Goal: Information Seeking & Learning: Compare options

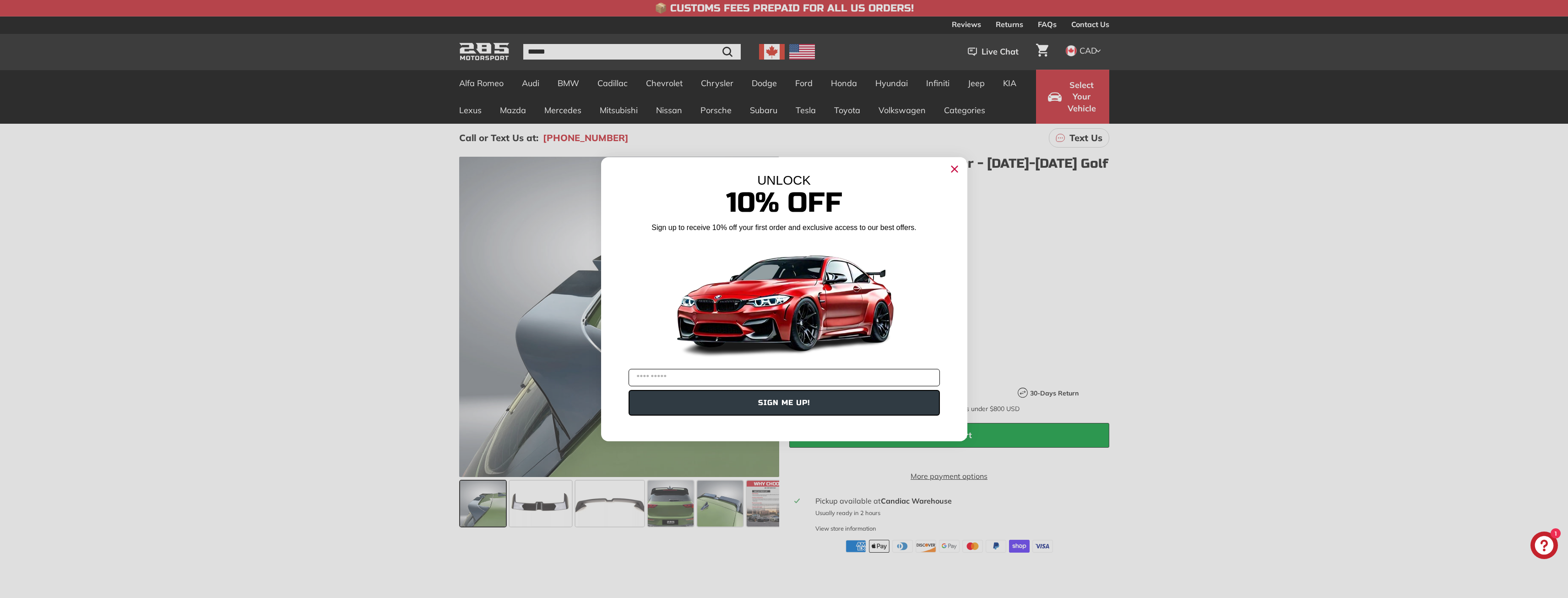
click at [740, 383] on input "YOUR EMAIL" at bounding box center [784, 377] width 311 height 17
type input "**********"
click at [789, 401] on button "SIGN ME UP!" at bounding box center [784, 403] width 311 height 26
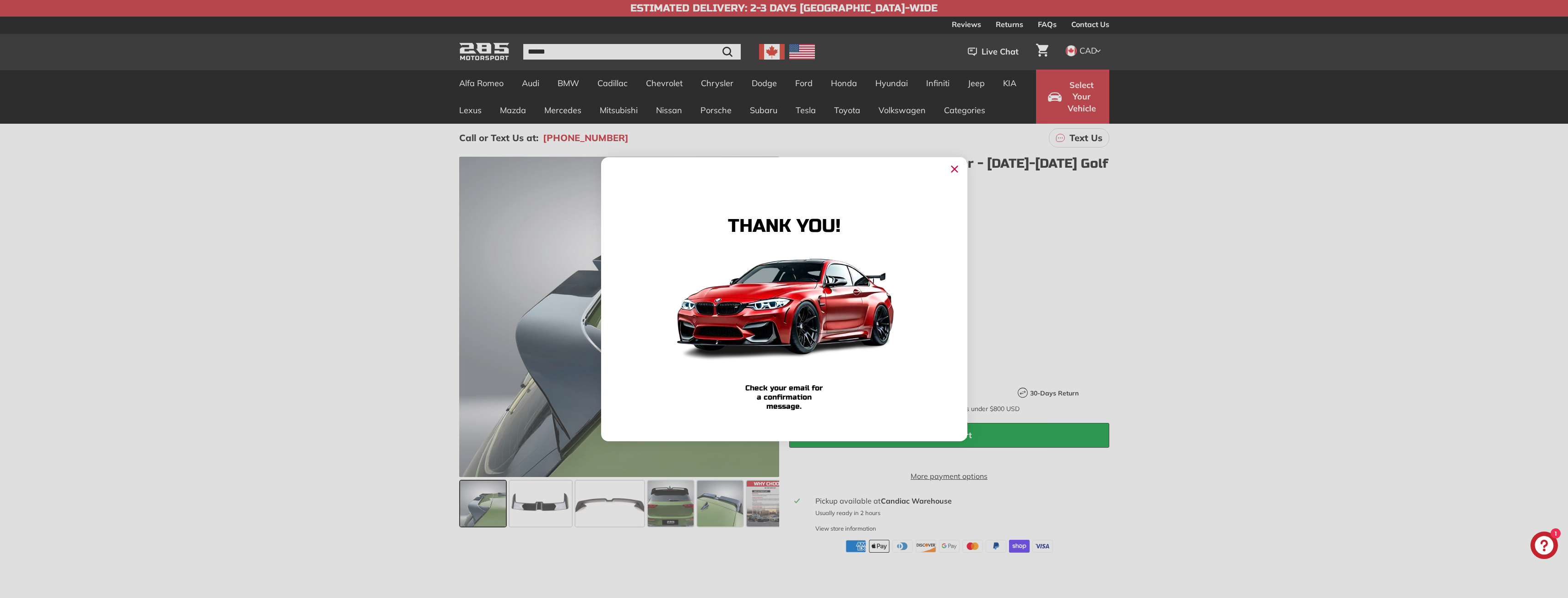
click at [955, 171] on circle "Close dialog" at bounding box center [954, 168] width 14 height 14
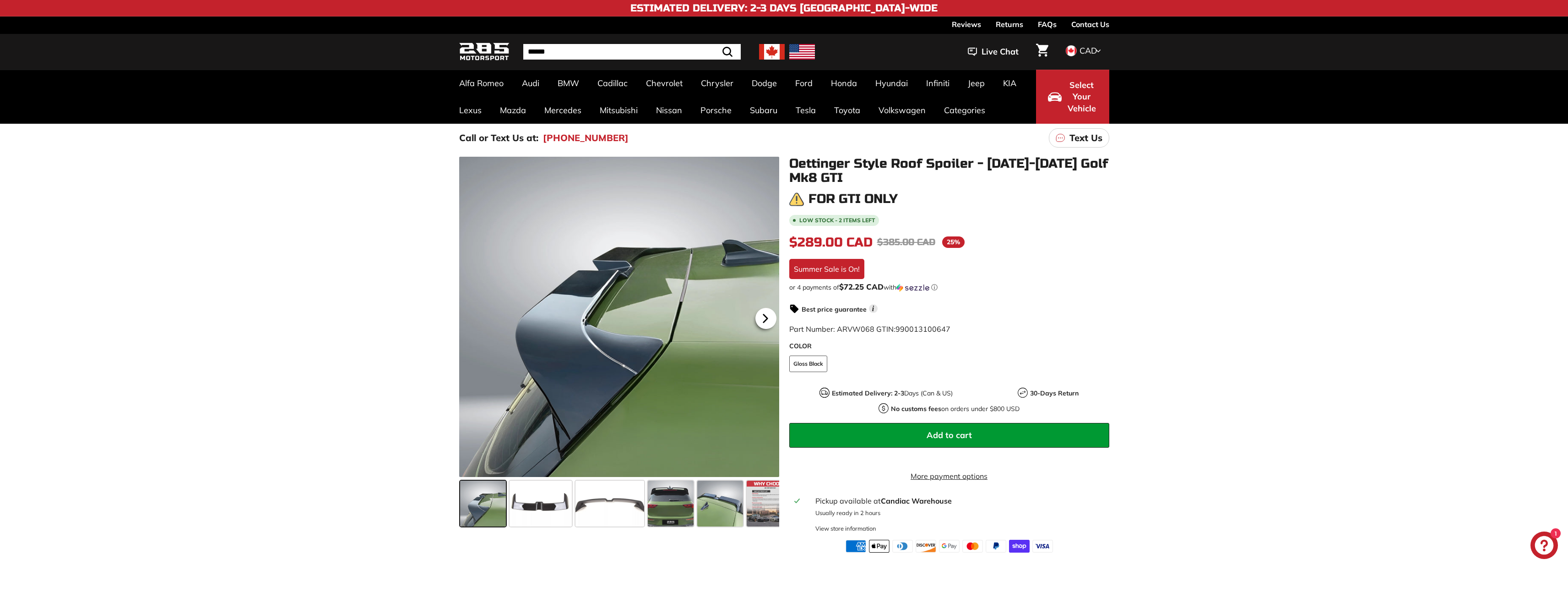
click at [765, 321] on icon at bounding box center [765, 317] width 3 height 7
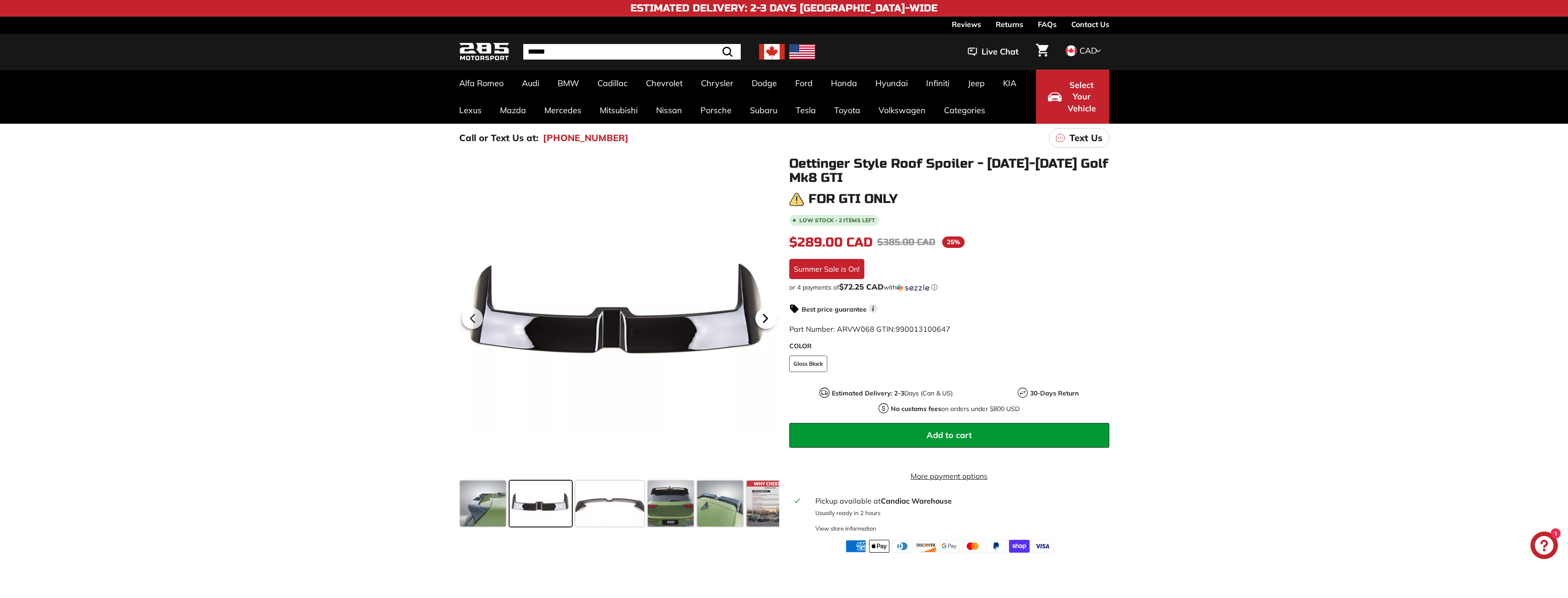
click at [765, 321] on icon at bounding box center [765, 317] width 3 height 7
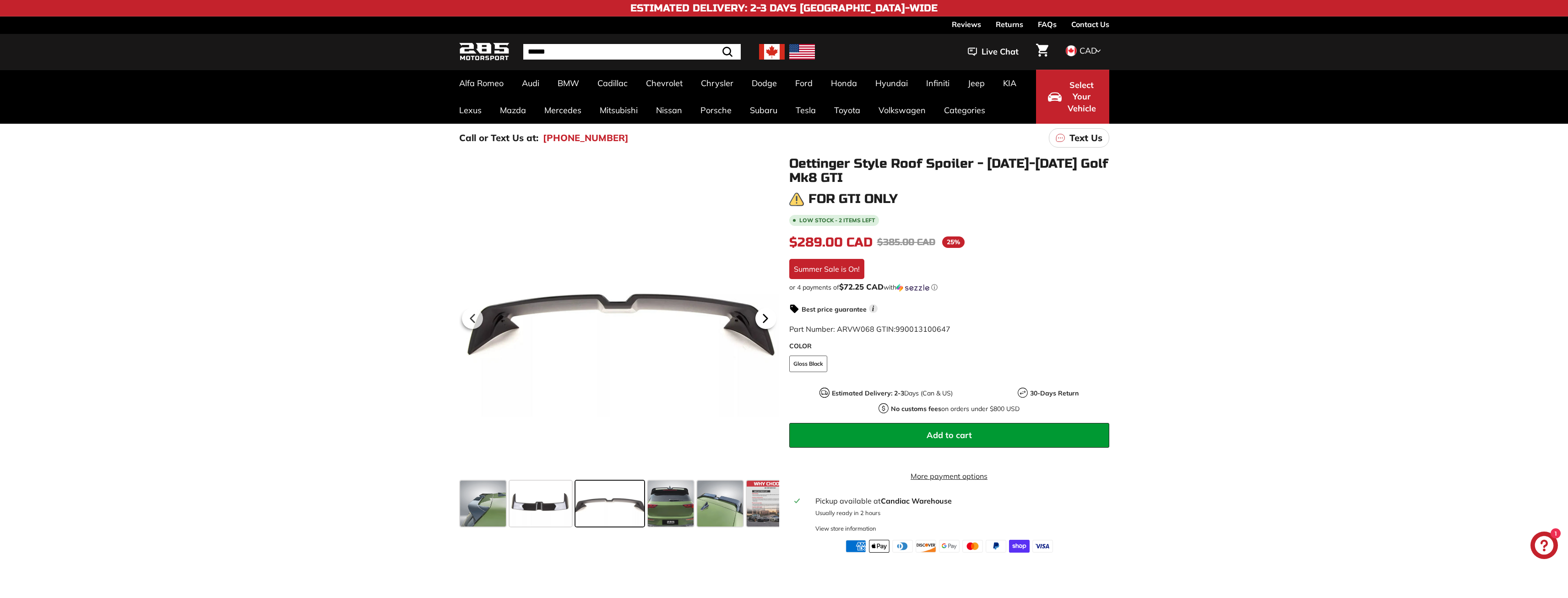
click at [767, 321] on icon at bounding box center [765, 318] width 21 height 21
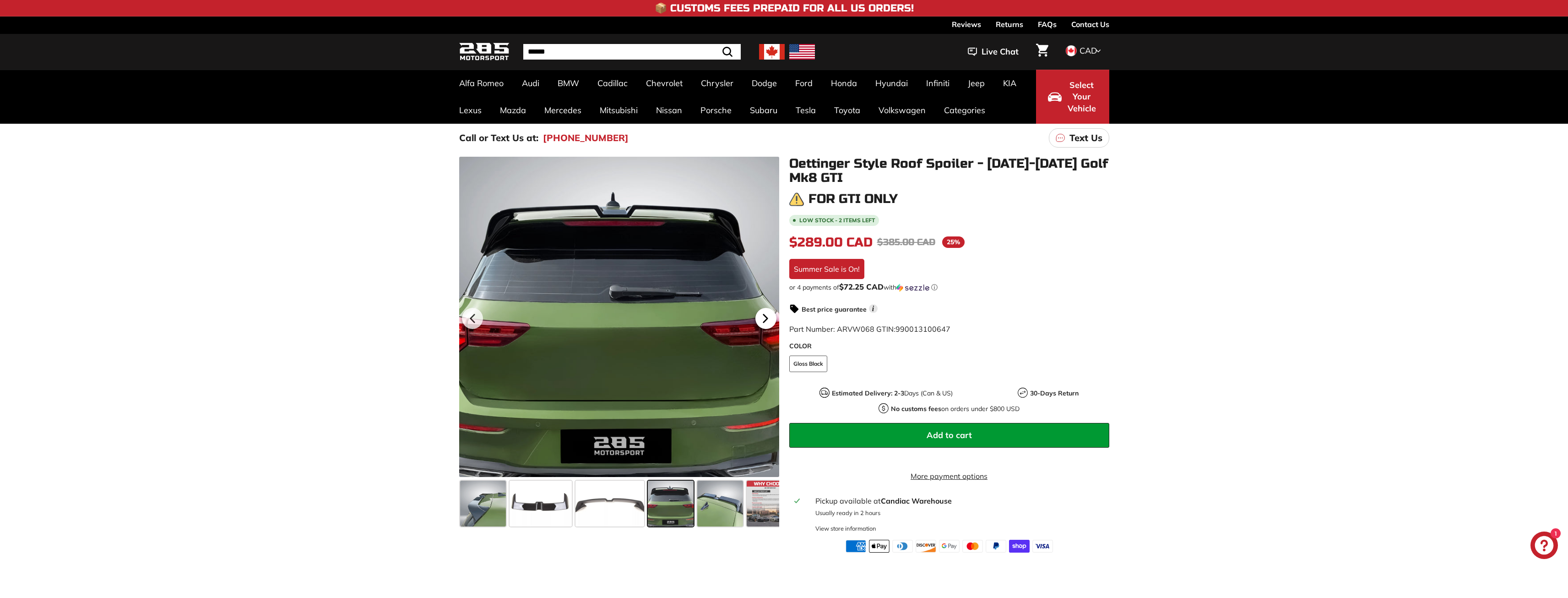
click at [767, 321] on icon at bounding box center [765, 318] width 21 height 21
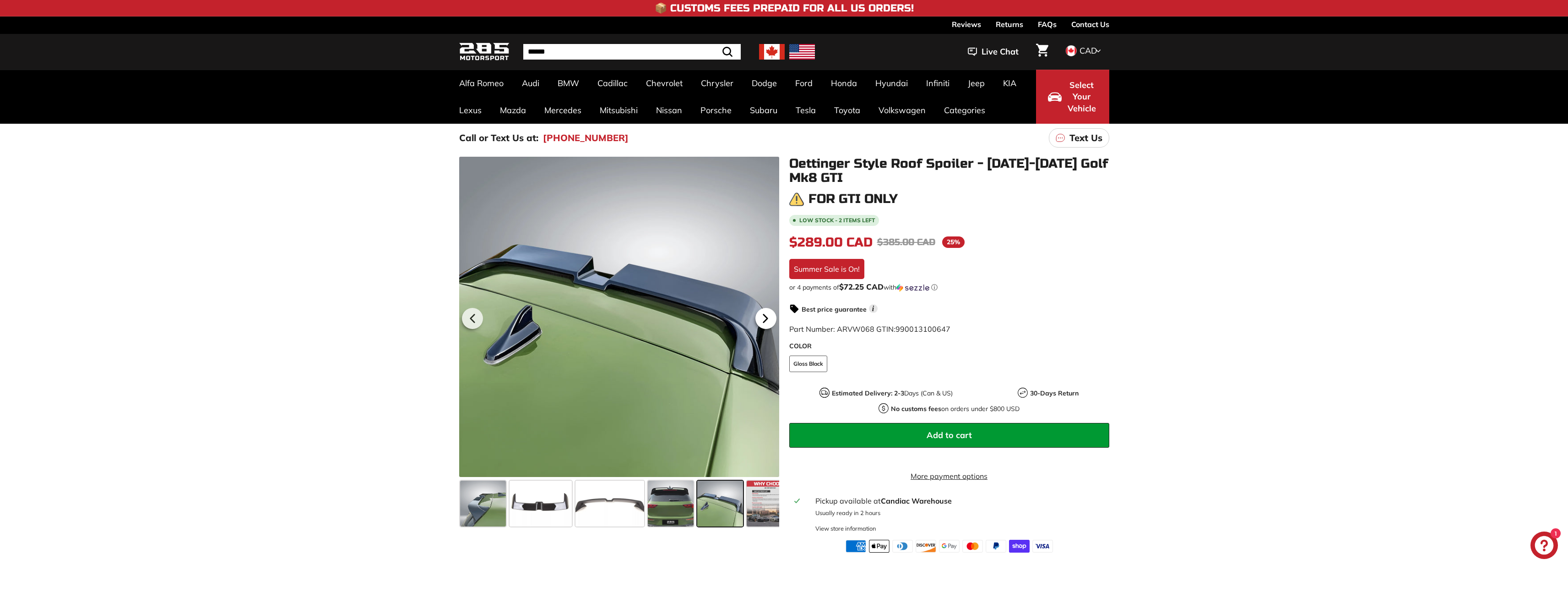
click at [767, 321] on icon at bounding box center [765, 318] width 21 height 21
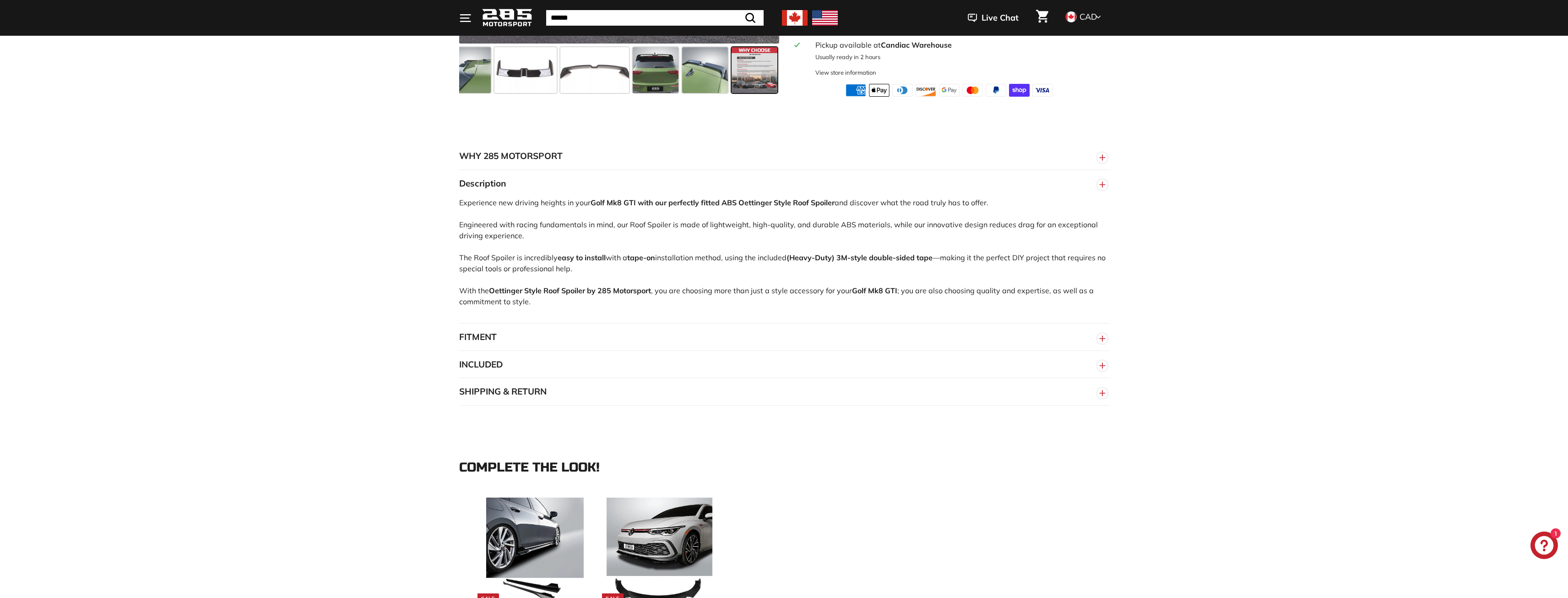
scroll to position [458, 0]
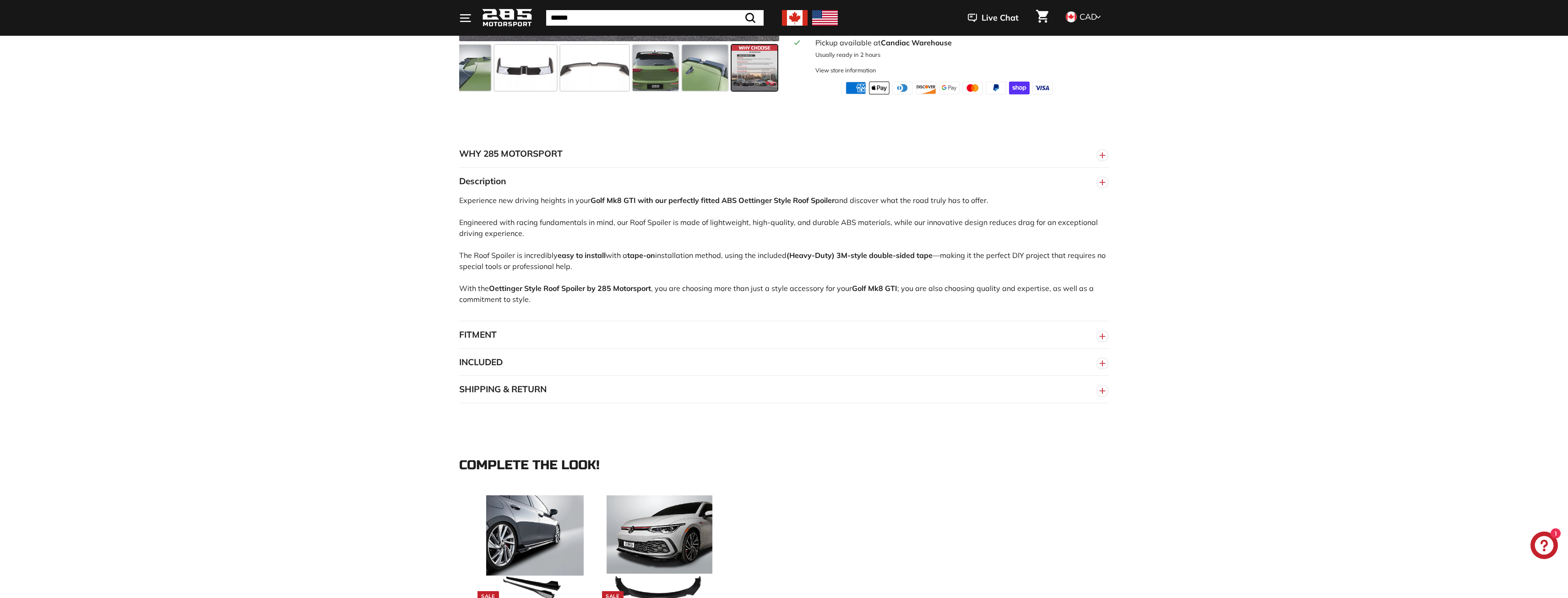
click at [1105, 341] on circle "button" at bounding box center [1103, 336] width 10 height 10
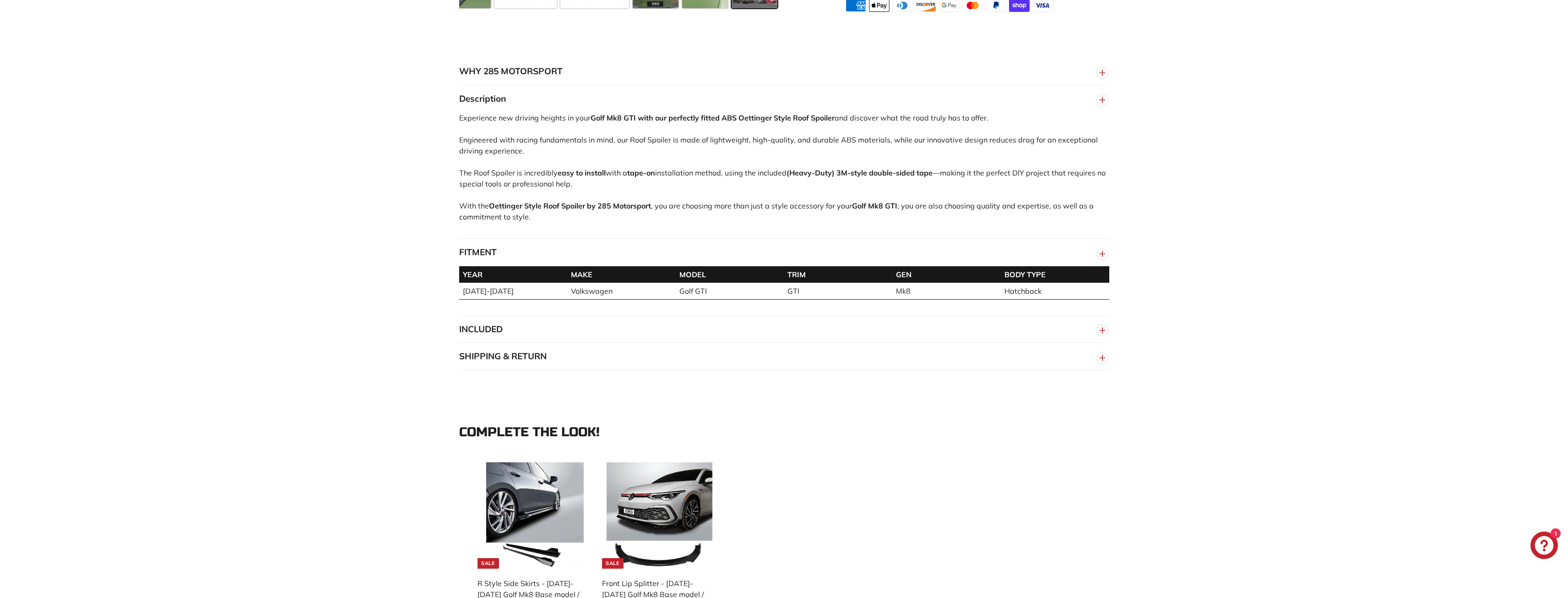
scroll to position [550, 0]
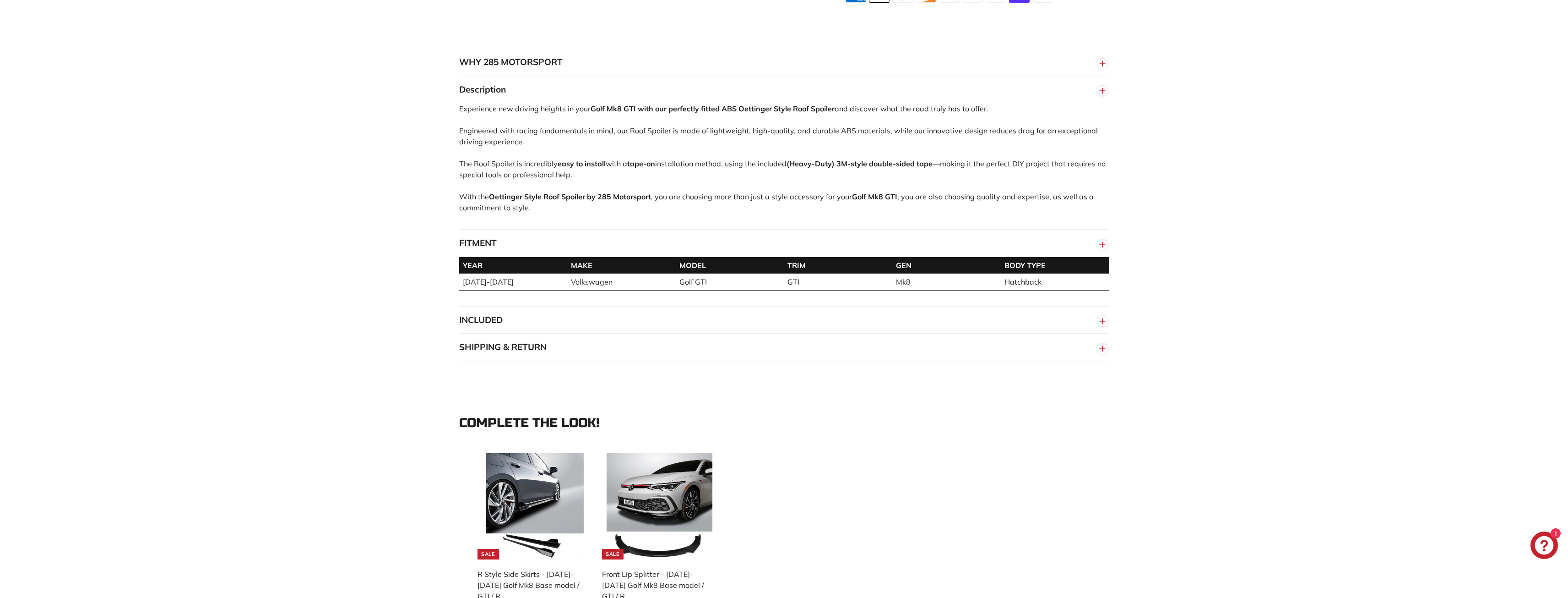
click at [1103, 324] on line "button" at bounding box center [1103, 321] width 0 height 6
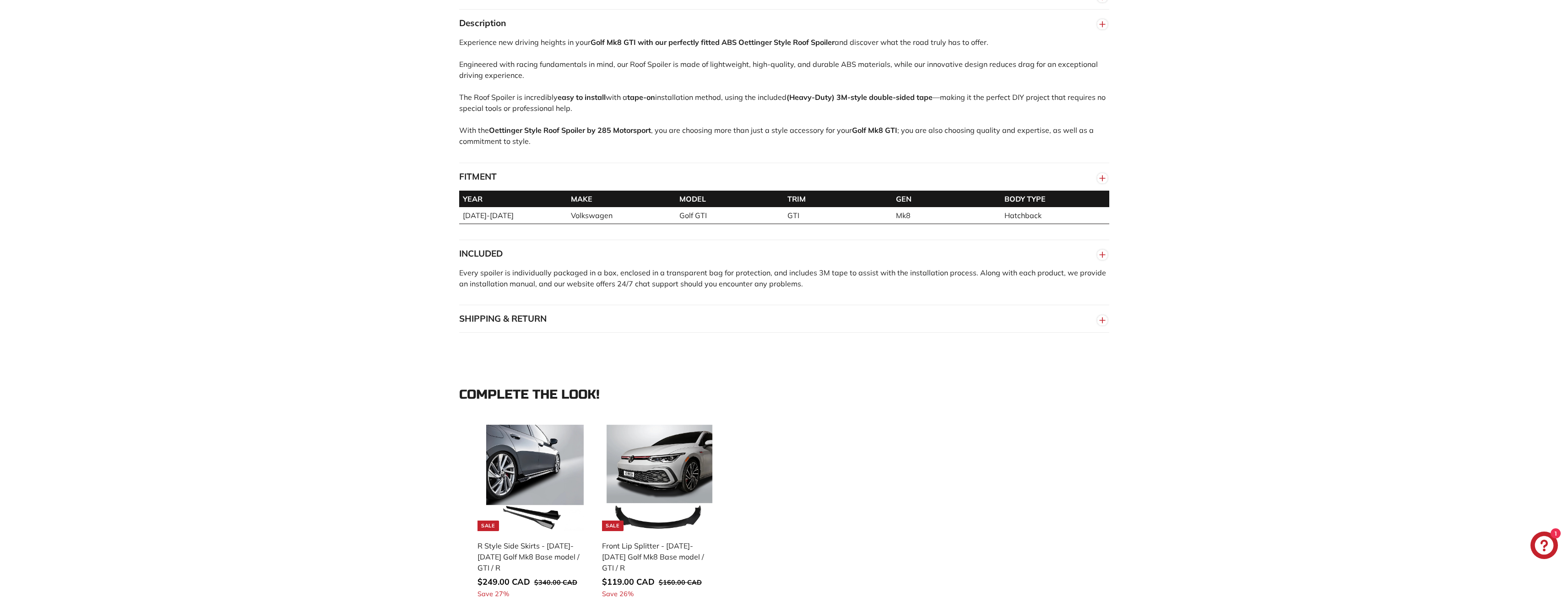
scroll to position [641, 0]
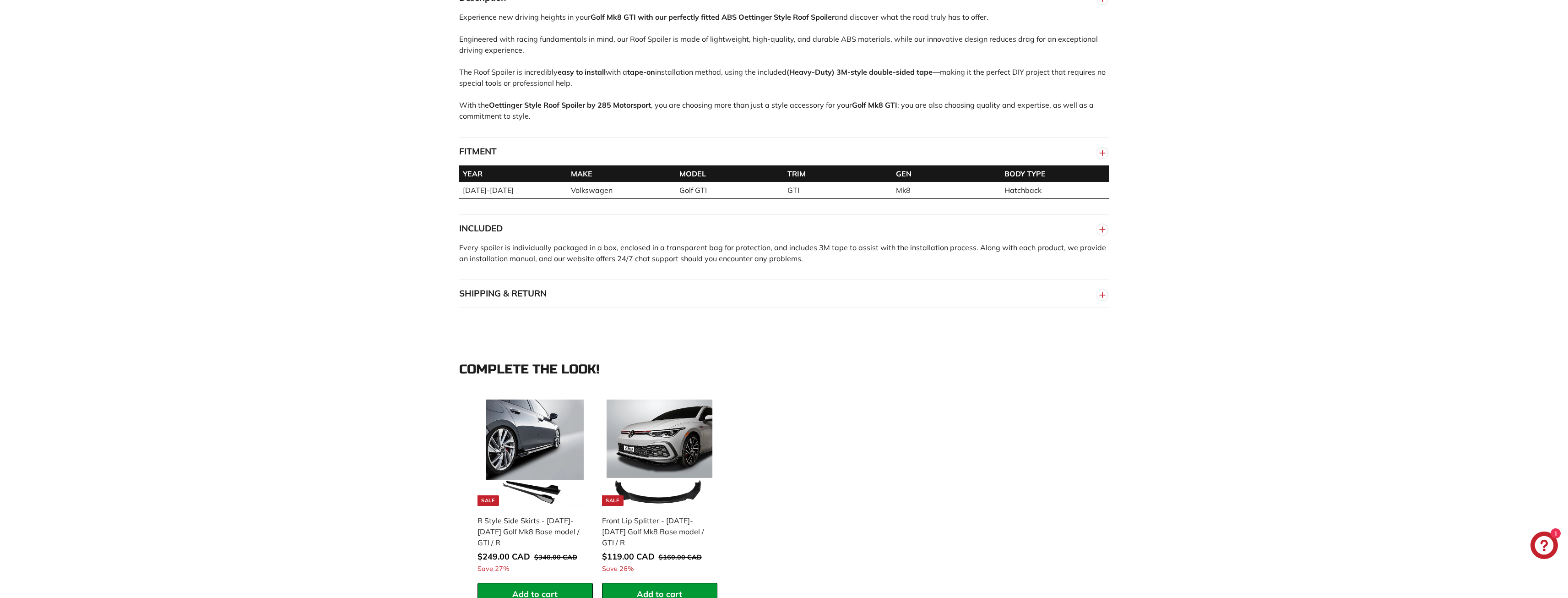
click at [1085, 305] on button "SHIPPING & RETURN" at bounding box center [784, 293] width 650 height 27
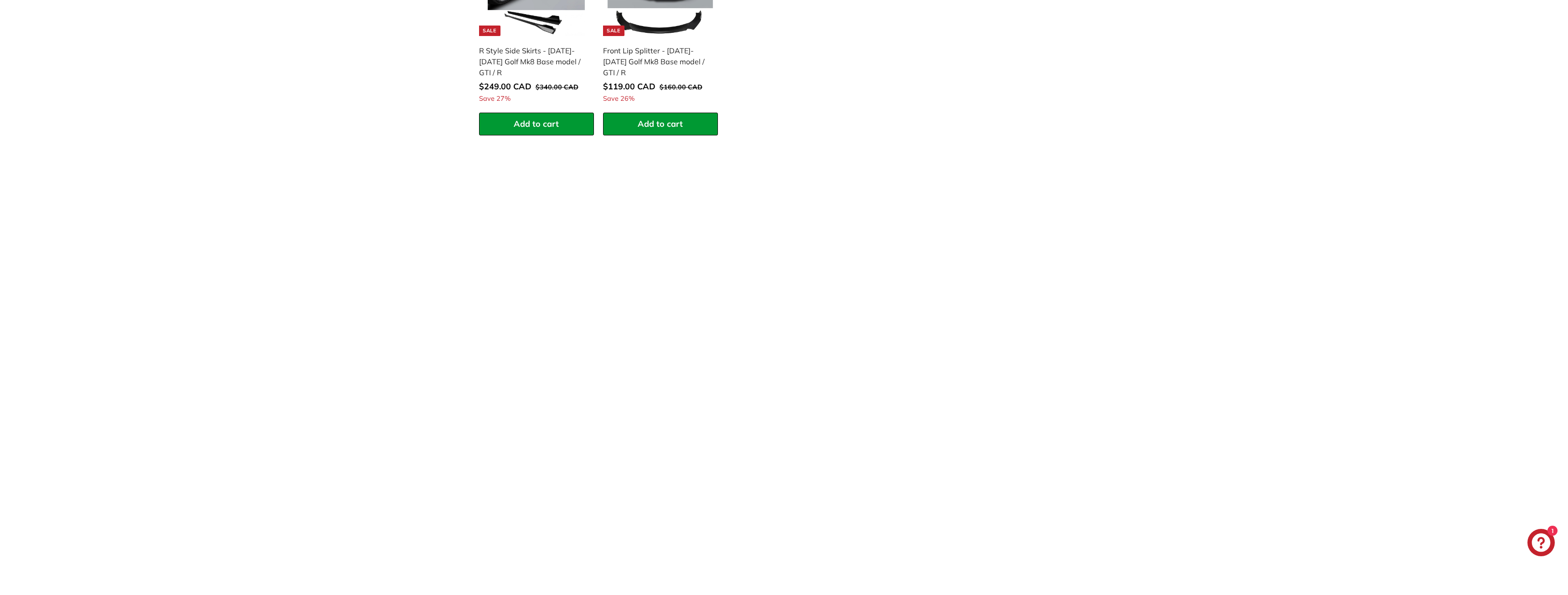
scroll to position [1230, 0]
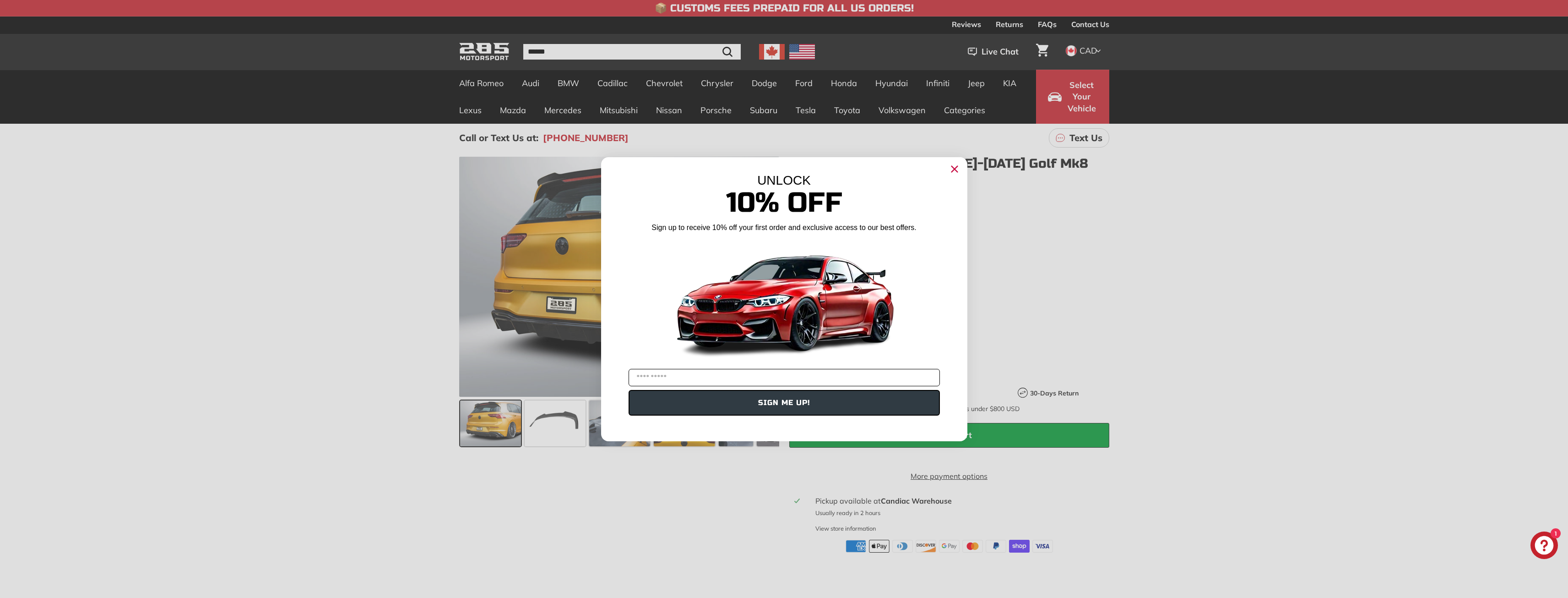
click at [652, 378] on input "YOUR EMAIL" at bounding box center [784, 377] width 311 height 17
type input "**********"
click at [742, 404] on button "SIGN ME UP!" at bounding box center [784, 403] width 311 height 26
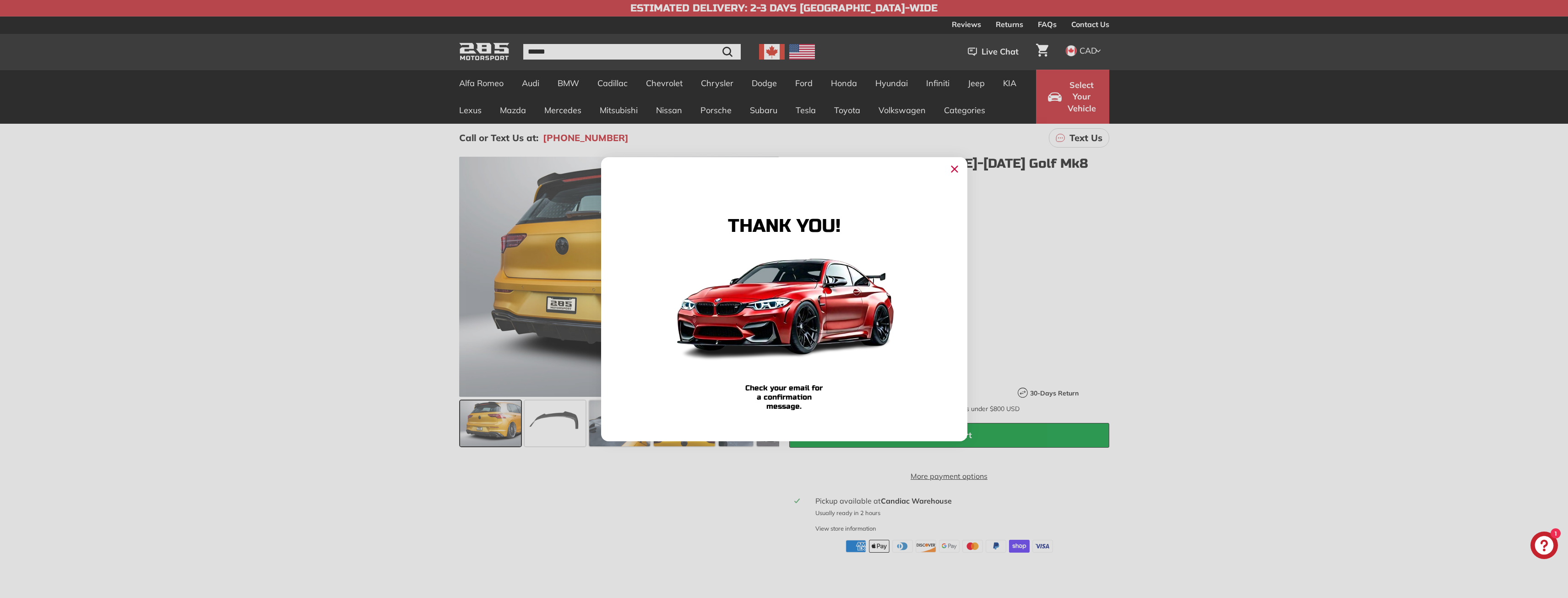
click at [956, 171] on circle "Close dialog" at bounding box center [954, 168] width 14 height 14
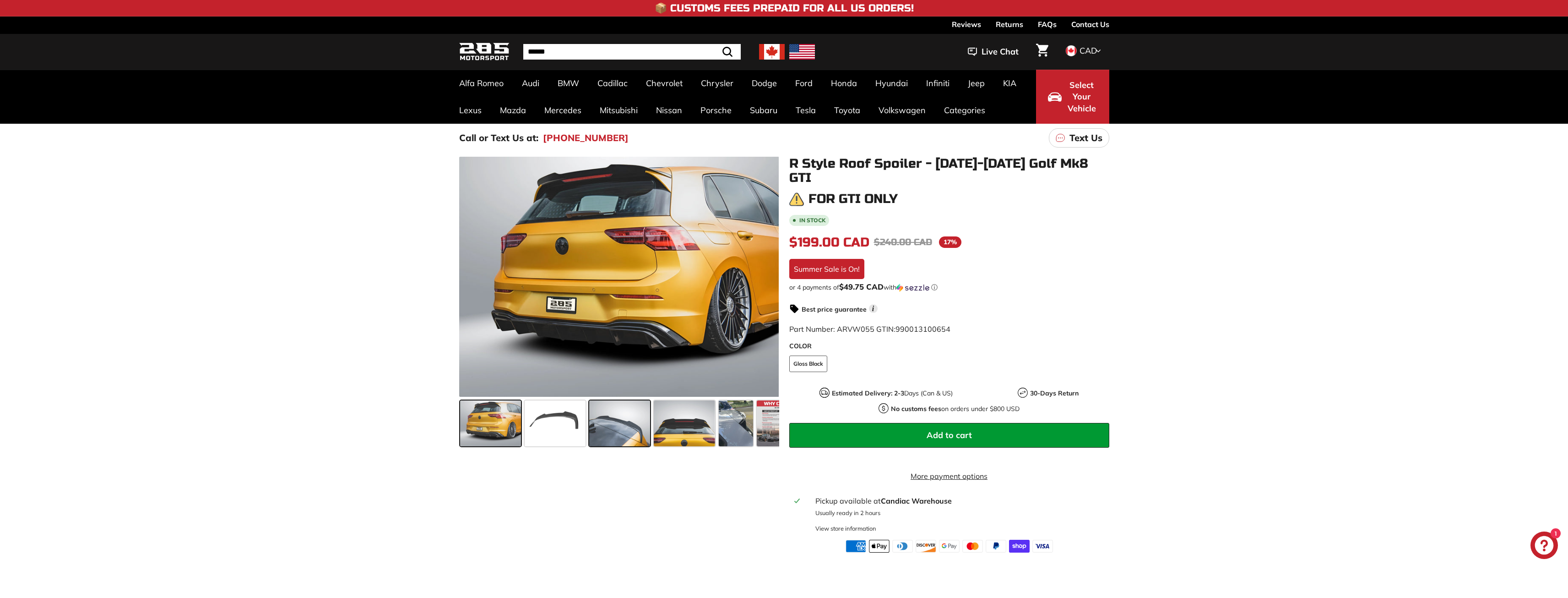
click at [617, 431] on span at bounding box center [620, 422] width 61 height 46
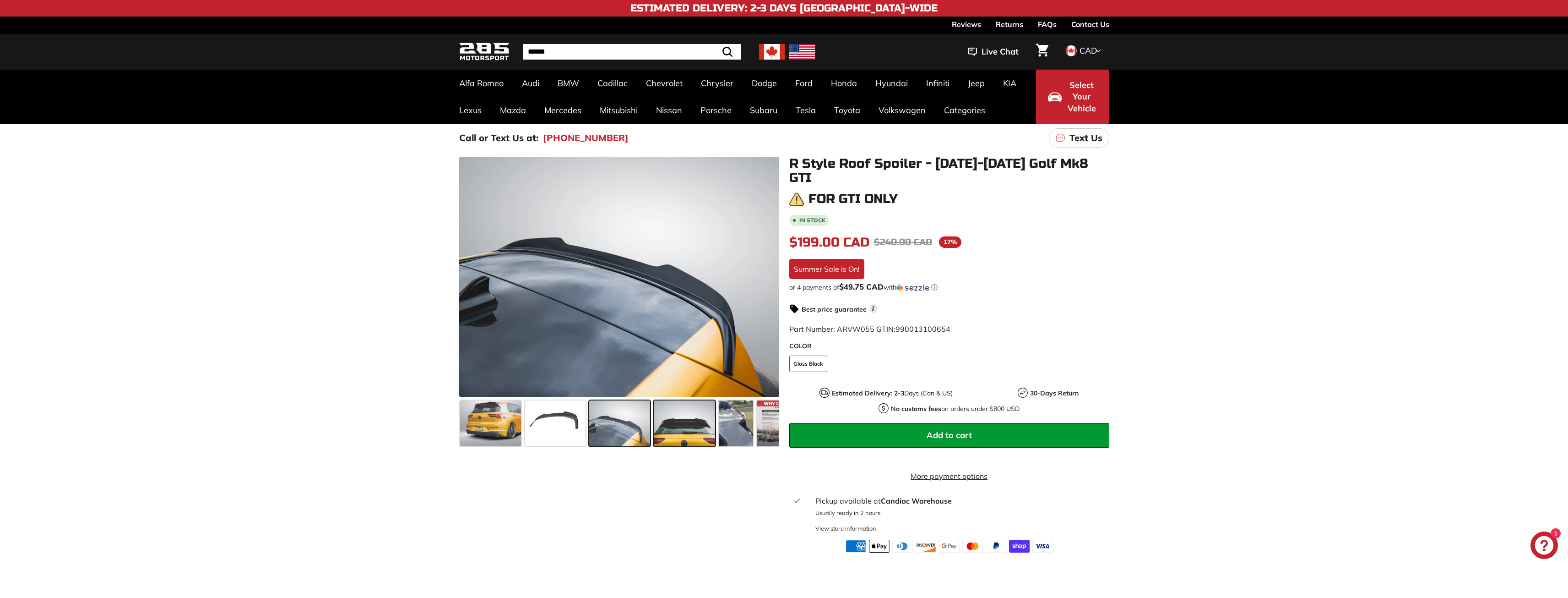
click at [676, 425] on span at bounding box center [685, 422] width 61 height 46
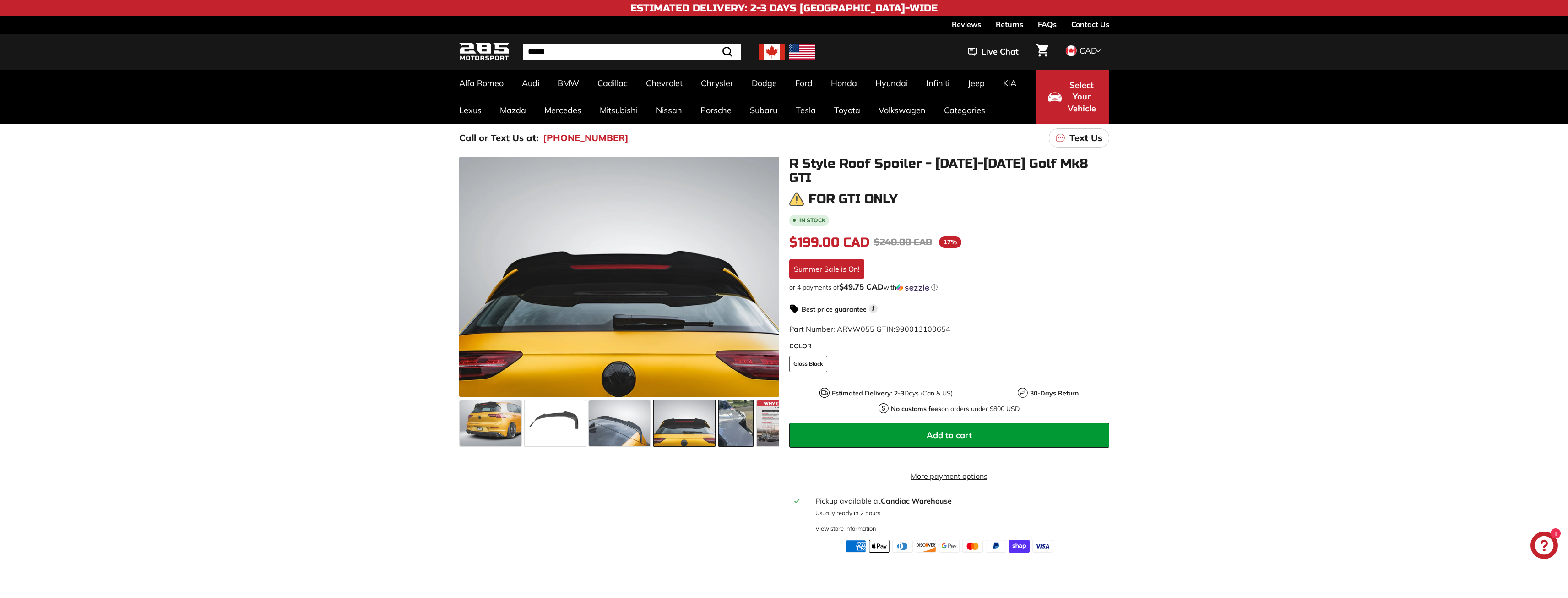
click at [721, 428] on span at bounding box center [735, 422] width 34 height 46
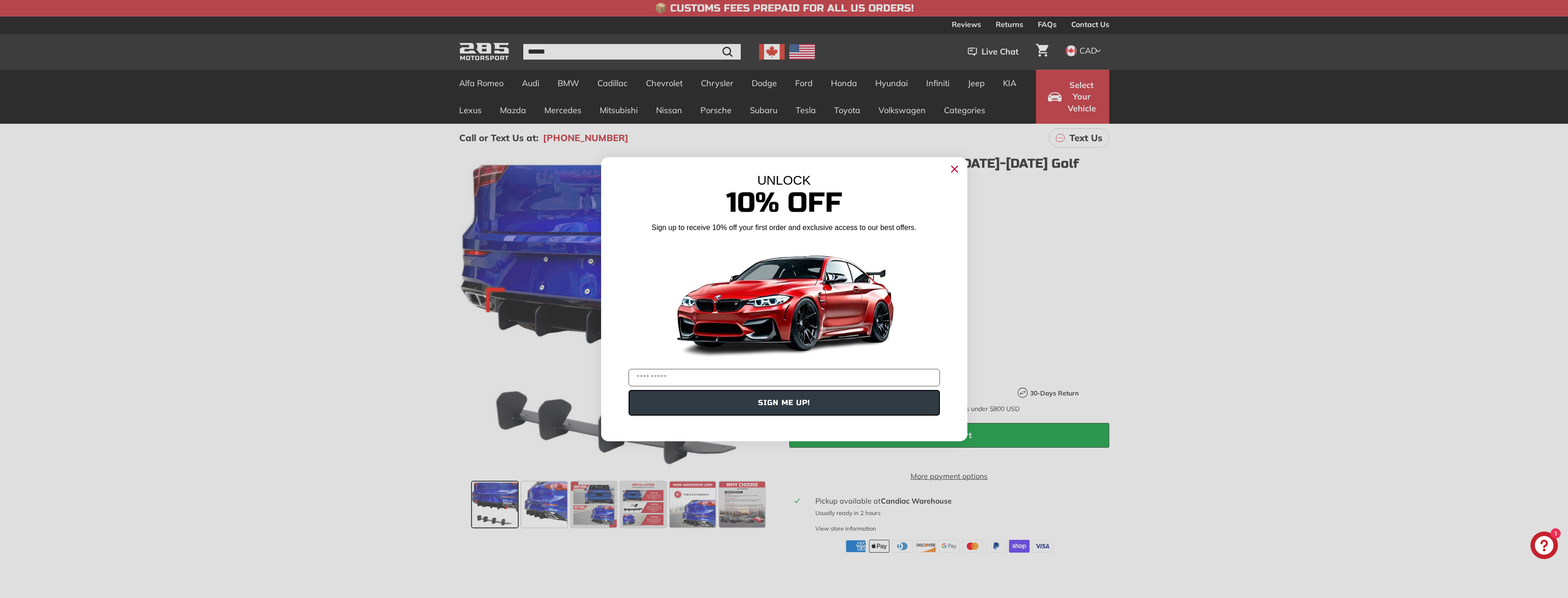
click at [953, 170] on icon "Close dialog" at bounding box center [954, 168] width 6 height 6
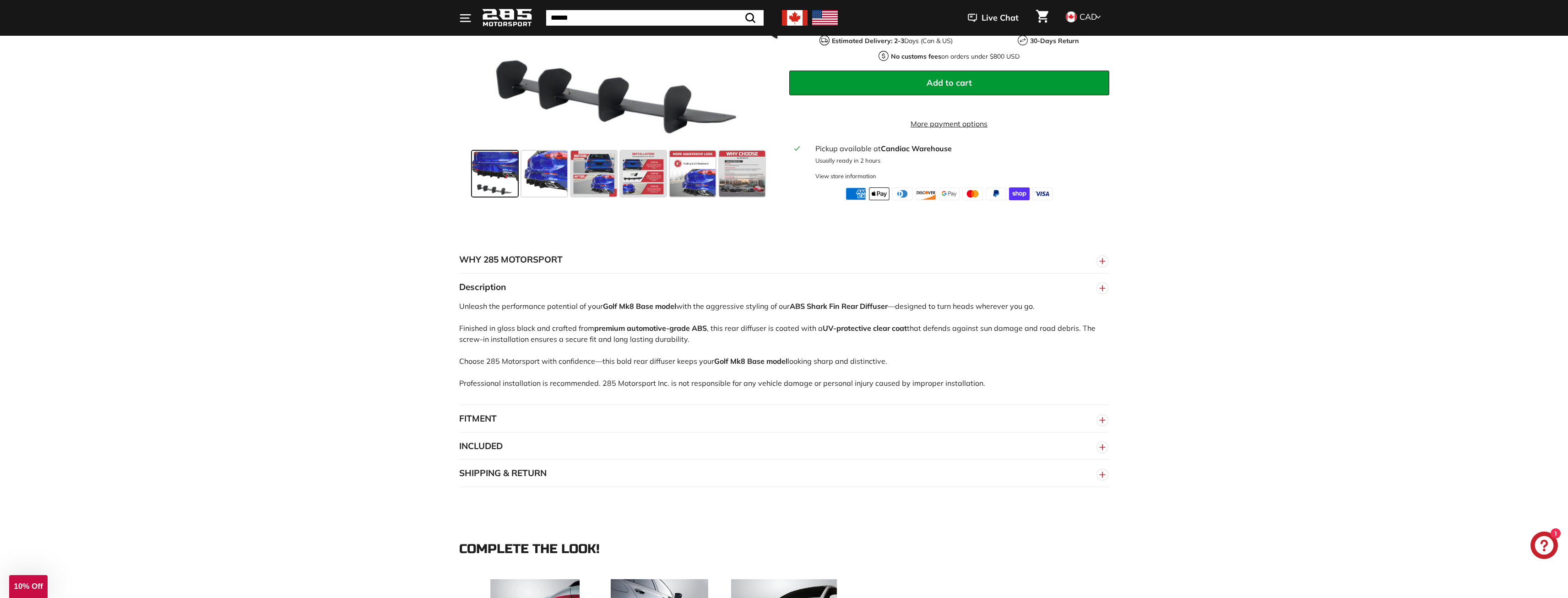
scroll to position [366, 0]
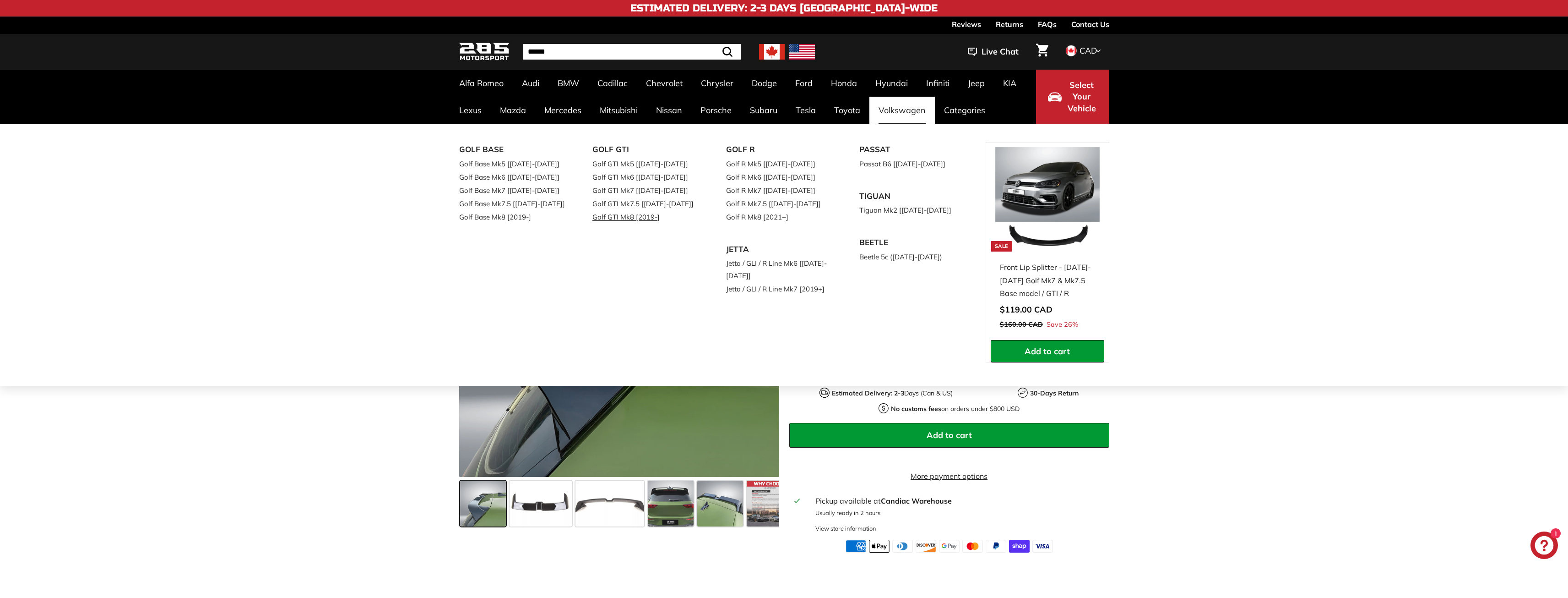
click at [636, 217] on link "Golf GTI Mk8 [2019-]" at bounding box center [647, 217] width 108 height 13
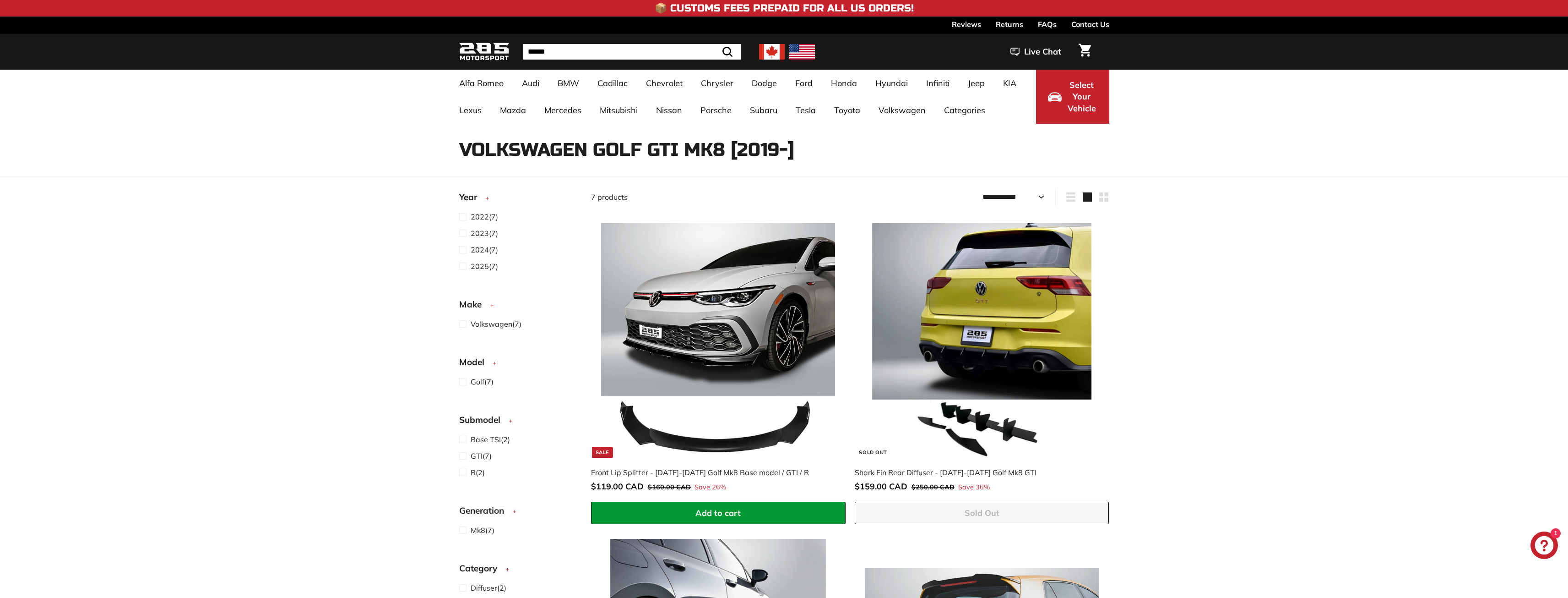
select select "**********"
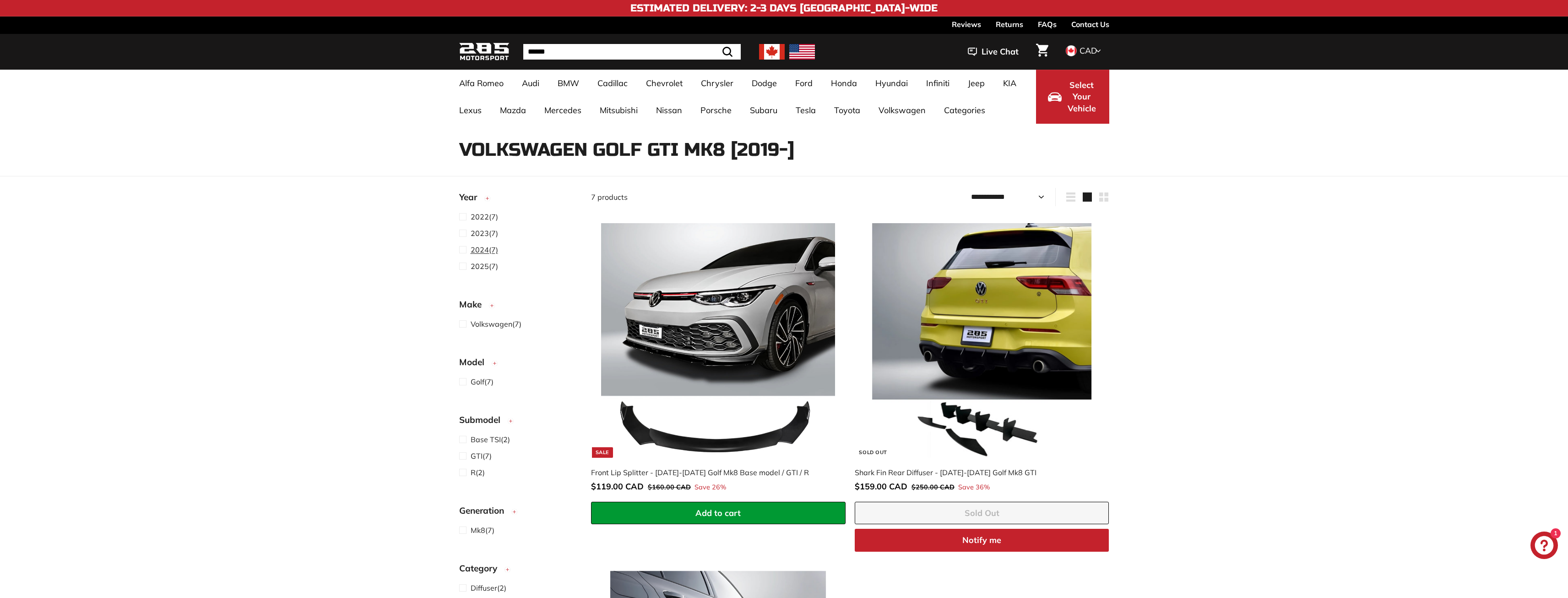
click at [461, 250] on span at bounding box center [465, 249] width 12 height 11
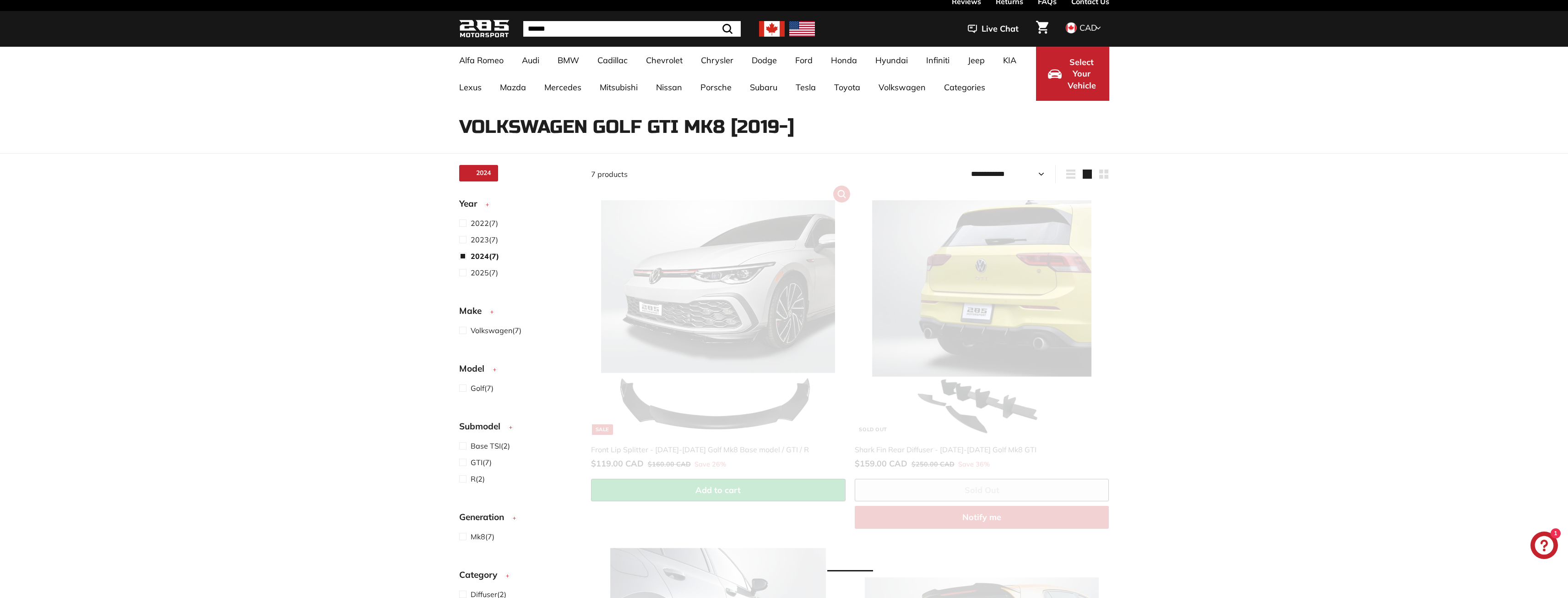
scroll to position [24, 0]
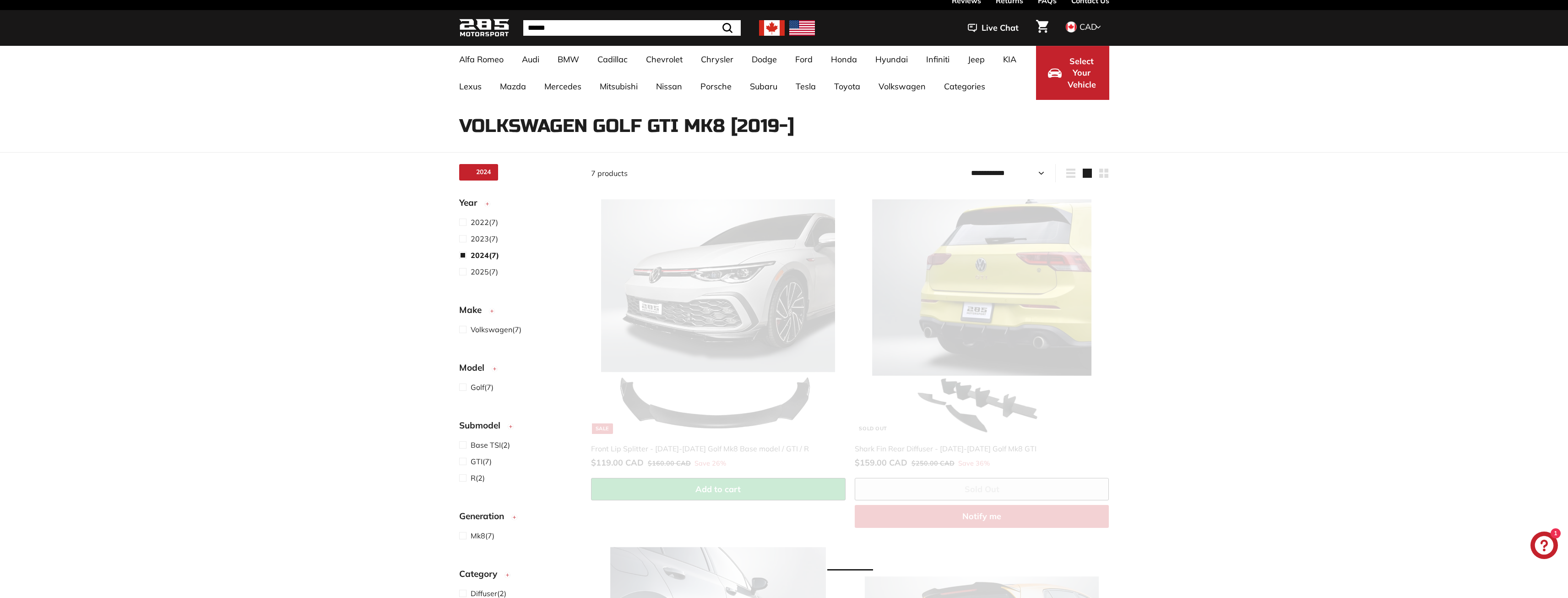
select select "**********"
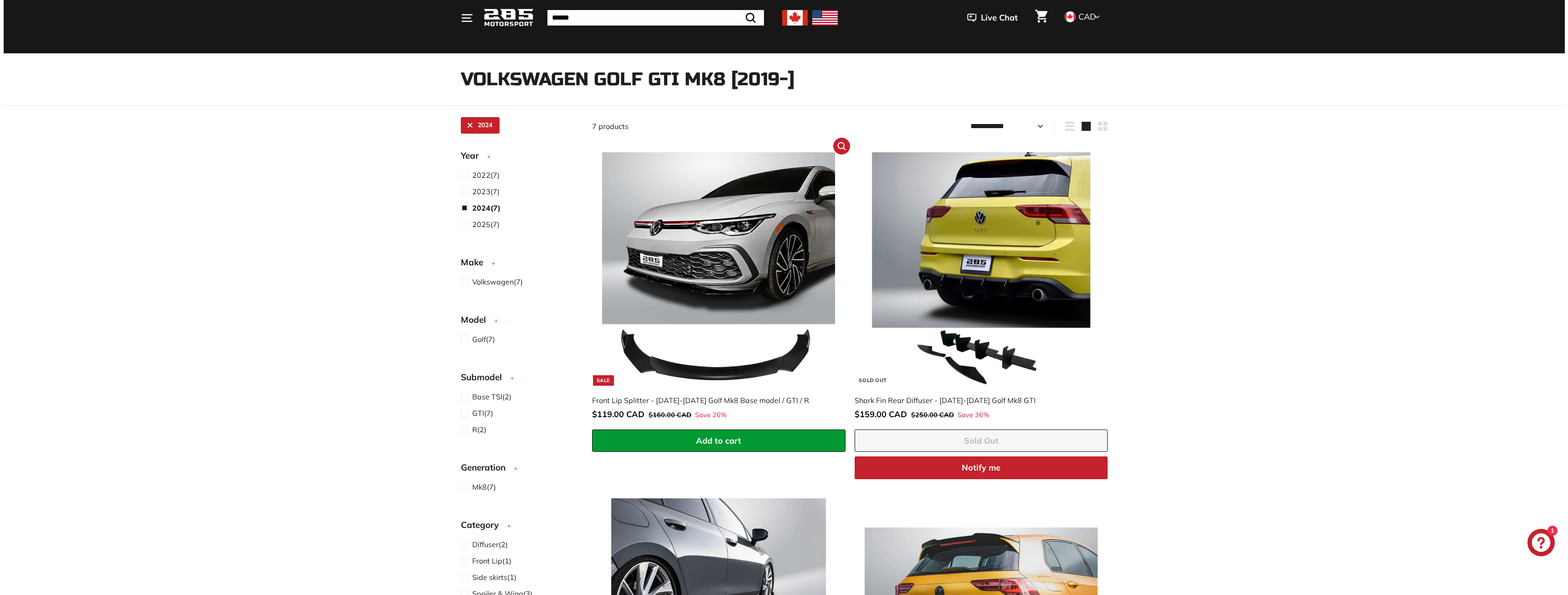
scroll to position [69, 0]
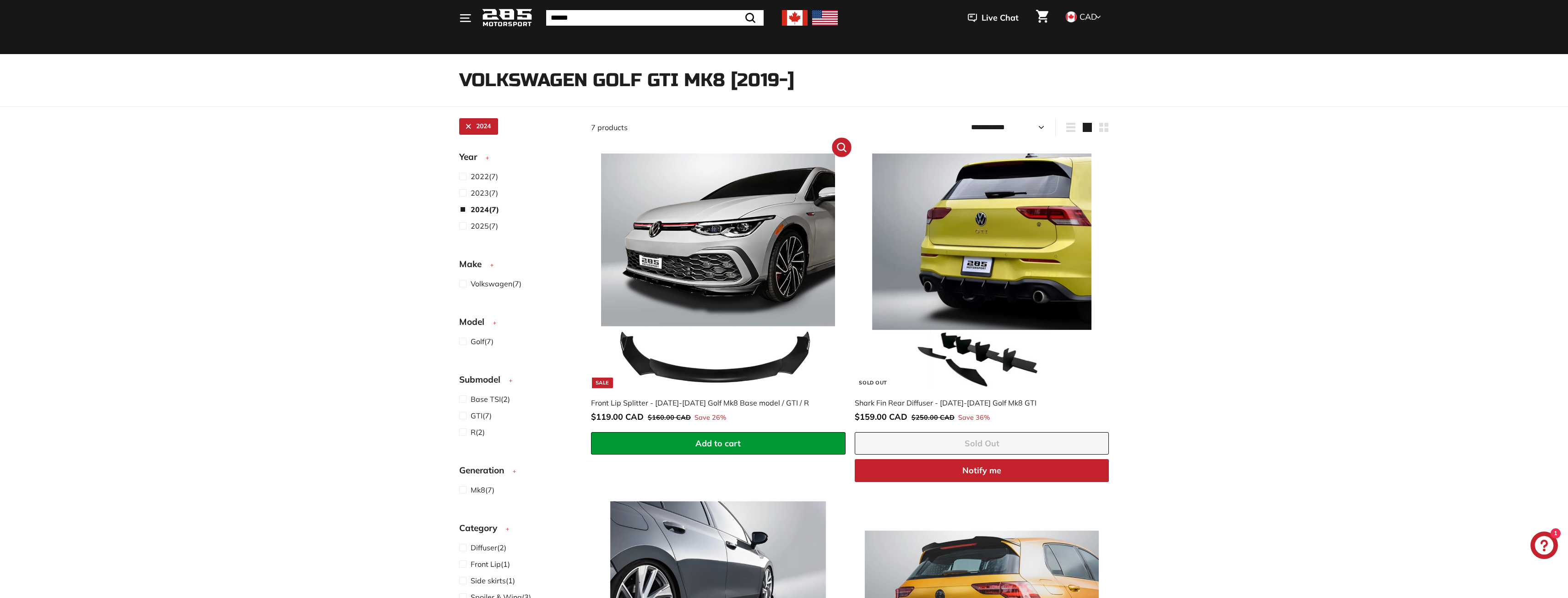
click at [842, 147] on icon ".cls-1{fill:none;stroke:#000;stroke-miterlimit:10;stroke-width:2px}" at bounding box center [841, 147] width 12 height 12
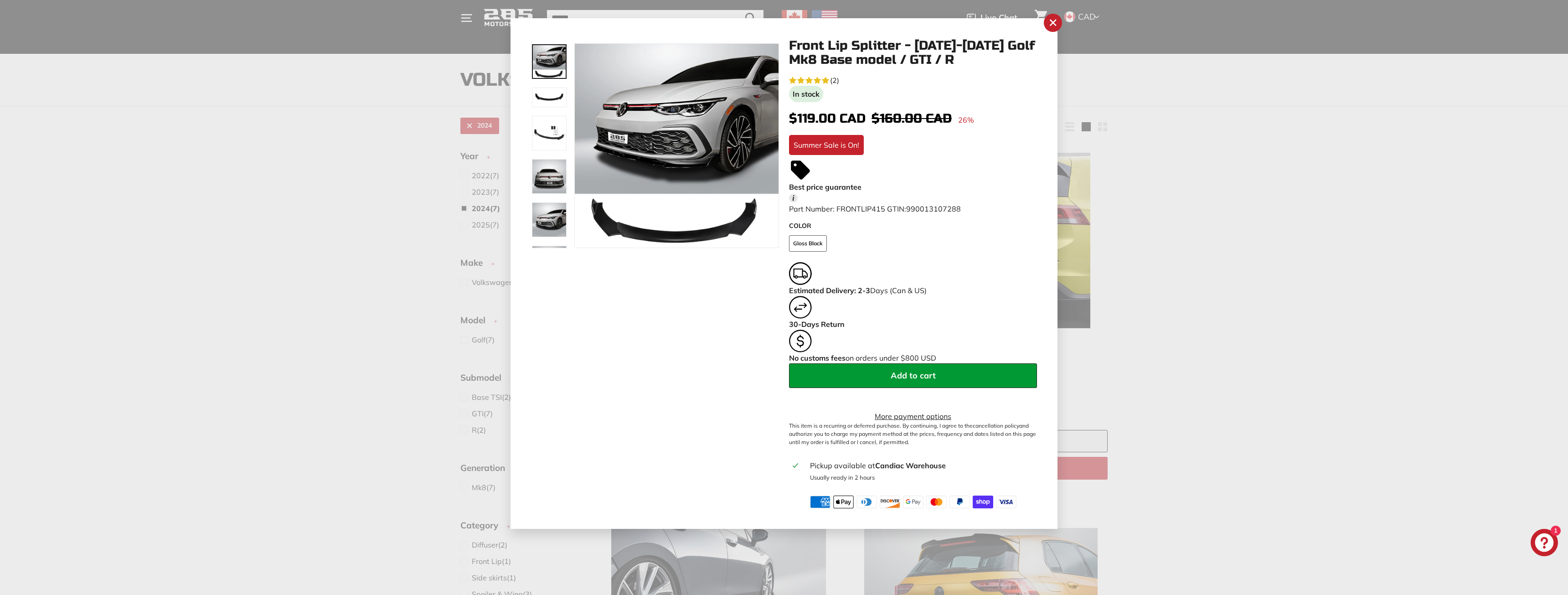
click at [550, 98] on img at bounding box center [549, 97] width 35 height 20
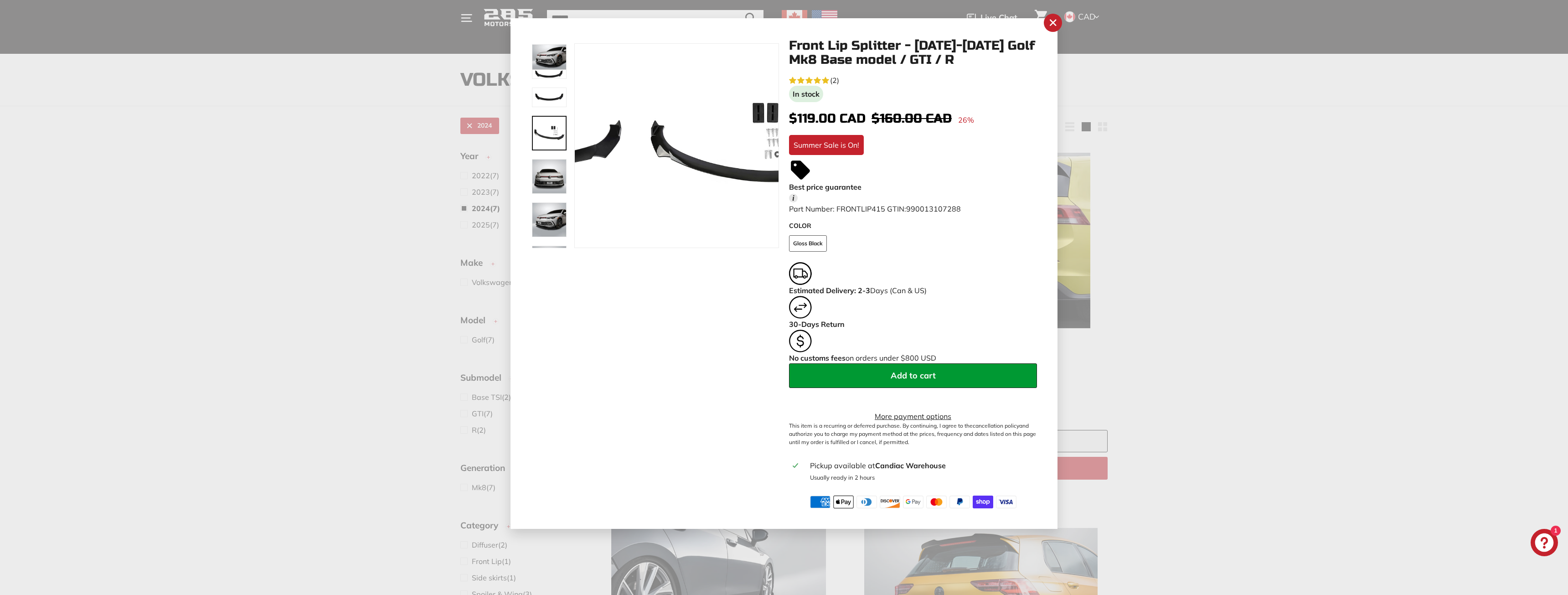
scroll to position [27, 0]
click at [549, 129] on div at bounding box center [549, 146] width 36 height 204
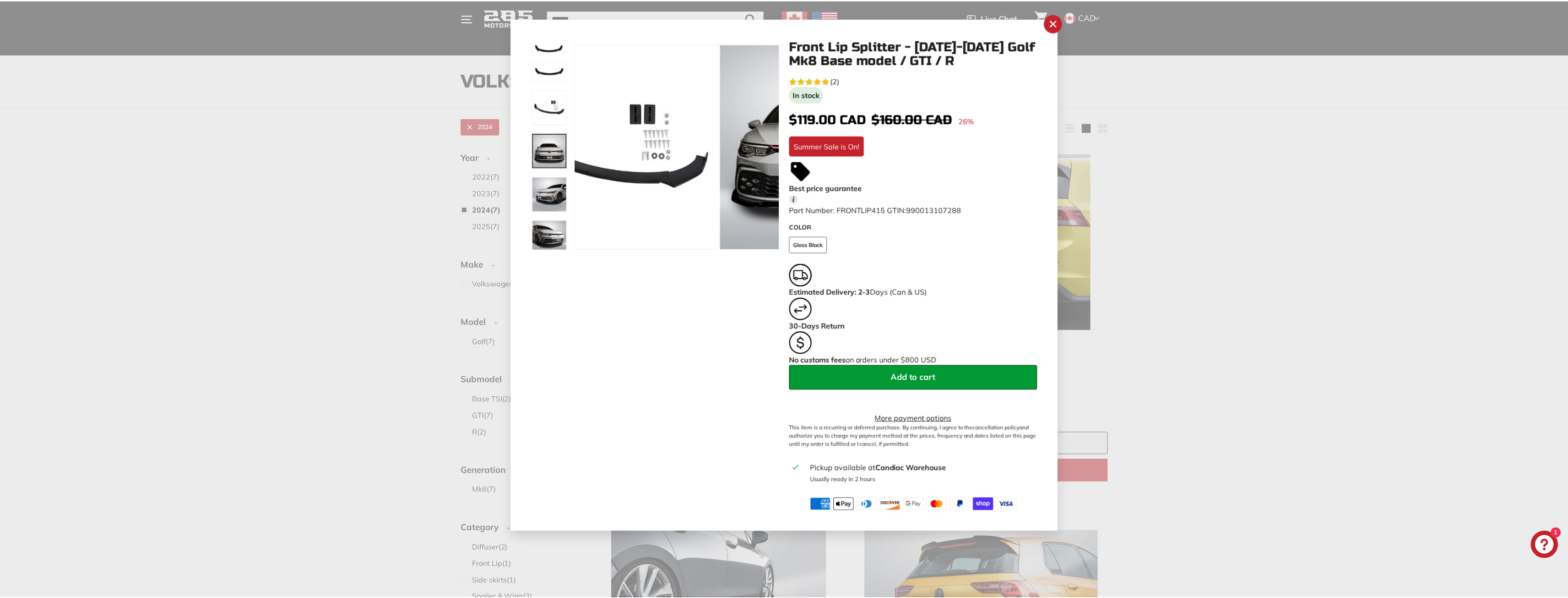
scroll to position [70, 0]
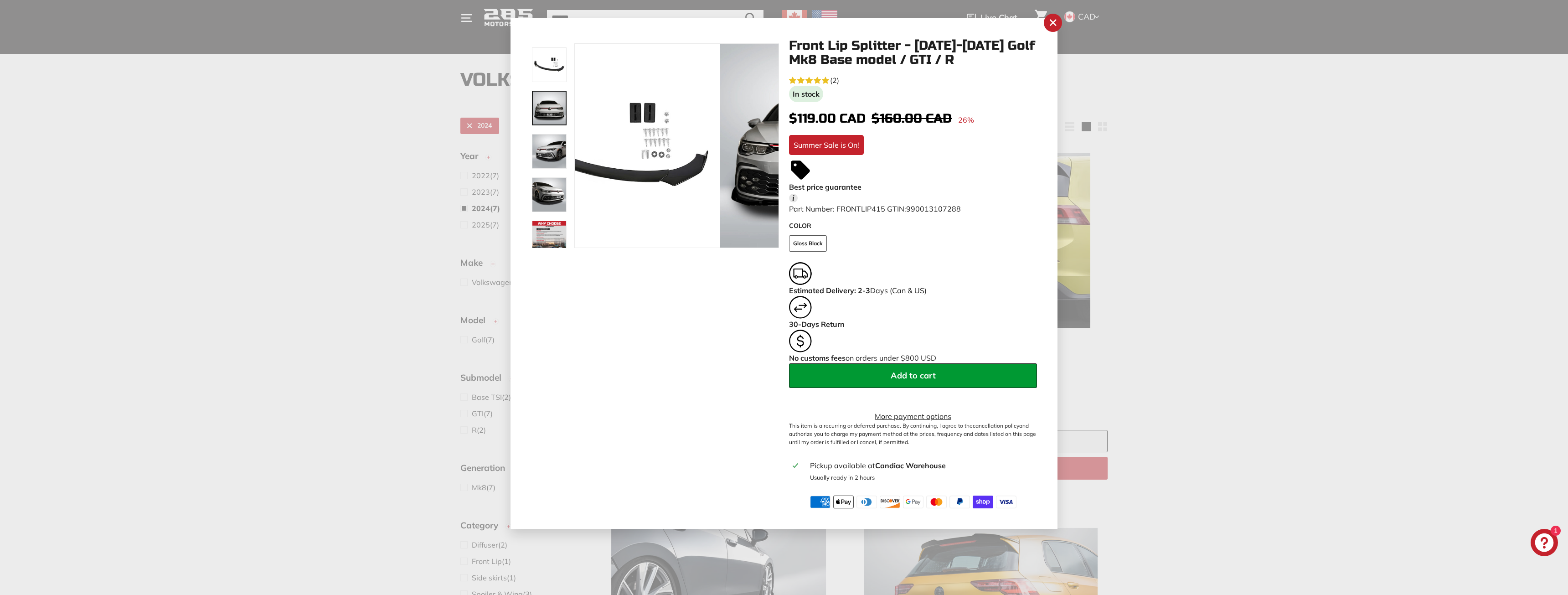
click at [547, 153] on div at bounding box center [549, 146] width 36 height 204
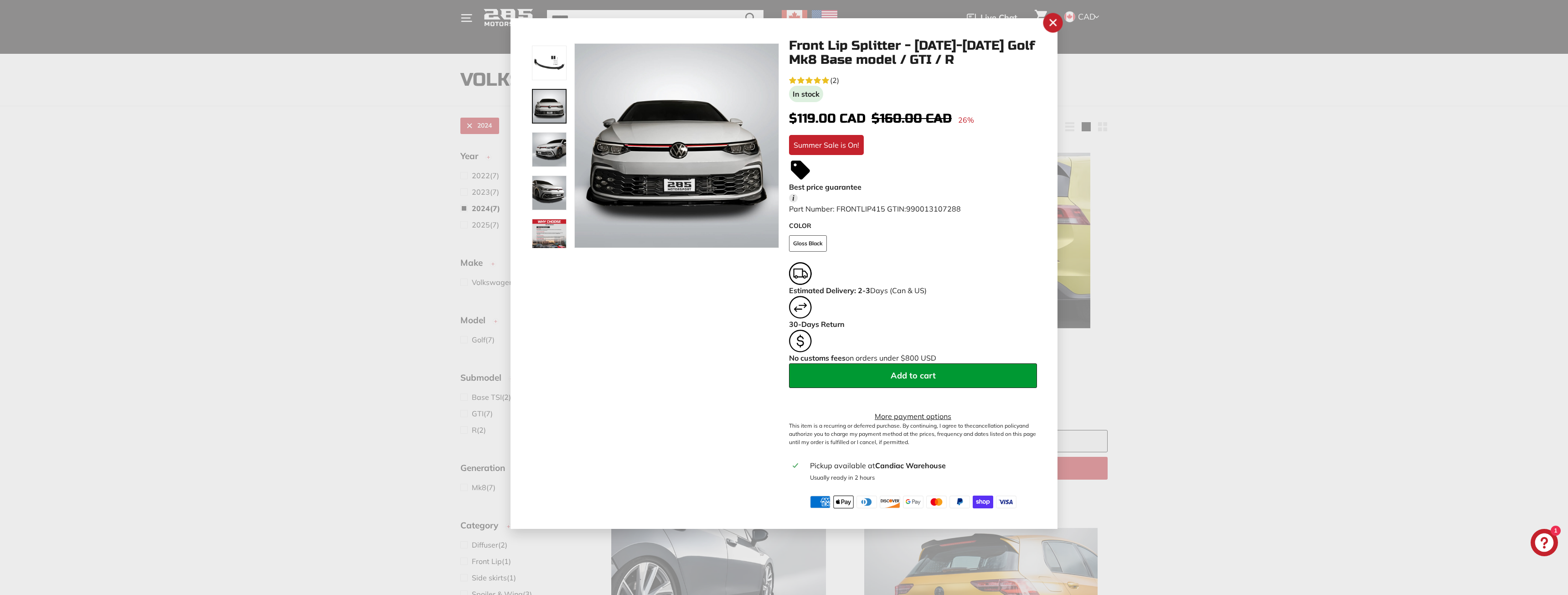
click at [1052, 26] on icon ".cls-1{fill:none;stroke:#000;stroke-miterlimit:10;stroke-width:2px}" at bounding box center [1053, 22] width 14 height 14
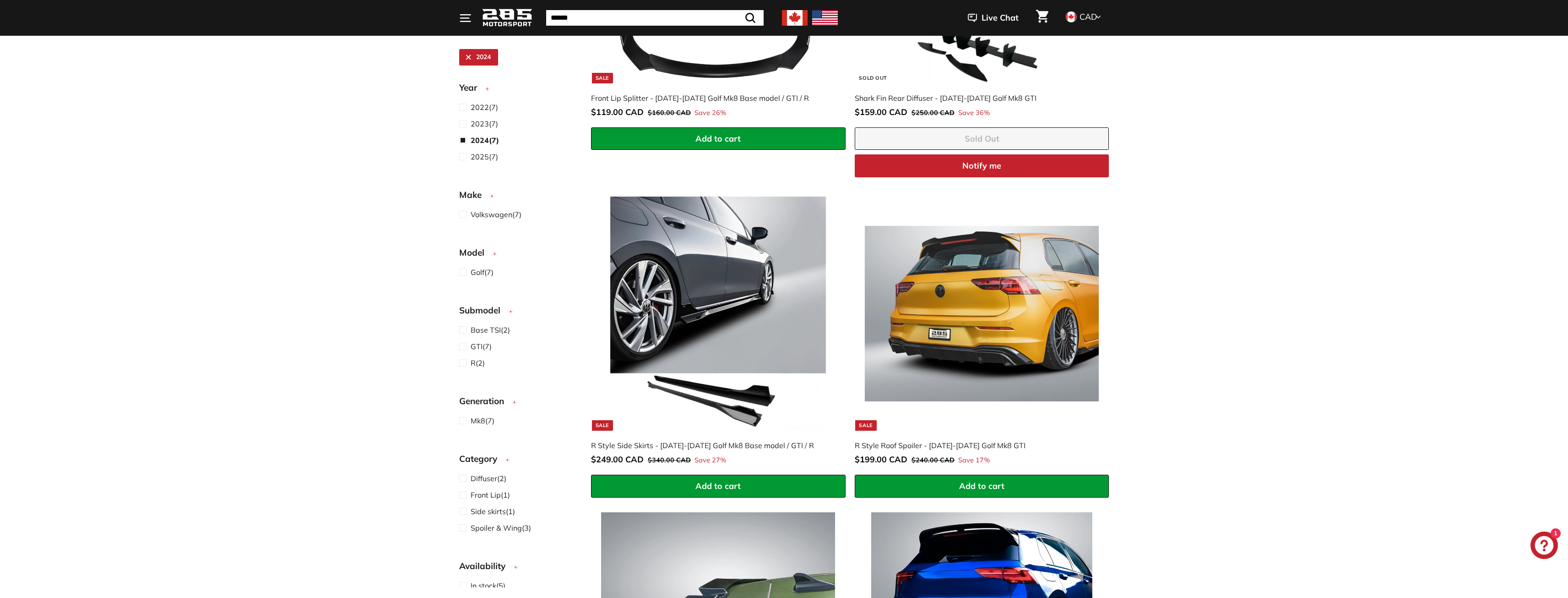
scroll to position [390, 0]
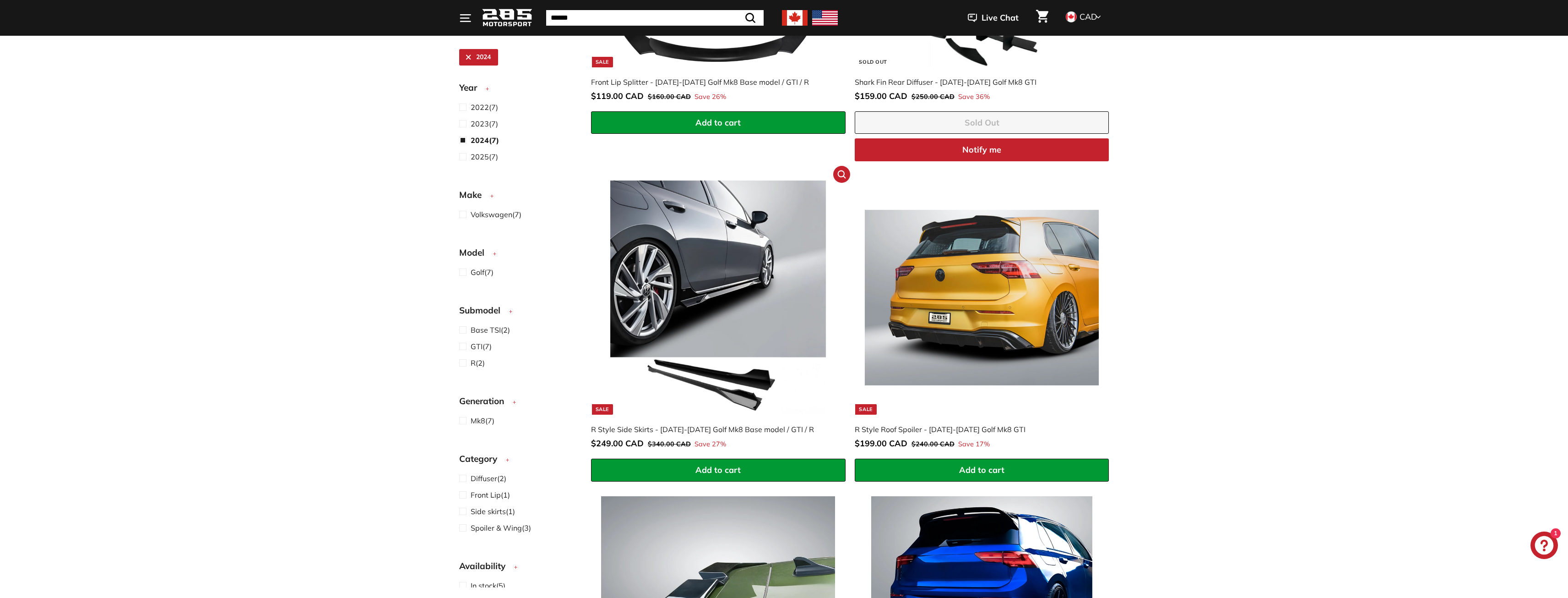
click at [757, 260] on img at bounding box center [718, 297] width 234 height 234
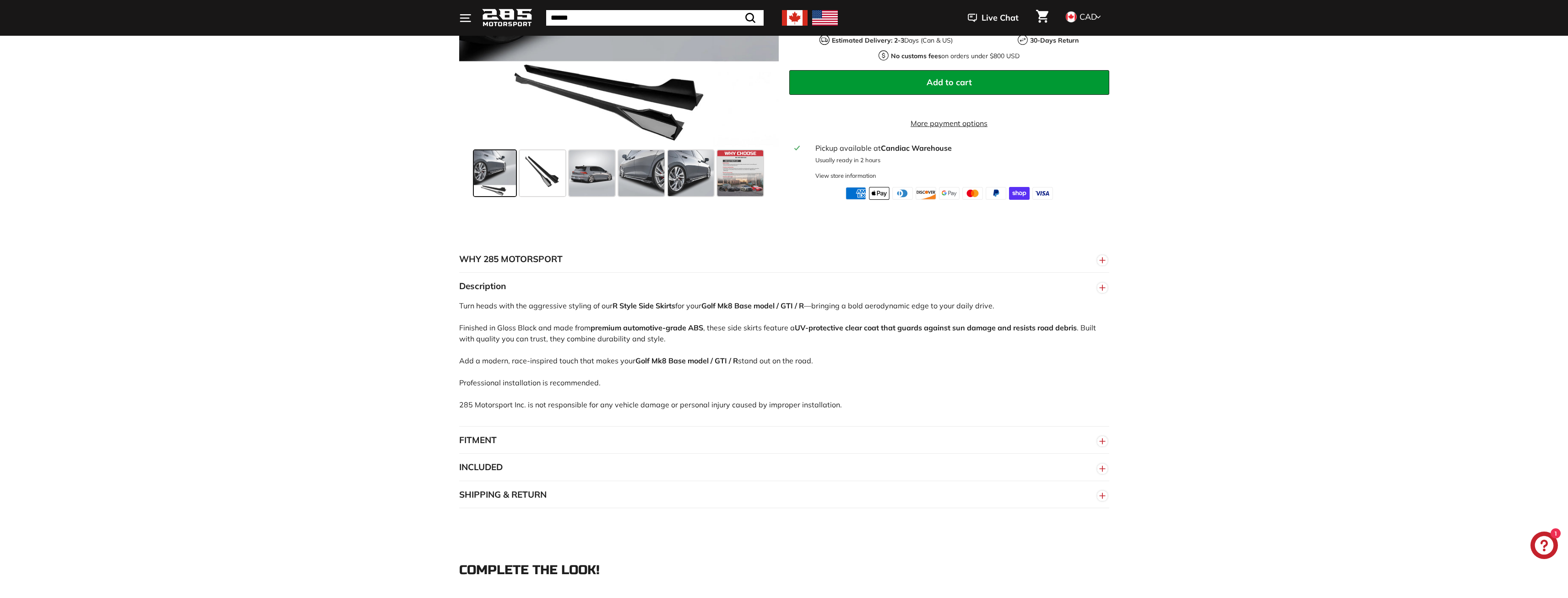
scroll to position [366, 0]
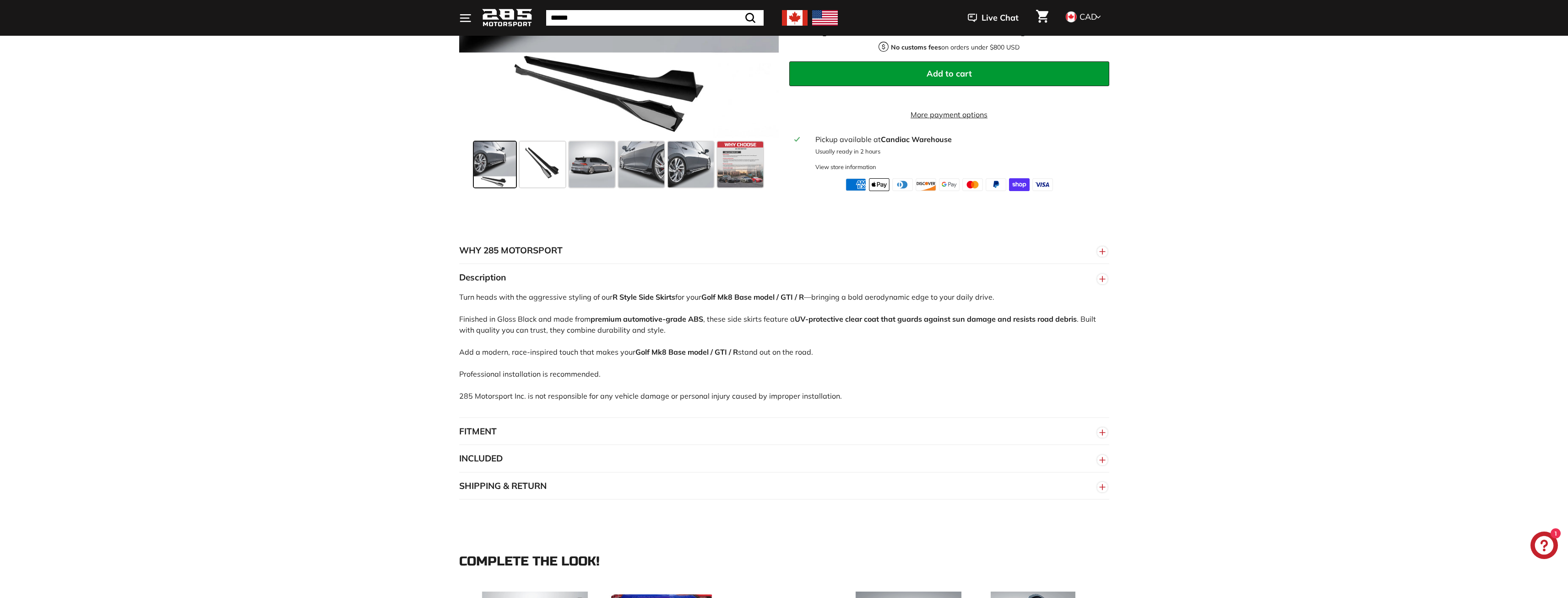
click at [546, 429] on button "FITMENT" at bounding box center [784, 431] width 650 height 27
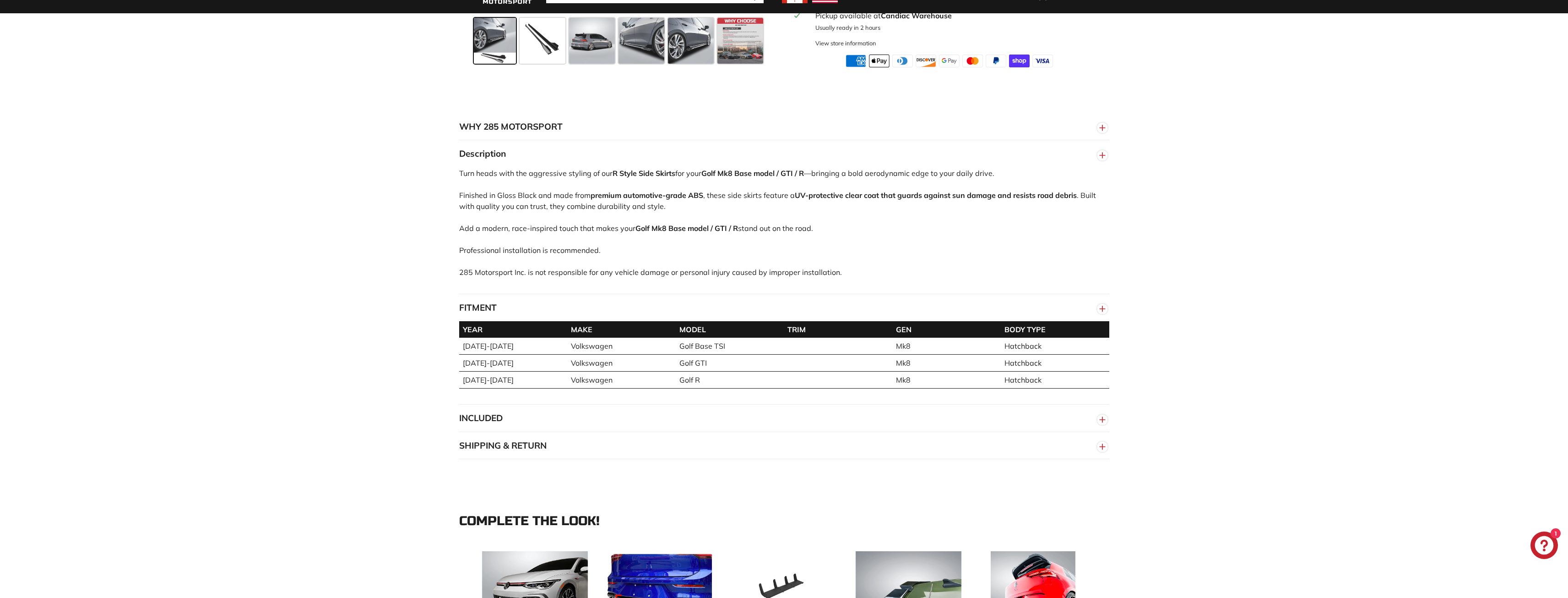
scroll to position [504, 0]
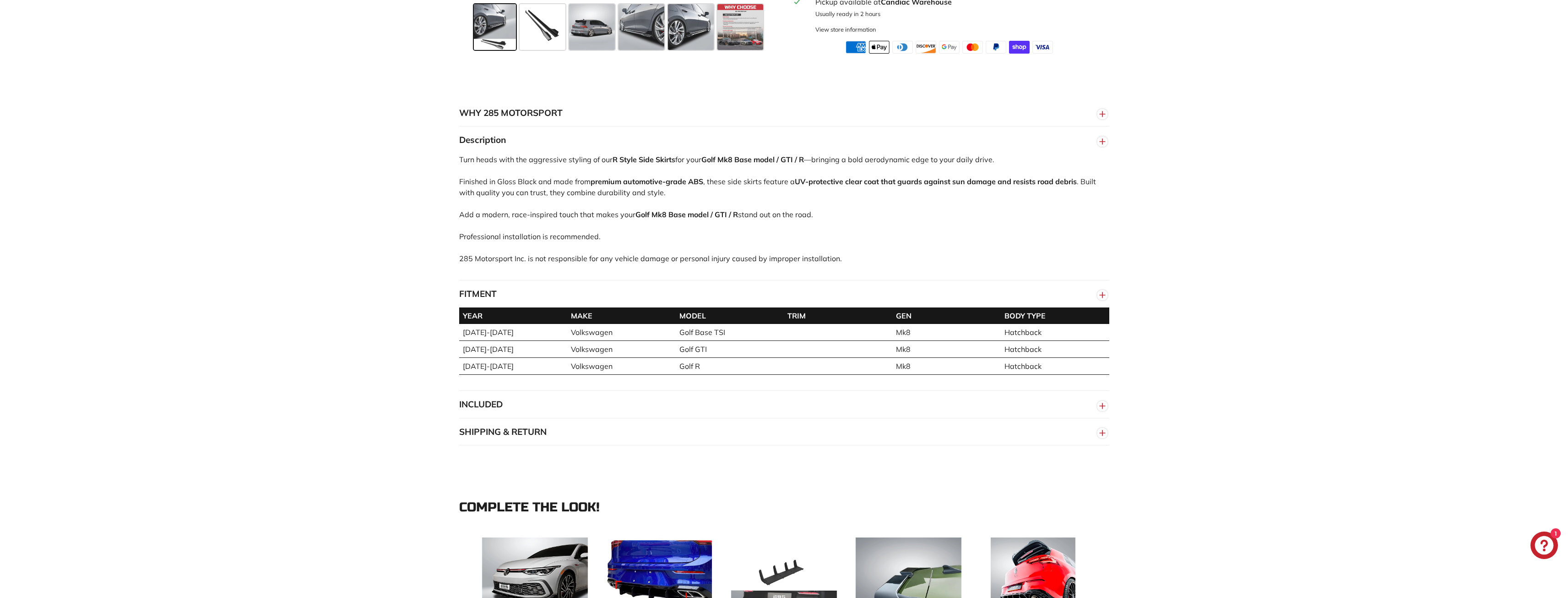
click at [527, 407] on button "INCLUDED" at bounding box center [784, 404] width 650 height 27
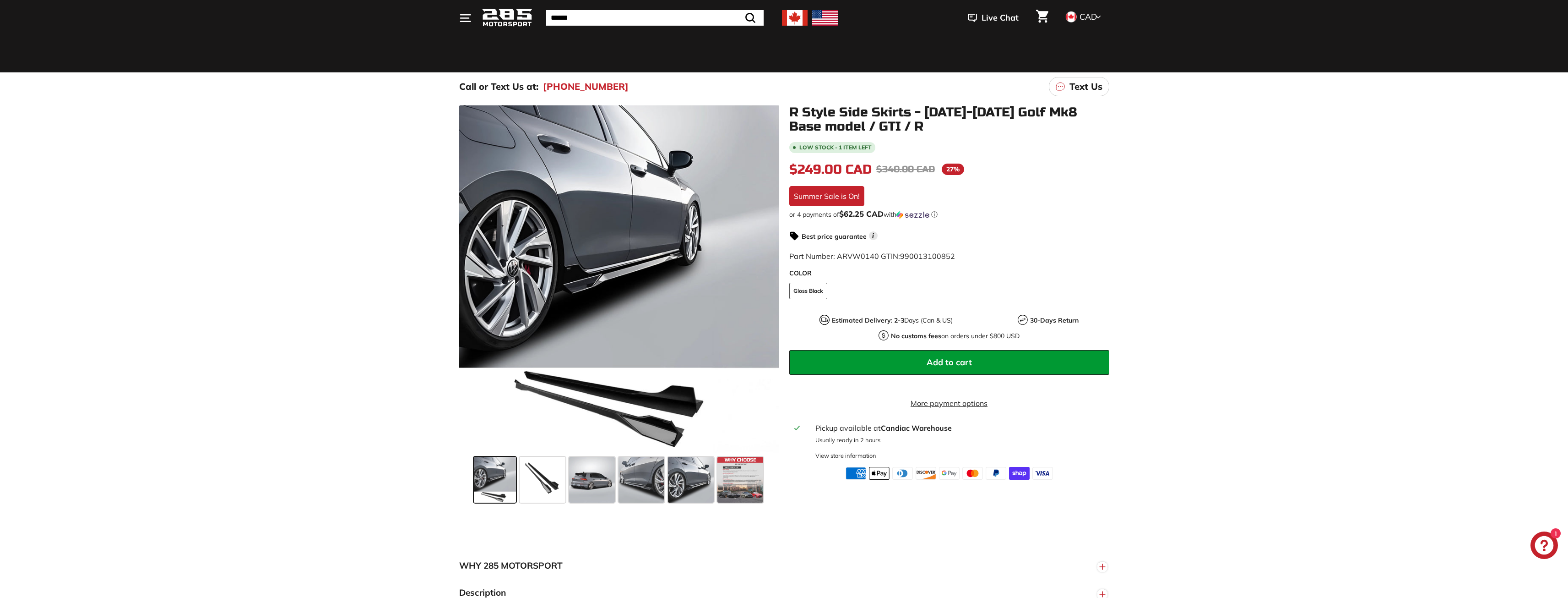
scroll to position [46, 0]
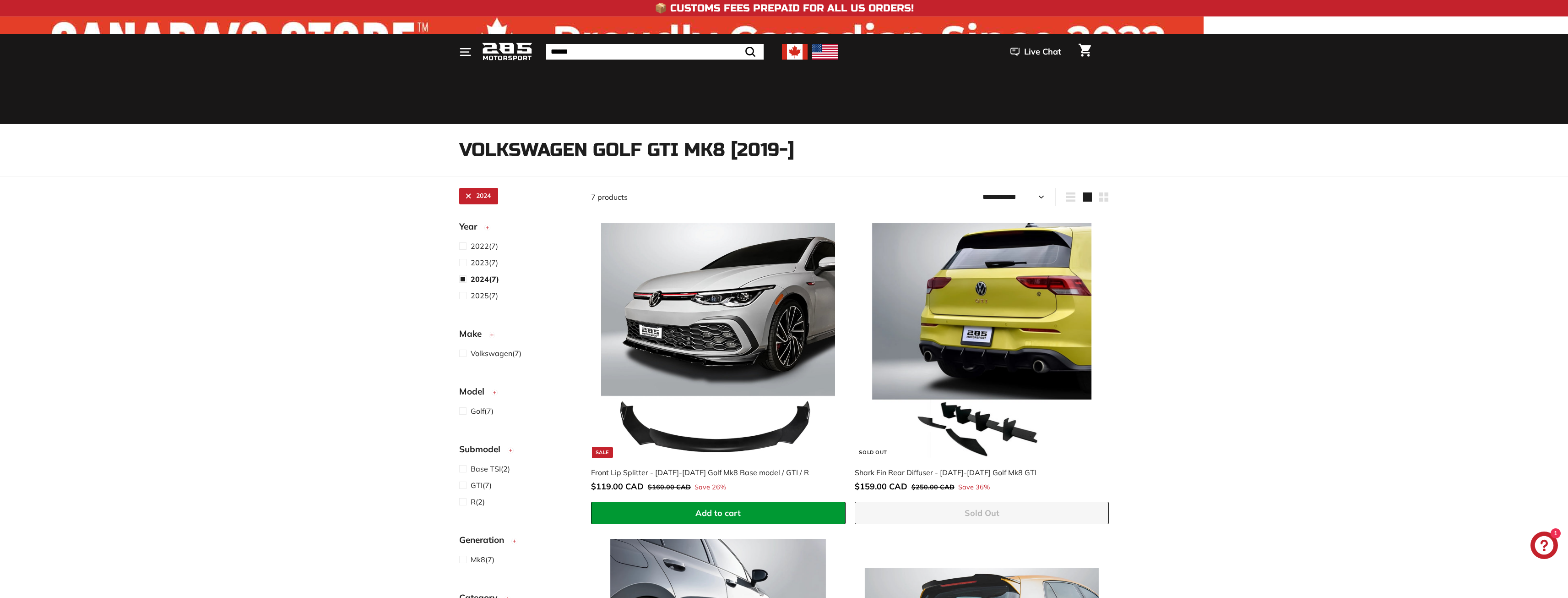
select select "**********"
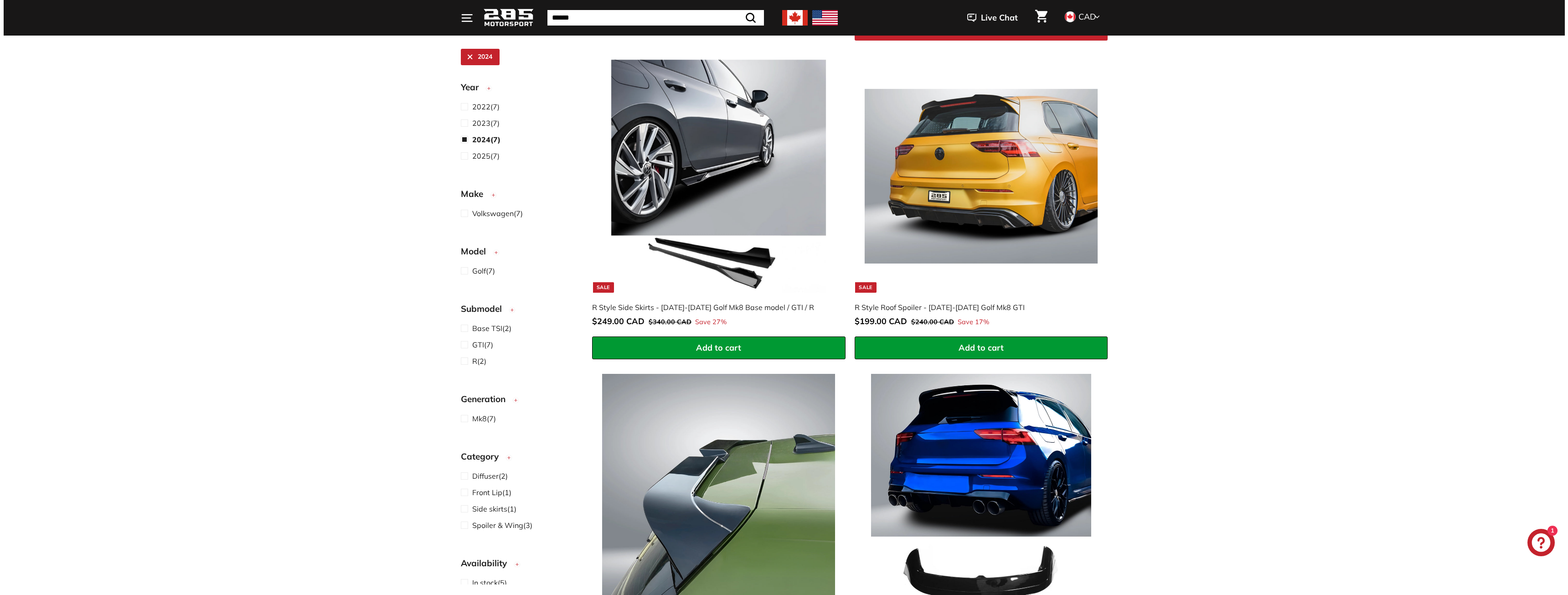
scroll to position [480, 0]
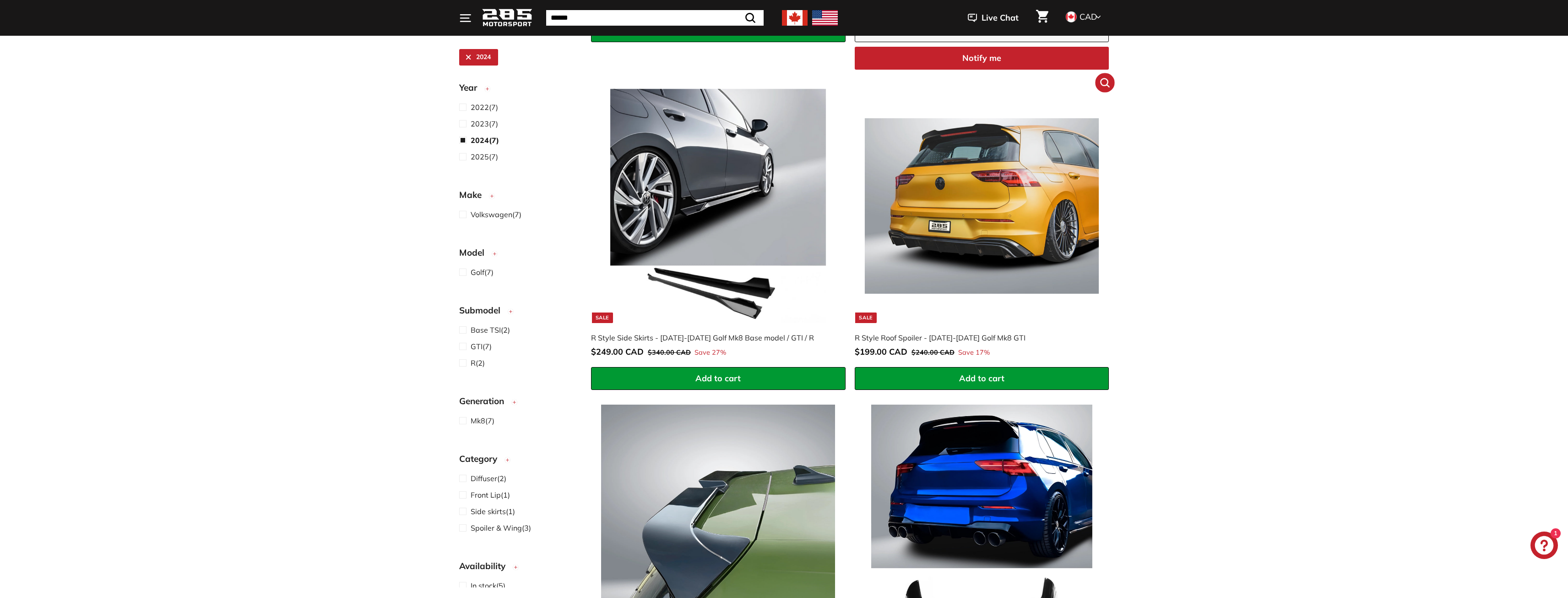
click at [1107, 84] on icon at bounding box center [1105, 83] width 8 height 8
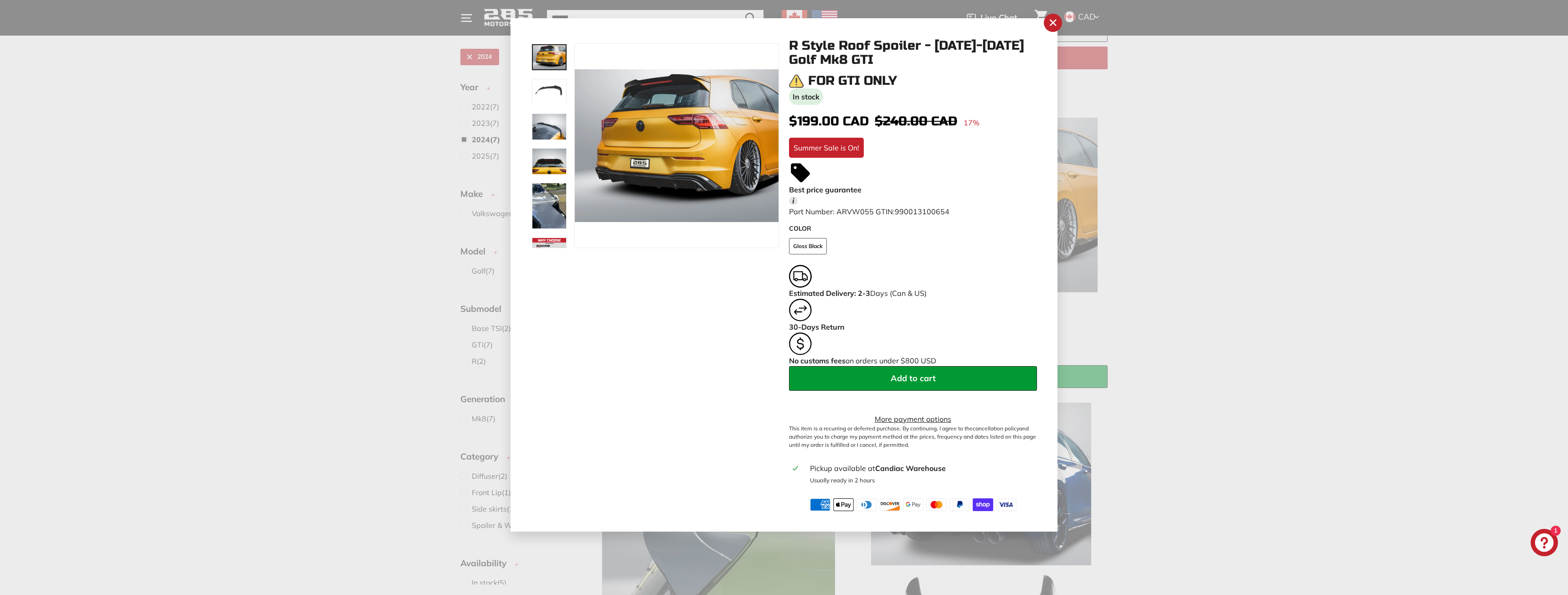
click at [548, 91] on img at bounding box center [549, 92] width 35 height 26
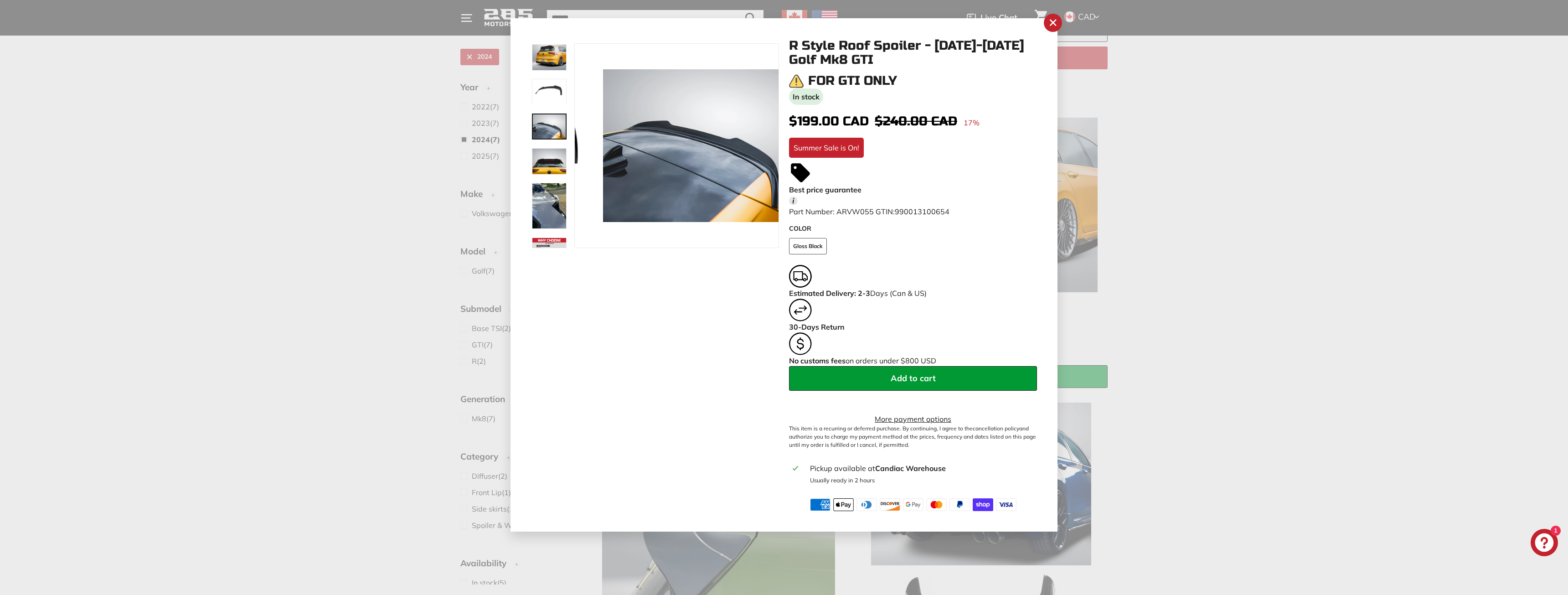
scroll to position [25, 0]
click at [542, 127] on div at bounding box center [549, 146] width 36 height 204
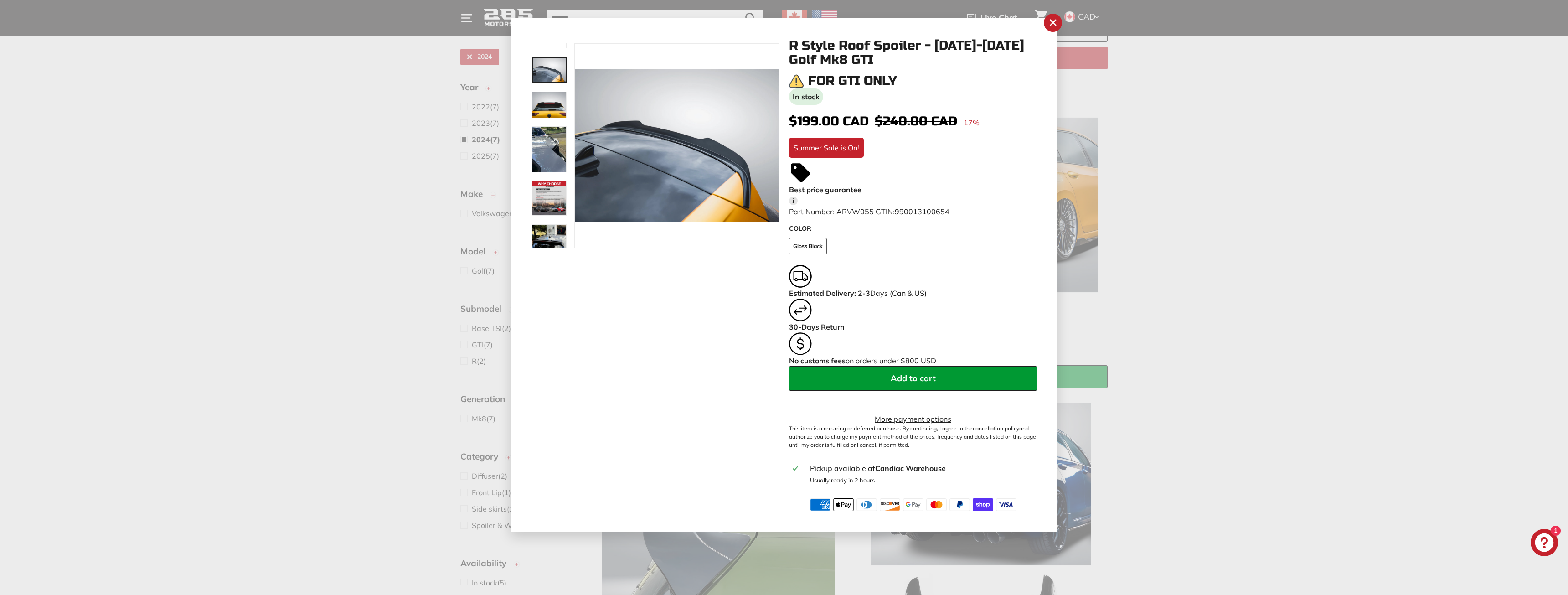
click at [547, 138] on div at bounding box center [549, 146] width 36 height 204
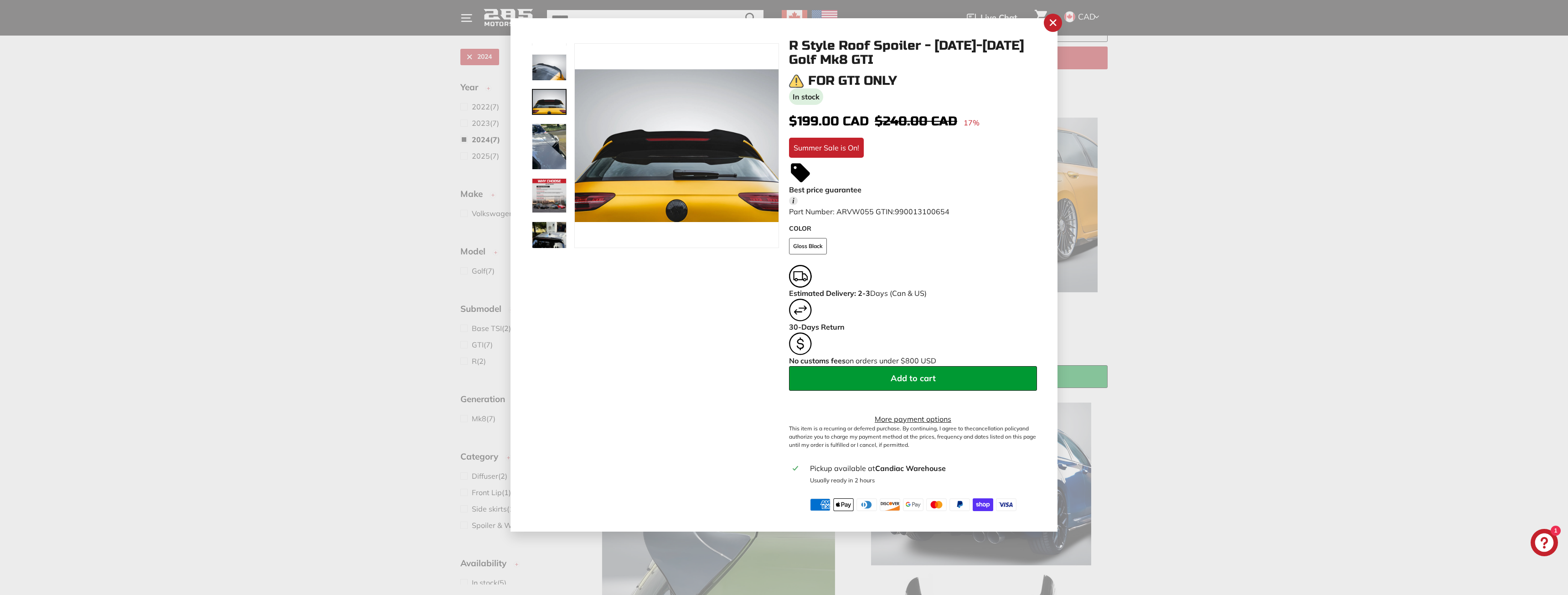
click at [546, 162] on div at bounding box center [549, 146] width 36 height 204
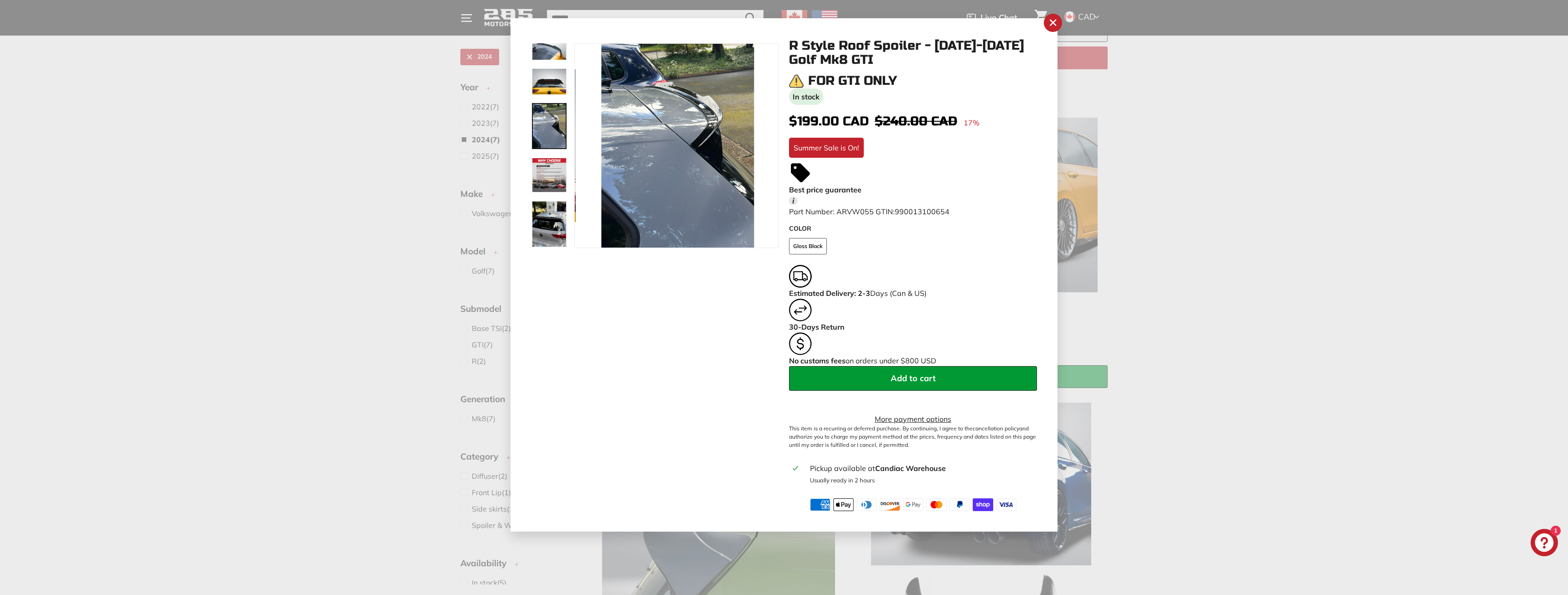
scroll to position [80, 0]
click at [548, 166] on img at bounding box center [549, 175] width 35 height 35
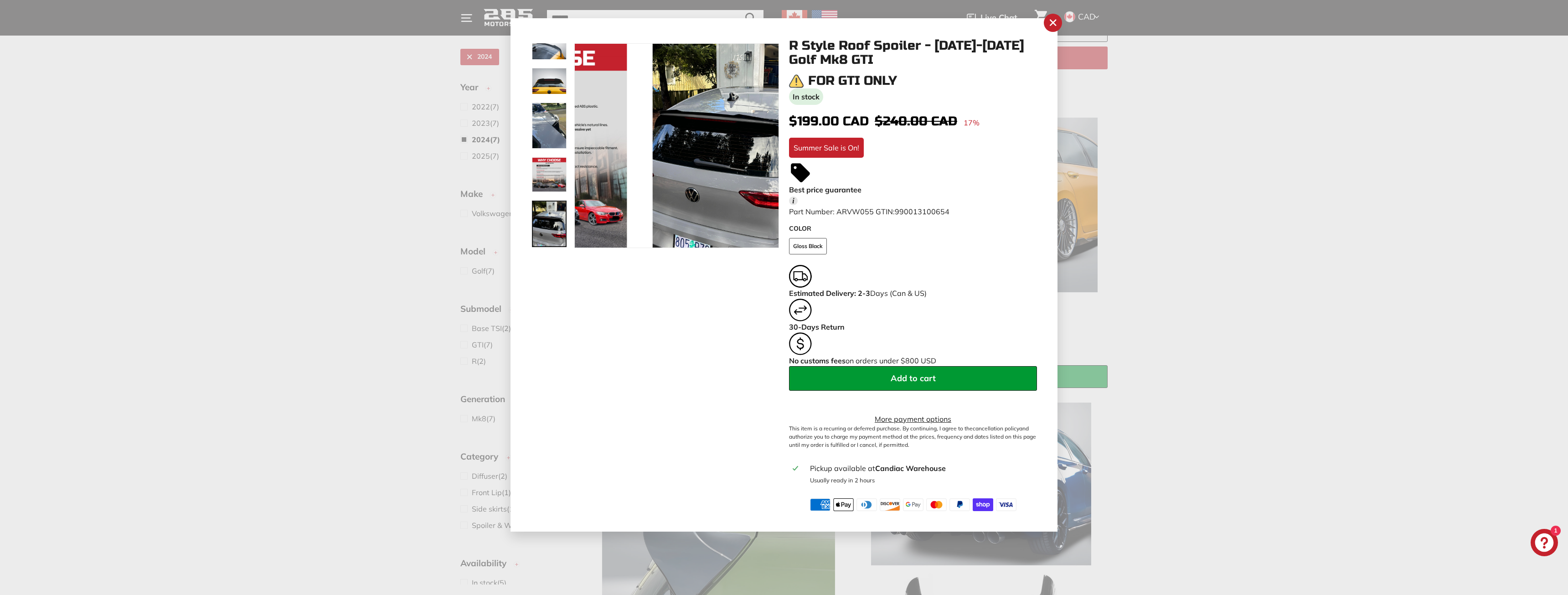
click at [541, 219] on img at bounding box center [549, 223] width 35 height 46
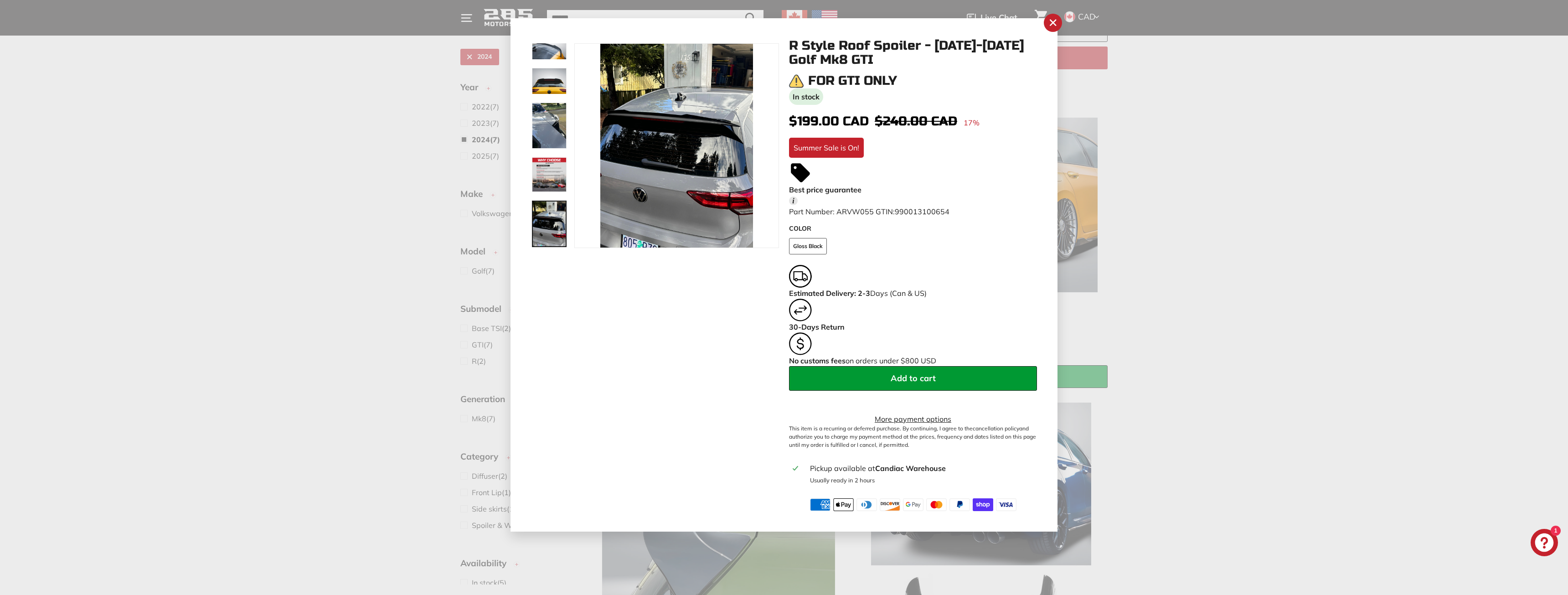
click at [542, 51] on div at bounding box center [549, 146] width 36 height 204
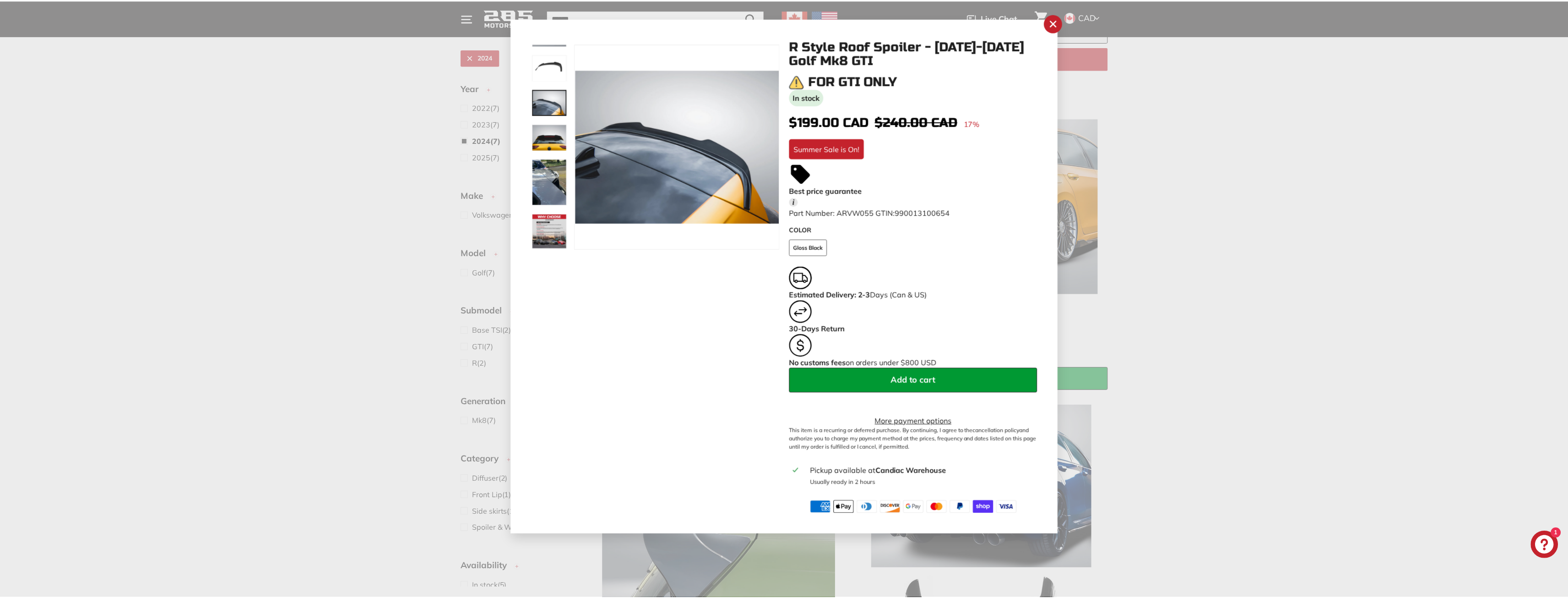
scroll to position [25, 0]
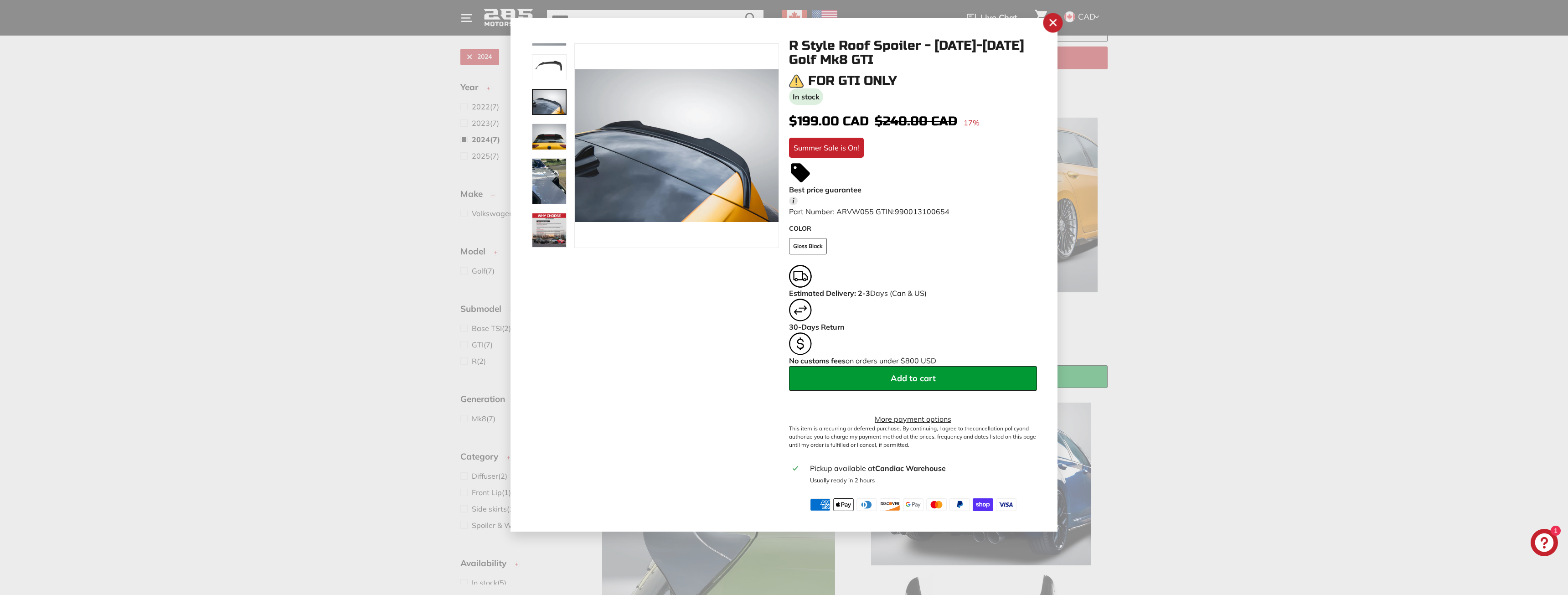
click at [1056, 21] on icon ".cls-1{fill:none;stroke:#000;stroke-miterlimit:10;stroke-width:2px}" at bounding box center [1053, 22] width 14 height 14
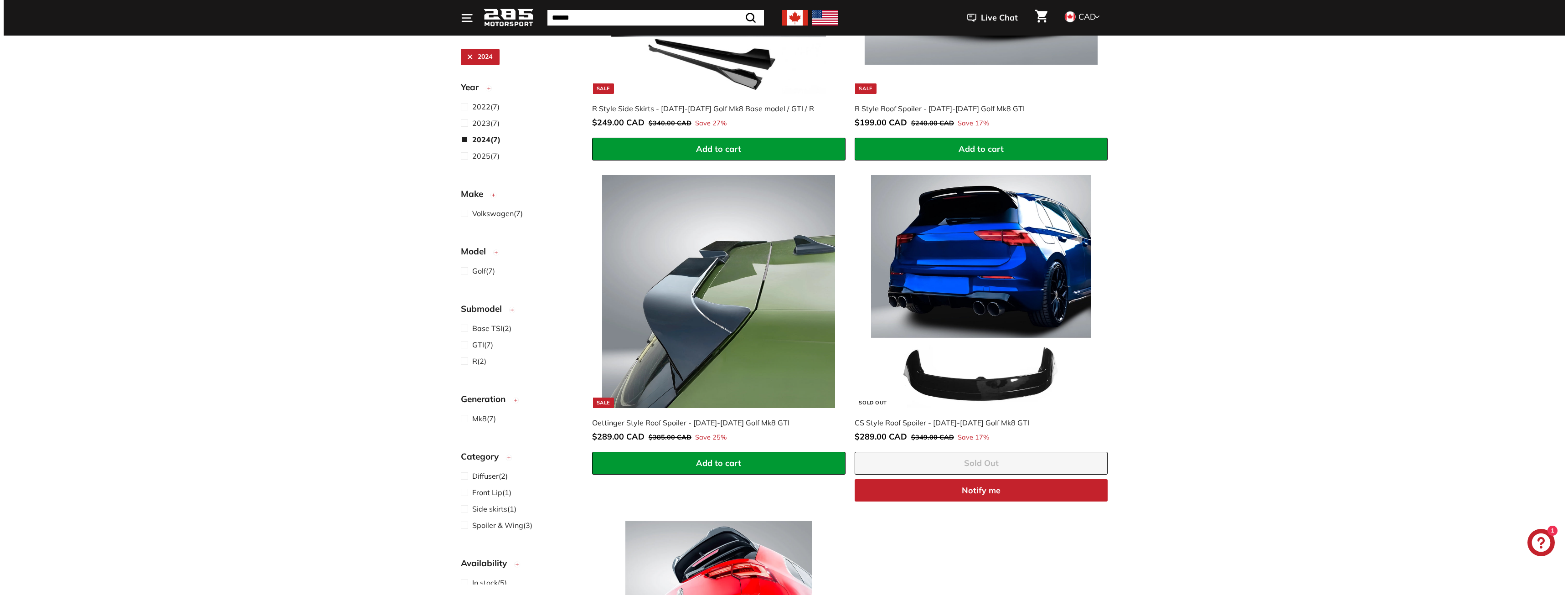
scroll to position [707, 0]
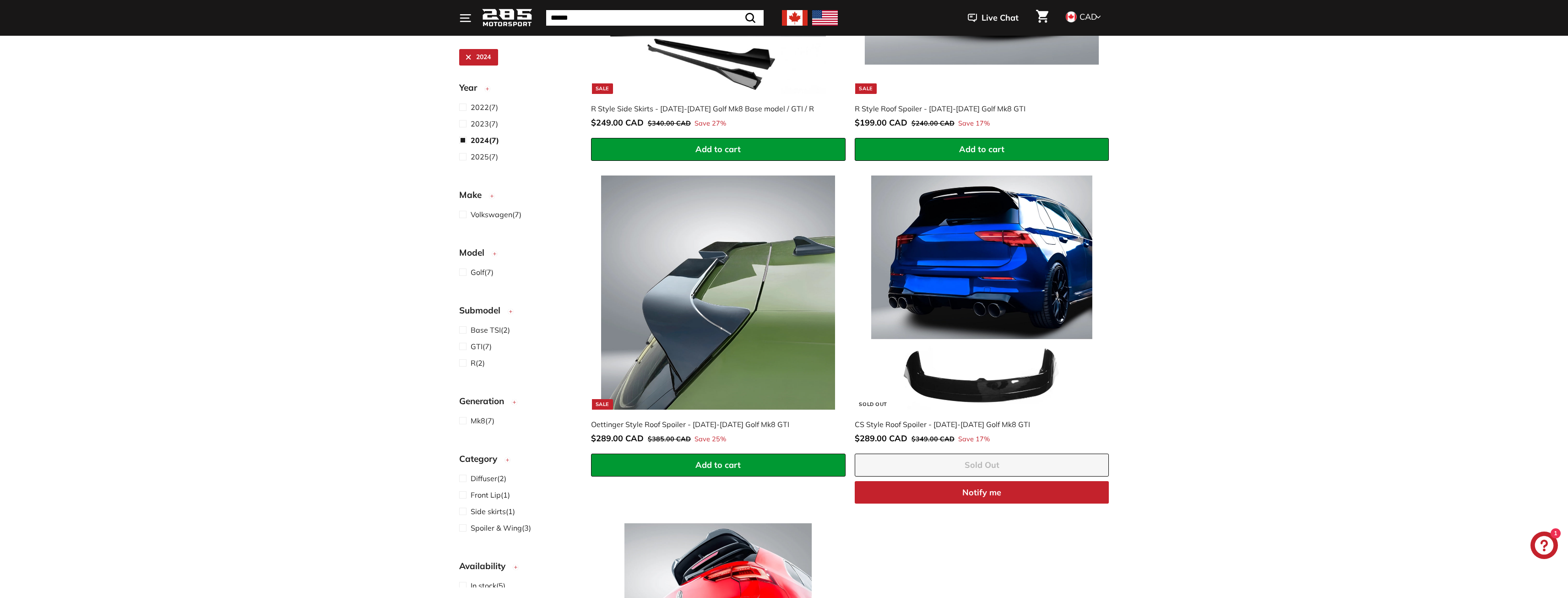
click at [839, 169] on icon ".cls-1{fill:none;stroke:#000;stroke-miterlimit:10;stroke-width:2px}" at bounding box center [841, 171] width 11 height 11
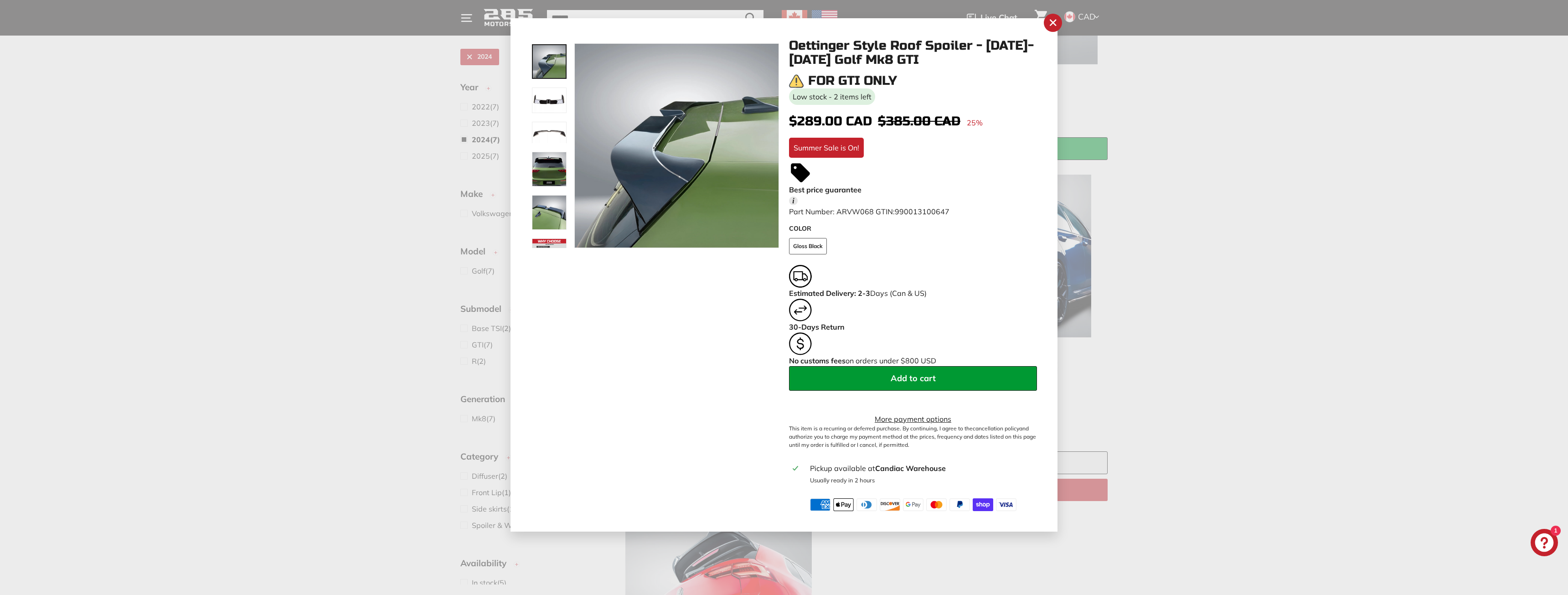
drag, startPoint x: 552, startPoint y: 105, endPoint x: 547, endPoint y: 123, distance: 18.7
click at [552, 105] on img at bounding box center [549, 100] width 35 height 26
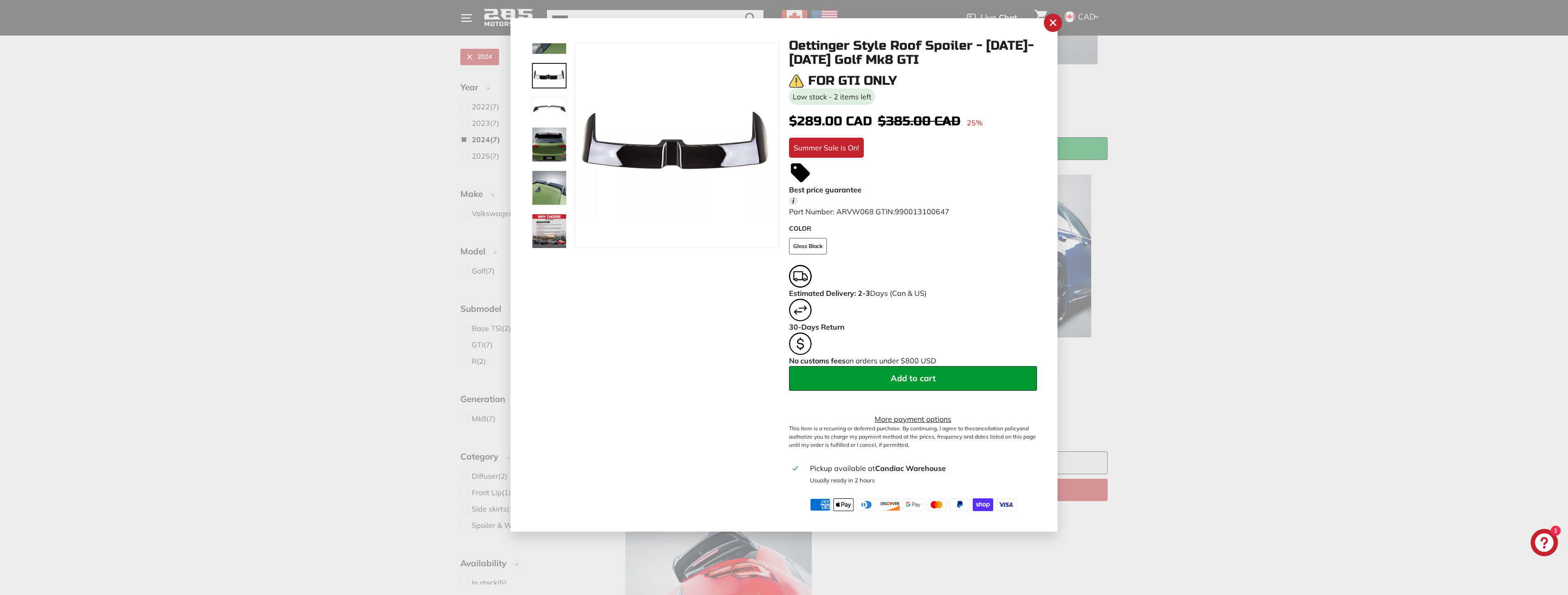
click at [544, 129] on div at bounding box center [549, 146] width 36 height 204
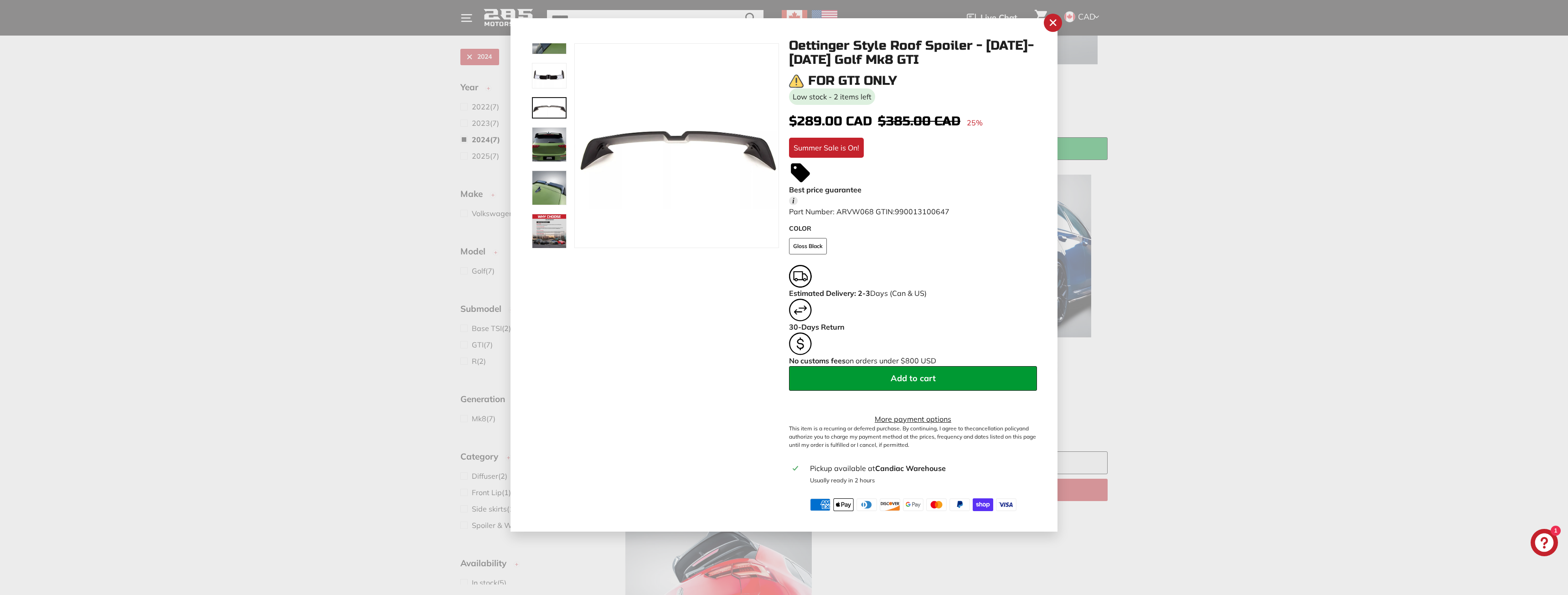
scroll to position [26, 0]
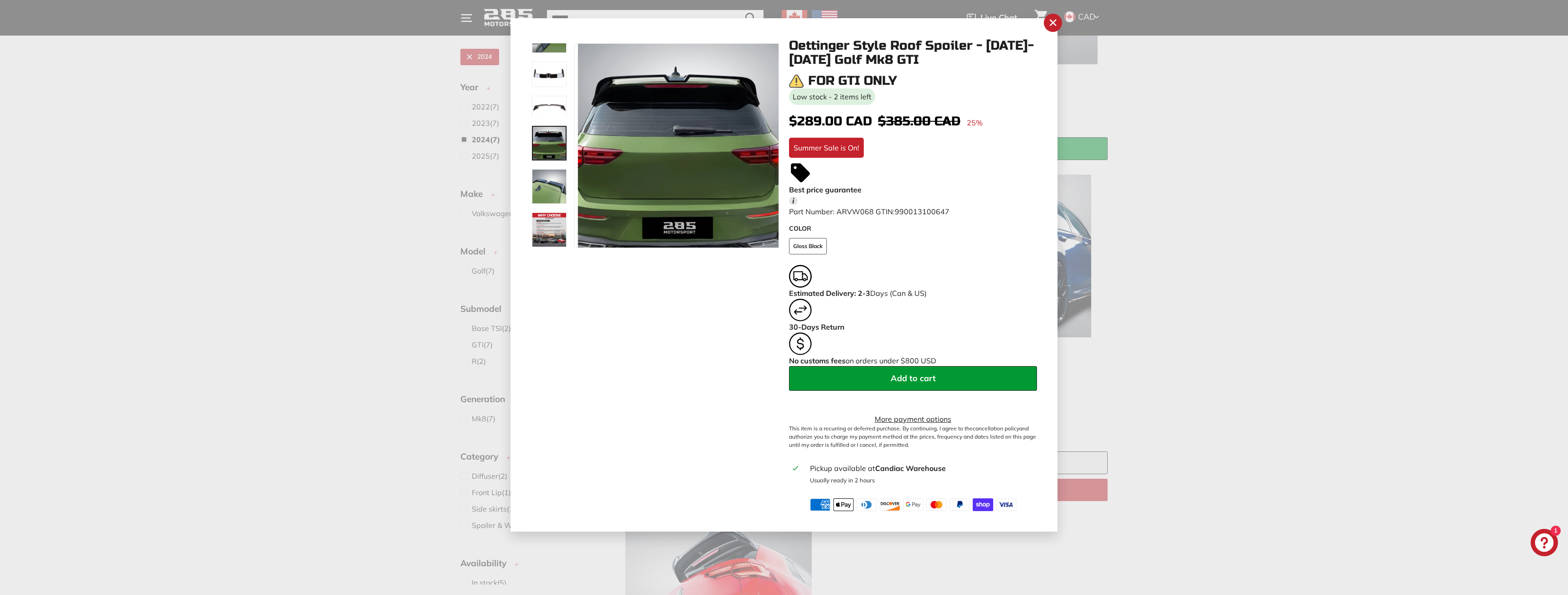
click at [543, 143] on img at bounding box center [549, 143] width 35 height 35
click at [542, 185] on img at bounding box center [549, 186] width 35 height 35
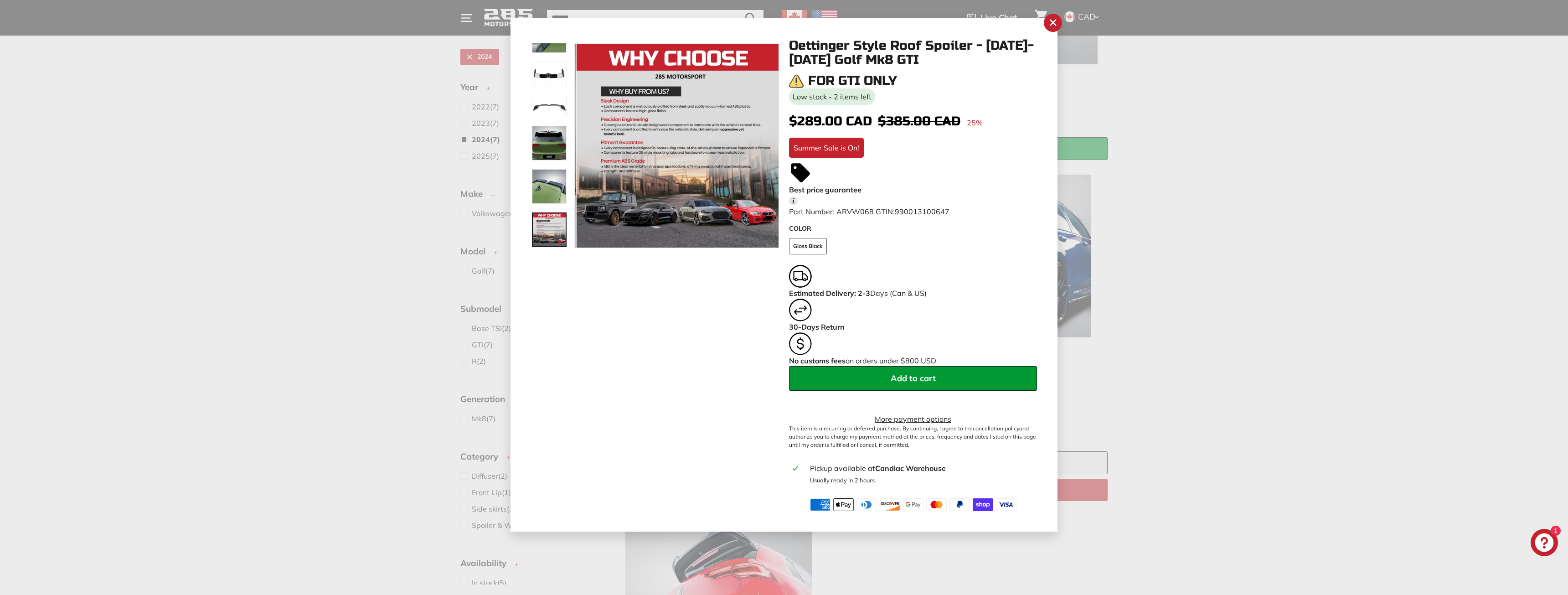
click at [547, 218] on img at bounding box center [549, 230] width 35 height 35
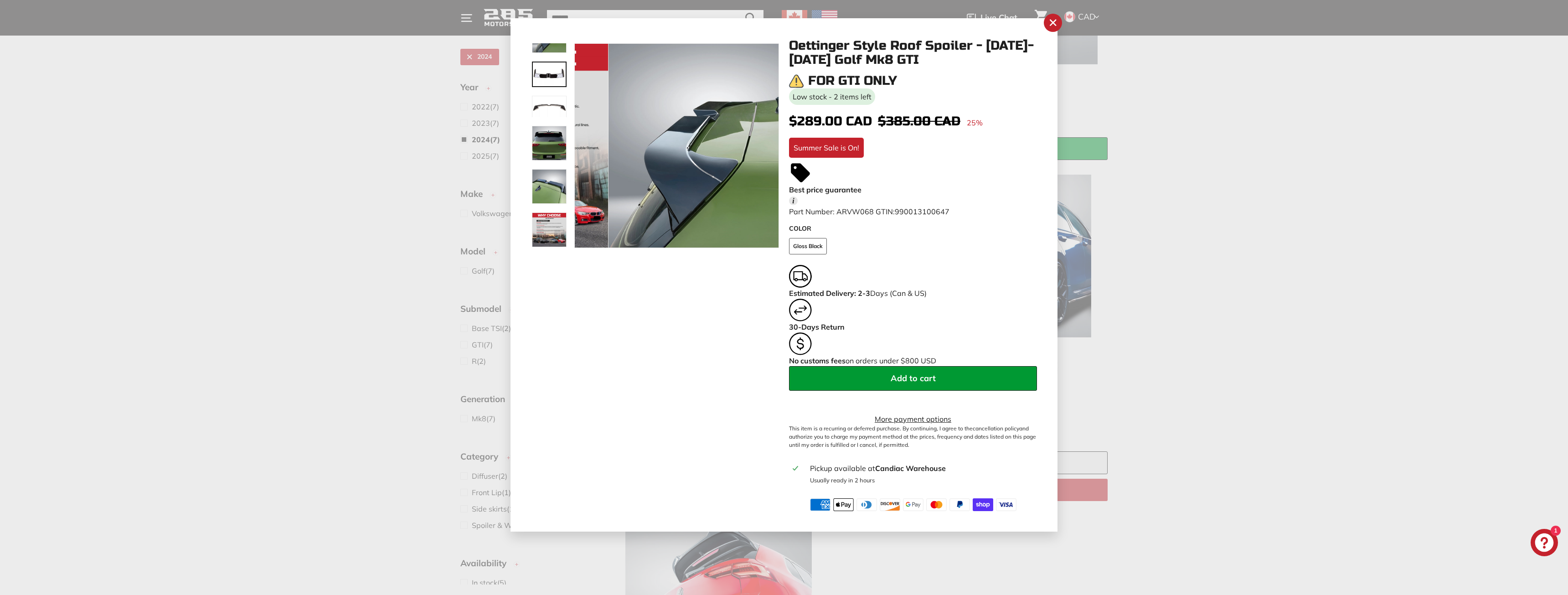
scroll to position [0, 0]
click at [557, 75] on div at bounding box center [549, 146] width 36 height 204
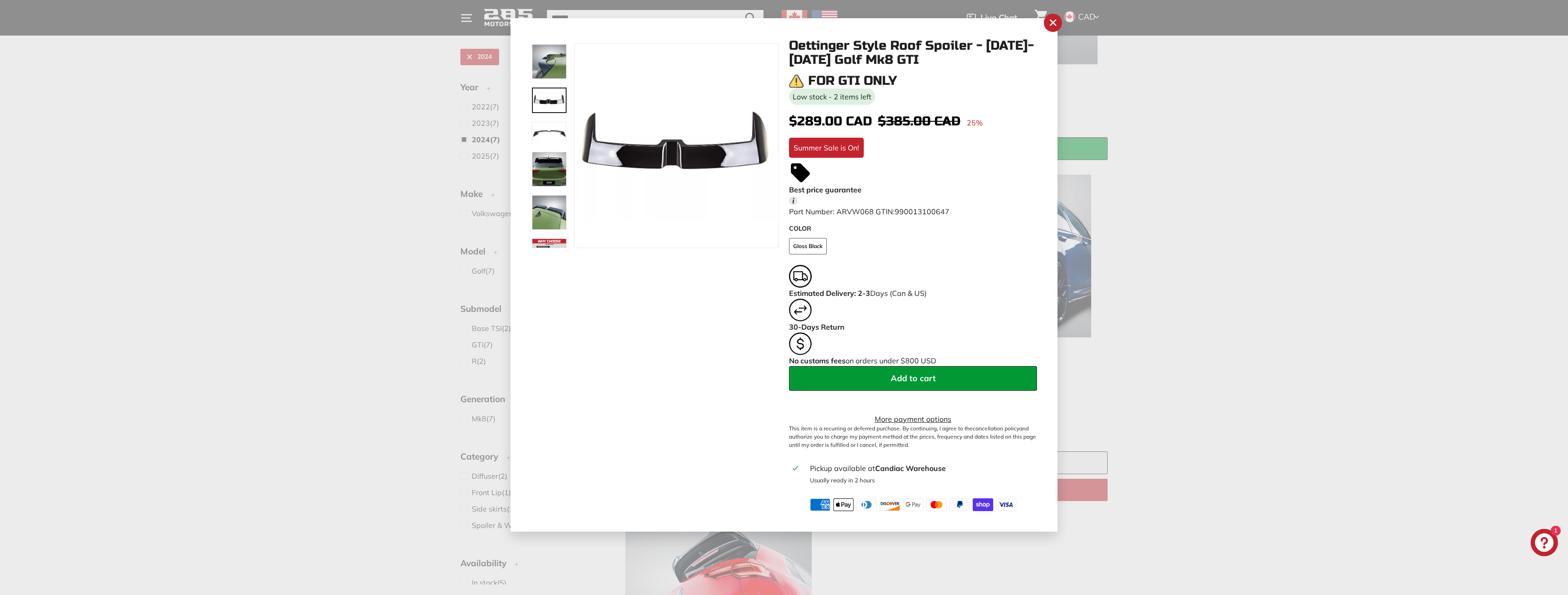
click at [543, 62] on img at bounding box center [549, 62] width 35 height 35
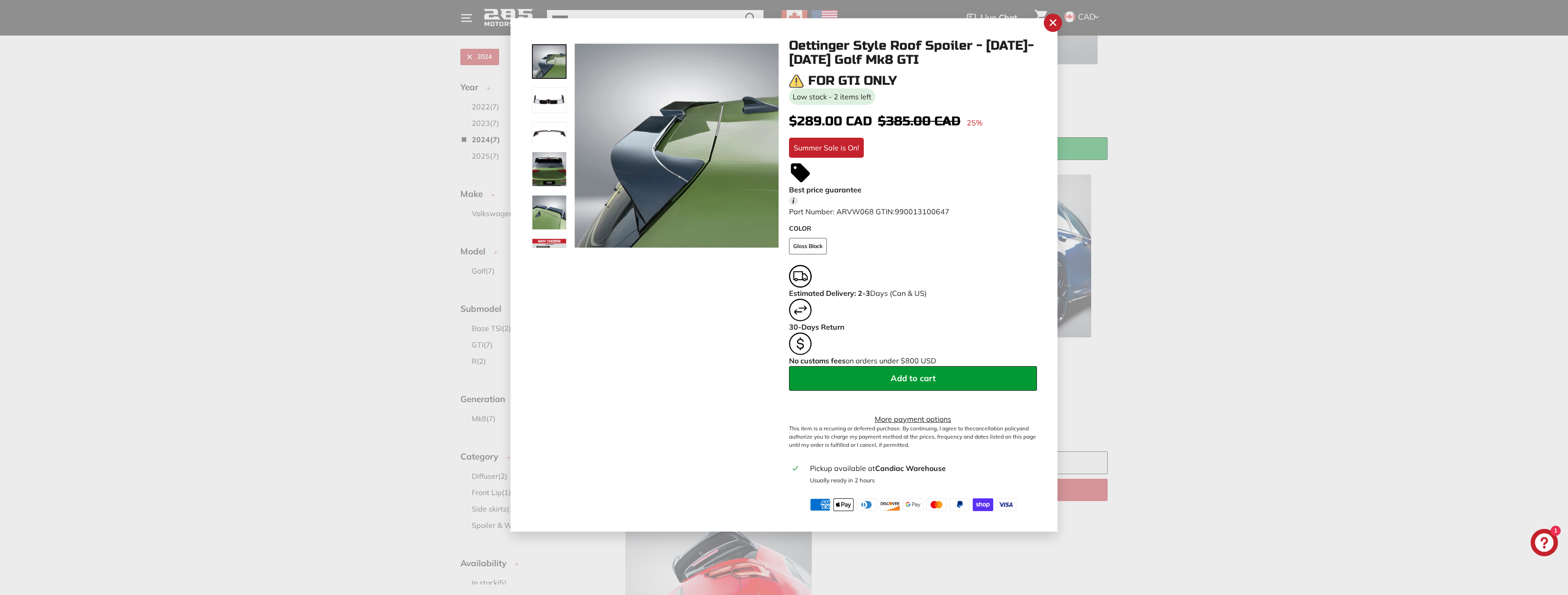
click at [556, 98] on img at bounding box center [549, 100] width 35 height 26
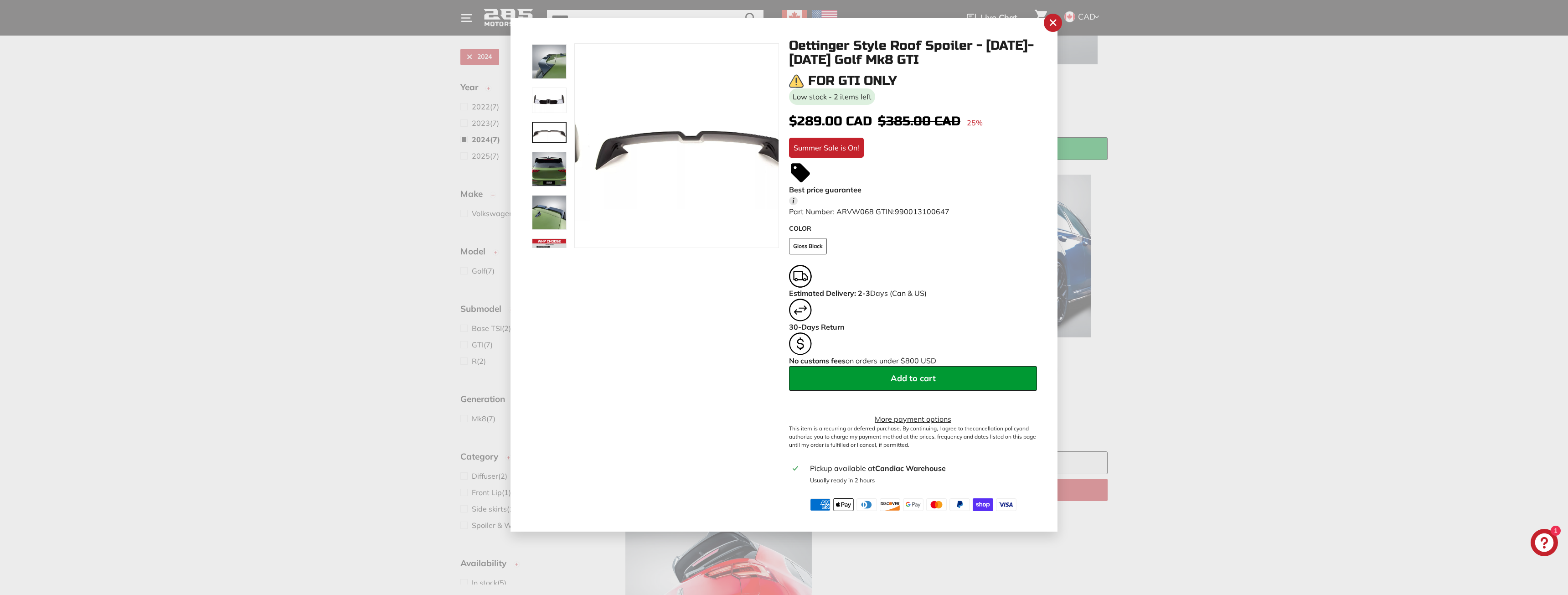
scroll to position [26, 0]
click at [552, 124] on div at bounding box center [549, 146] width 36 height 204
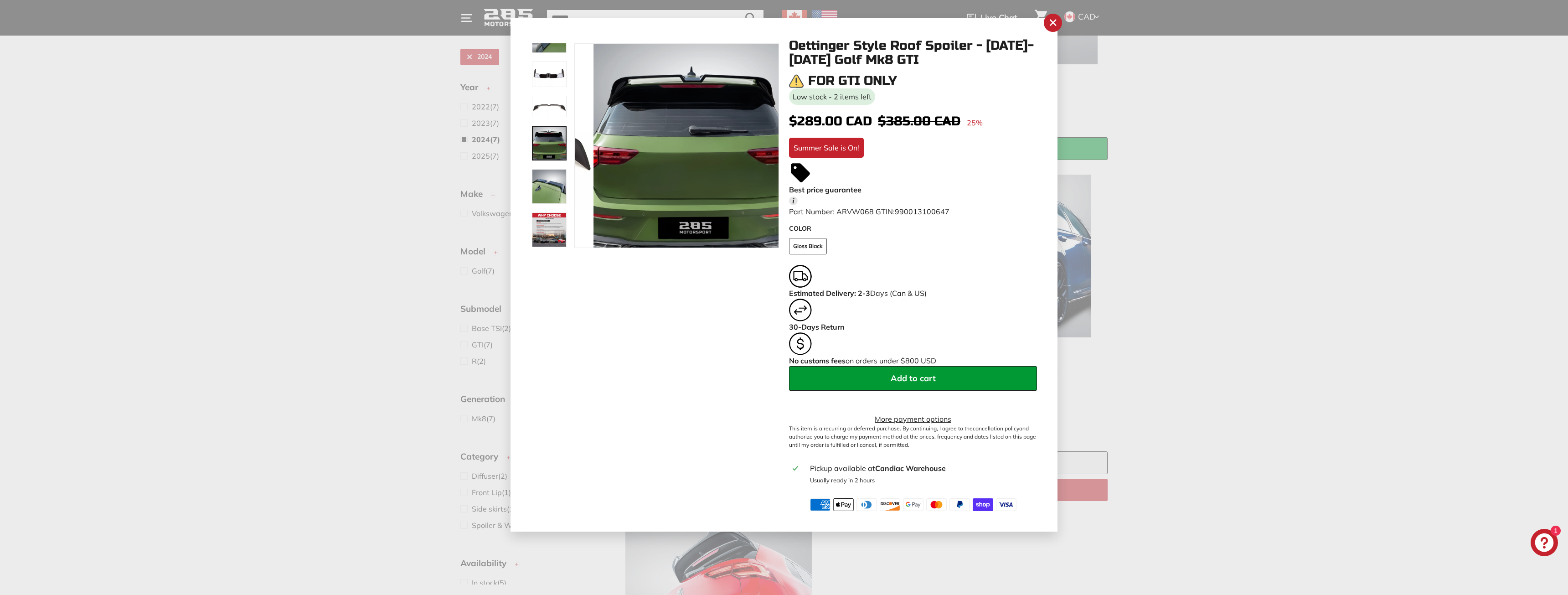
click at [548, 139] on img at bounding box center [549, 143] width 35 height 35
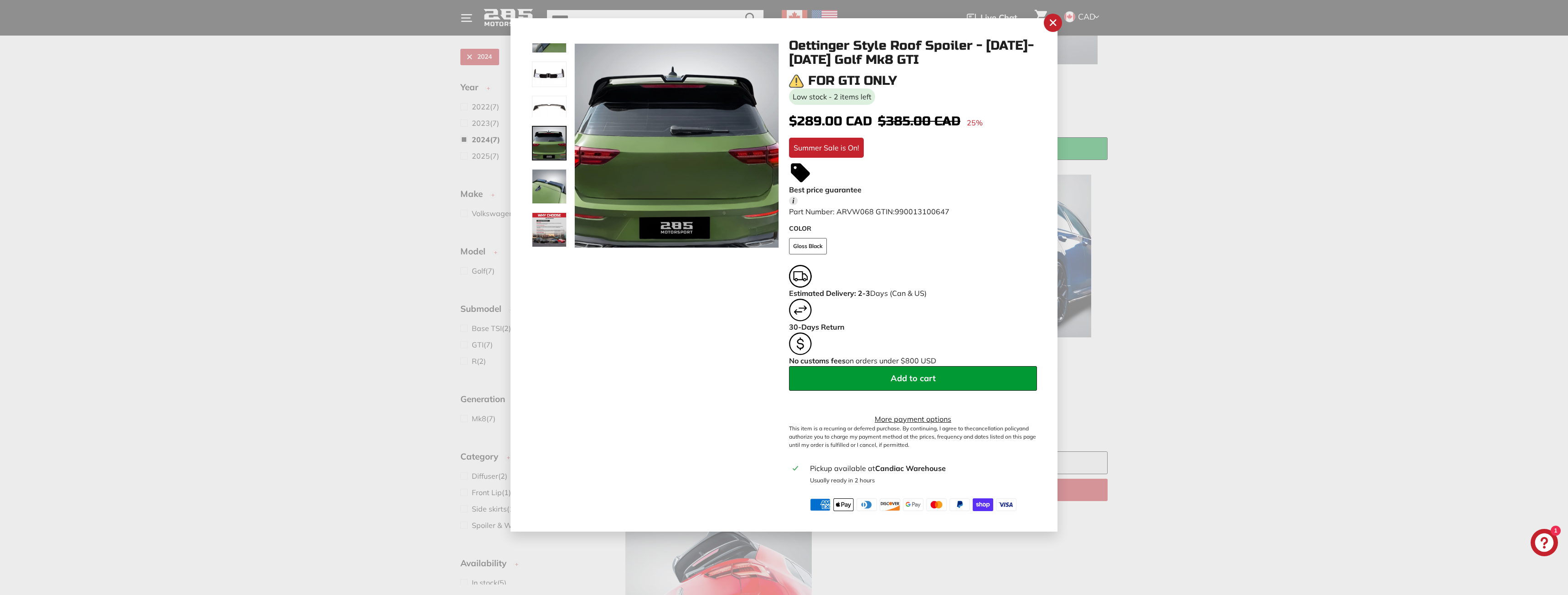
click at [547, 168] on div at bounding box center [549, 186] width 36 height 36
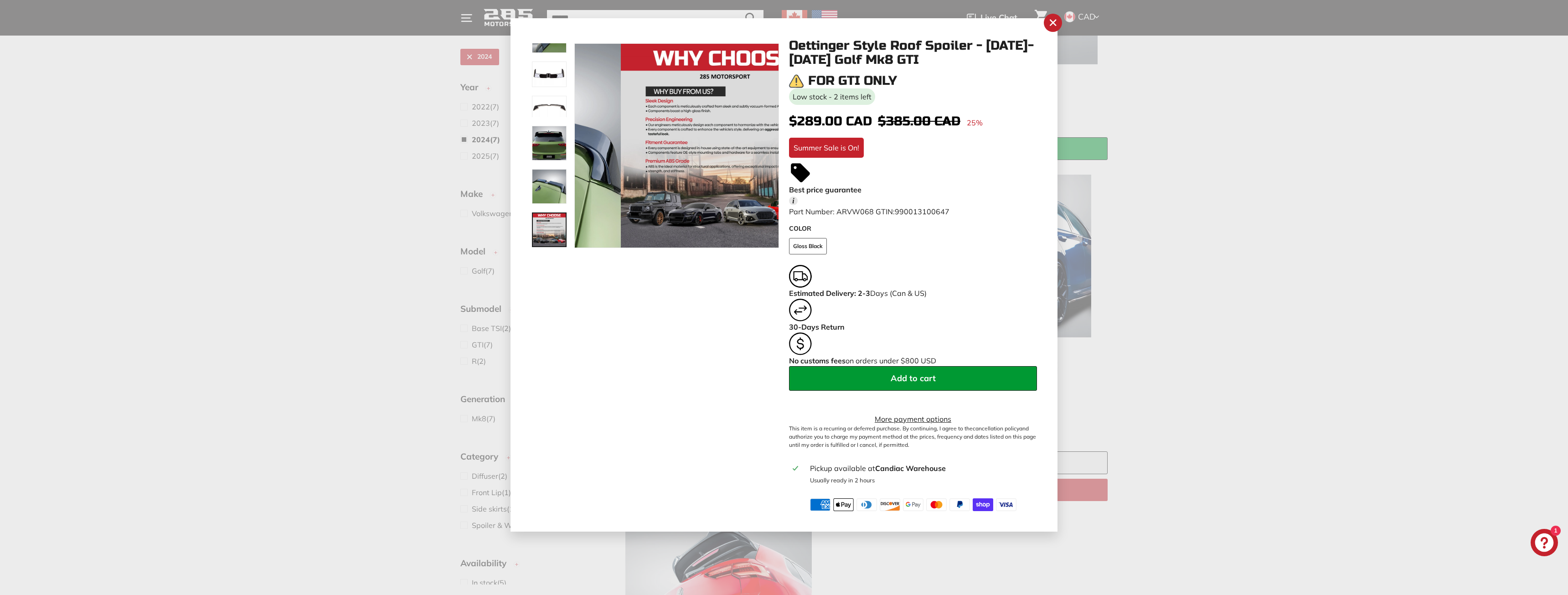
click at [552, 213] on img at bounding box center [549, 230] width 35 height 35
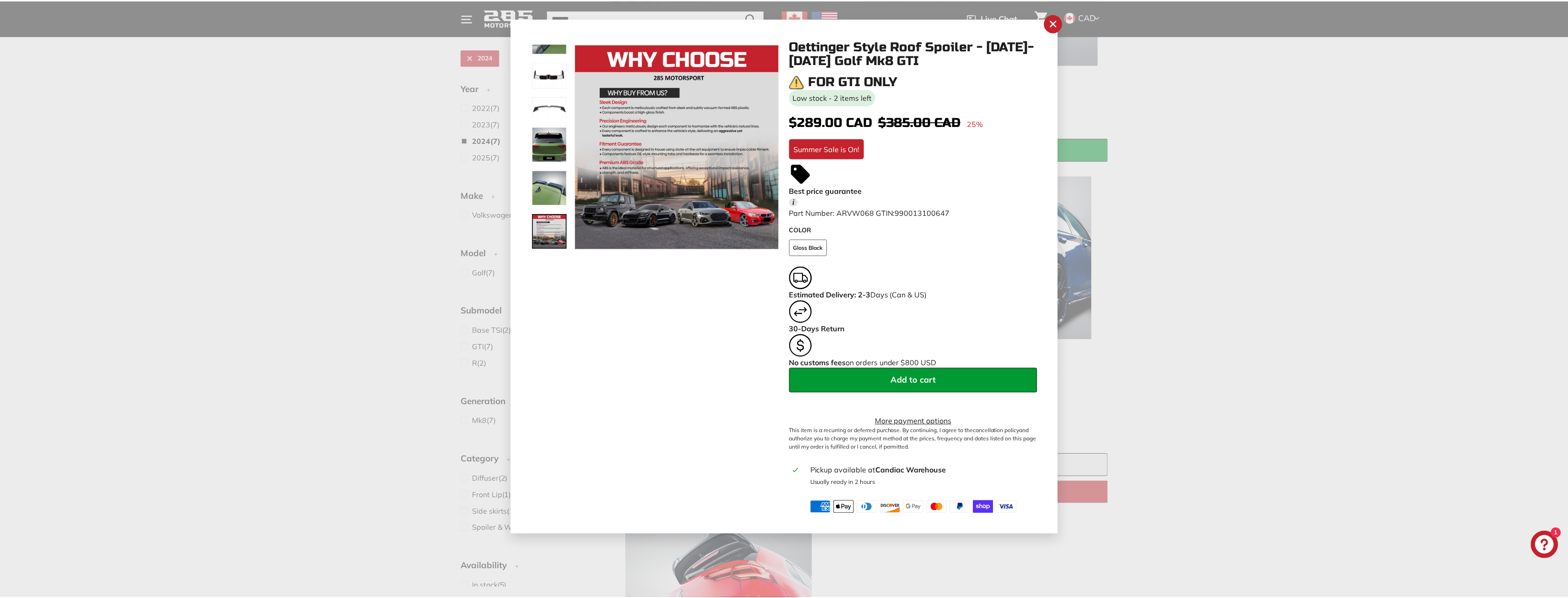
scroll to position [0, 0]
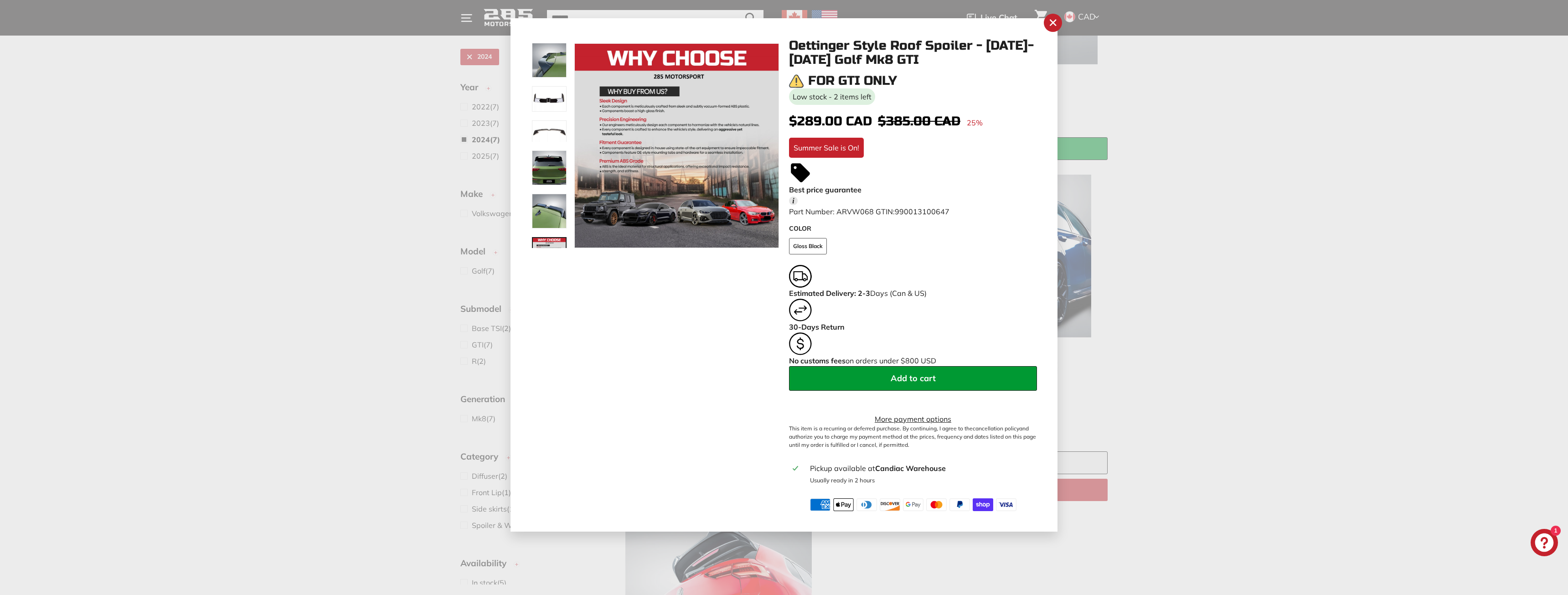
drag, startPoint x: 547, startPoint y: 75, endPoint x: 543, endPoint y: 68, distance: 8.1
click at [545, 73] on div at bounding box center [549, 146] width 36 height 204
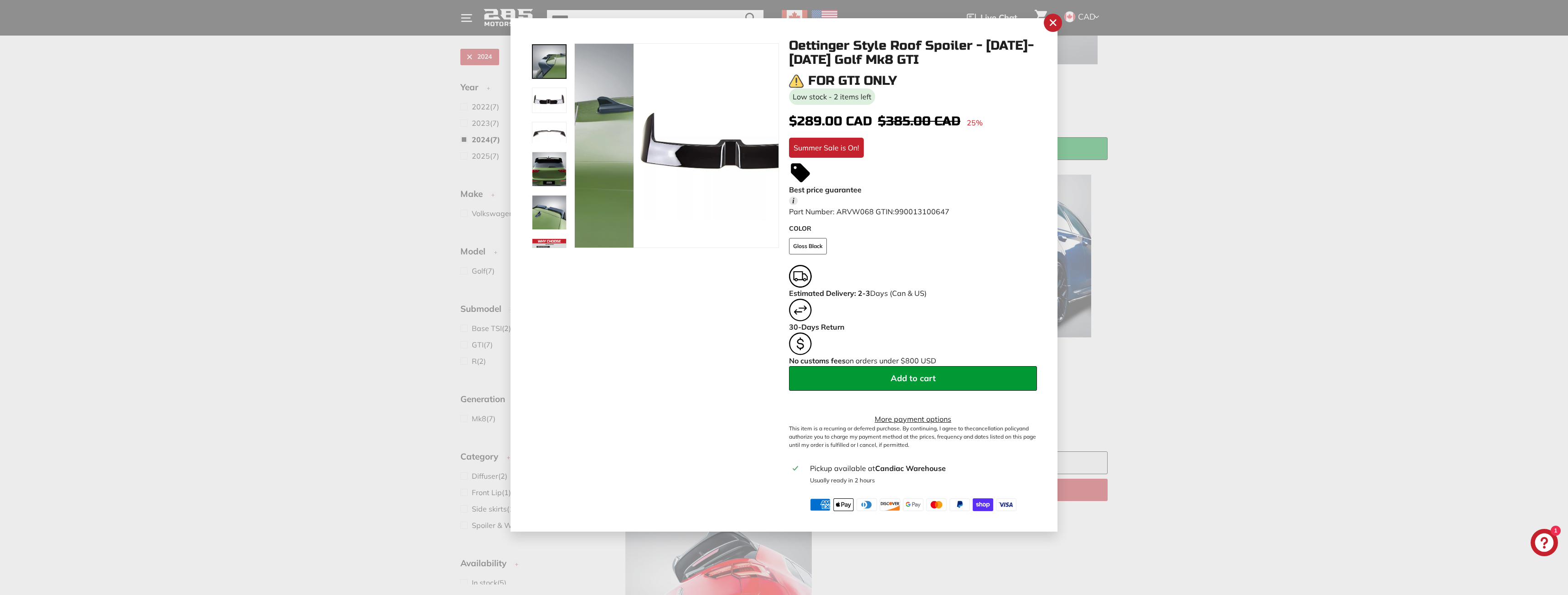
click at [541, 59] on img at bounding box center [549, 62] width 35 height 35
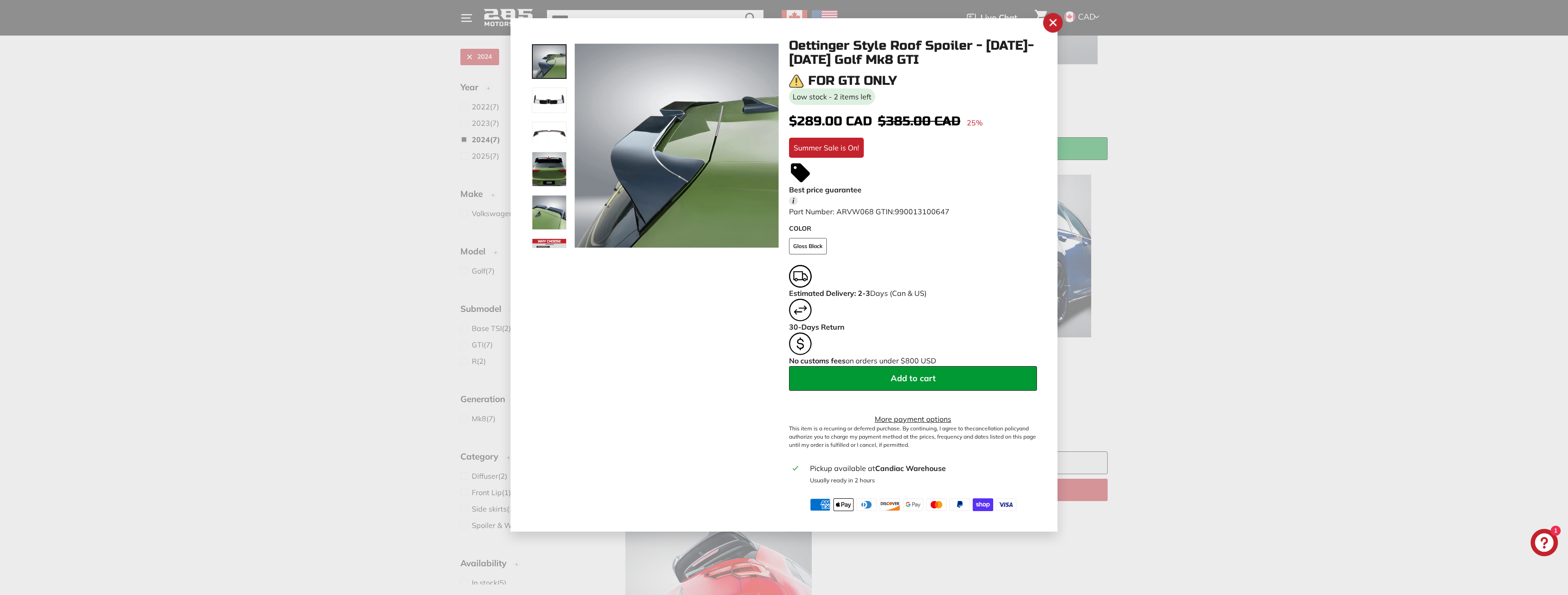
click at [1053, 22] on icon "button" at bounding box center [1053, 22] width 6 height 6
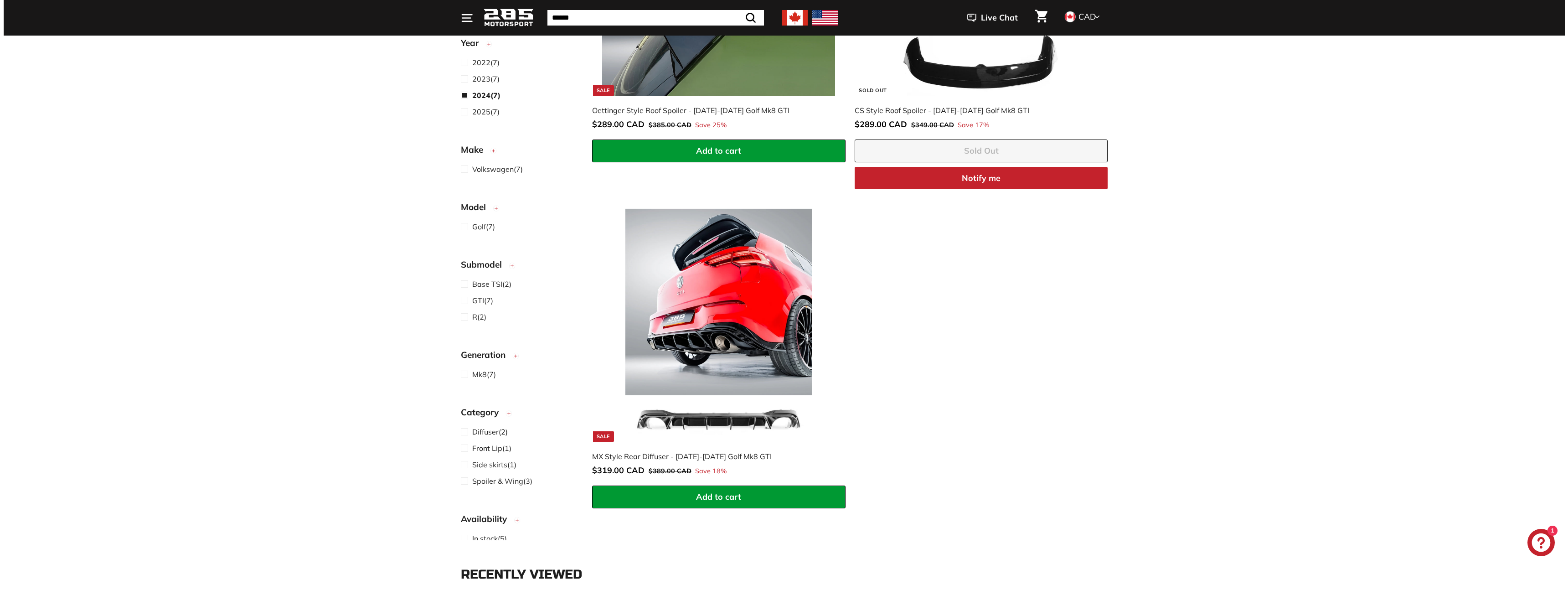
scroll to position [1026, 0]
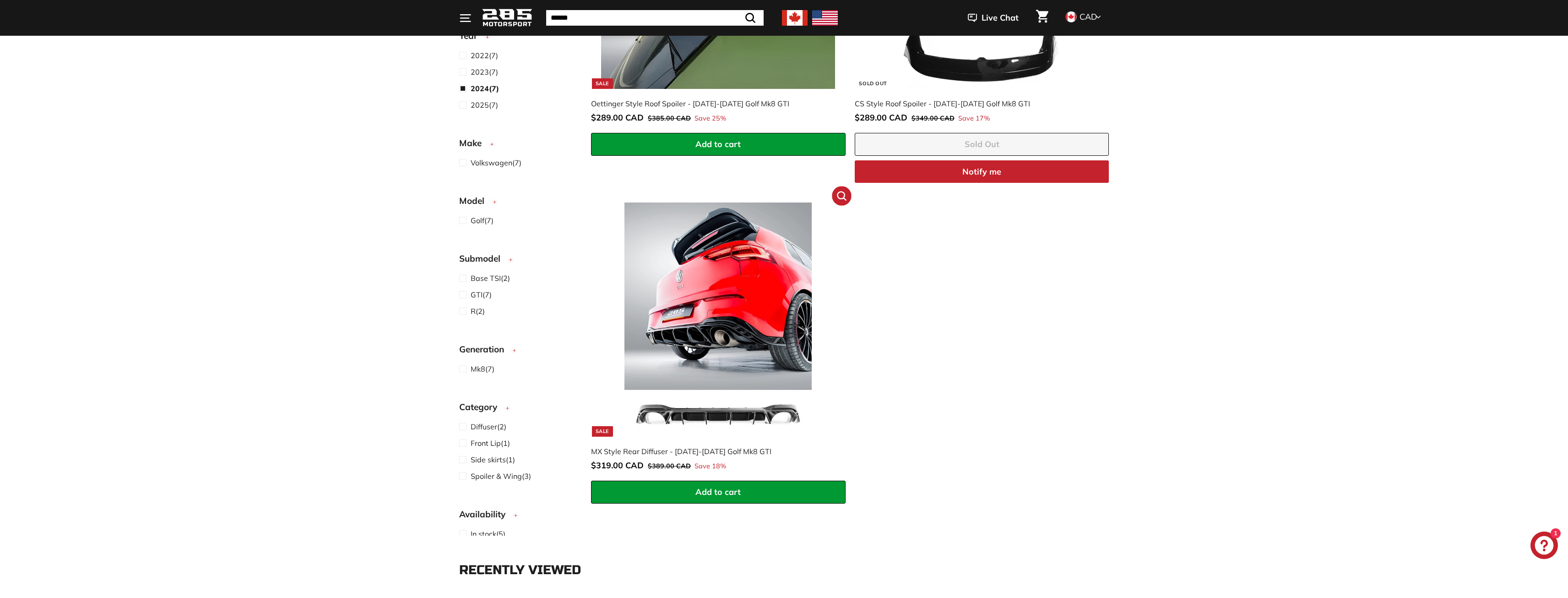
click at [839, 197] on icon ".cls-1{fill:none;stroke:#000;stroke-miterlimit:10;stroke-width:2px}" at bounding box center [841, 196] width 12 height 12
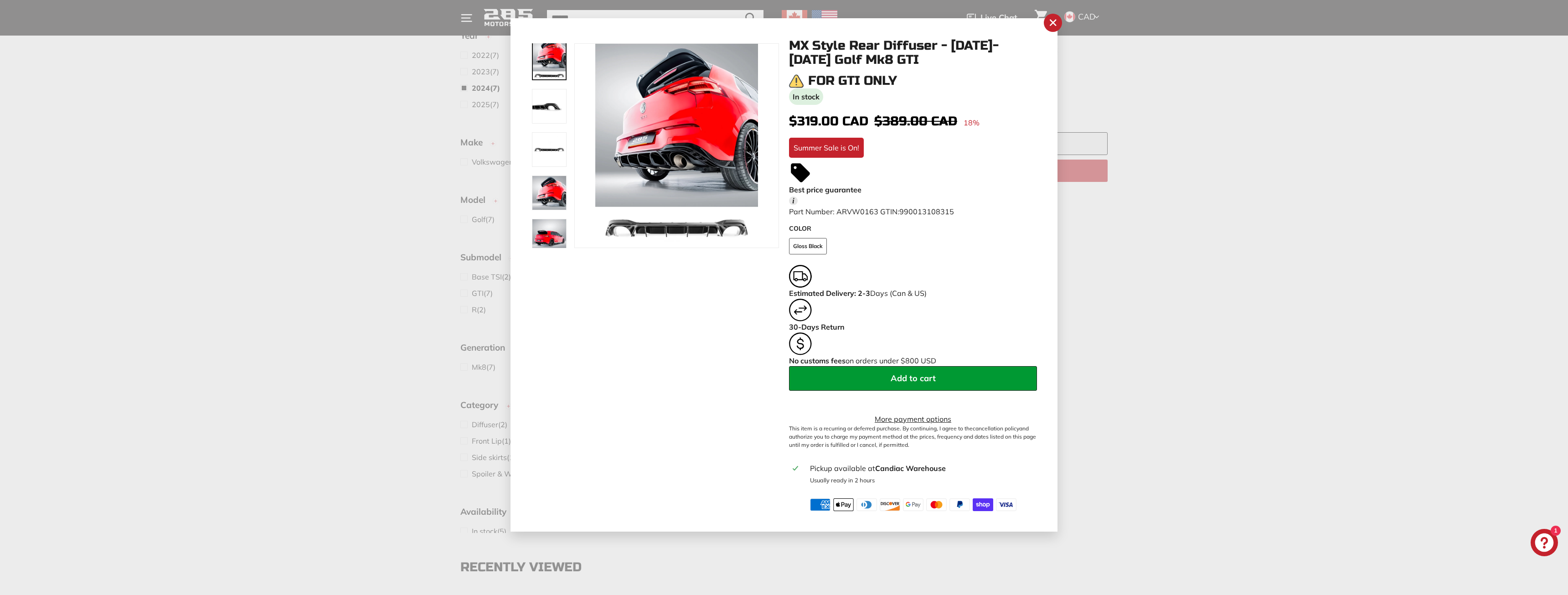
click at [542, 119] on img at bounding box center [549, 106] width 35 height 35
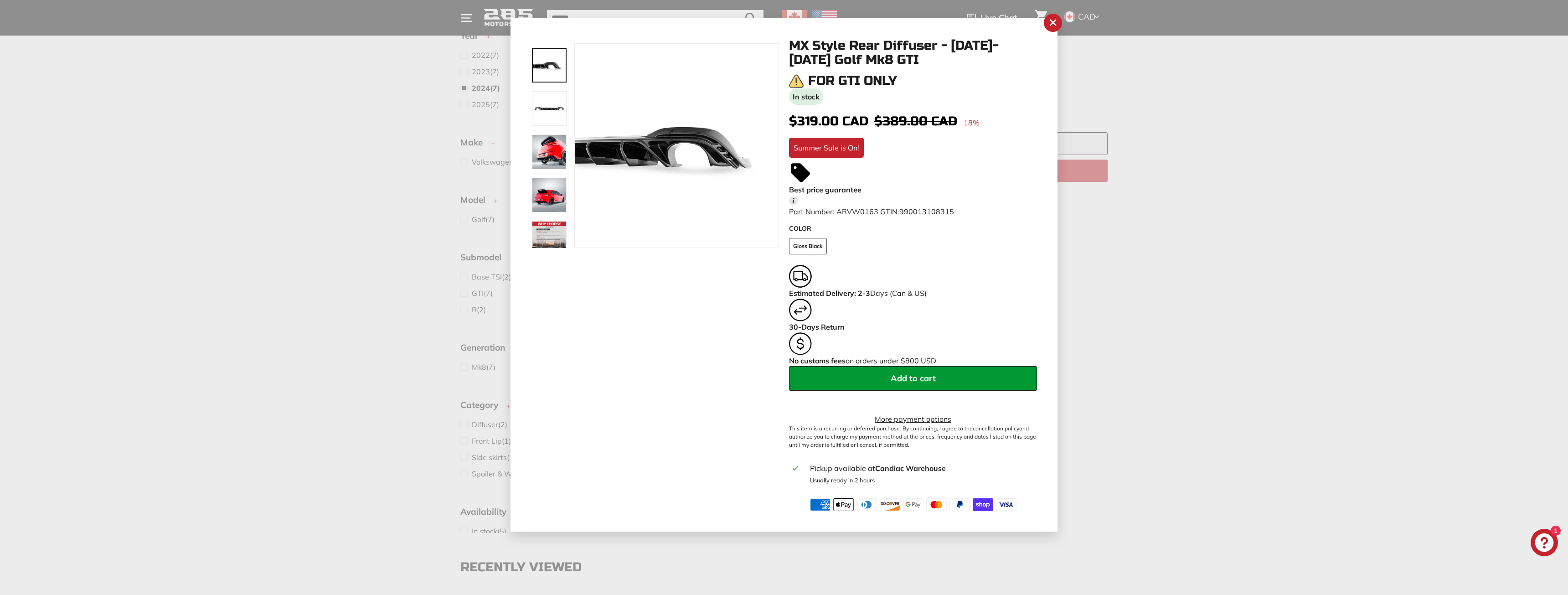
click at [542, 156] on div at bounding box center [549, 146] width 36 height 204
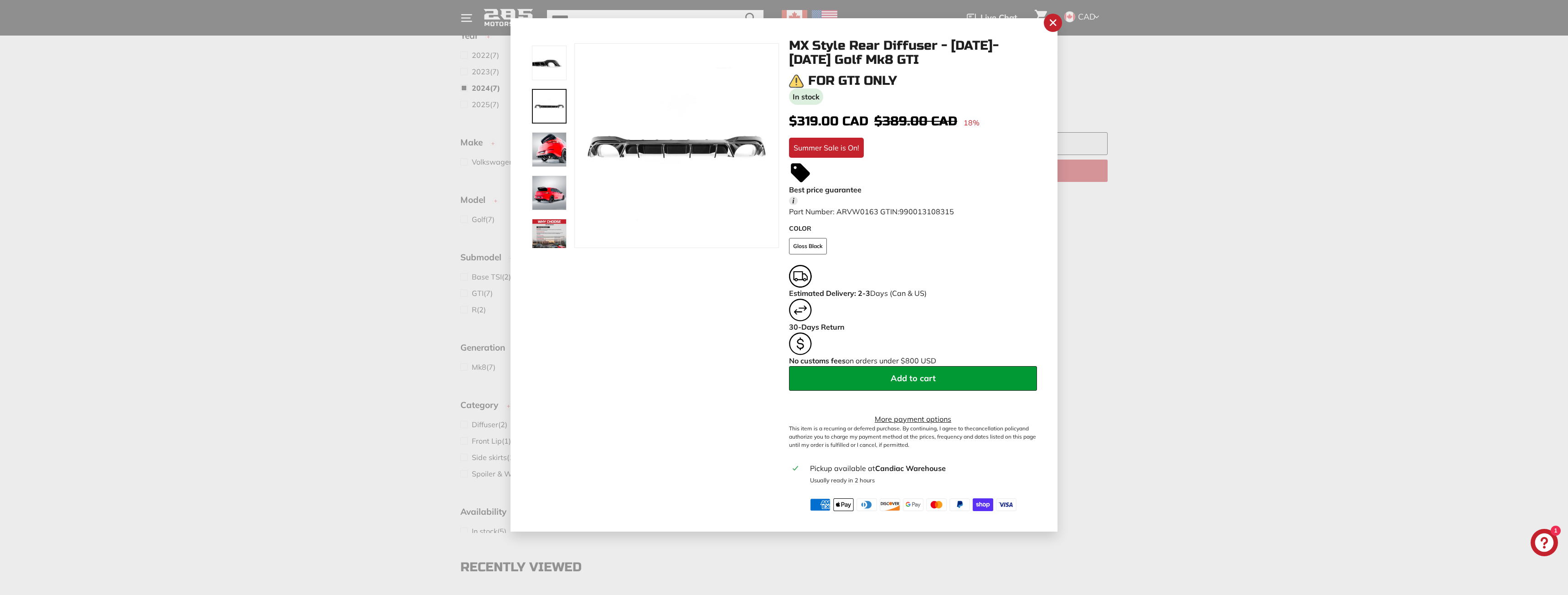
click at [544, 175] on div at bounding box center [549, 193] width 36 height 36
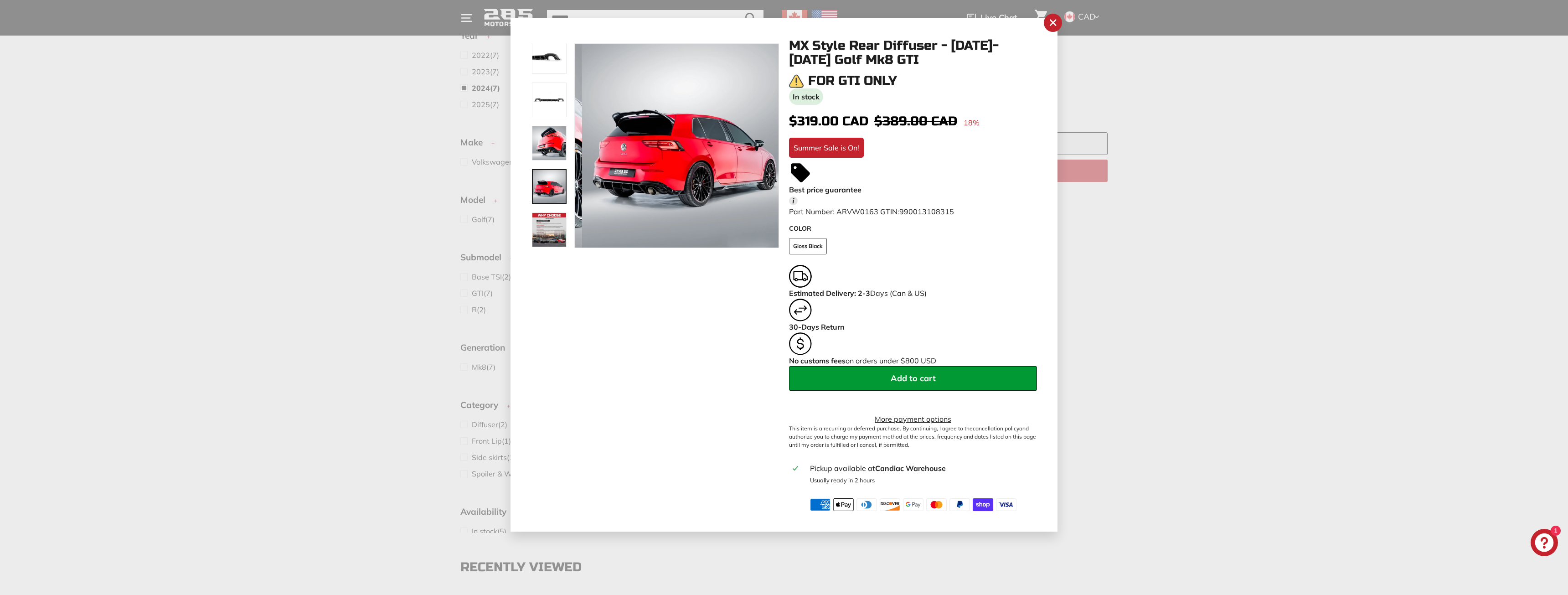
drag, startPoint x: 547, startPoint y: 200, endPoint x: 545, endPoint y: 211, distance: 11.2
click at [547, 201] on img at bounding box center [549, 186] width 35 height 35
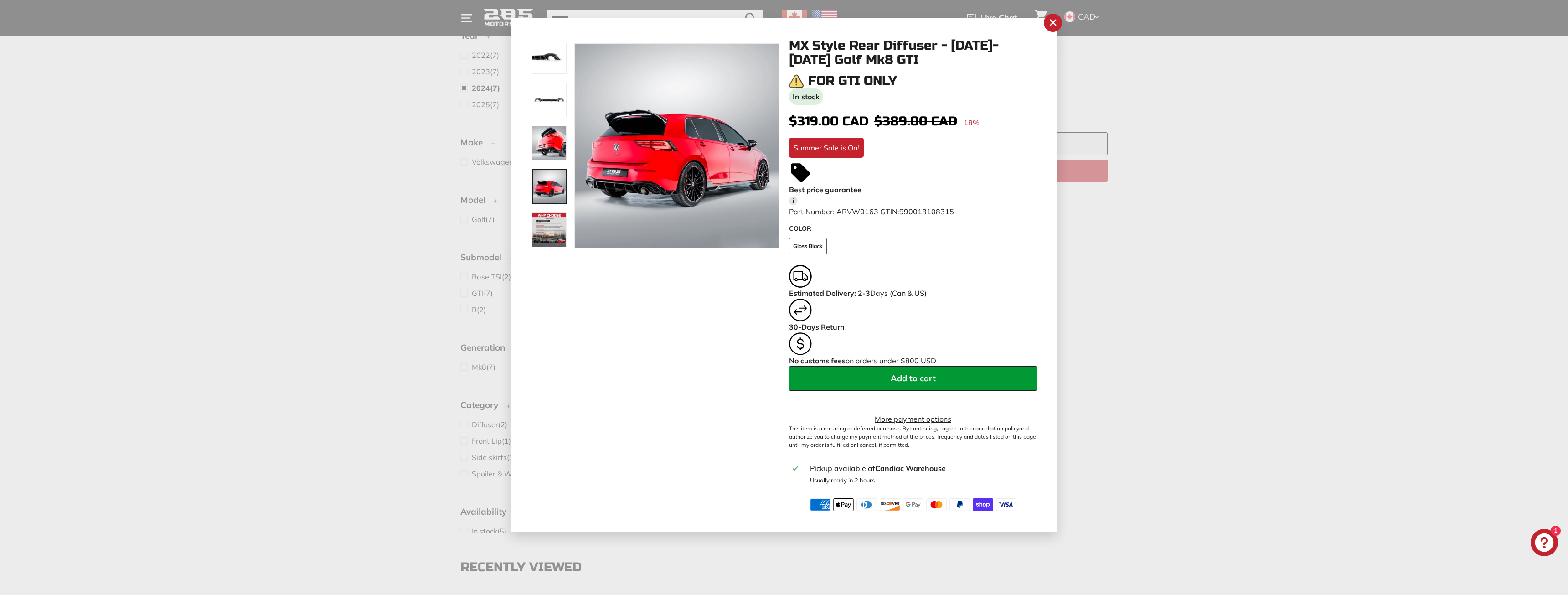
click at [543, 224] on img at bounding box center [549, 230] width 35 height 35
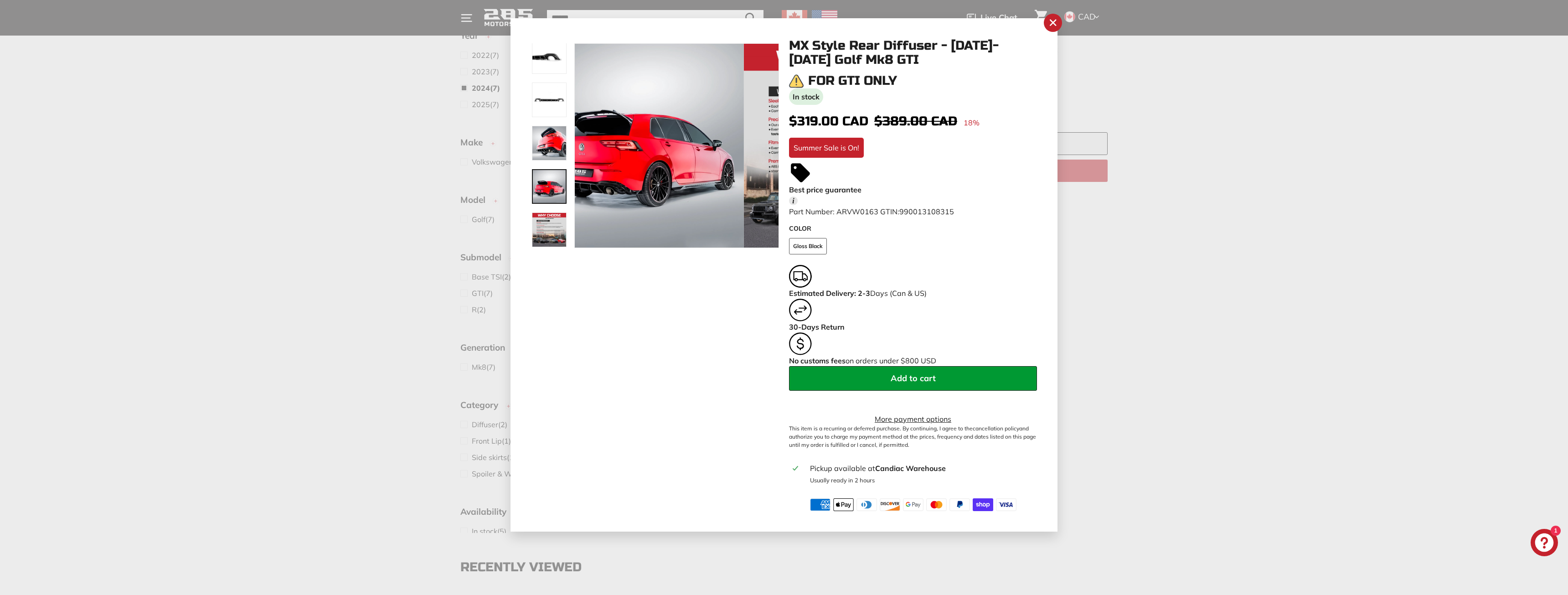
click at [542, 182] on img at bounding box center [549, 186] width 35 height 35
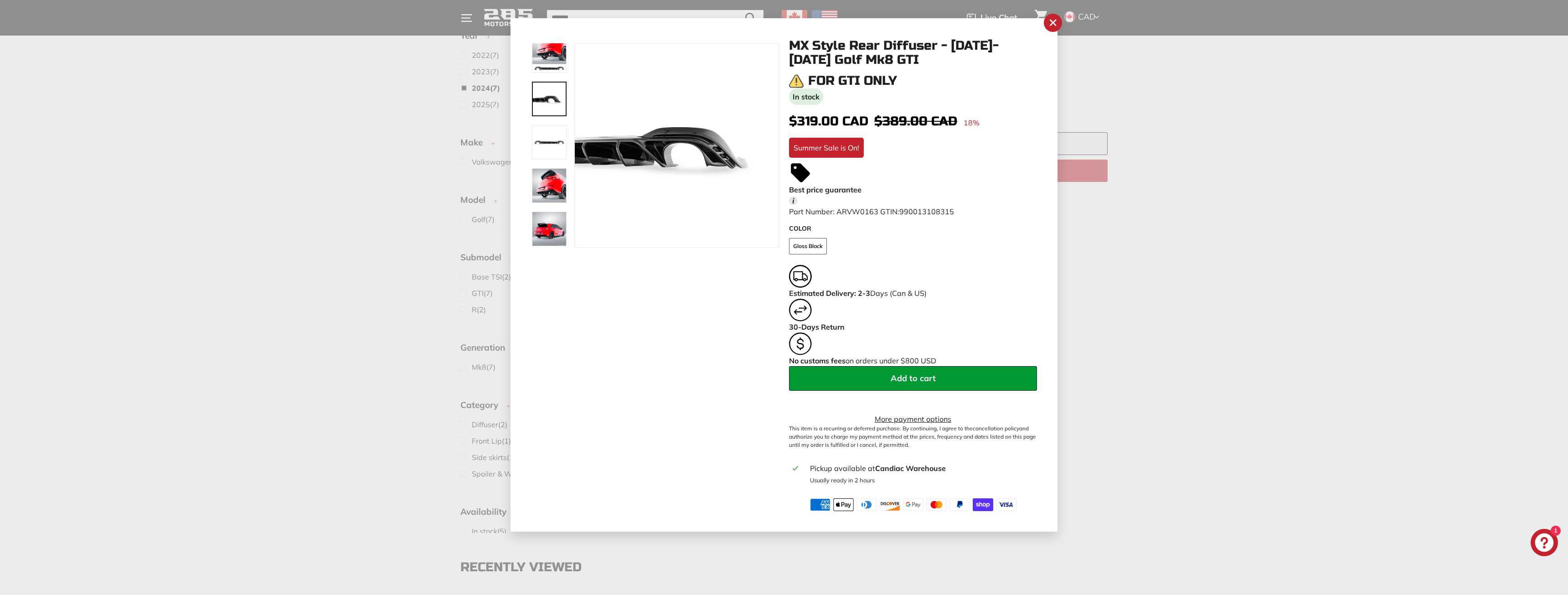
click at [544, 57] on div at bounding box center [549, 146] width 36 height 204
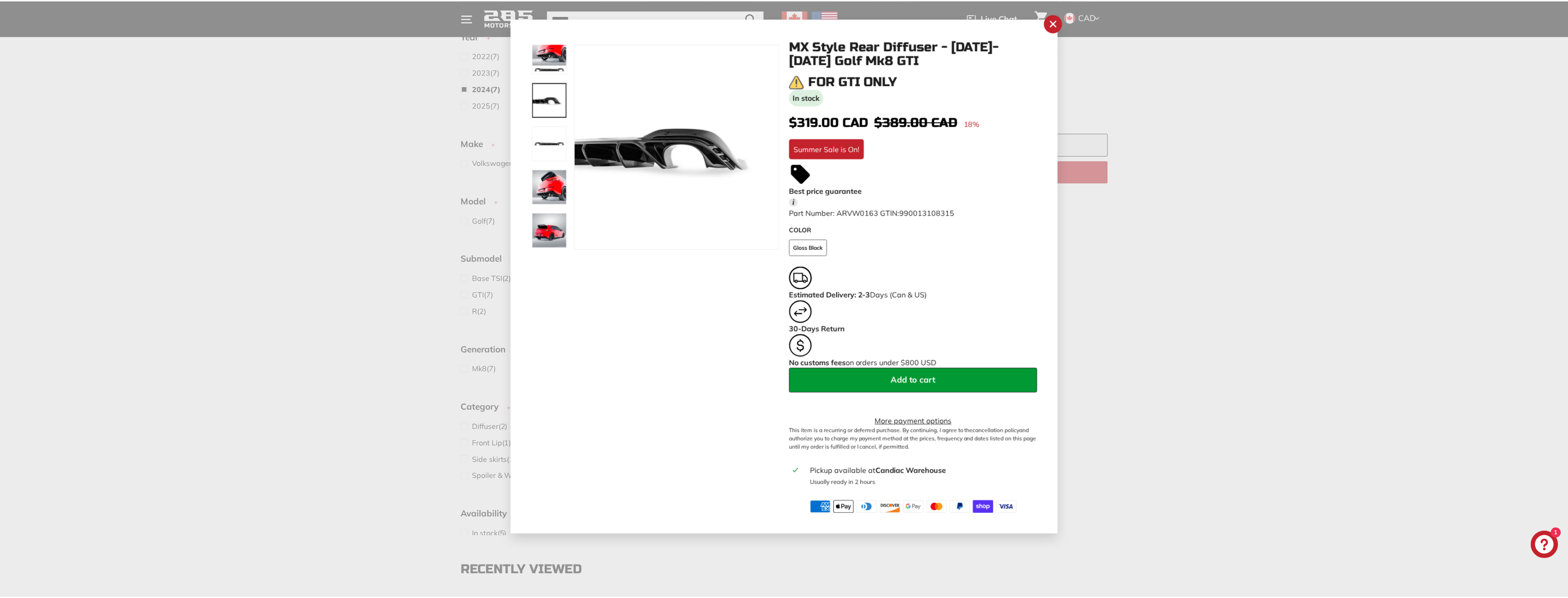
scroll to position [7, 0]
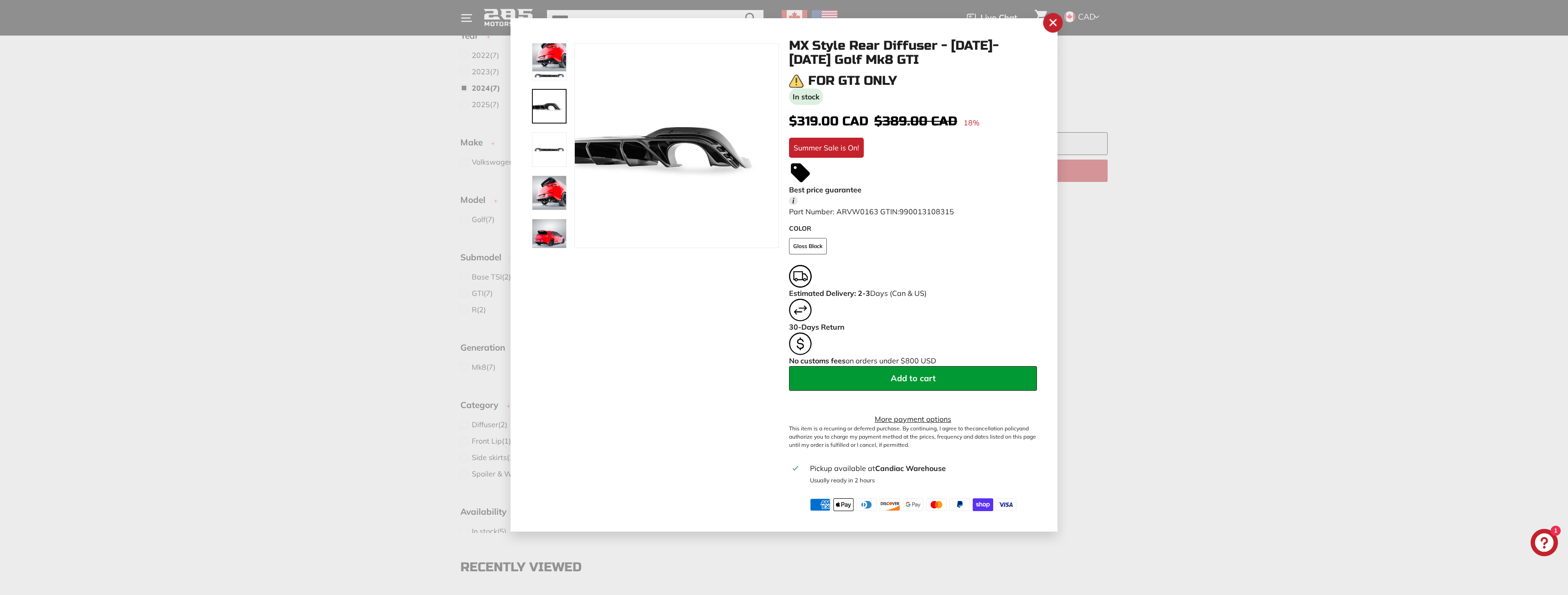
click at [1051, 25] on icon "button" at bounding box center [1053, 22] width 6 height 6
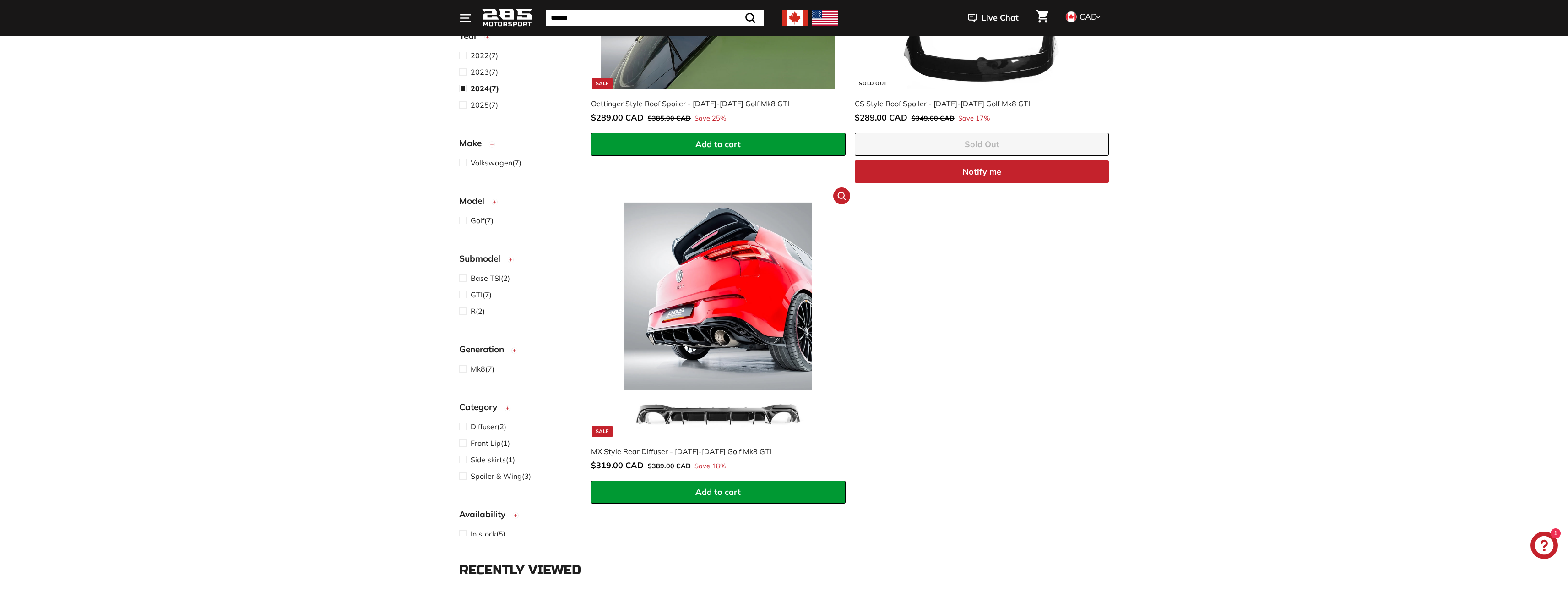
click at [719, 291] on img at bounding box center [718, 319] width 234 height 234
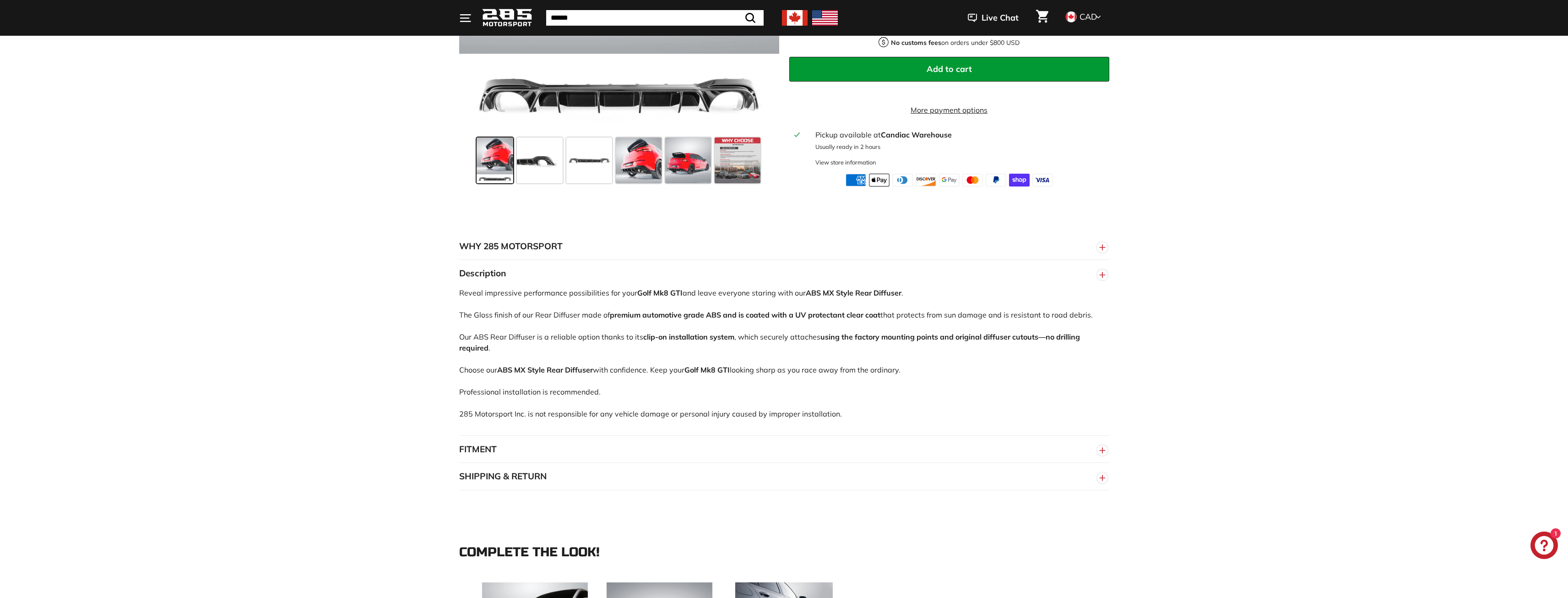
scroll to position [458, 0]
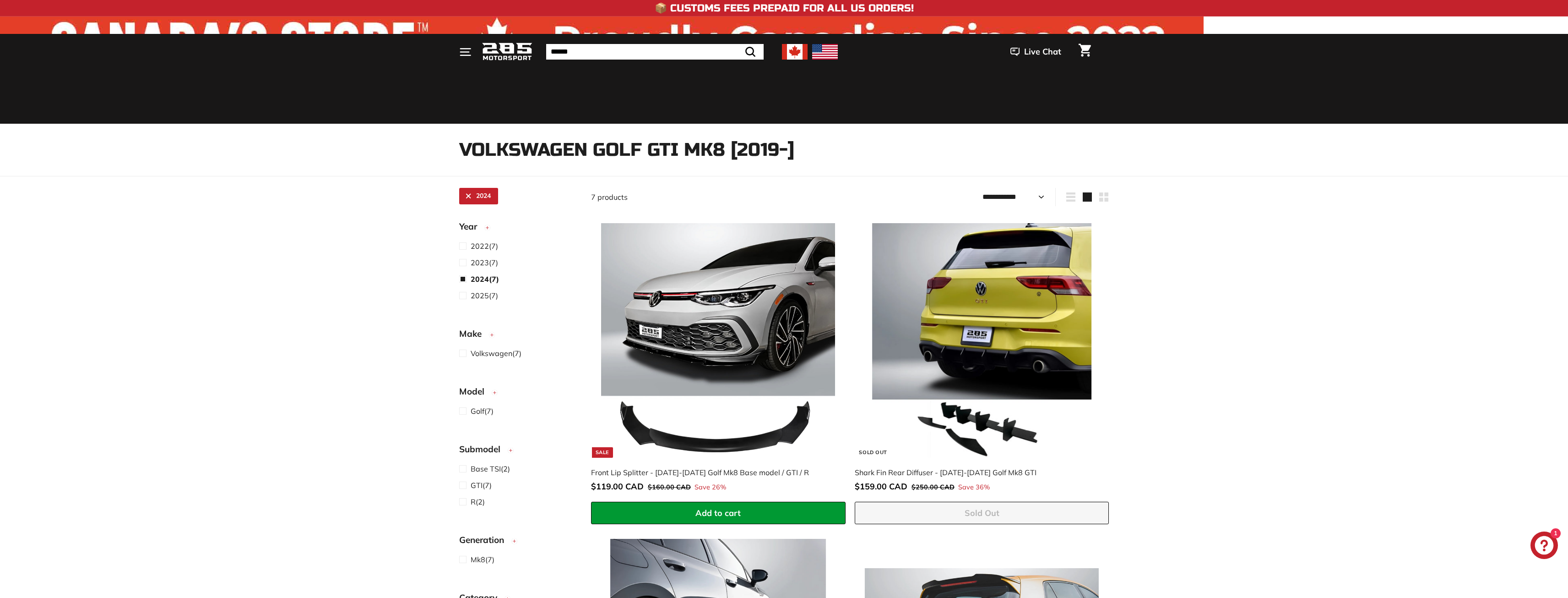
select select "**********"
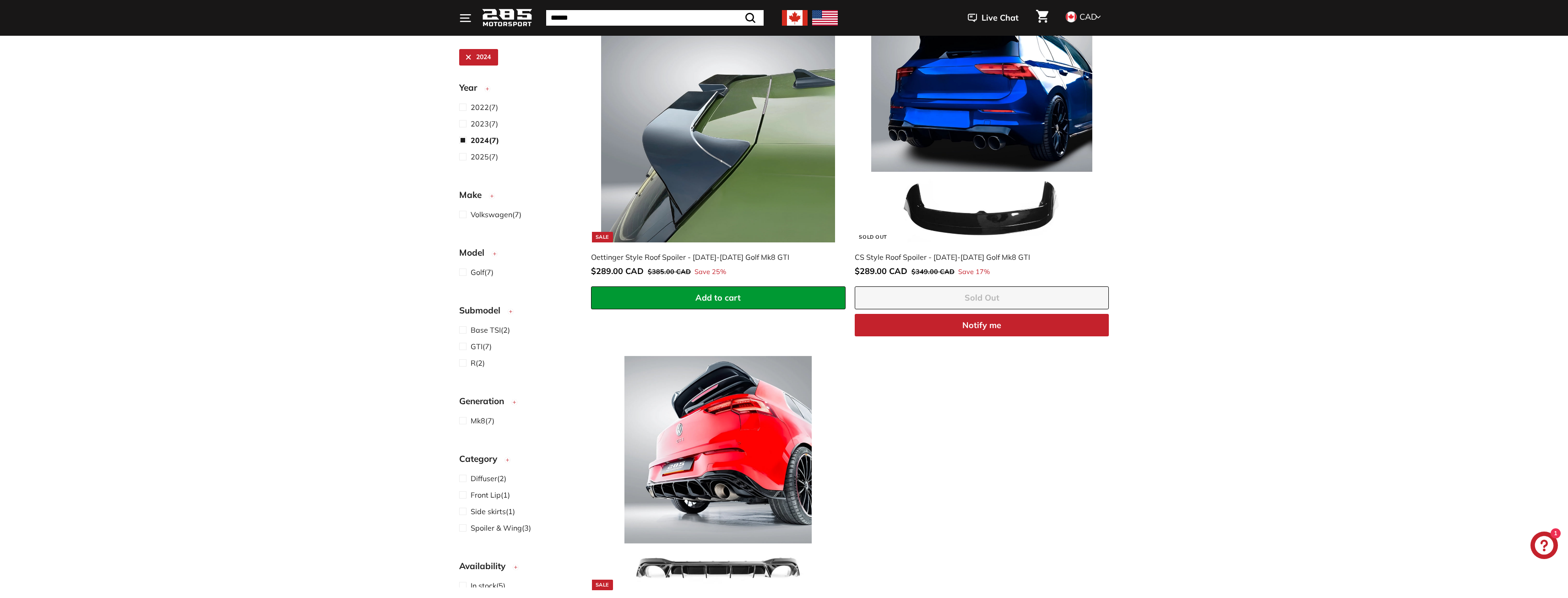
scroll to position [757, 0]
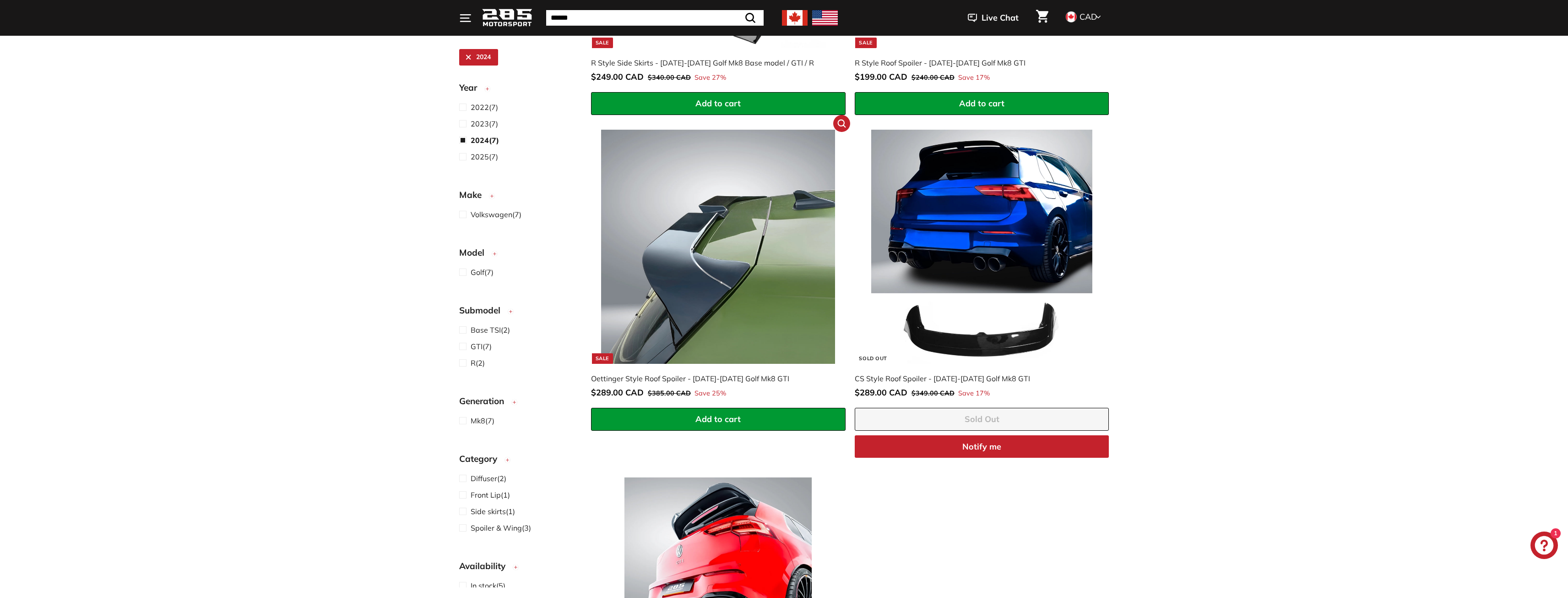
click at [674, 233] on img at bounding box center [718, 247] width 234 height 234
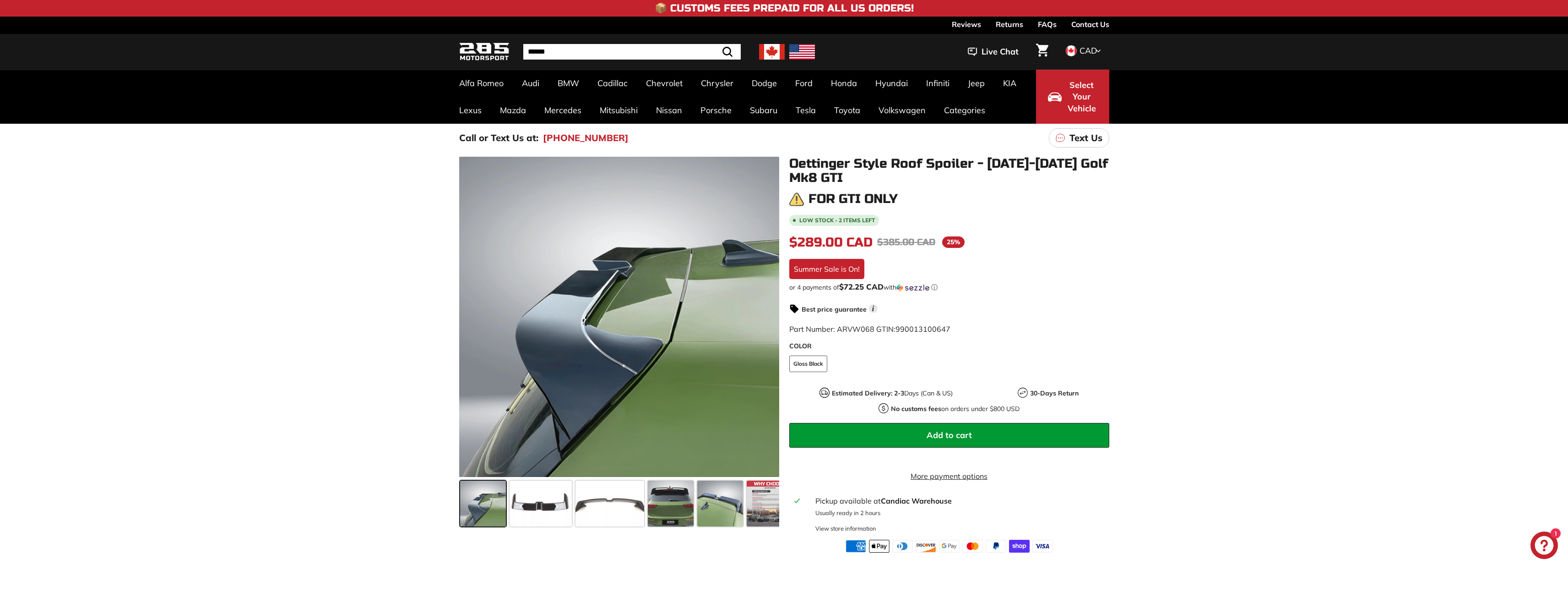
drag, startPoint x: 970, startPoint y: 162, endPoint x: 815, endPoint y: 157, distance: 155.1
click at [844, 157] on h1 "Oettinger Style Roof Spoiler - [DATE]-[DATE] Golf Mk8 GTI" at bounding box center [949, 171] width 320 height 28
drag, startPoint x: 789, startPoint y: 162, endPoint x: 923, endPoint y: 164, distance: 134.0
click at [923, 164] on h1 "Oettinger Style Roof Spoiler - [DATE]-[DATE] Golf Mk8 GTI" at bounding box center [949, 171] width 320 height 28
drag, startPoint x: 791, startPoint y: 162, endPoint x: 857, endPoint y: 170, distance: 66.5
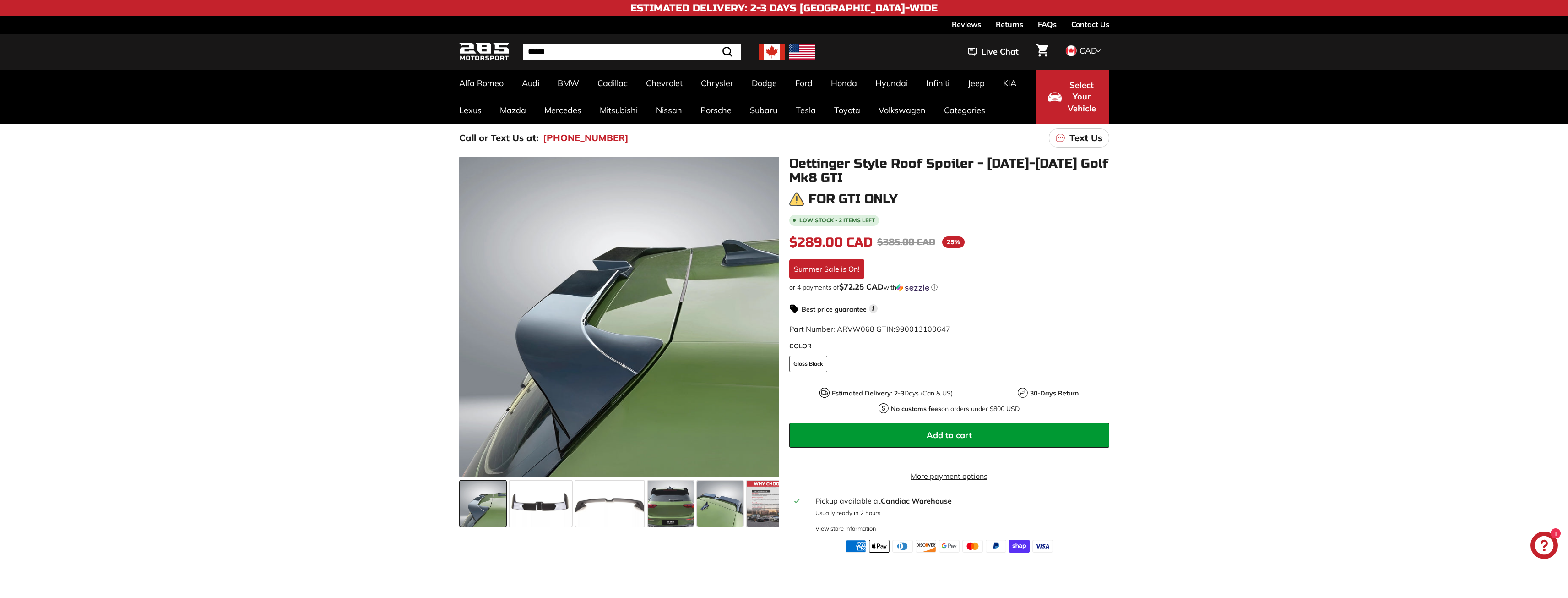
click at [857, 166] on div "Oettinger Style Roof Spoiler - 2022-2025 Golf Mk8 GTI For GTI only Low stock - …" at bounding box center [944, 354] width 330 height 396
drag, startPoint x: 844, startPoint y: 180, endPoint x: 853, endPoint y: 146, distance: 35.2
click at [809, 157] on h1 "Oettinger Style Roof Spoiler - [DATE]-[DATE] Golf Mk8 GTI" at bounding box center [949, 171] width 320 height 28
drag, startPoint x: 846, startPoint y: 166, endPoint x: 817, endPoint y: 152, distance: 32.2
click at [801, 164] on h1 "Oettinger Style Roof Spoiler - [DATE]-[DATE] Golf Mk8 GTI" at bounding box center [949, 171] width 320 height 28
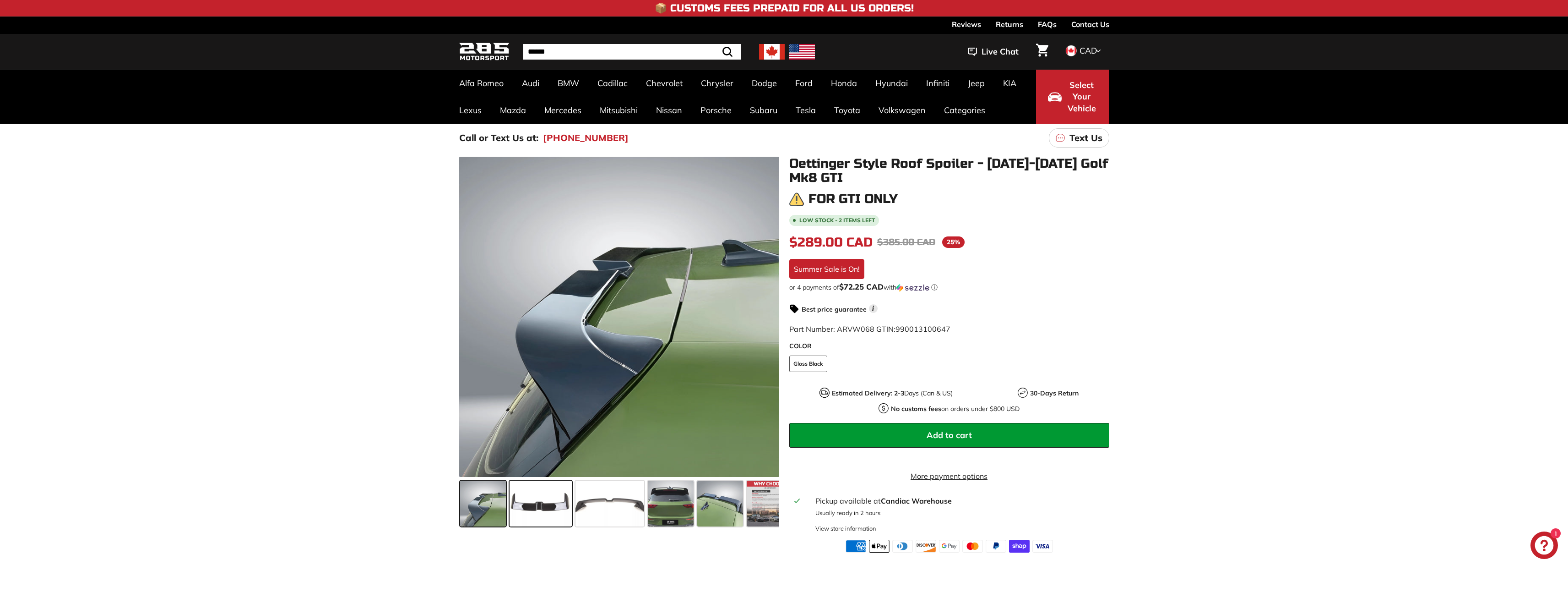
click at [556, 504] on span at bounding box center [541, 503] width 62 height 46
drag, startPoint x: 1245, startPoint y: 461, endPoint x: 1240, endPoint y: 402, distance: 59.2
click at [1244, 456] on div ".cls-1{fill:none;stroke:#000;stroke-miterlimit:10;stroke-width:2px} .cls-1{fill…" at bounding box center [784, 352] width 1568 height 400
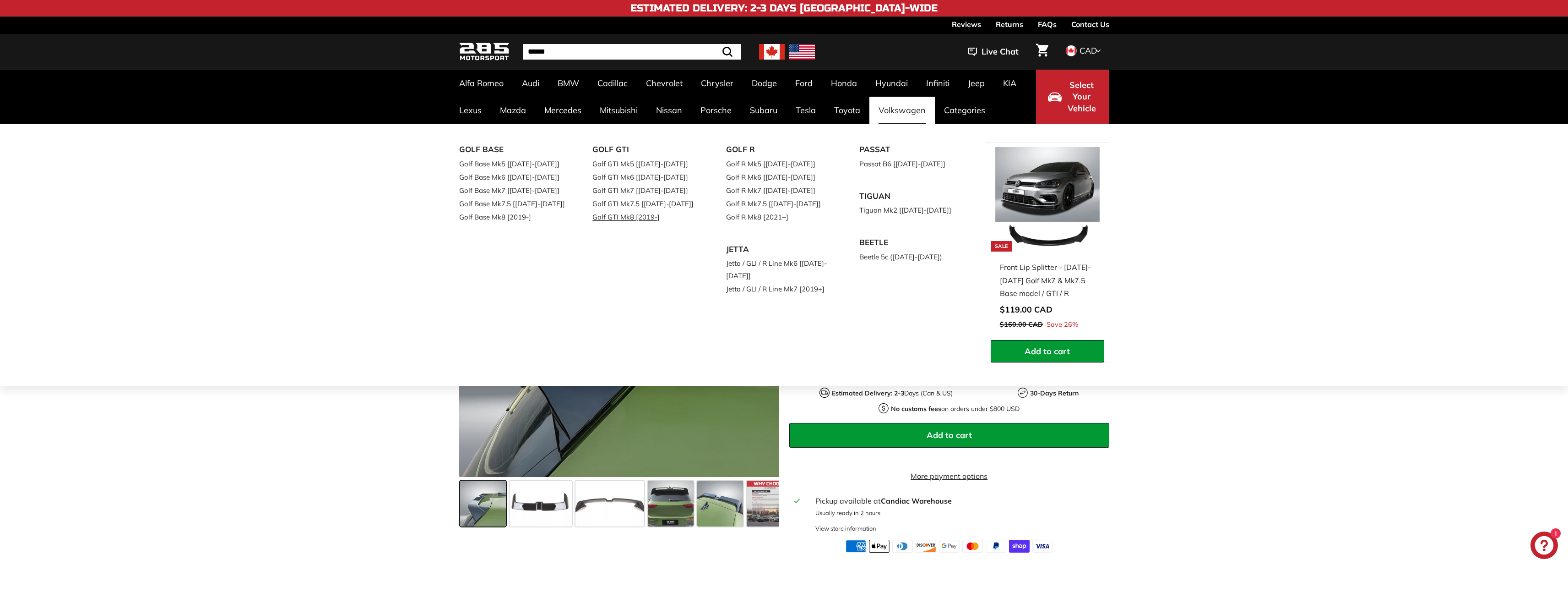
click at [645, 219] on link "Golf GTI Mk8 [2019-]" at bounding box center [647, 217] width 108 height 13
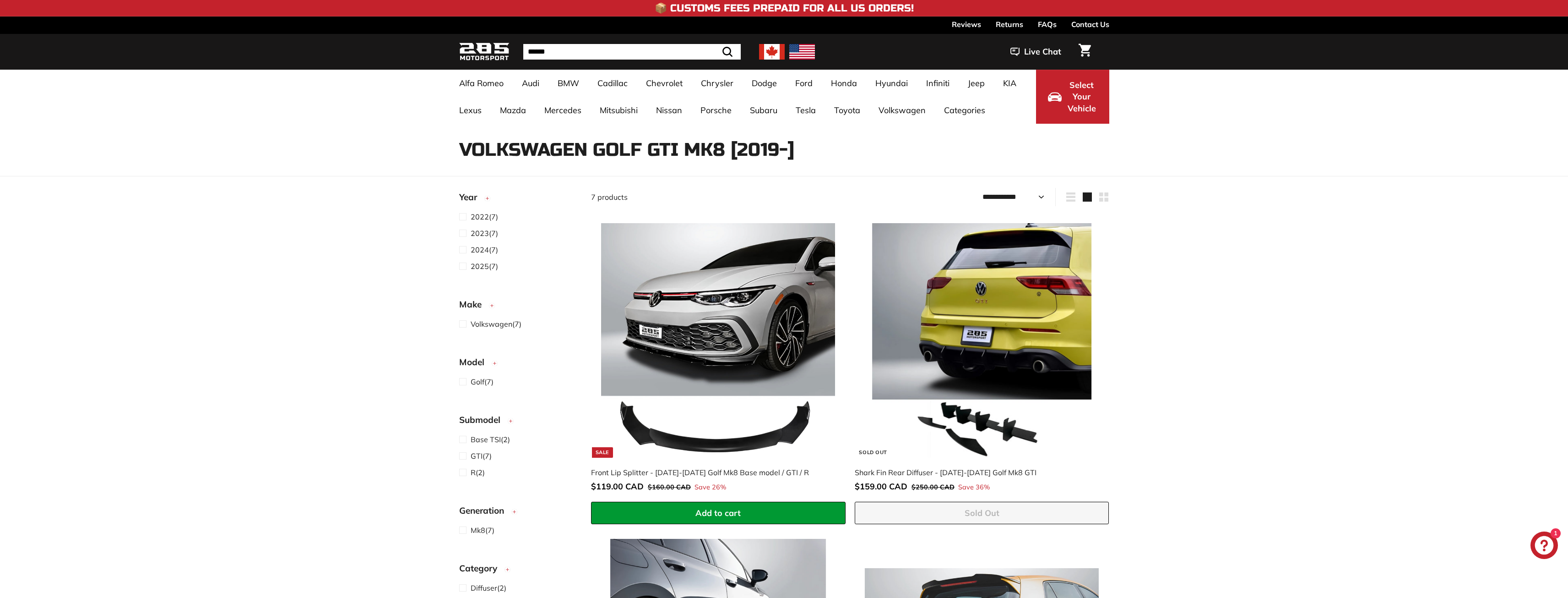
select select "**********"
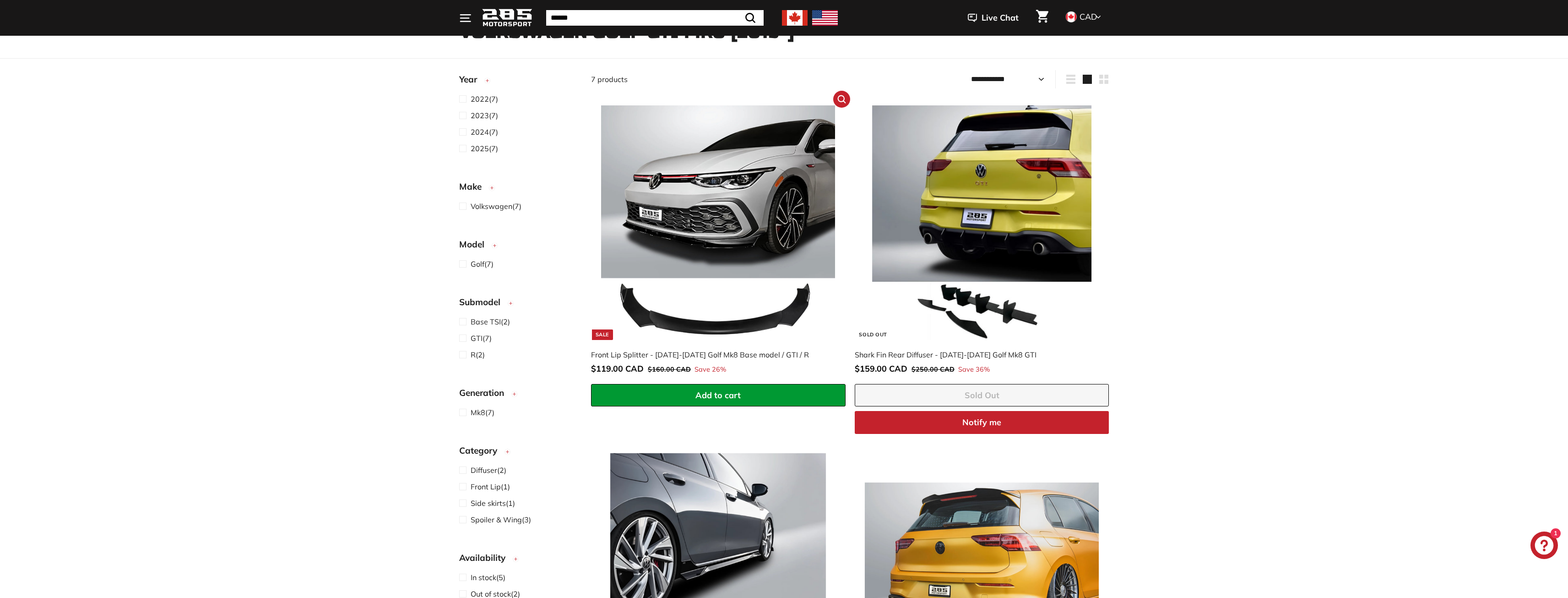
scroll to position [92, 0]
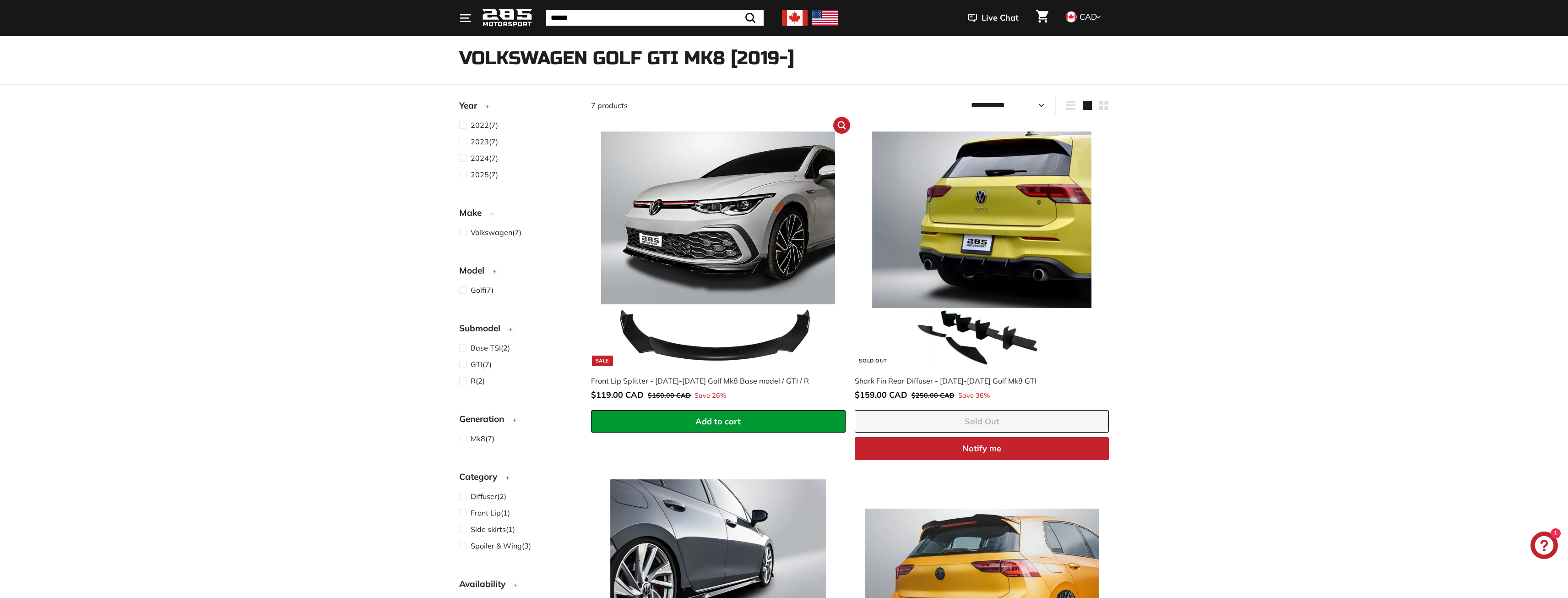
click at [739, 196] on img at bounding box center [718, 248] width 234 height 234
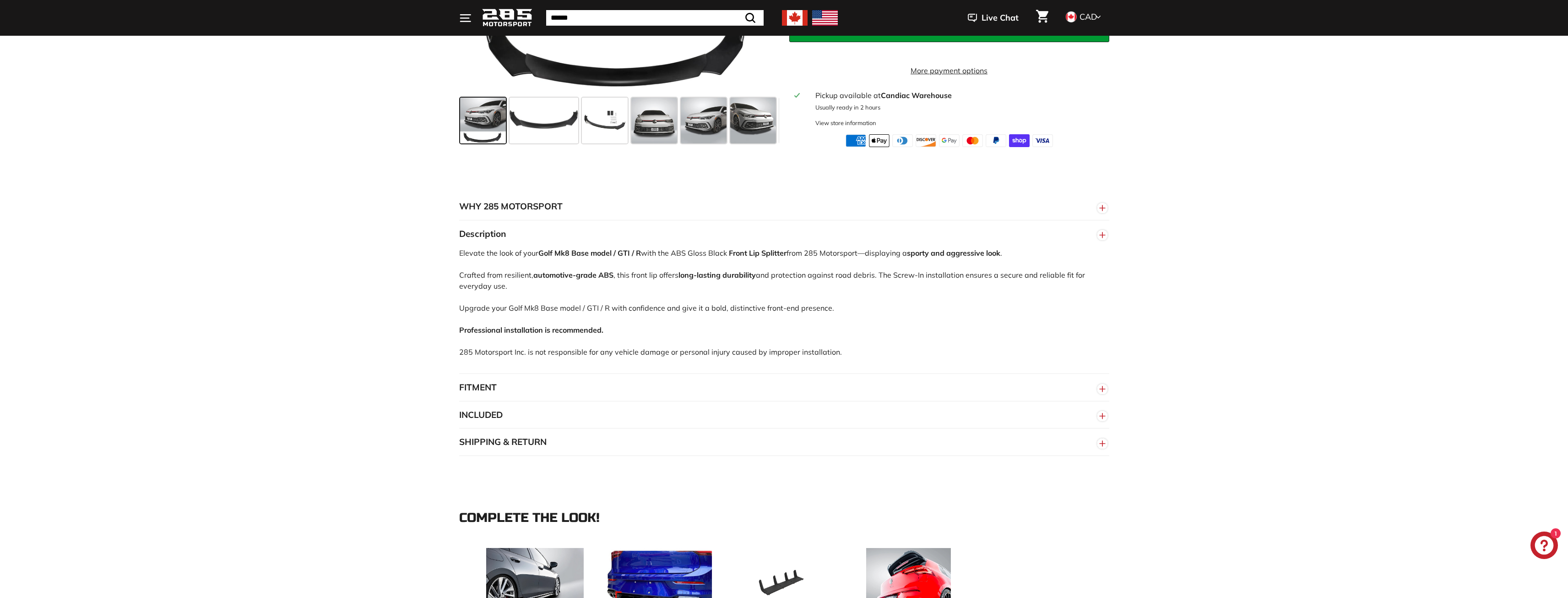
scroll to position [412, 0]
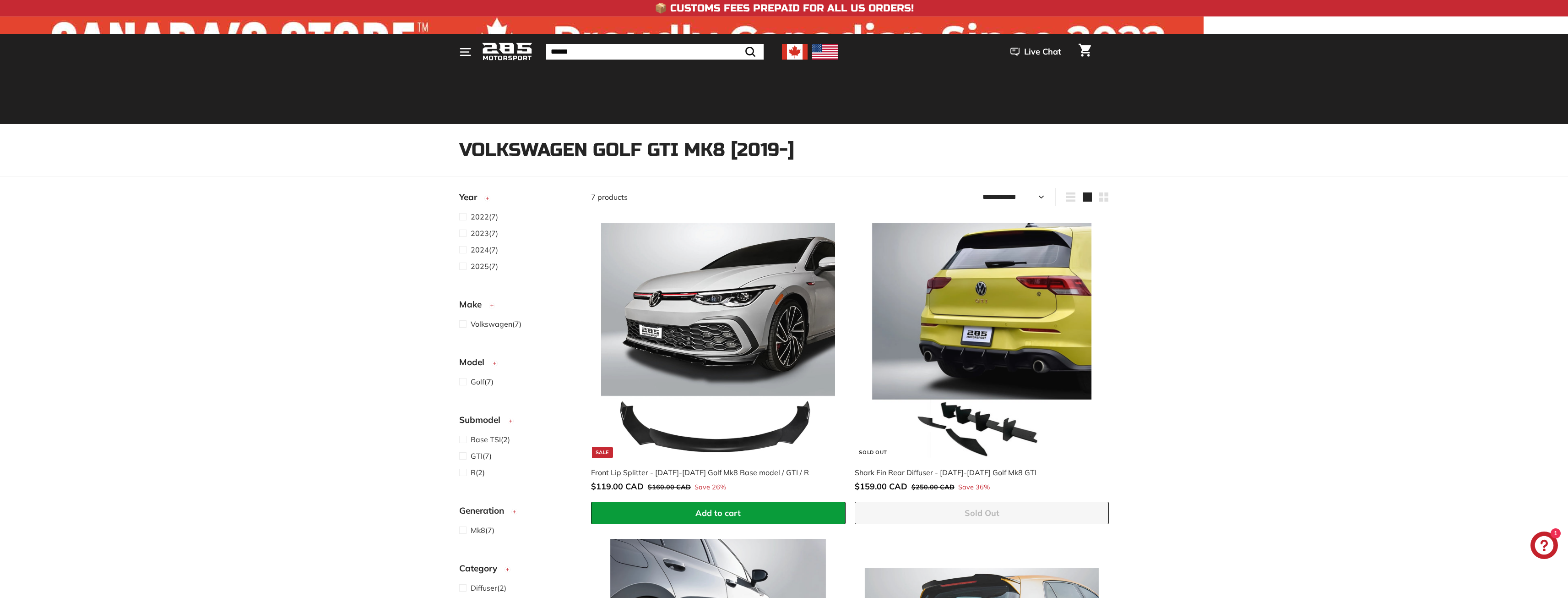
select select "**********"
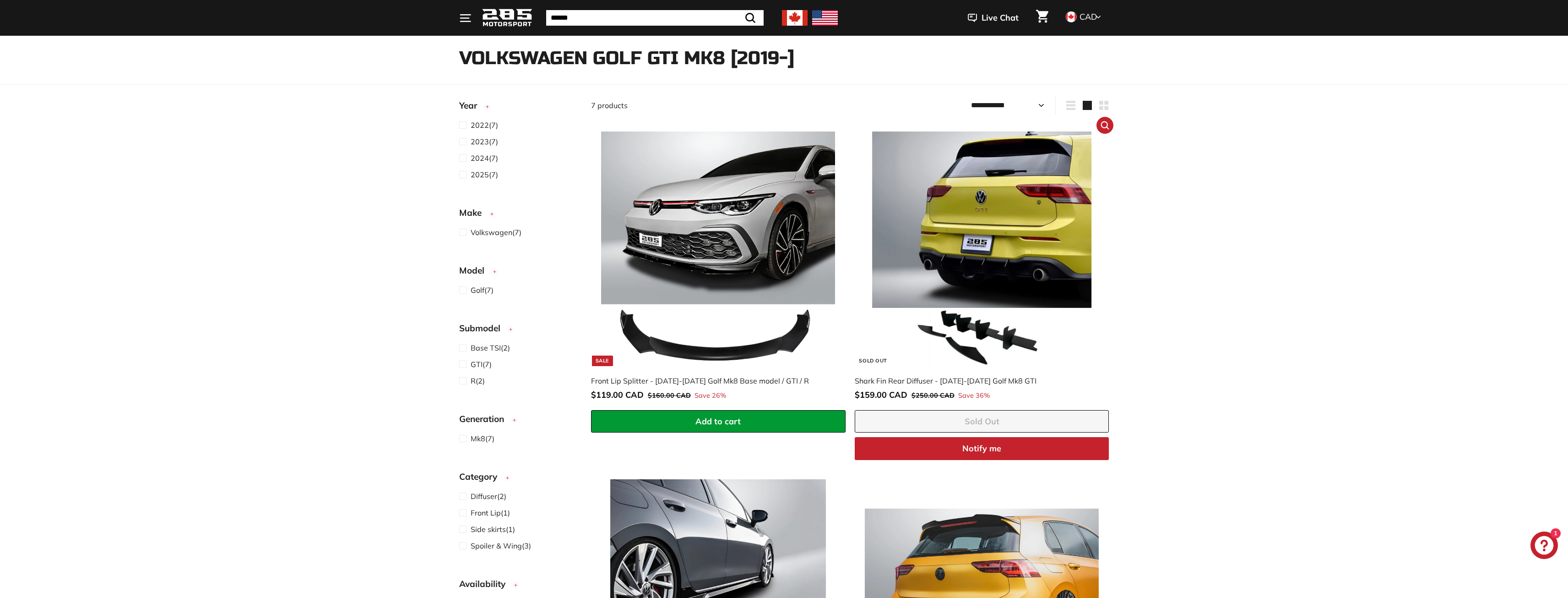
click at [971, 210] on img at bounding box center [982, 248] width 234 height 234
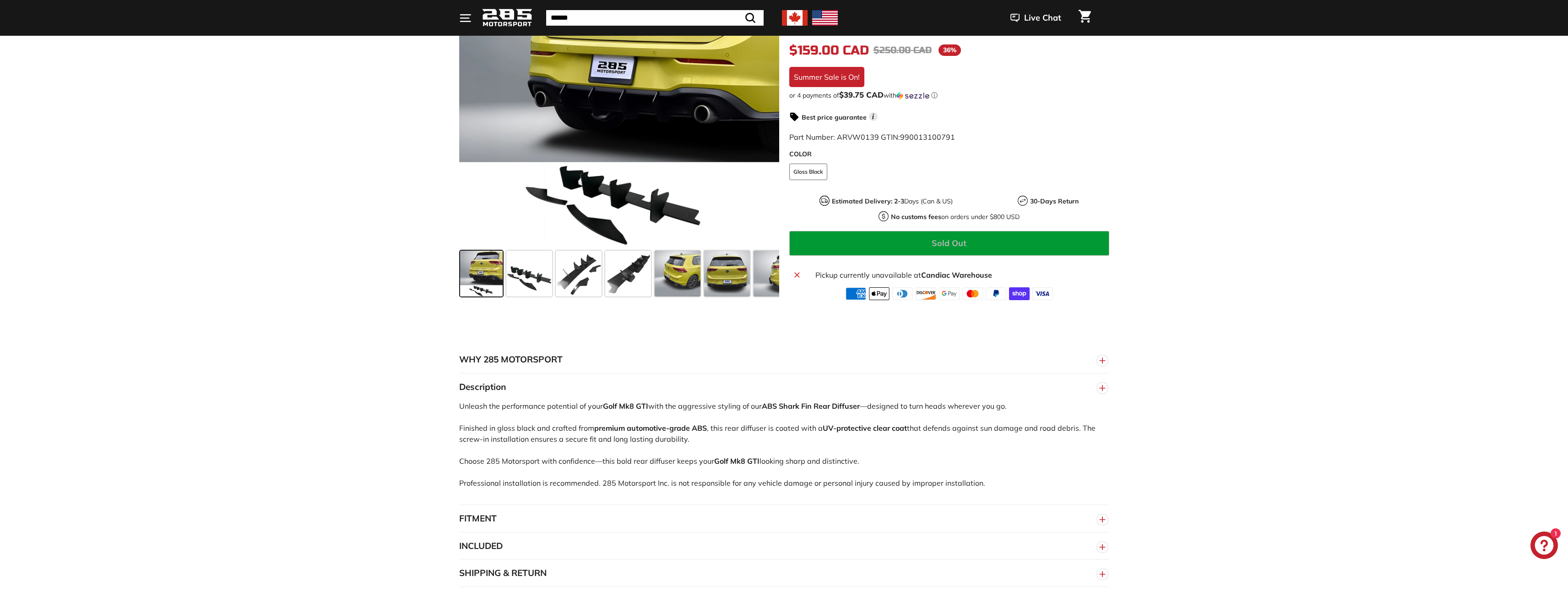
scroll to position [275, 0]
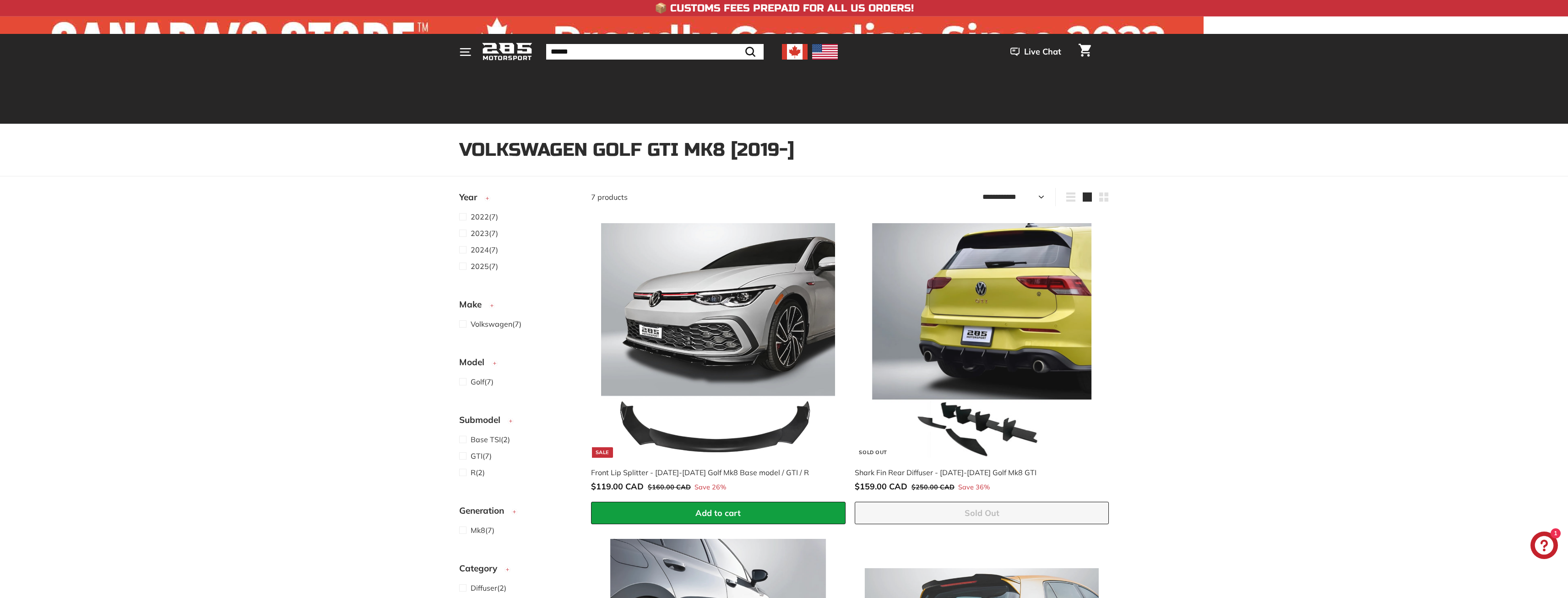
select select "**********"
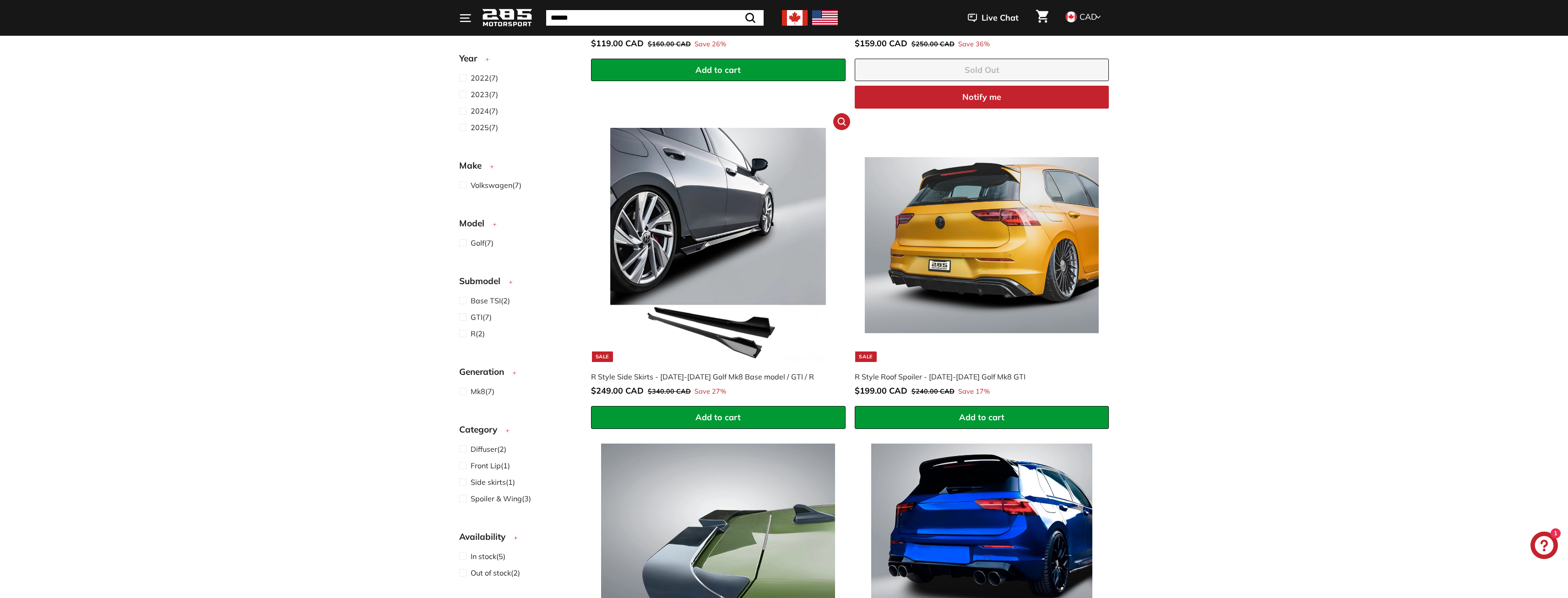
scroll to position [504, 0]
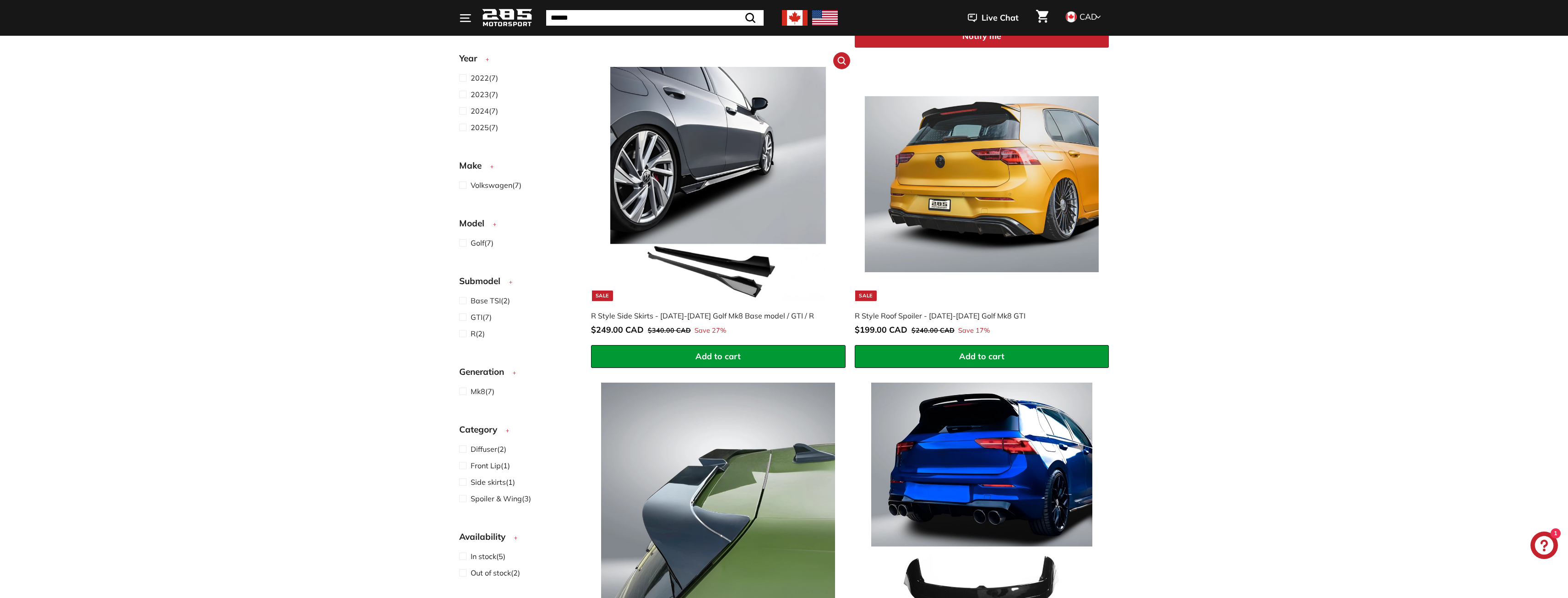
click at [717, 187] on img at bounding box center [718, 184] width 234 height 234
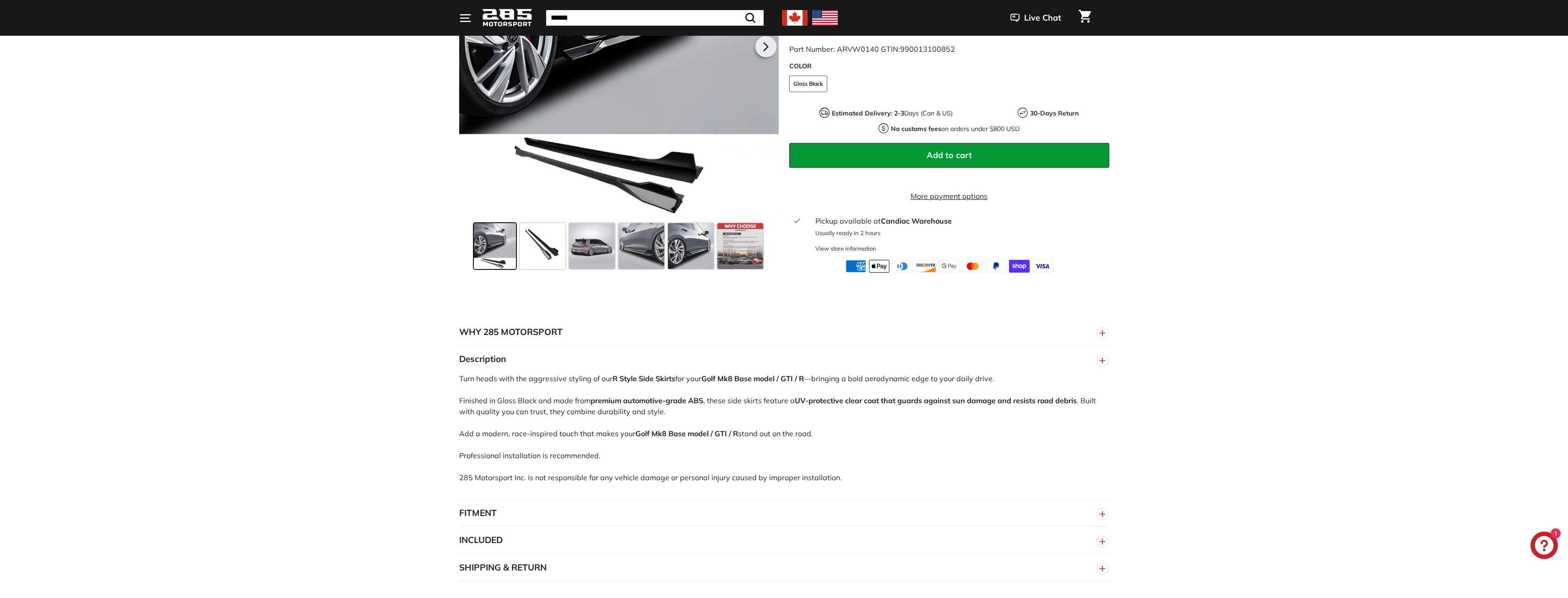
scroll to position [321, 0]
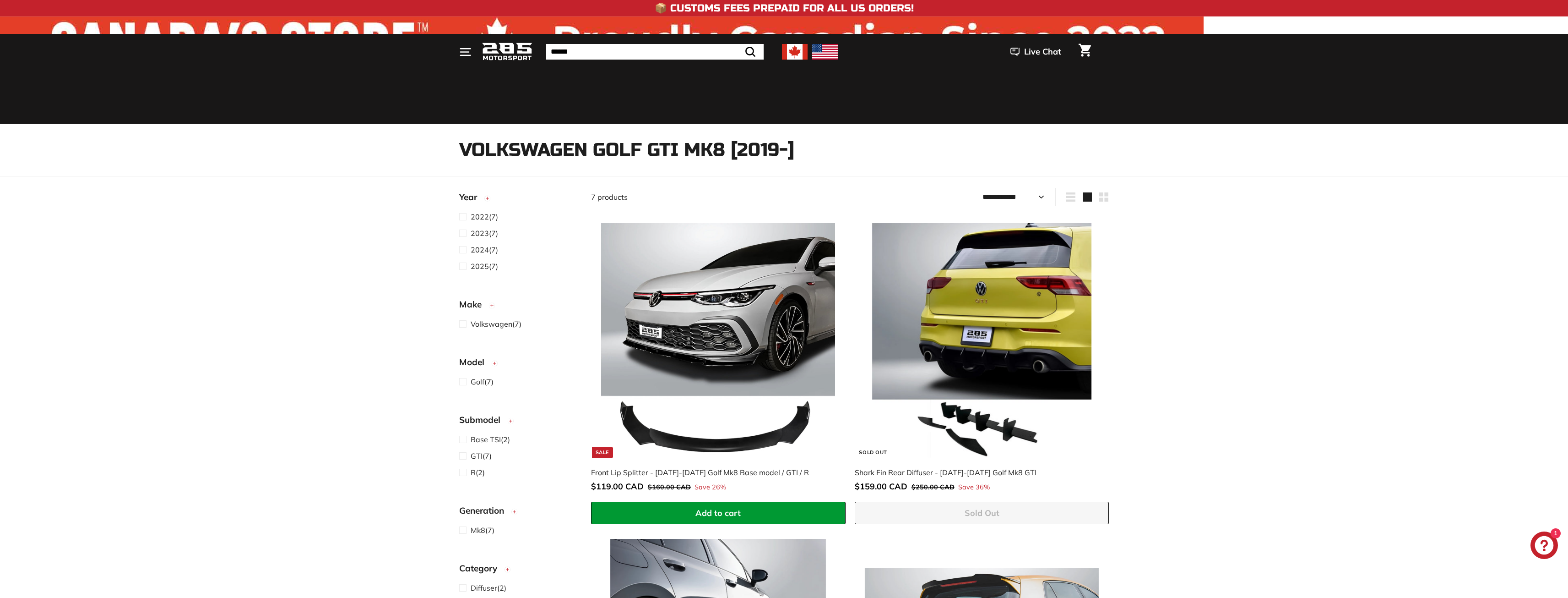
select select "**********"
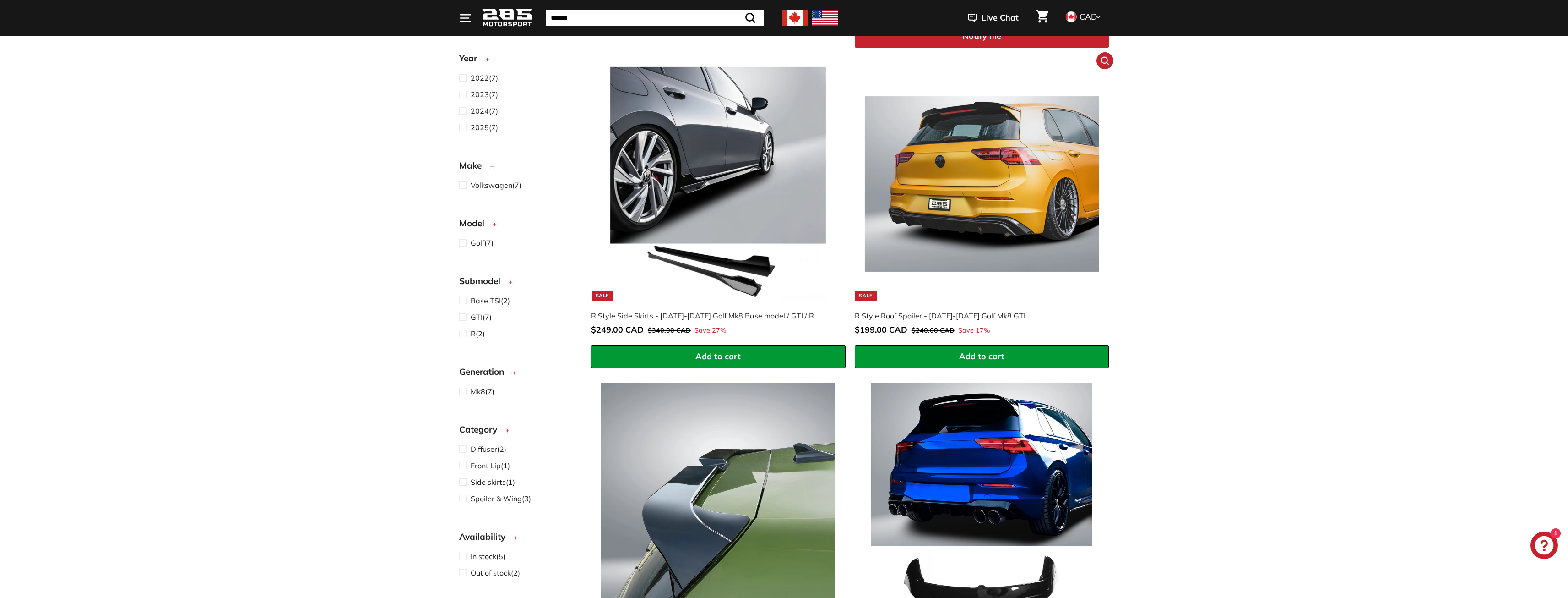
click at [1002, 216] on img at bounding box center [982, 184] width 234 height 234
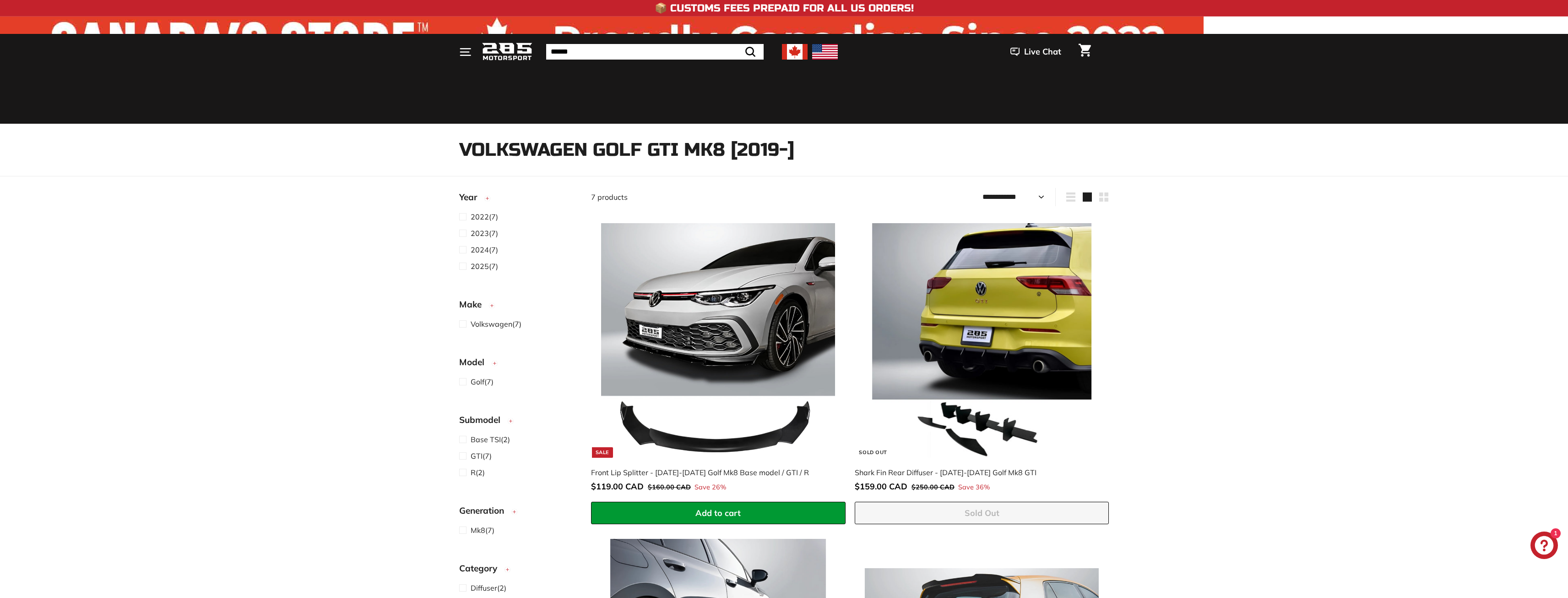
select select "**********"
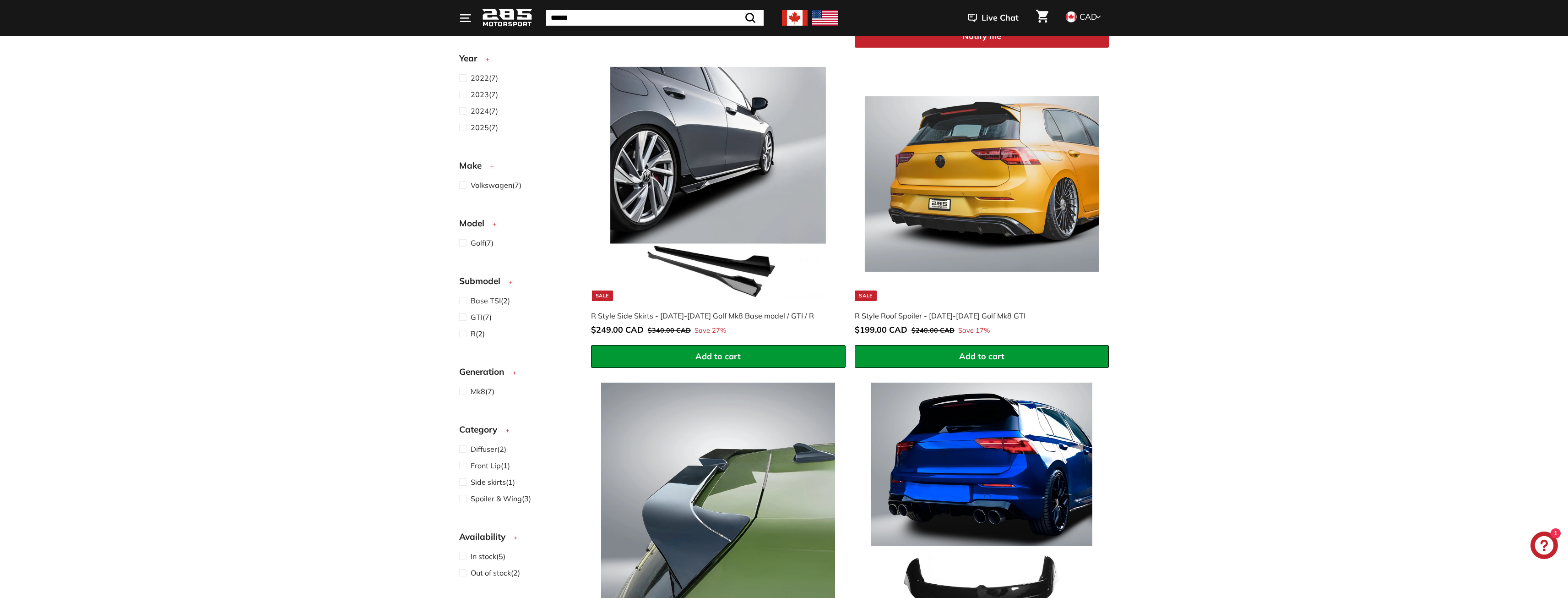
click at [1243, 320] on div "Sort Featured Best selling Alphabetically, A-Z Alphabetically, Z-A Price, low t…" at bounding box center [784, 373] width 1568 height 1379
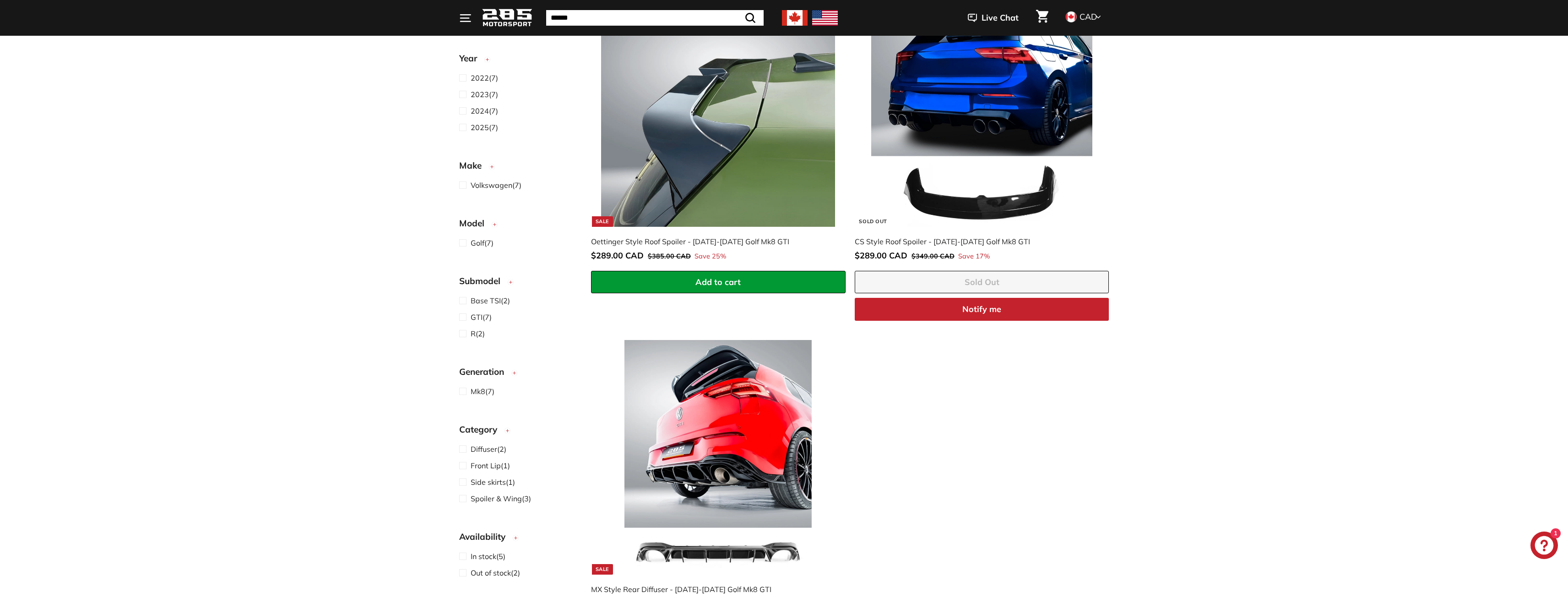
scroll to position [977, 0]
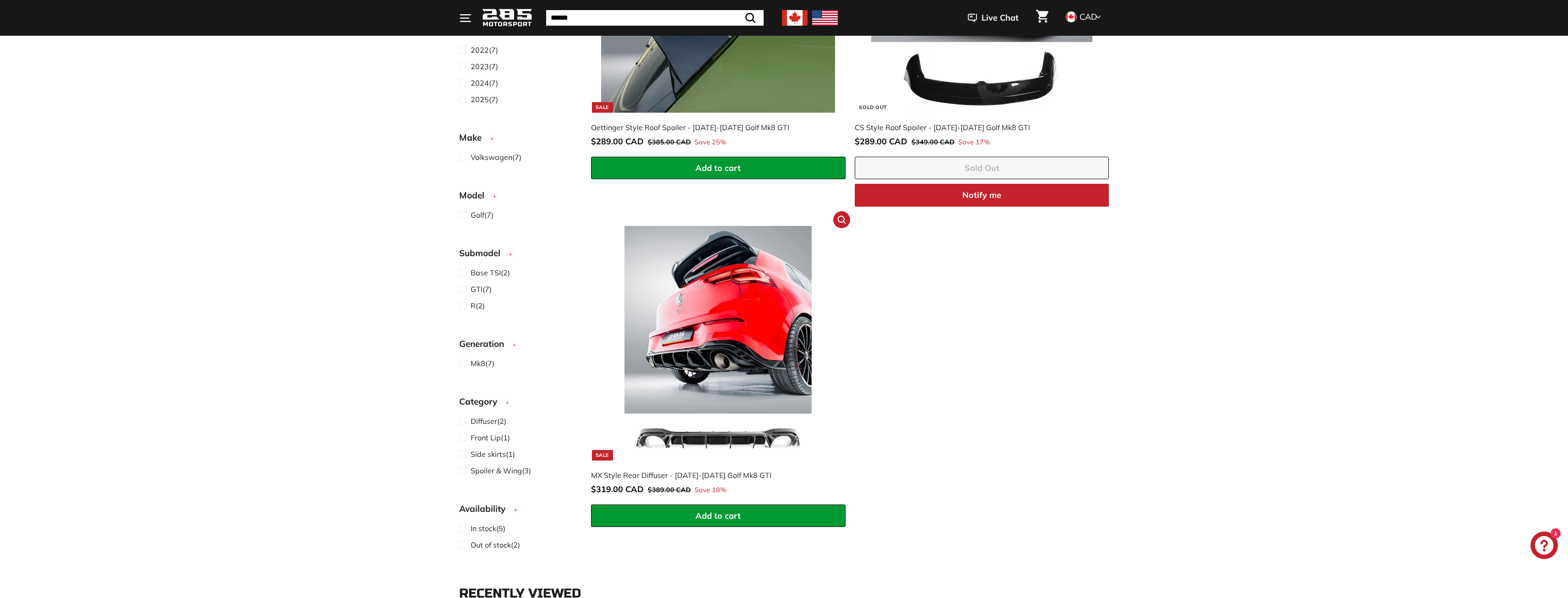
click at [678, 346] on img at bounding box center [718, 343] width 234 height 234
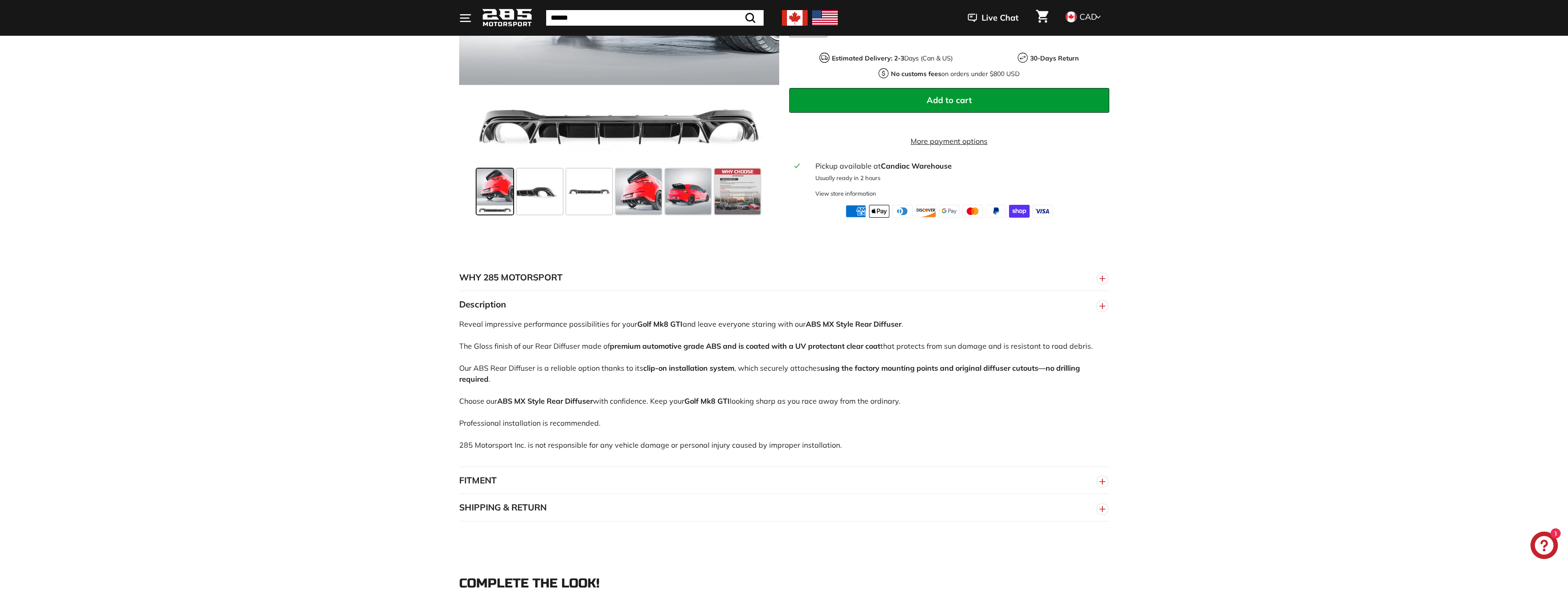
scroll to position [412, 0]
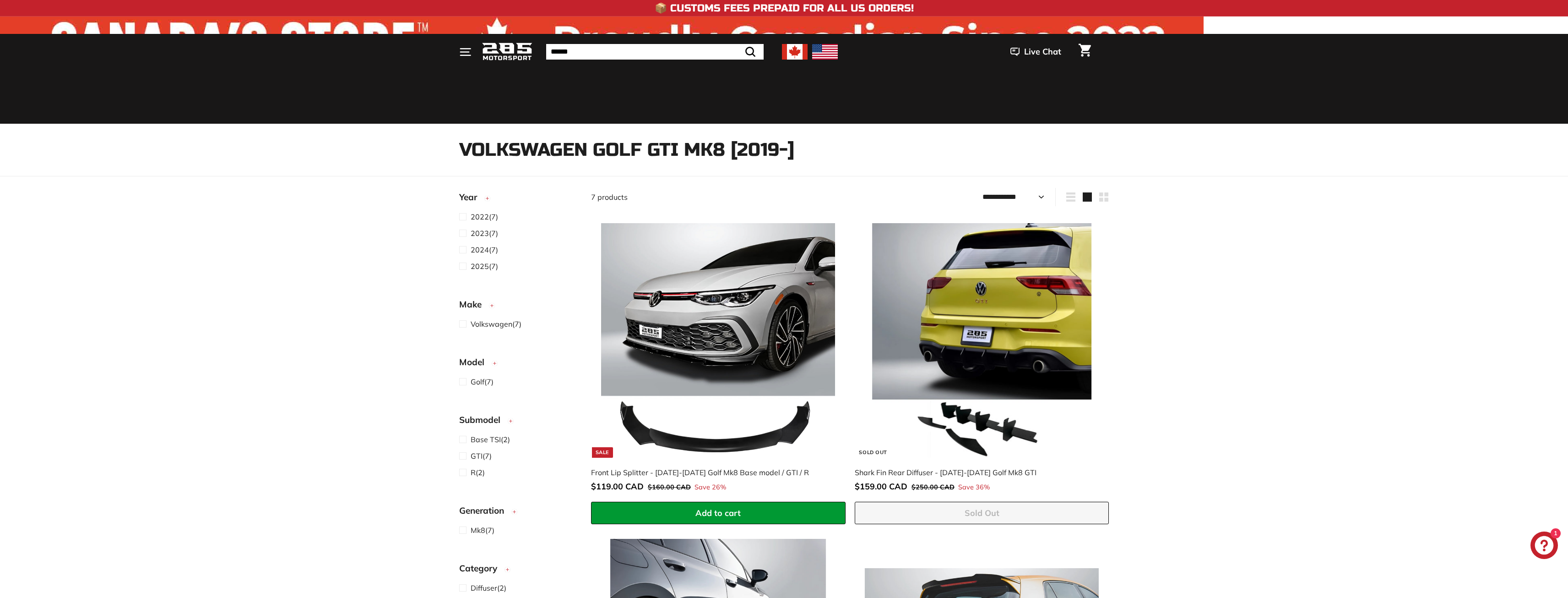
select select "**********"
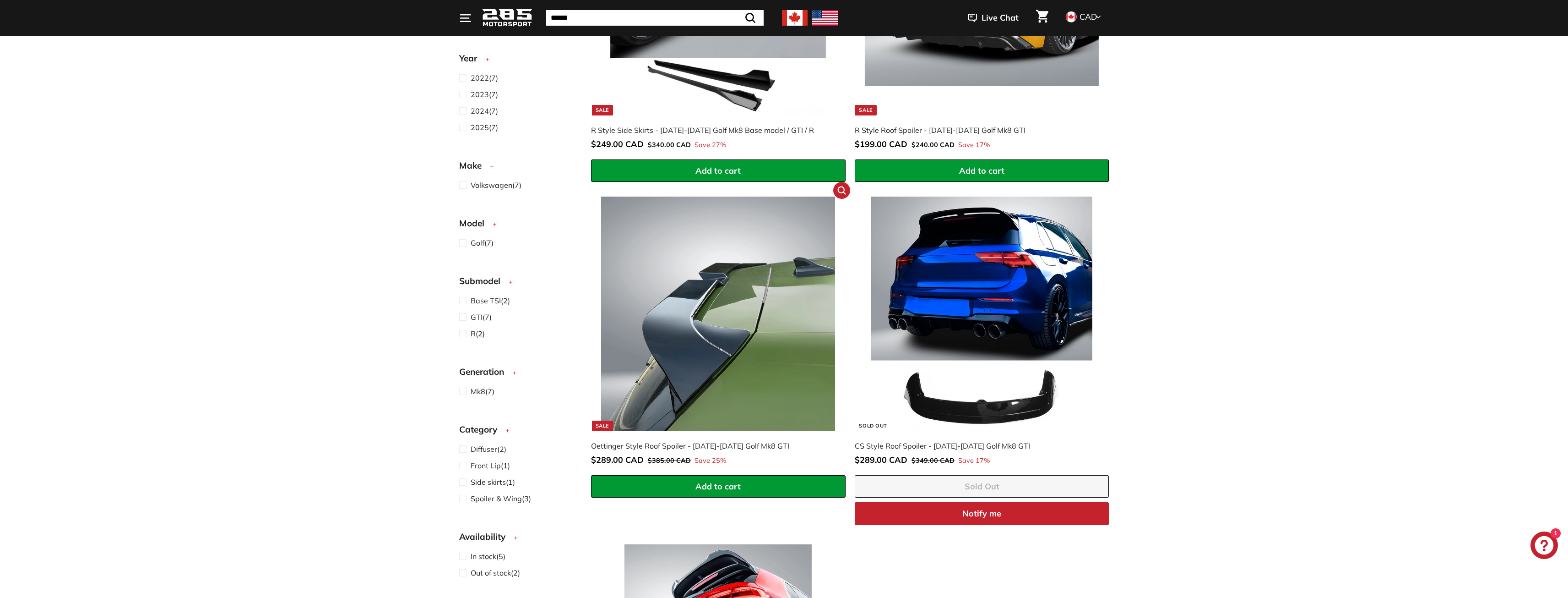
scroll to position [660, 0]
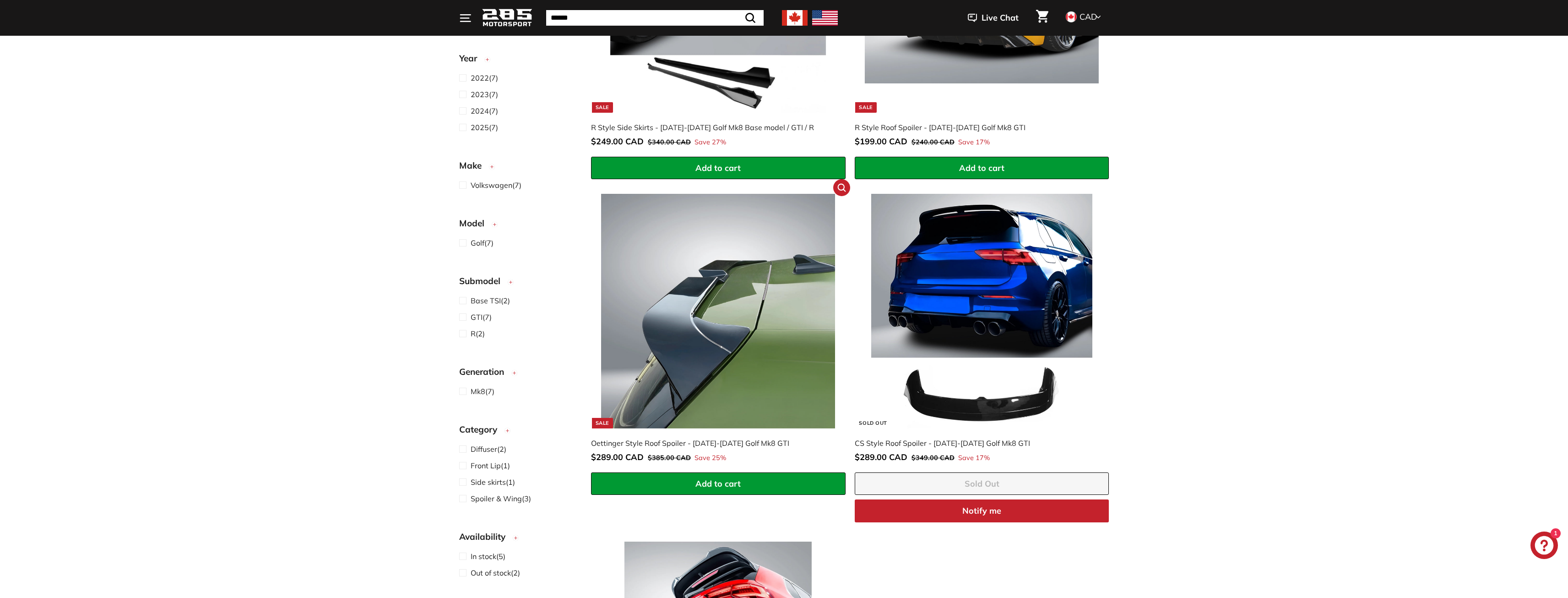
click at [694, 311] on img at bounding box center [718, 311] width 234 height 234
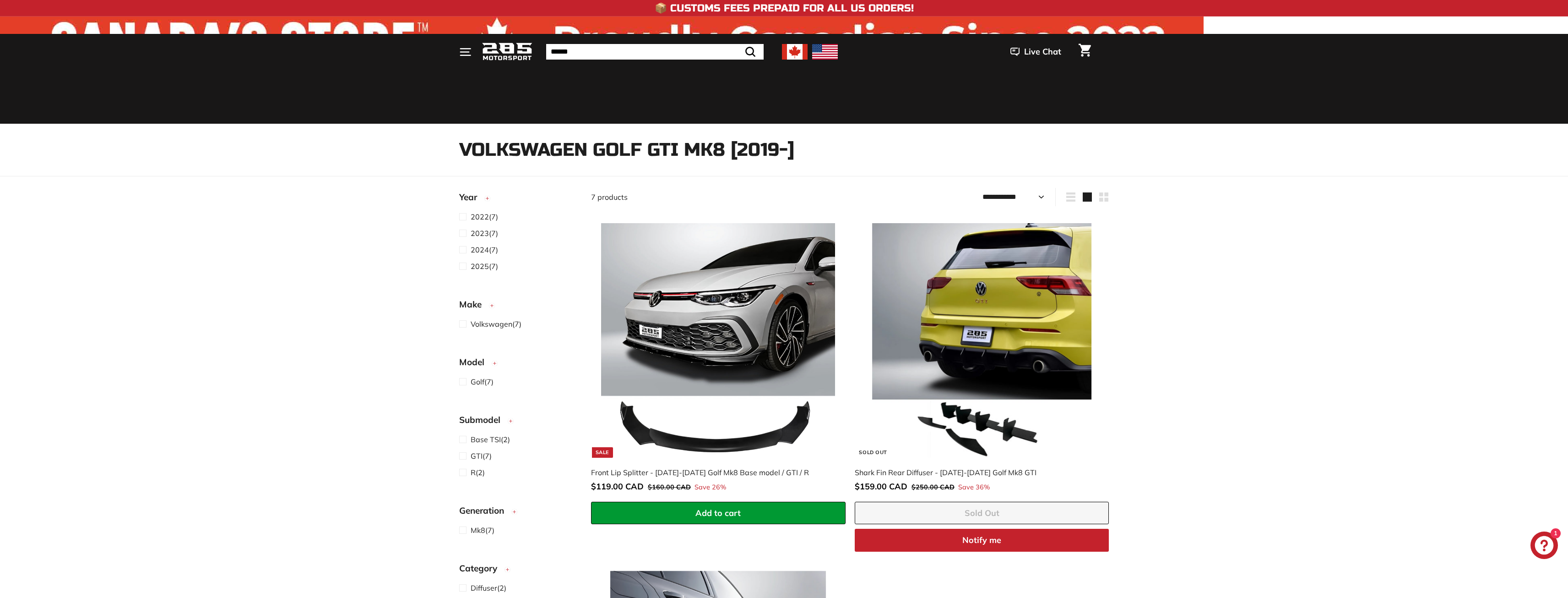
select select "**********"
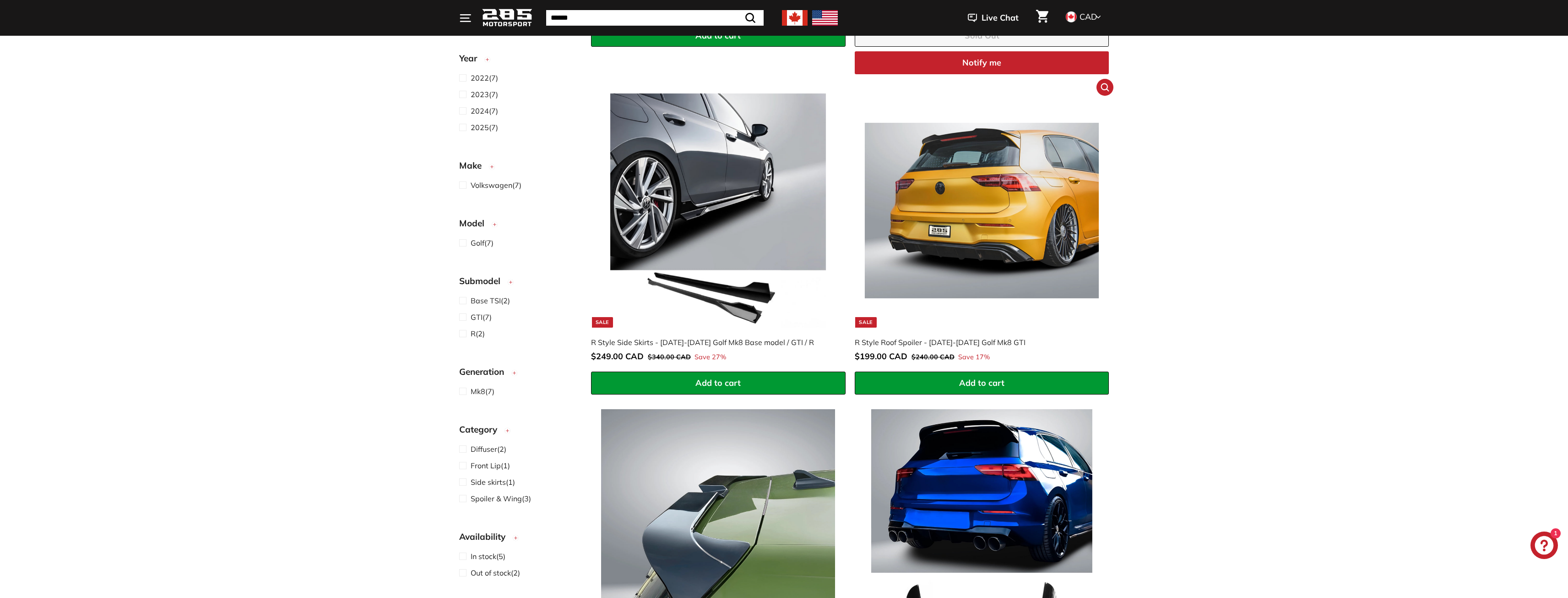
click at [972, 190] on img at bounding box center [982, 210] width 234 height 234
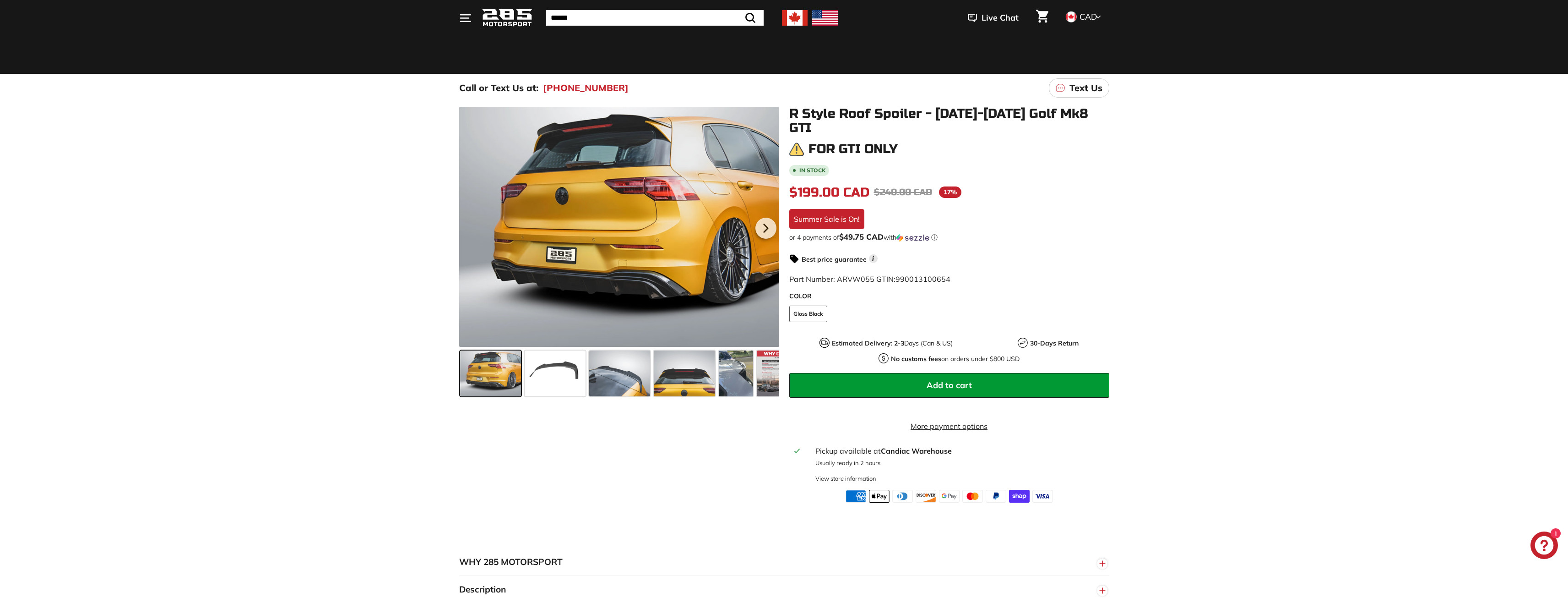
scroll to position [46, 0]
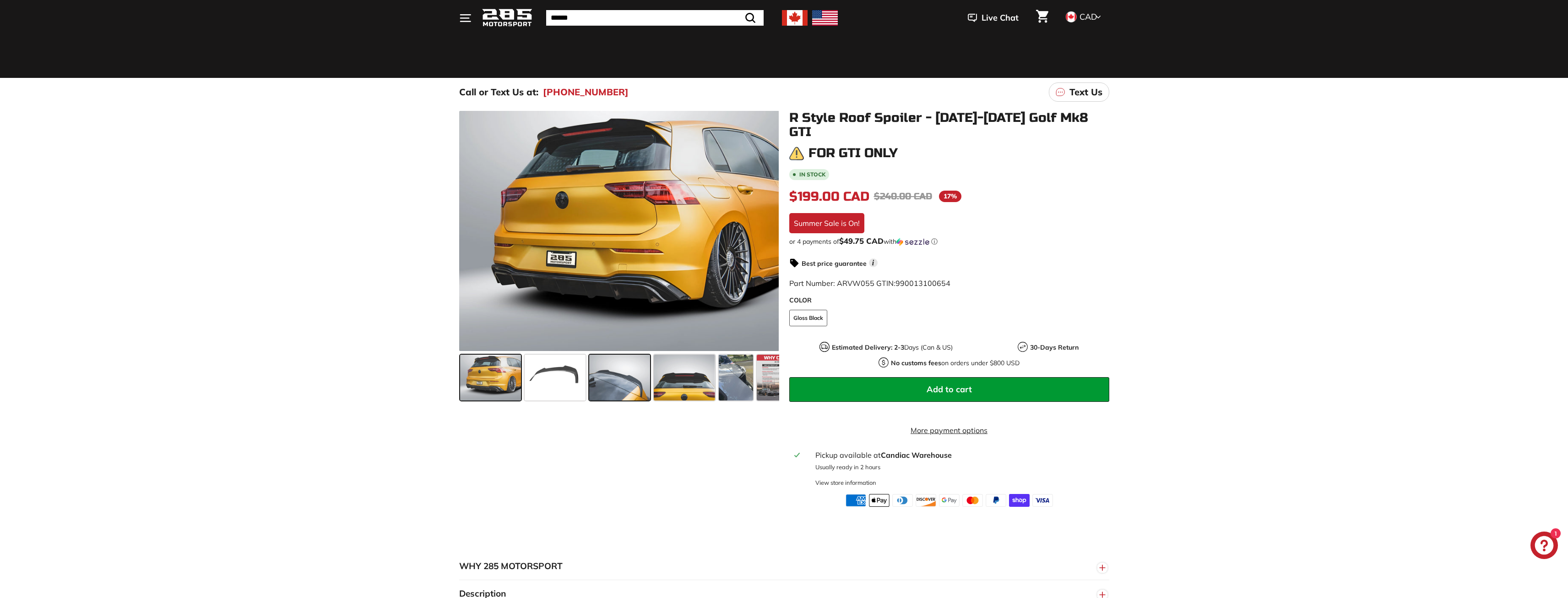
click at [619, 379] on span at bounding box center [620, 377] width 61 height 46
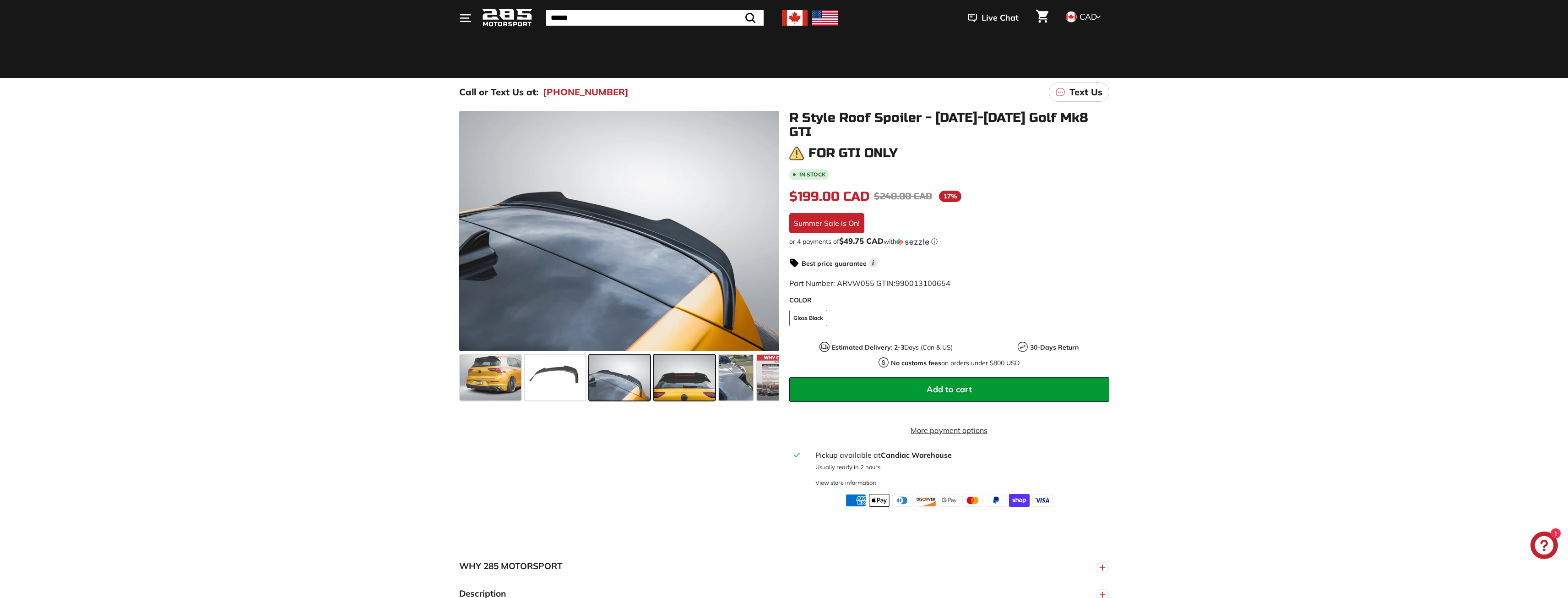
click at [658, 377] on span at bounding box center [685, 377] width 61 height 46
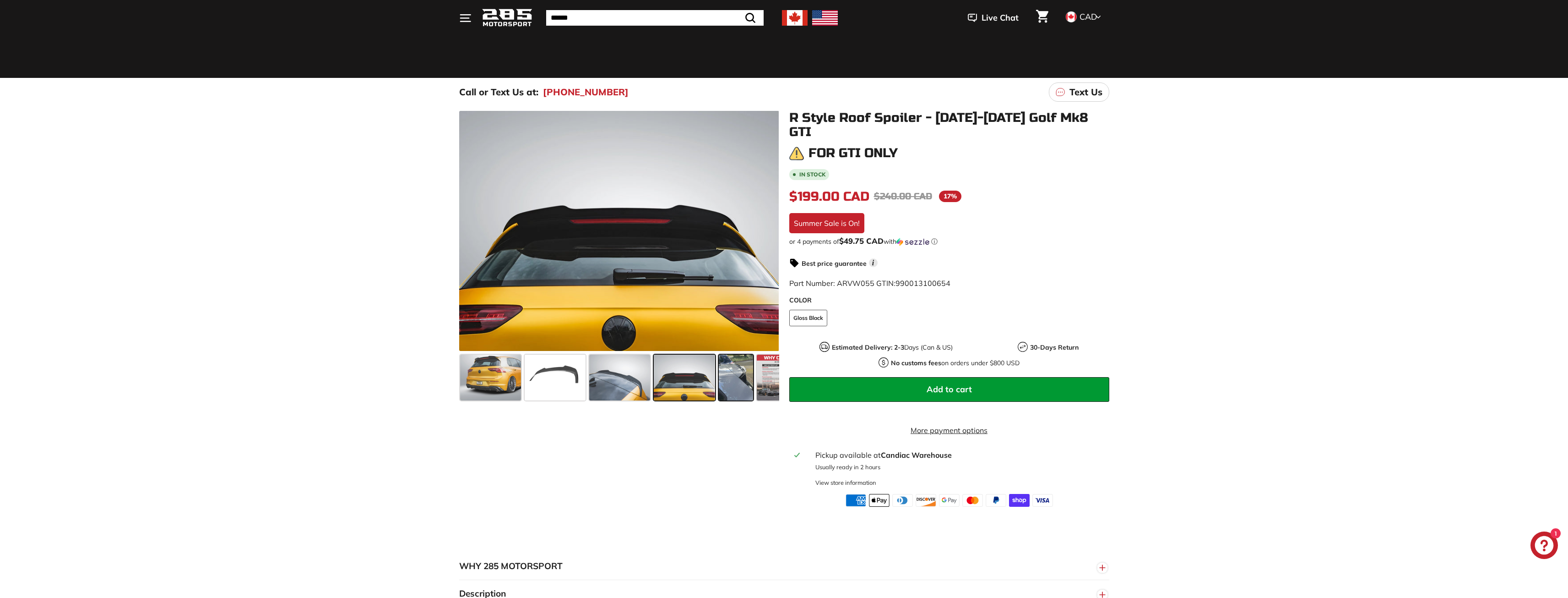
click at [735, 387] on span at bounding box center [735, 377] width 34 height 46
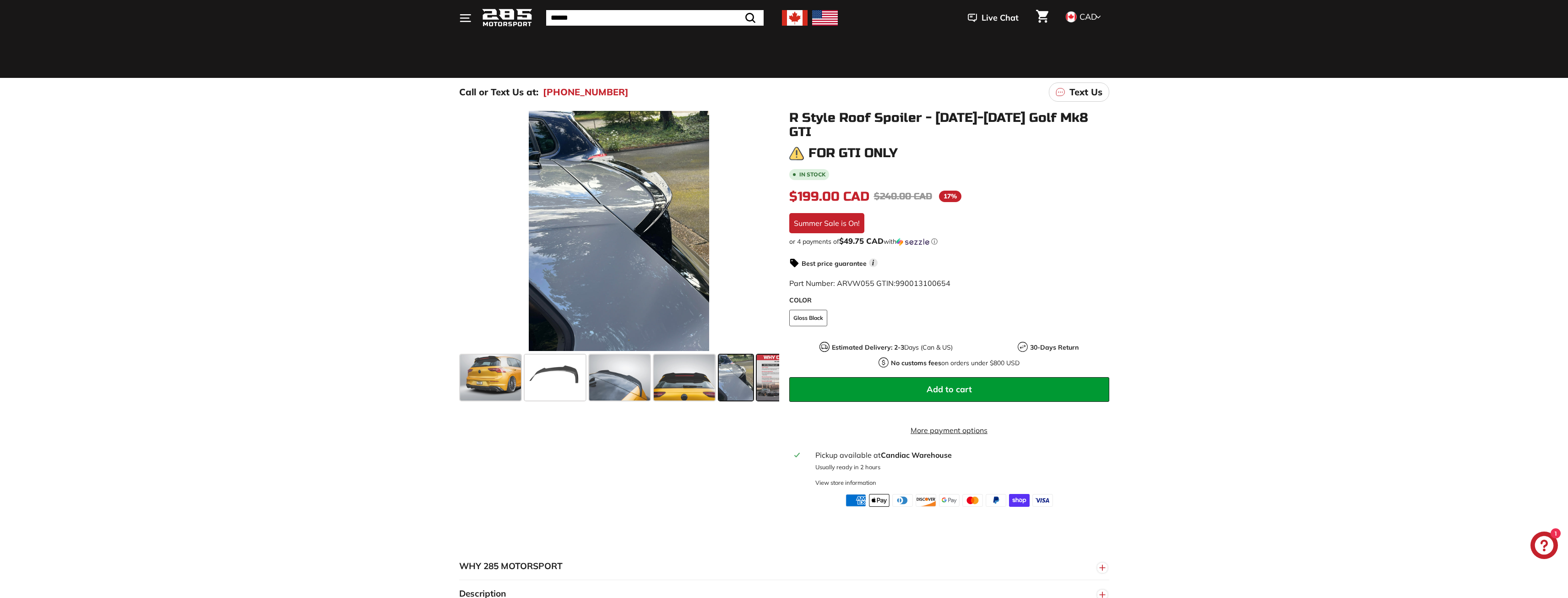
click at [762, 386] on span at bounding box center [779, 377] width 46 height 46
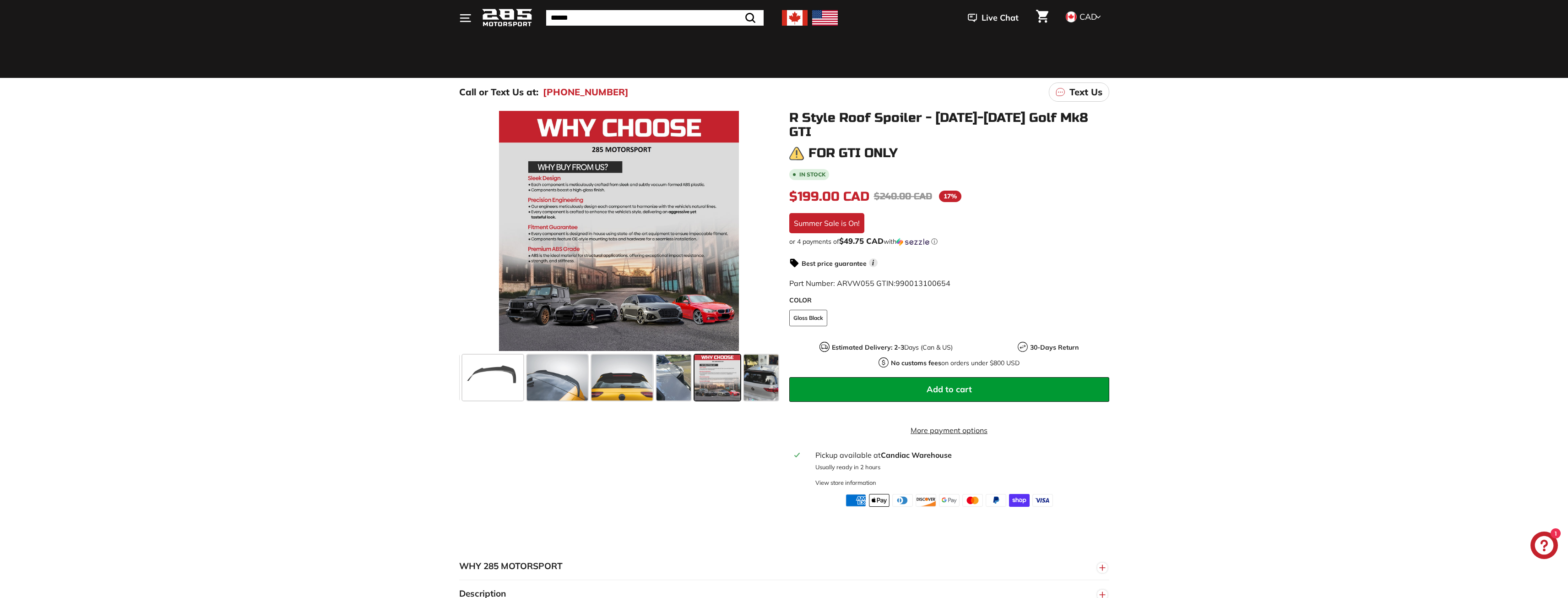
scroll to position [0, 63]
click at [756, 387] on span at bounding box center [760, 377] width 34 height 46
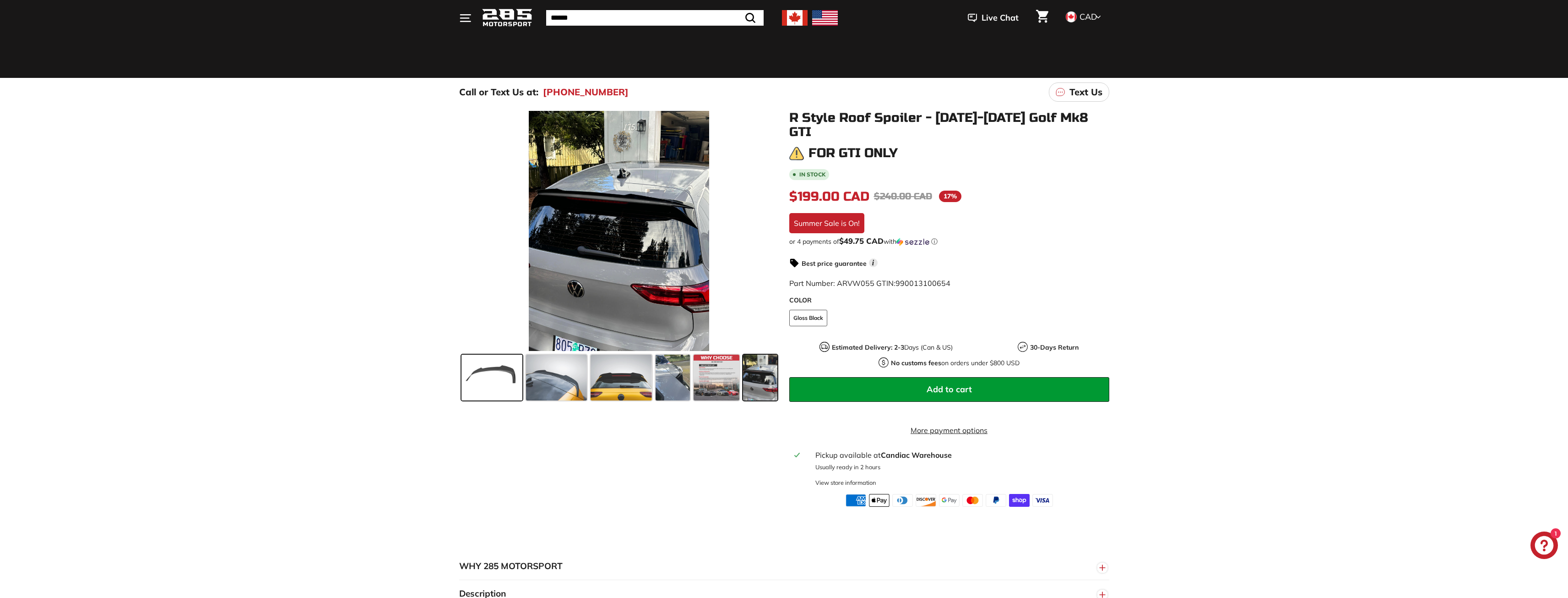
click at [487, 374] on span at bounding box center [492, 377] width 61 height 46
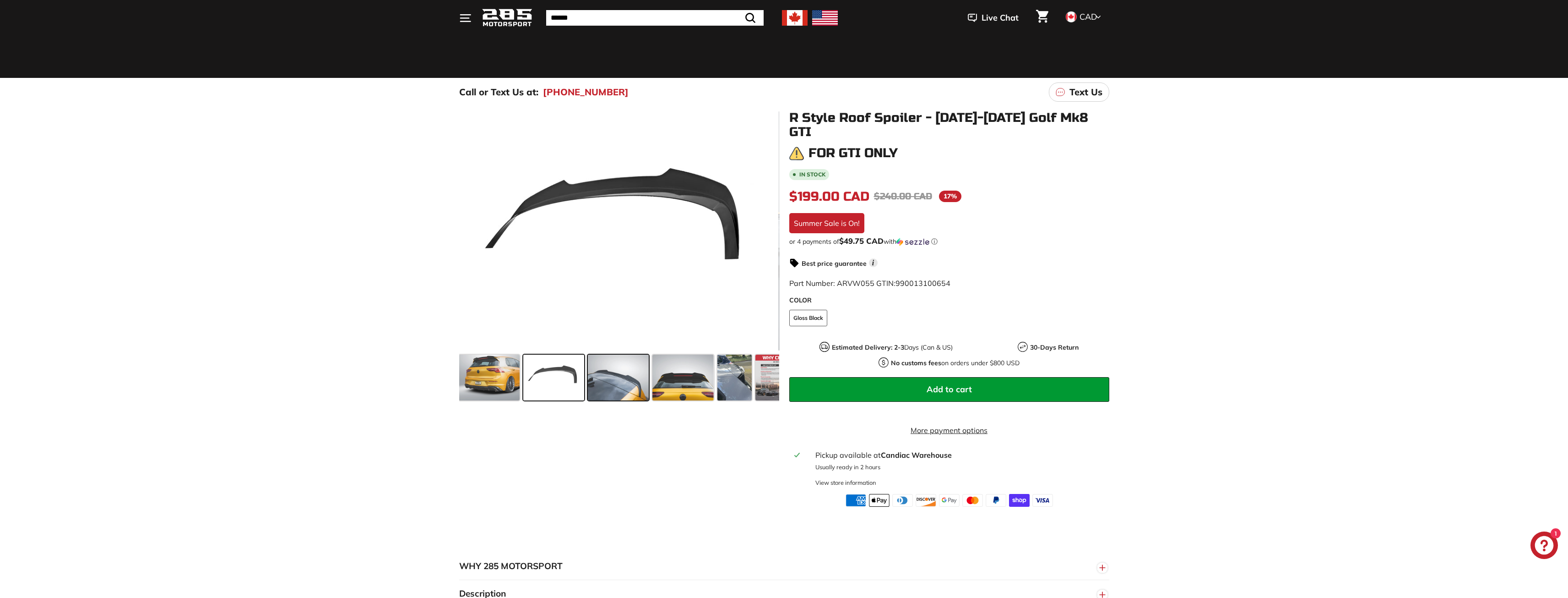
scroll to position [0, 0]
click at [611, 379] on span at bounding box center [620, 377] width 61 height 46
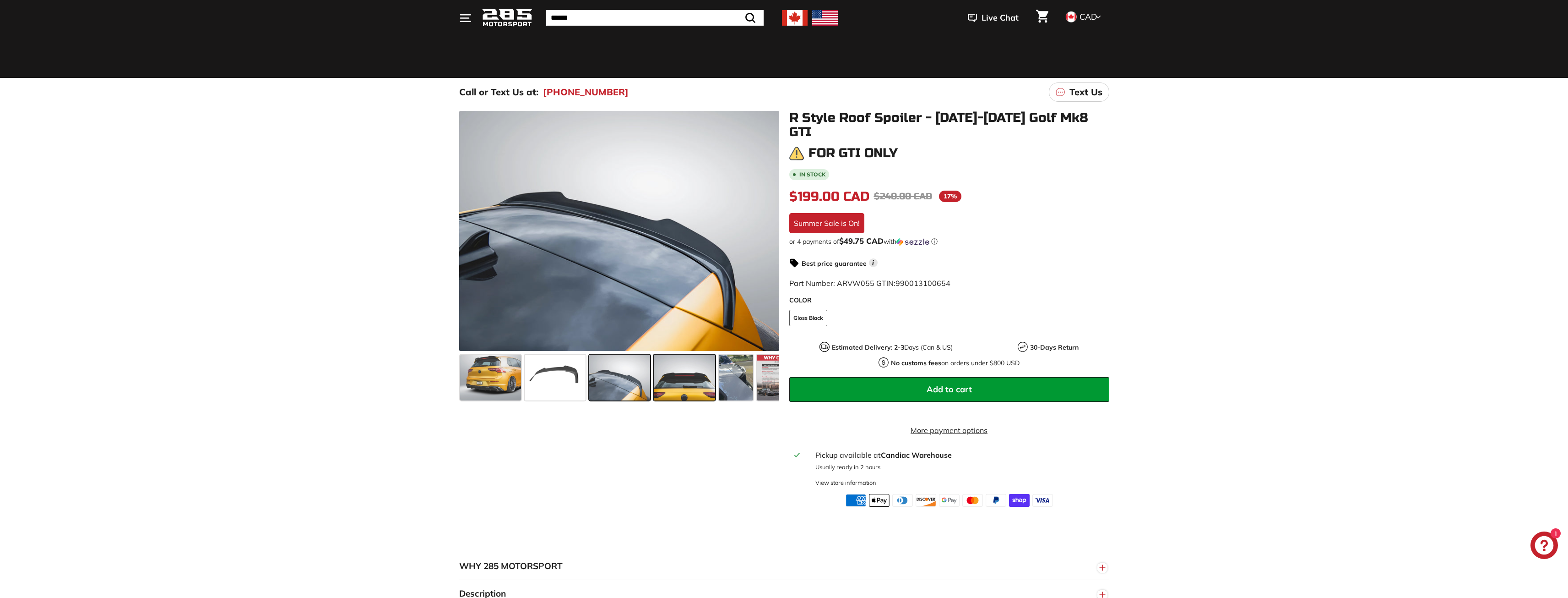
click at [660, 383] on span at bounding box center [685, 377] width 61 height 46
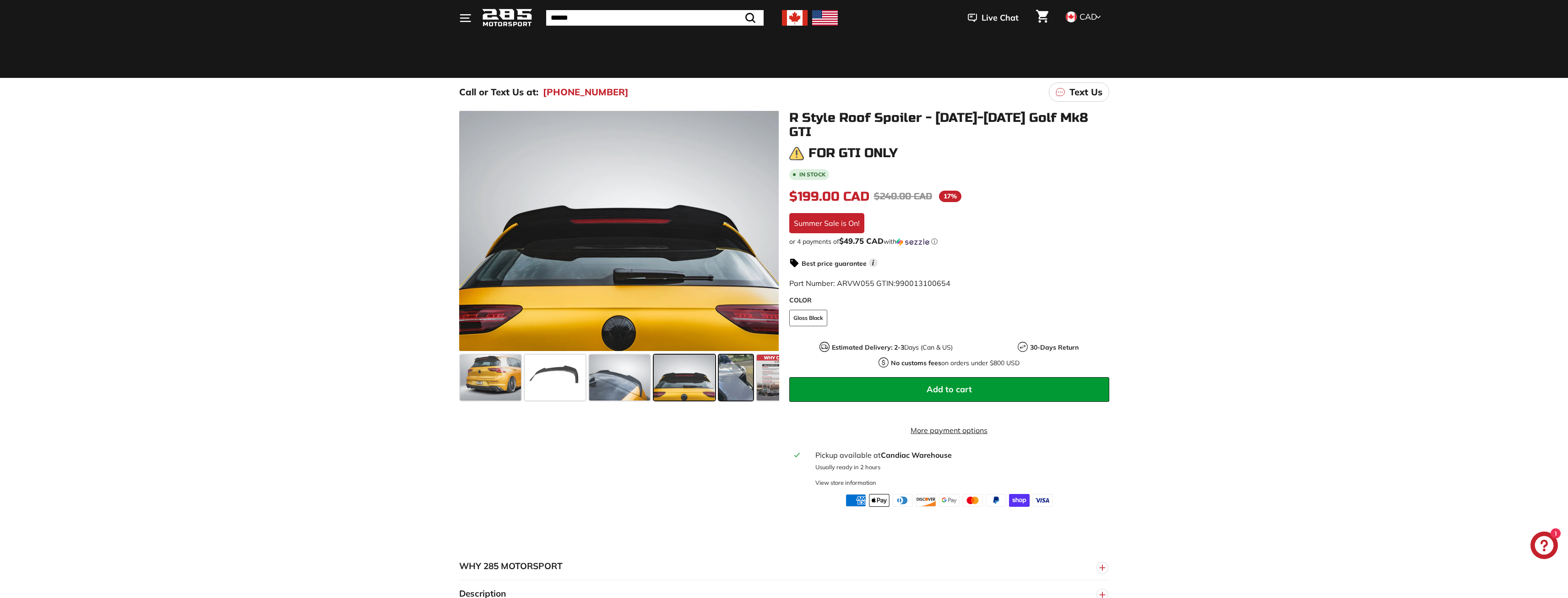
click at [731, 385] on span at bounding box center [735, 377] width 34 height 46
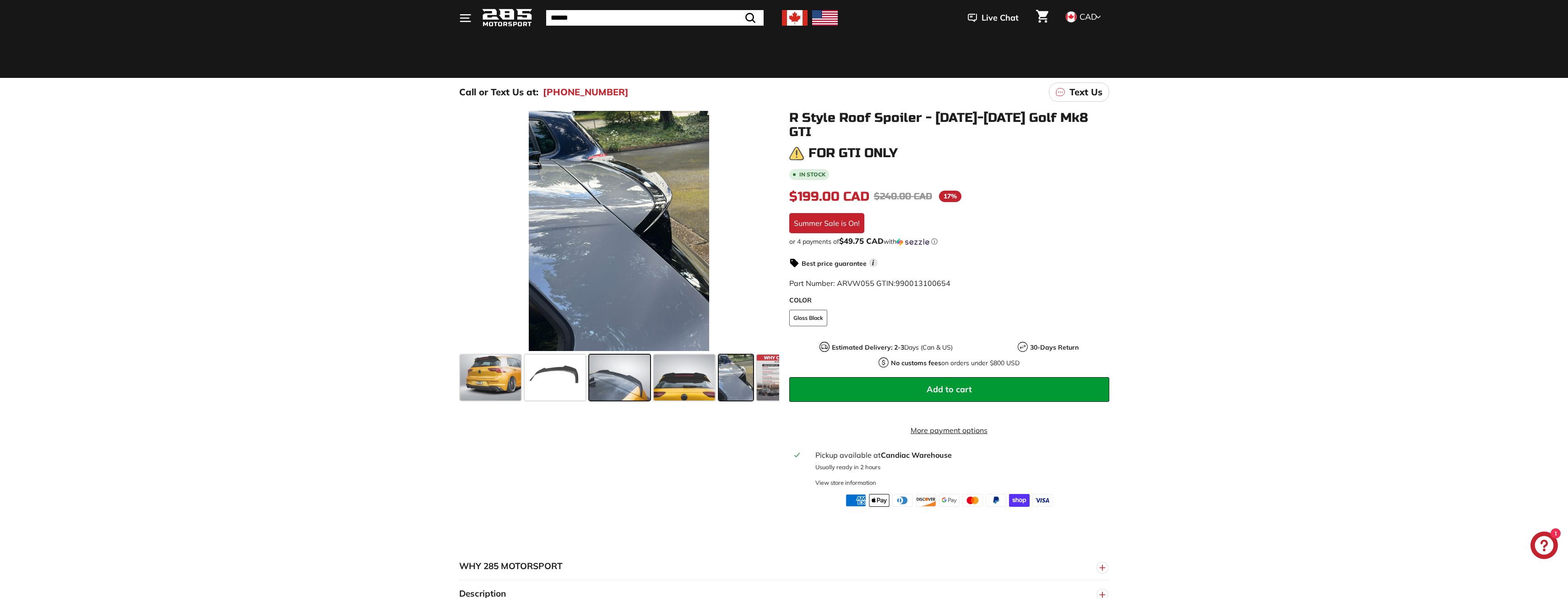
click at [611, 374] on span at bounding box center [620, 377] width 61 height 46
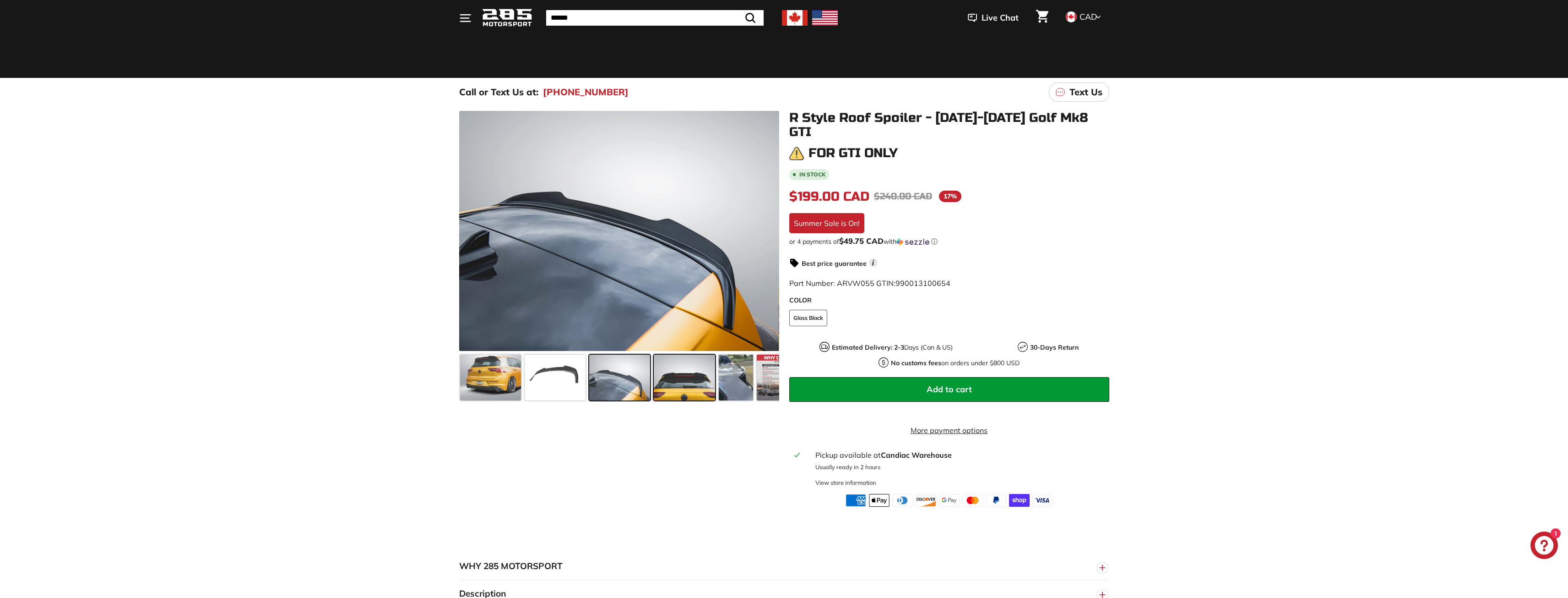
click at [688, 375] on span at bounding box center [685, 377] width 61 height 46
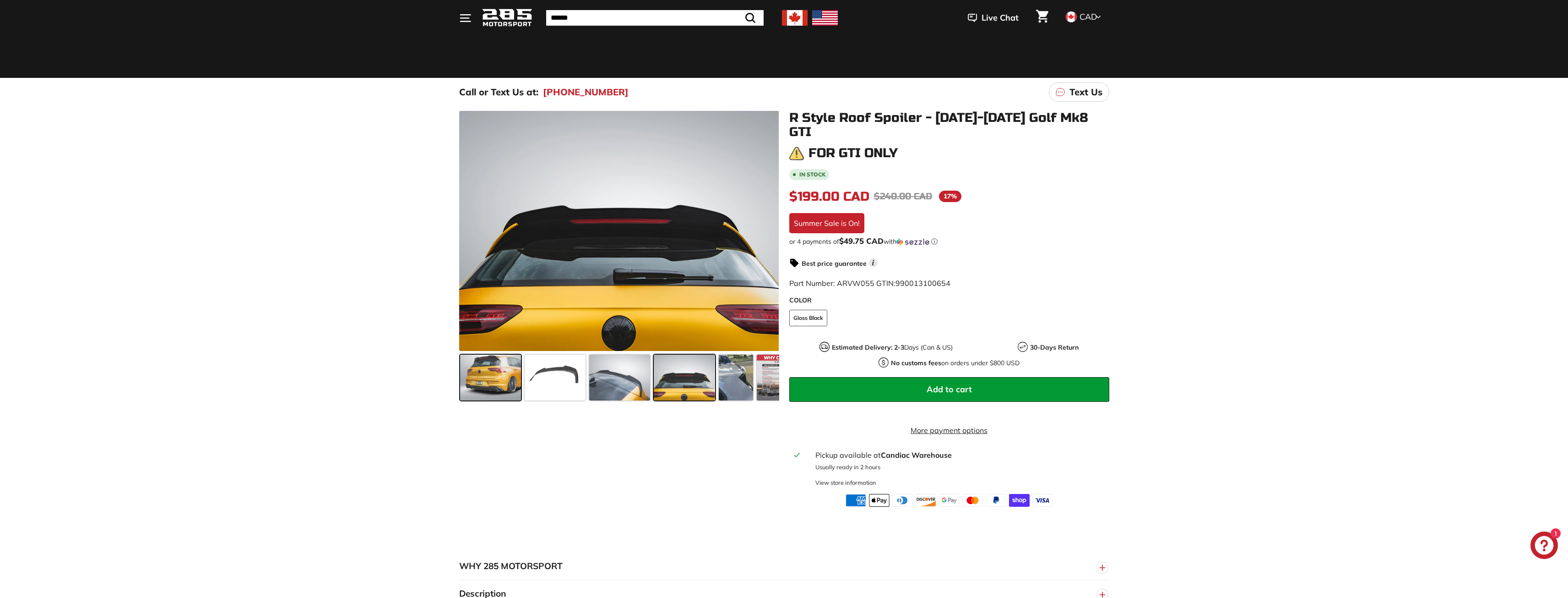
click at [468, 371] on span at bounding box center [491, 377] width 61 height 46
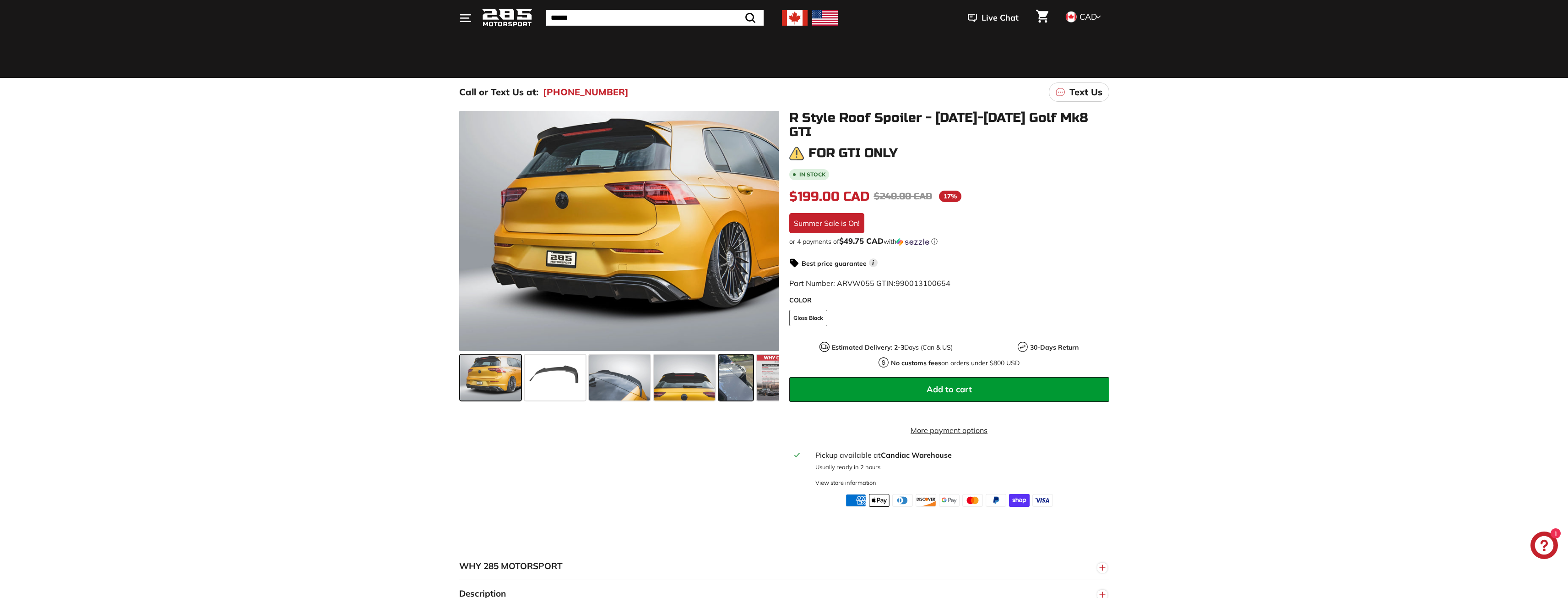
click at [727, 377] on span at bounding box center [735, 377] width 34 height 46
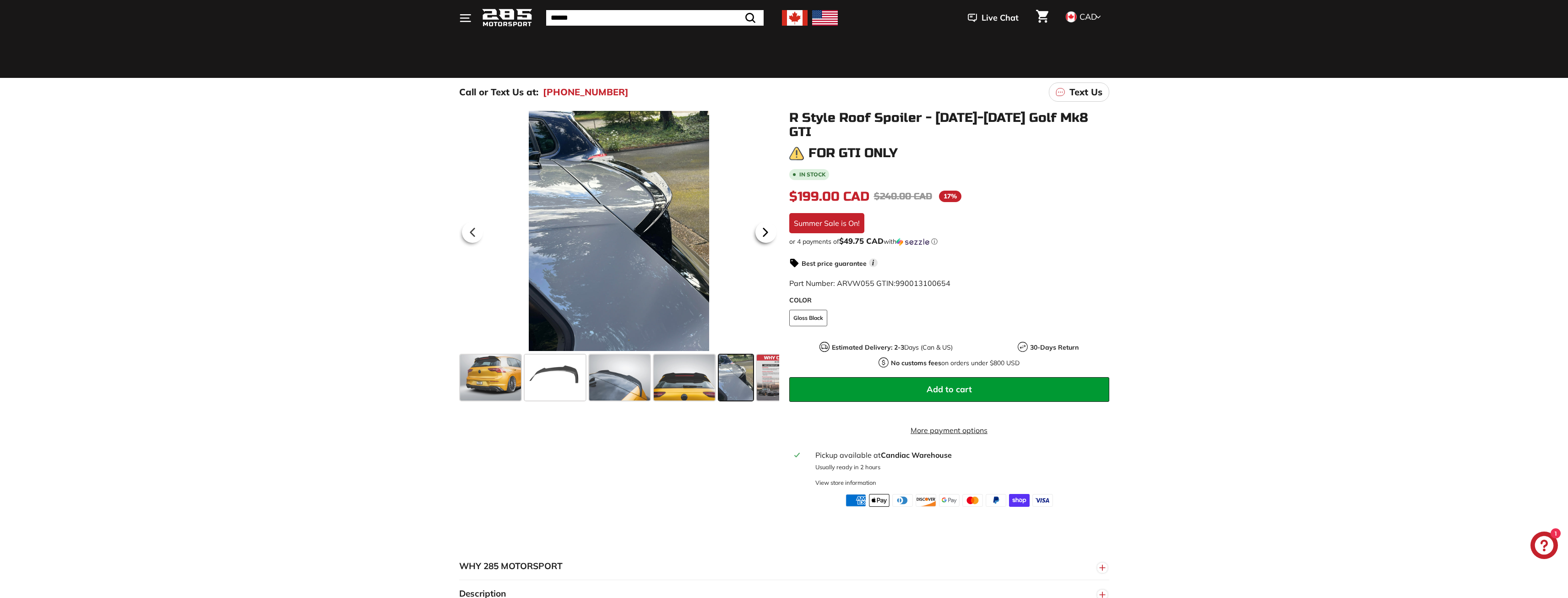
click at [767, 230] on icon at bounding box center [765, 232] width 21 height 21
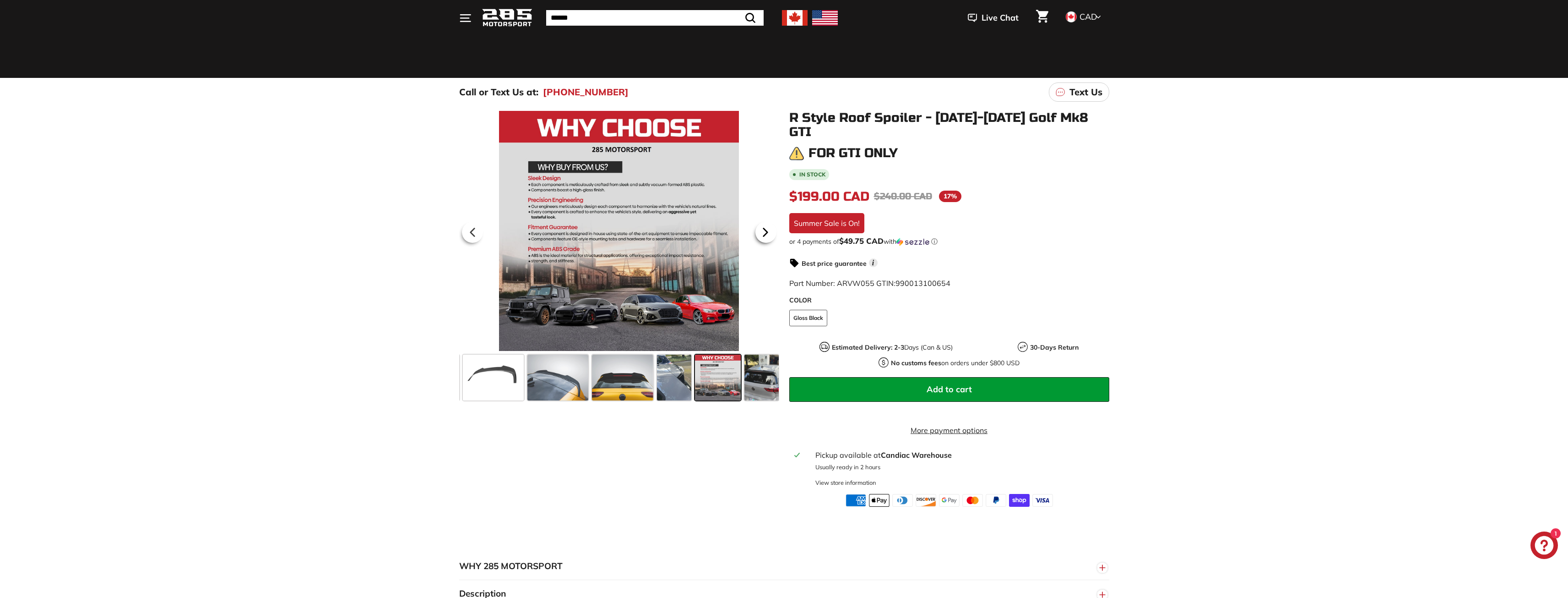
scroll to position [0, 63]
click at [468, 228] on icon at bounding box center [473, 232] width 21 height 21
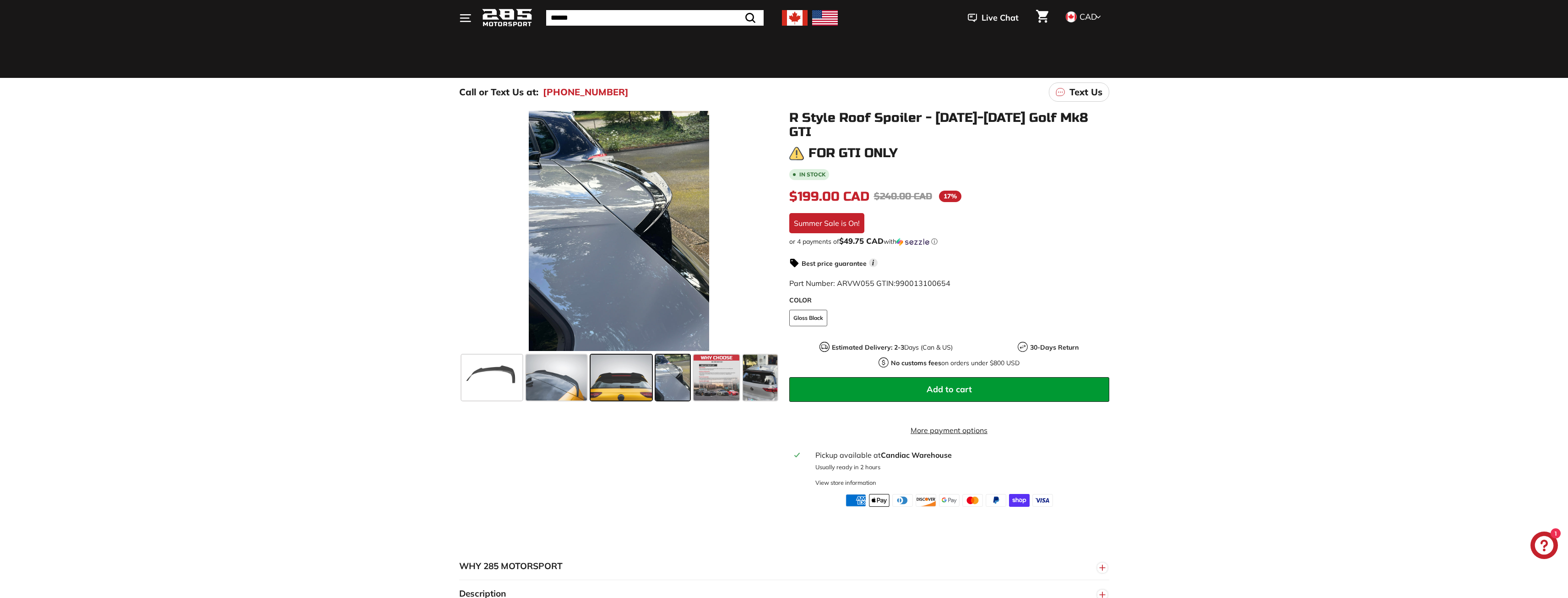
click at [629, 389] on span at bounding box center [621, 377] width 61 height 46
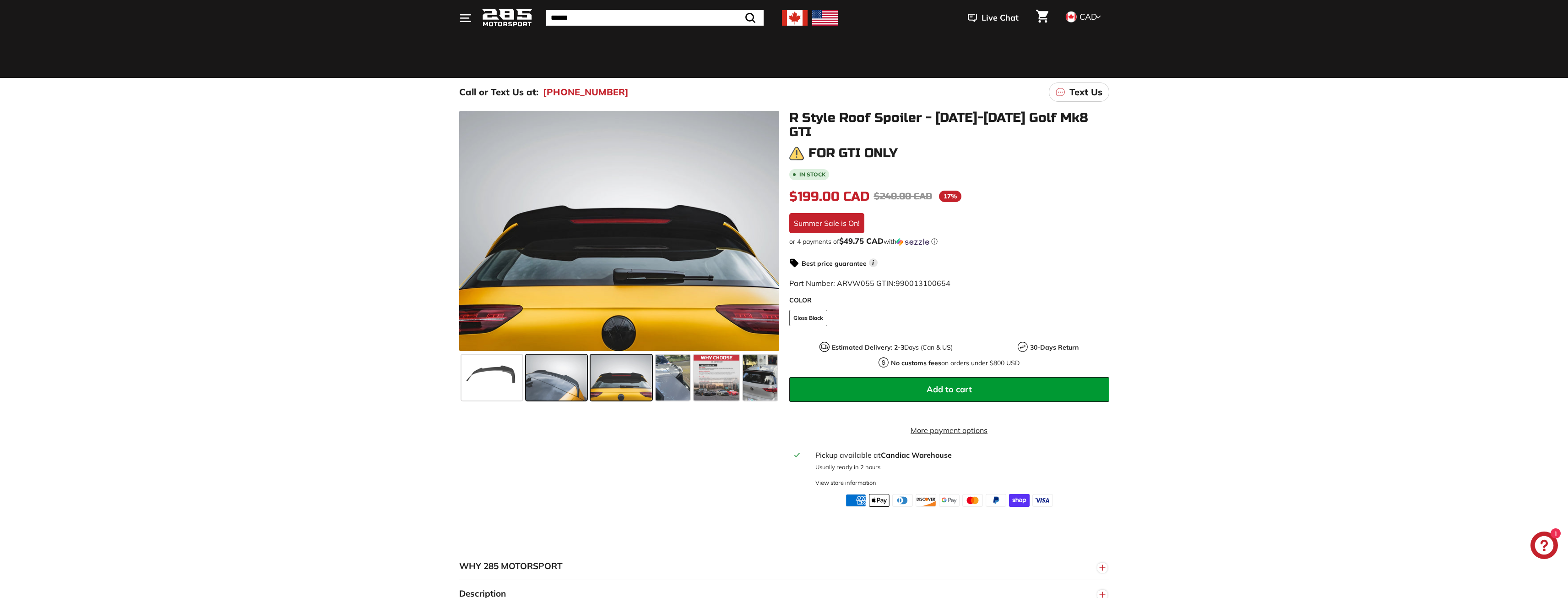
click at [554, 383] on span at bounding box center [556, 377] width 61 height 46
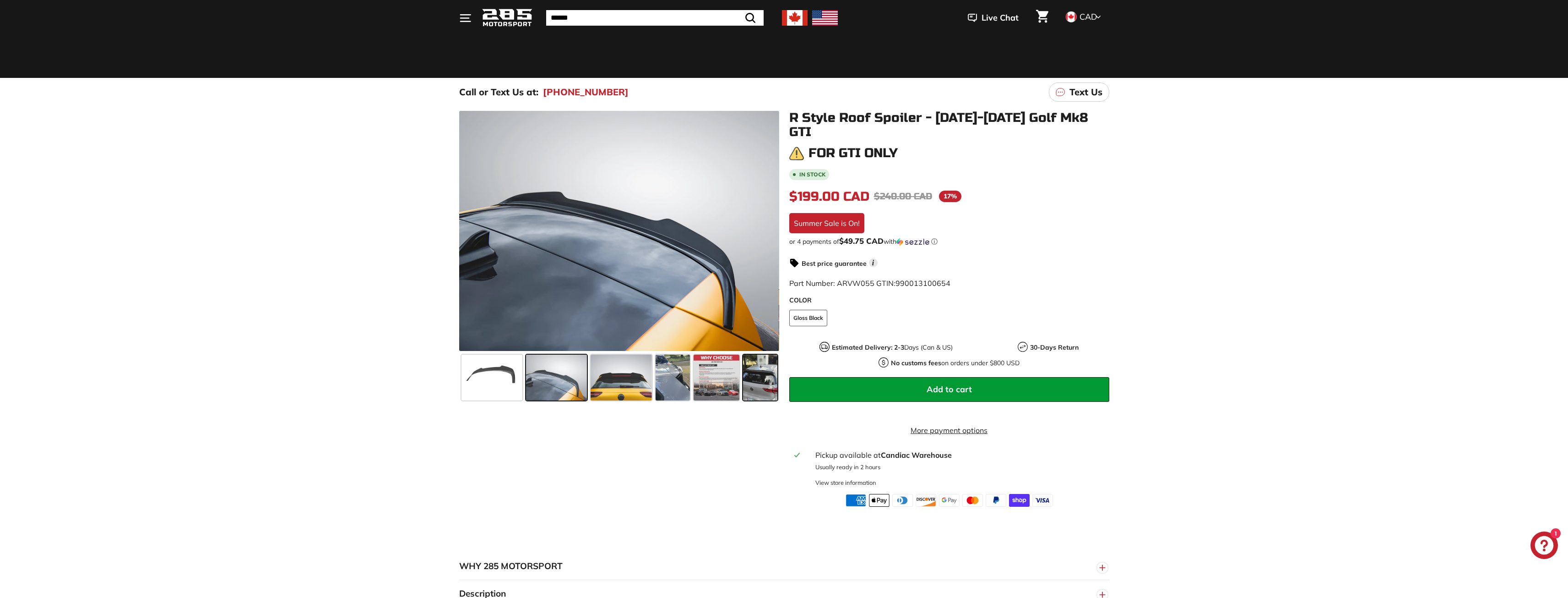
click at [765, 379] on span at bounding box center [760, 377] width 34 height 46
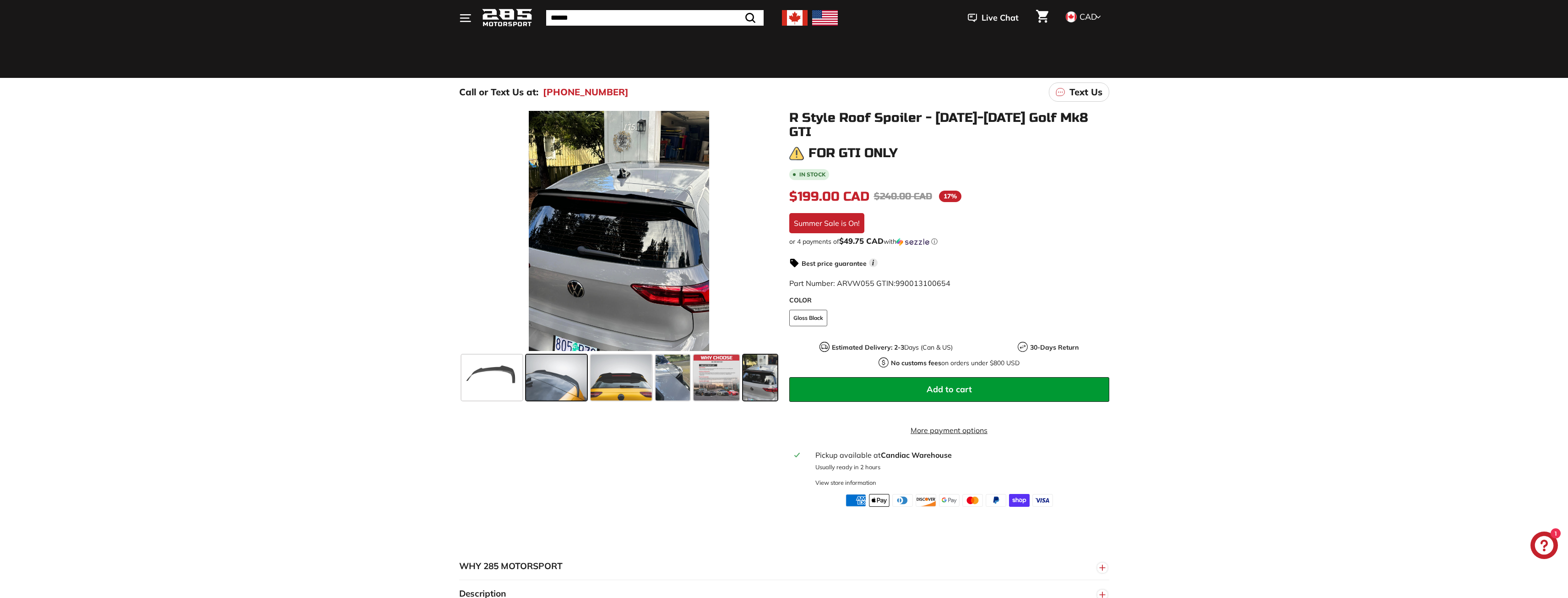
click at [565, 375] on span at bounding box center [556, 377] width 61 height 46
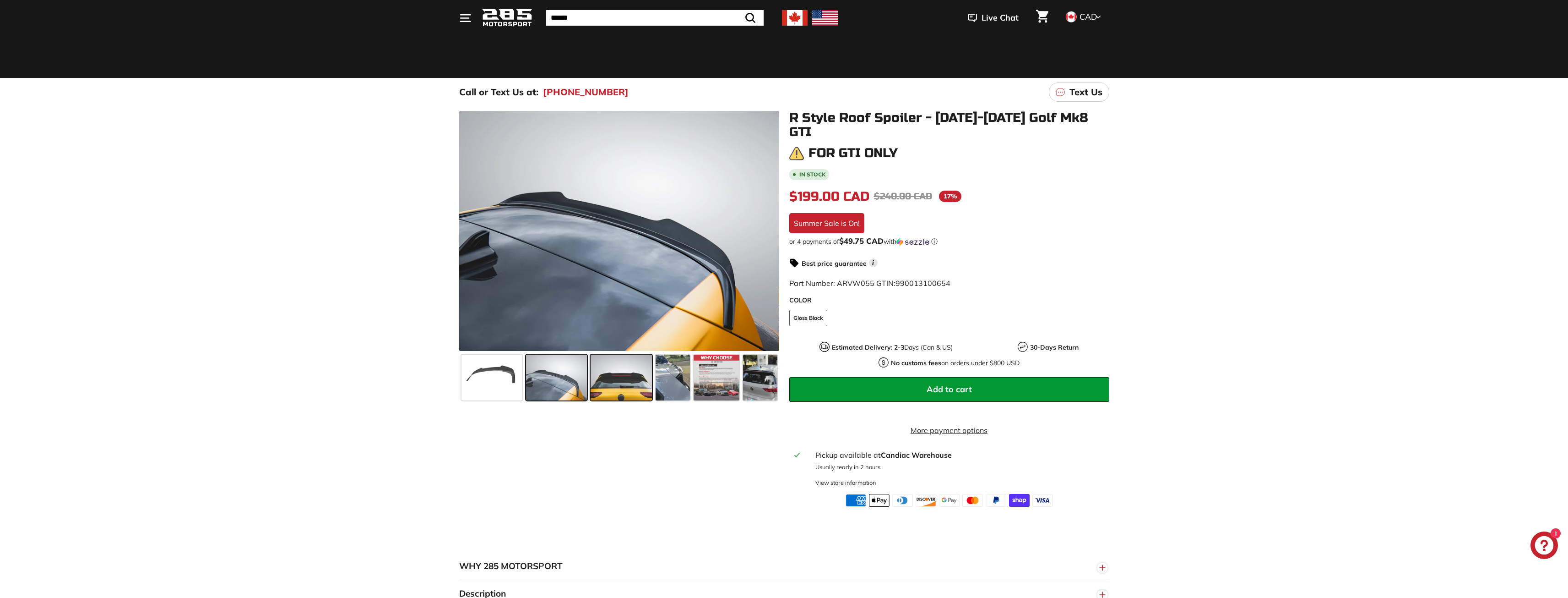
click at [628, 376] on span at bounding box center [621, 377] width 61 height 46
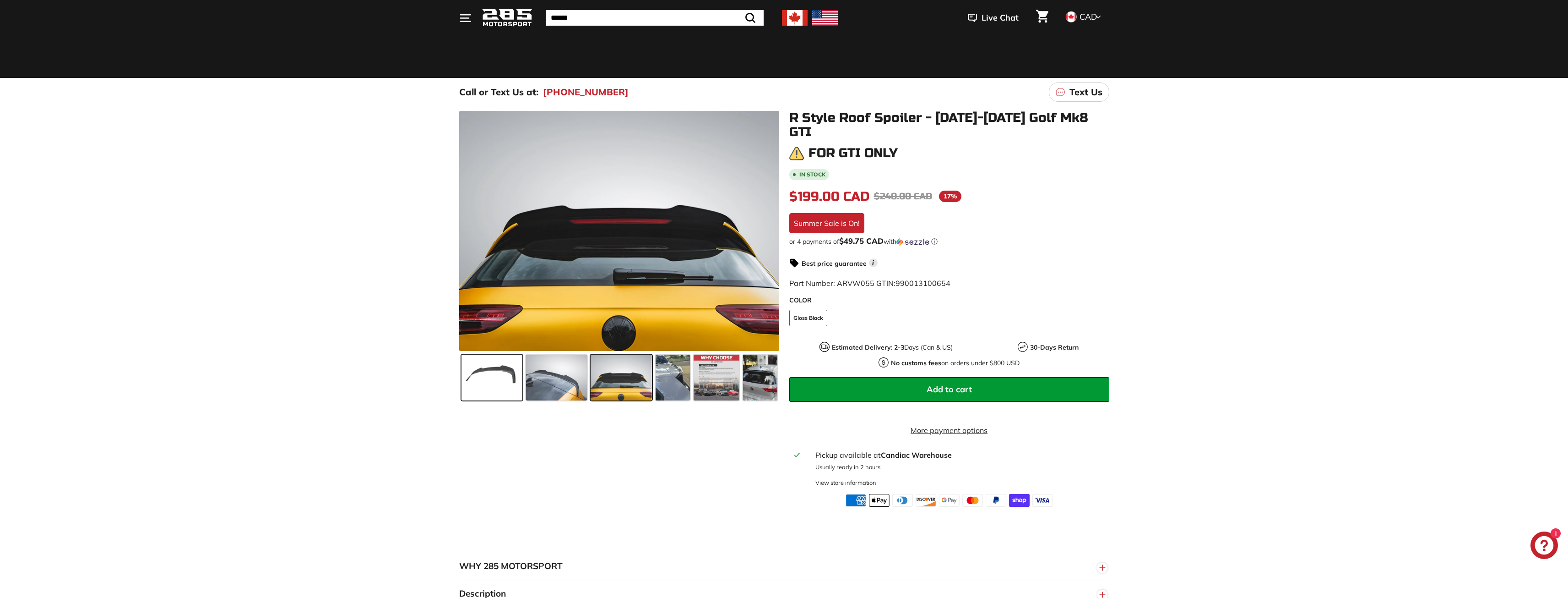
click at [486, 369] on span at bounding box center [492, 377] width 61 height 46
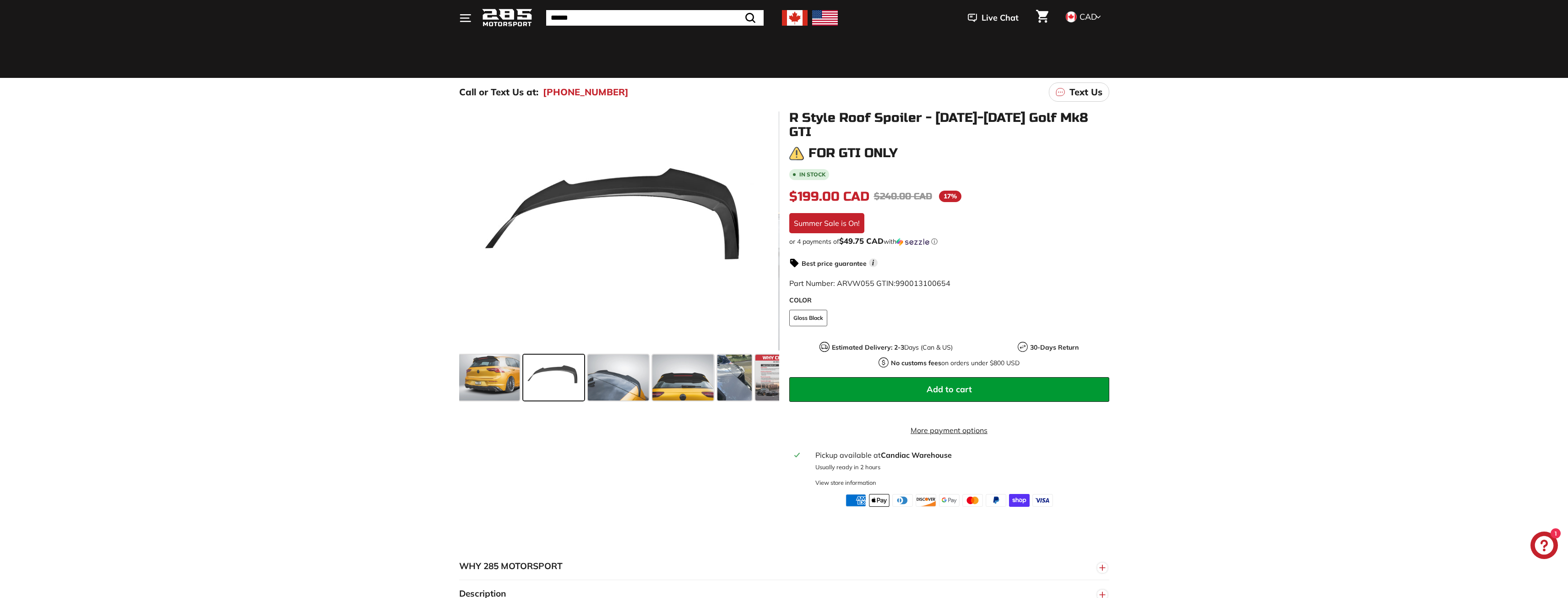
scroll to position [0, 0]
click at [667, 384] on span at bounding box center [685, 377] width 61 height 46
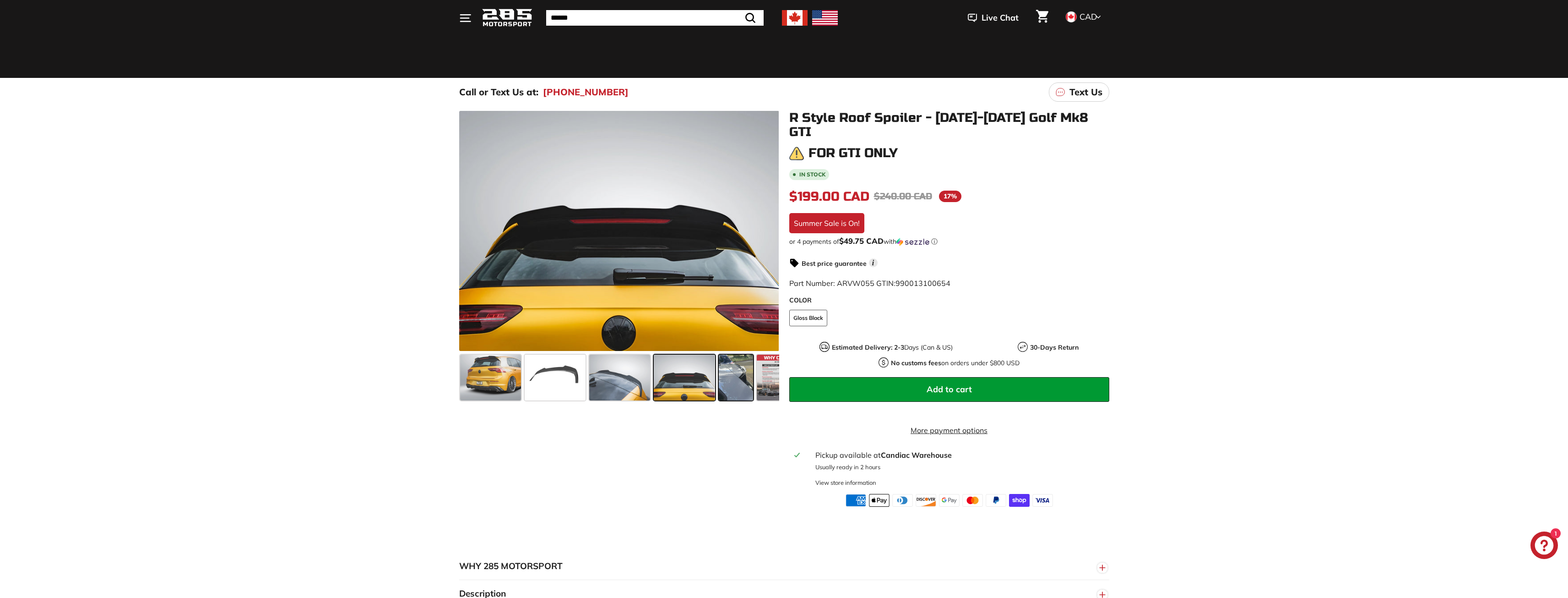
click at [729, 383] on span at bounding box center [735, 377] width 34 height 46
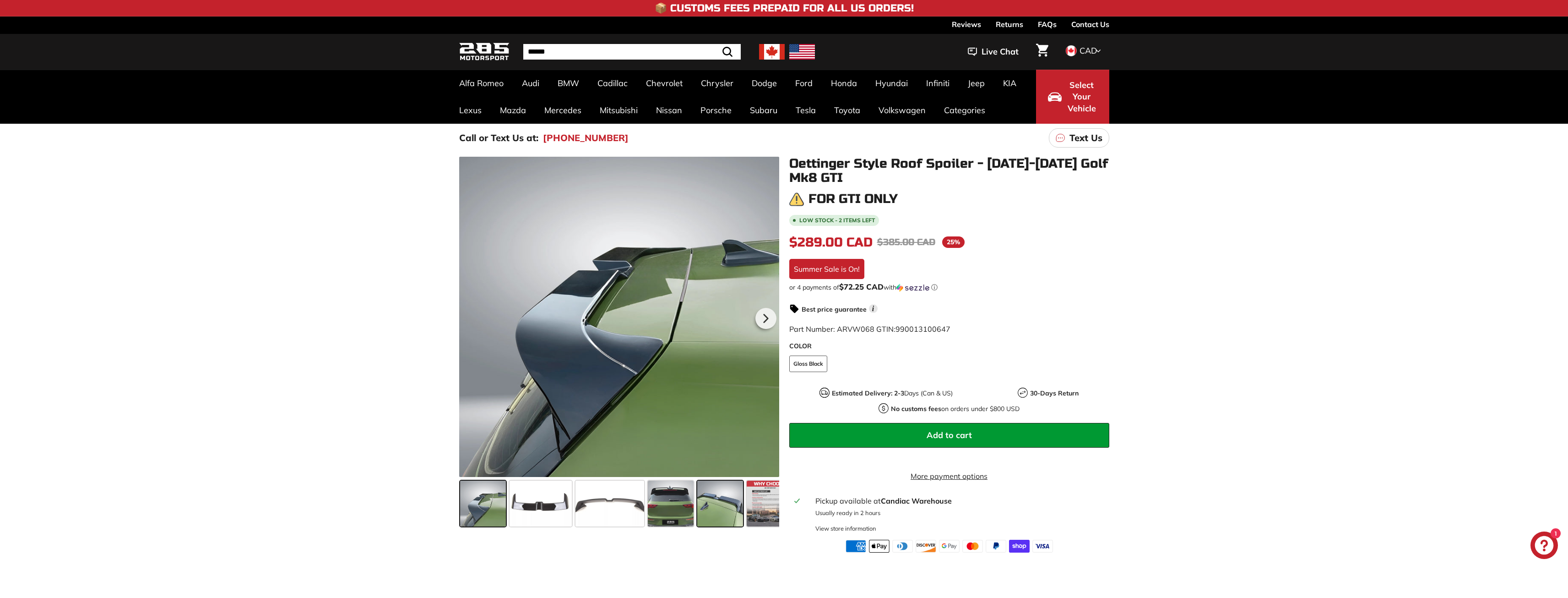
click at [728, 502] on span at bounding box center [719, 503] width 46 height 46
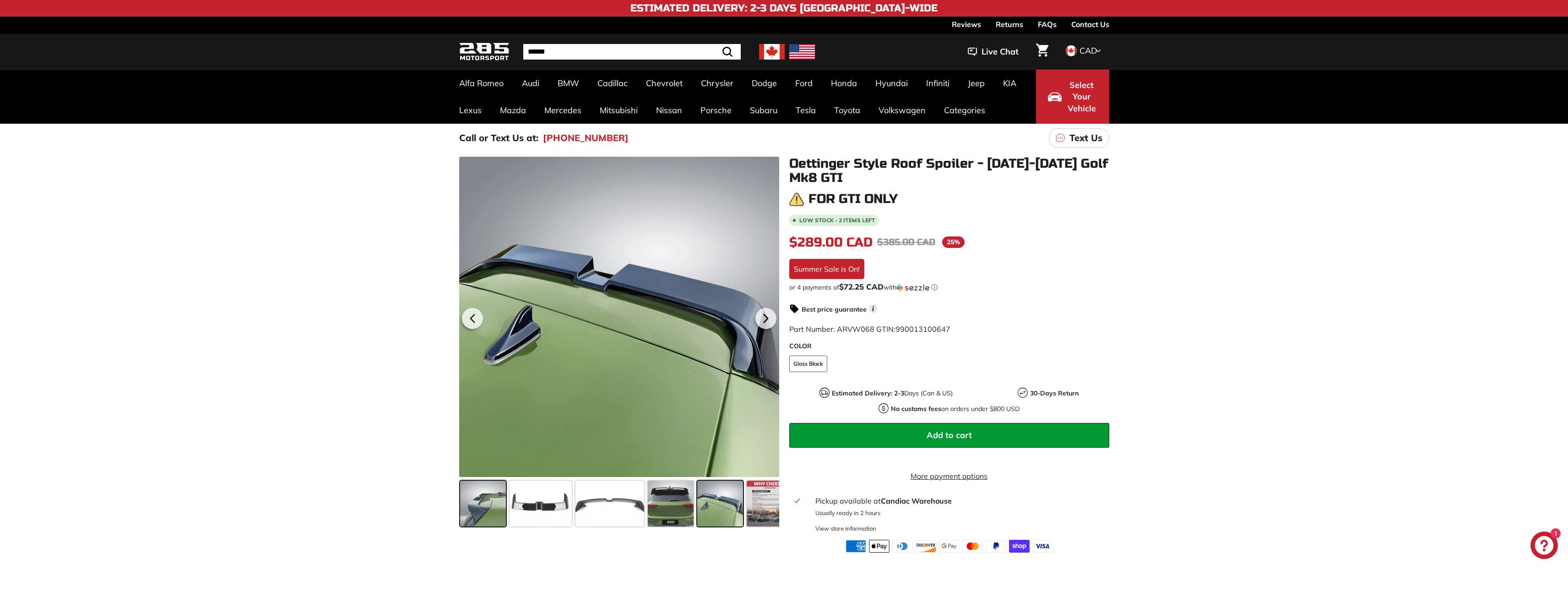
click at [464, 497] on span at bounding box center [483, 503] width 46 height 46
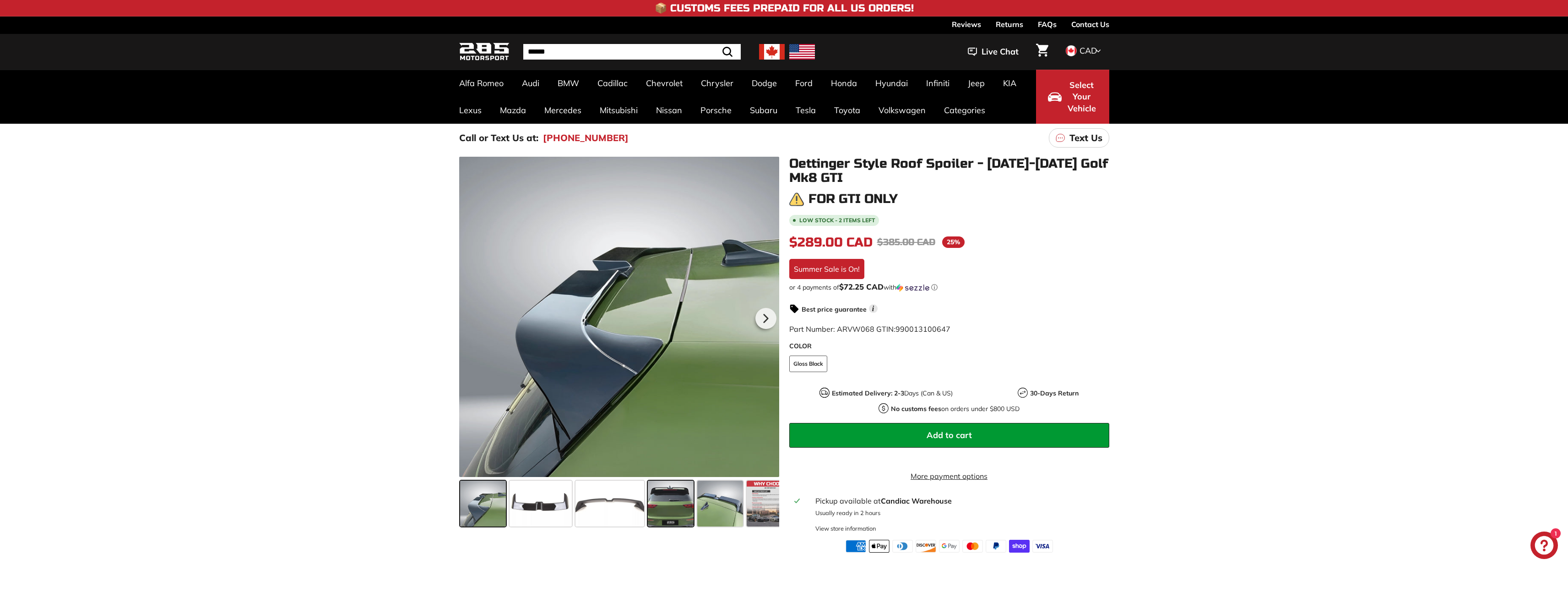
click at [670, 501] on span at bounding box center [671, 503] width 46 height 46
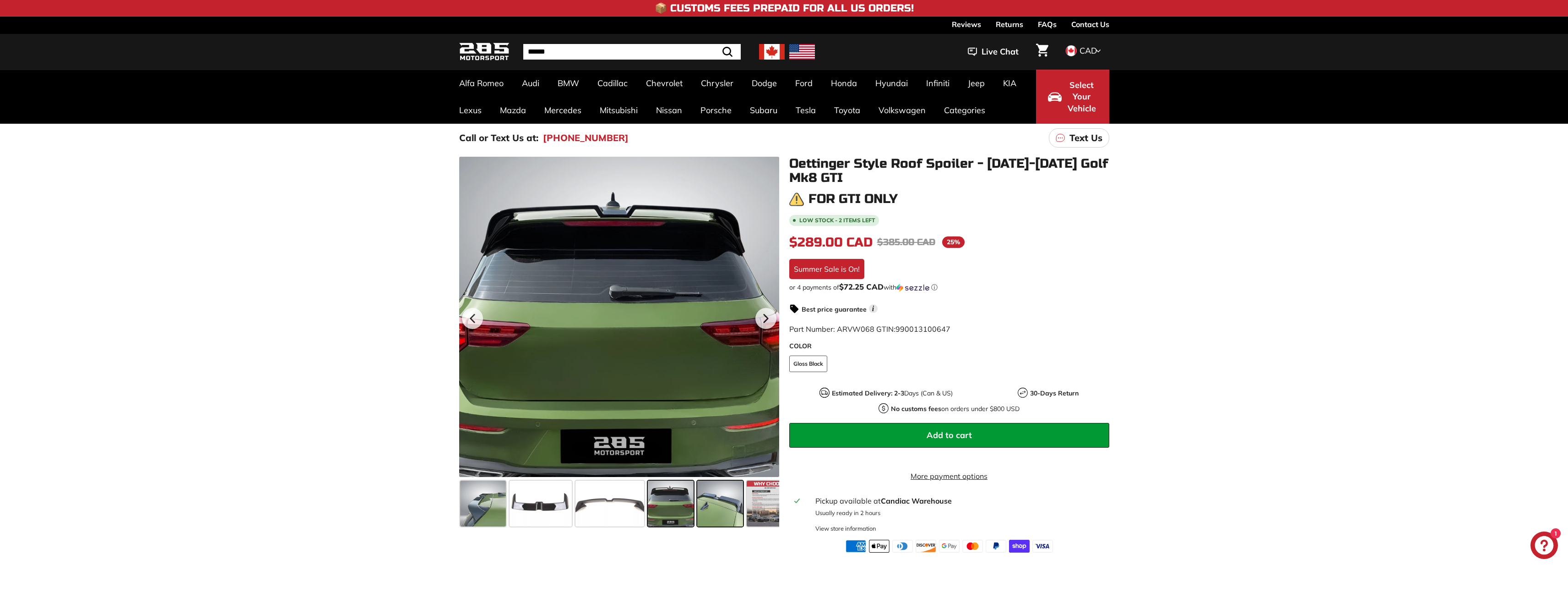
click at [711, 506] on span at bounding box center [719, 503] width 46 height 46
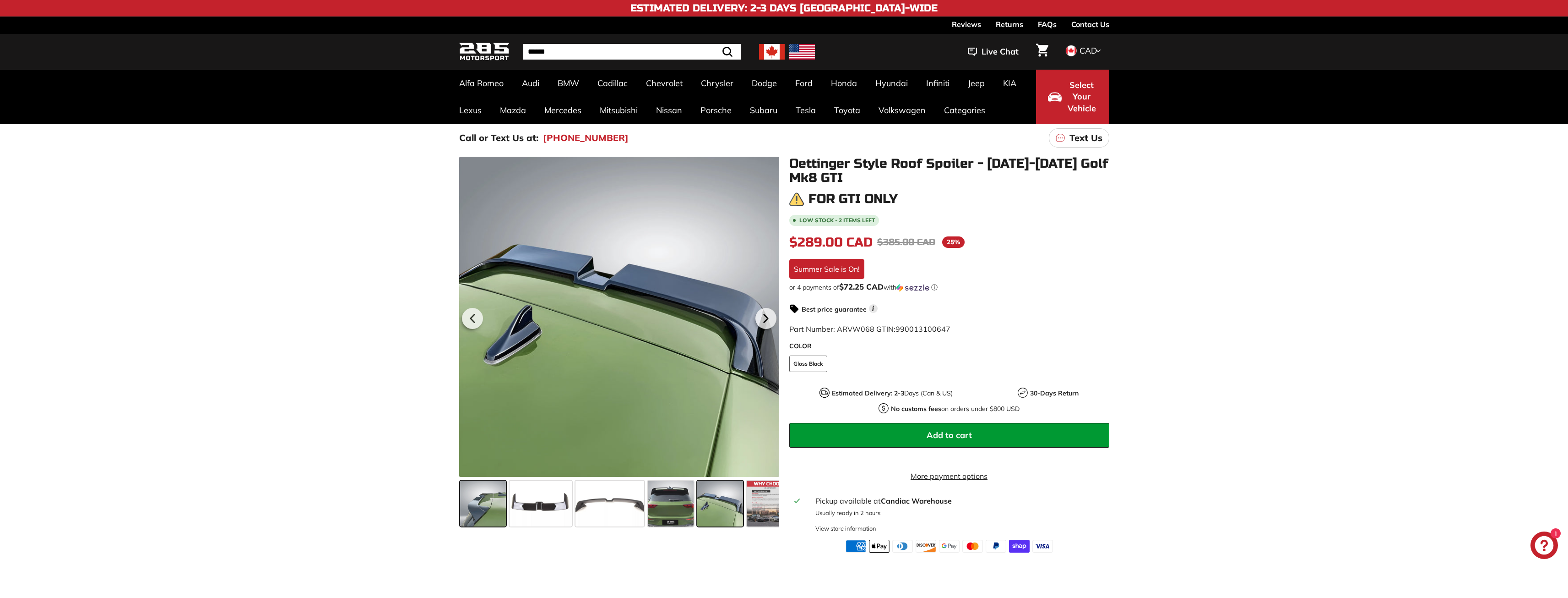
click at [471, 516] on span at bounding box center [483, 503] width 46 height 46
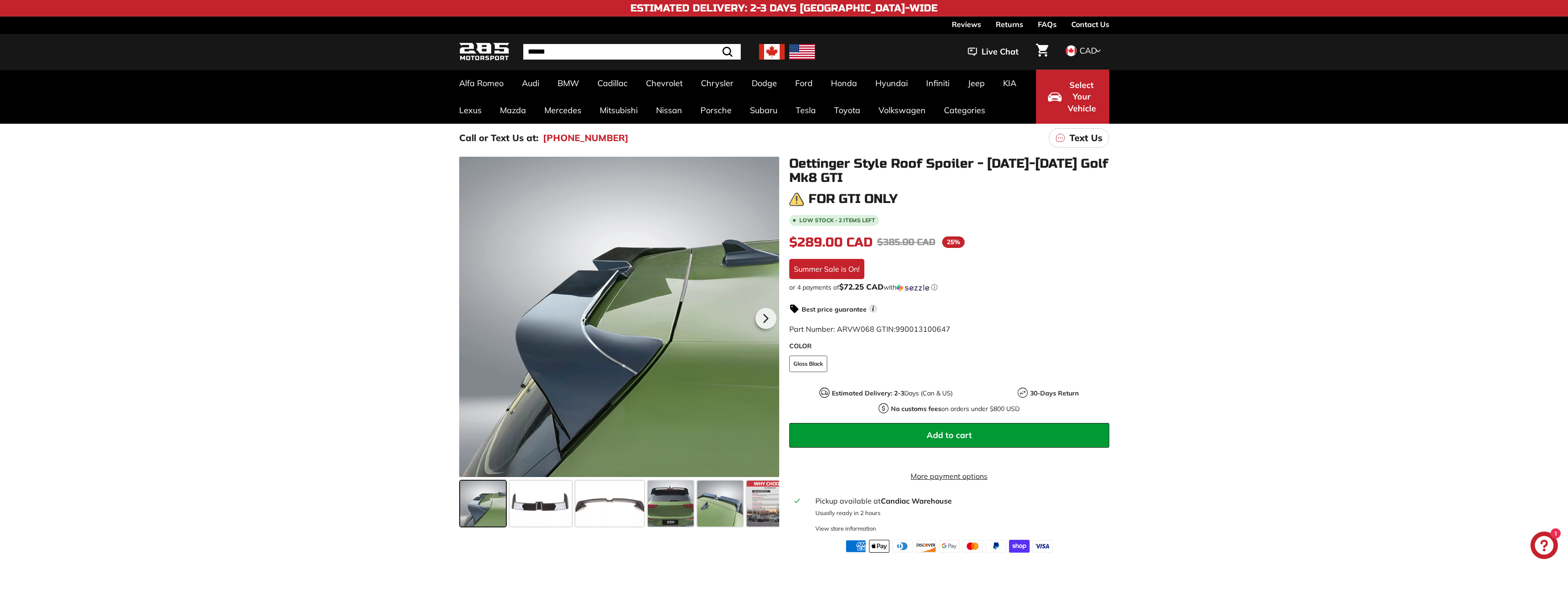
click at [482, 499] on span at bounding box center [483, 503] width 46 height 46
click at [676, 508] on span at bounding box center [671, 503] width 46 height 46
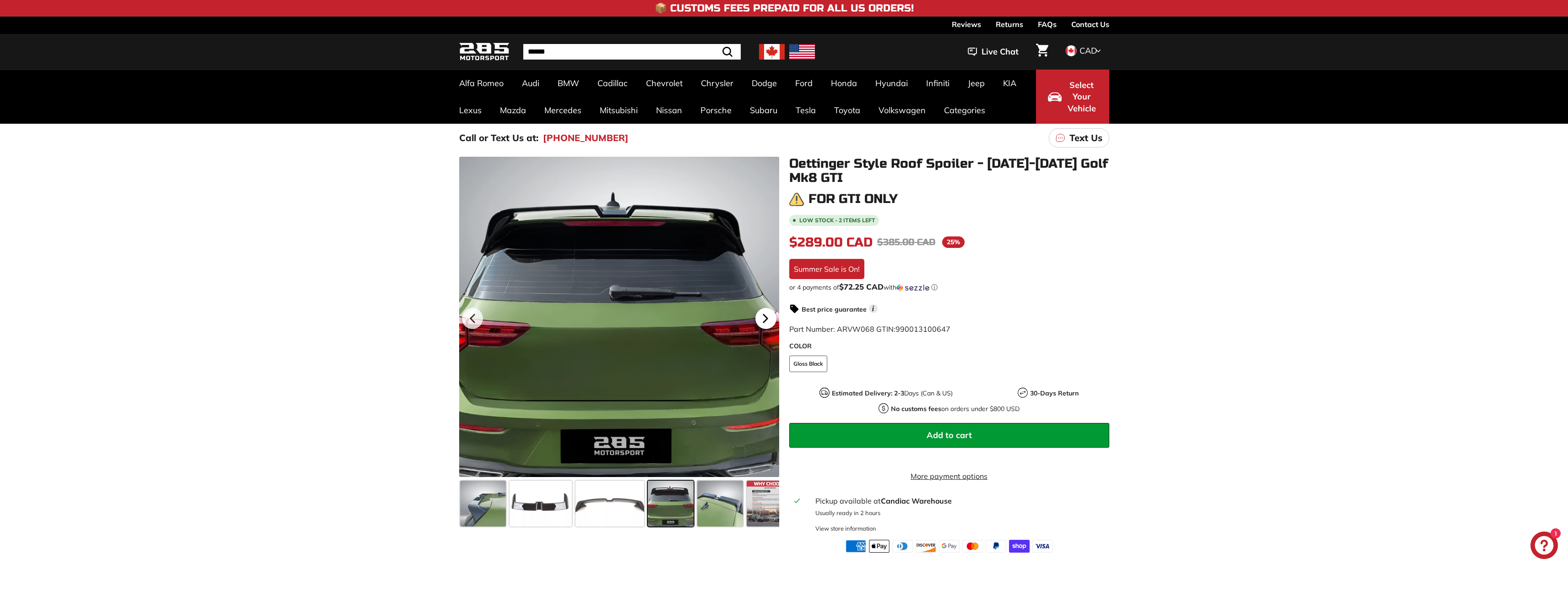
click at [766, 322] on icon at bounding box center [765, 318] width 21 height 21
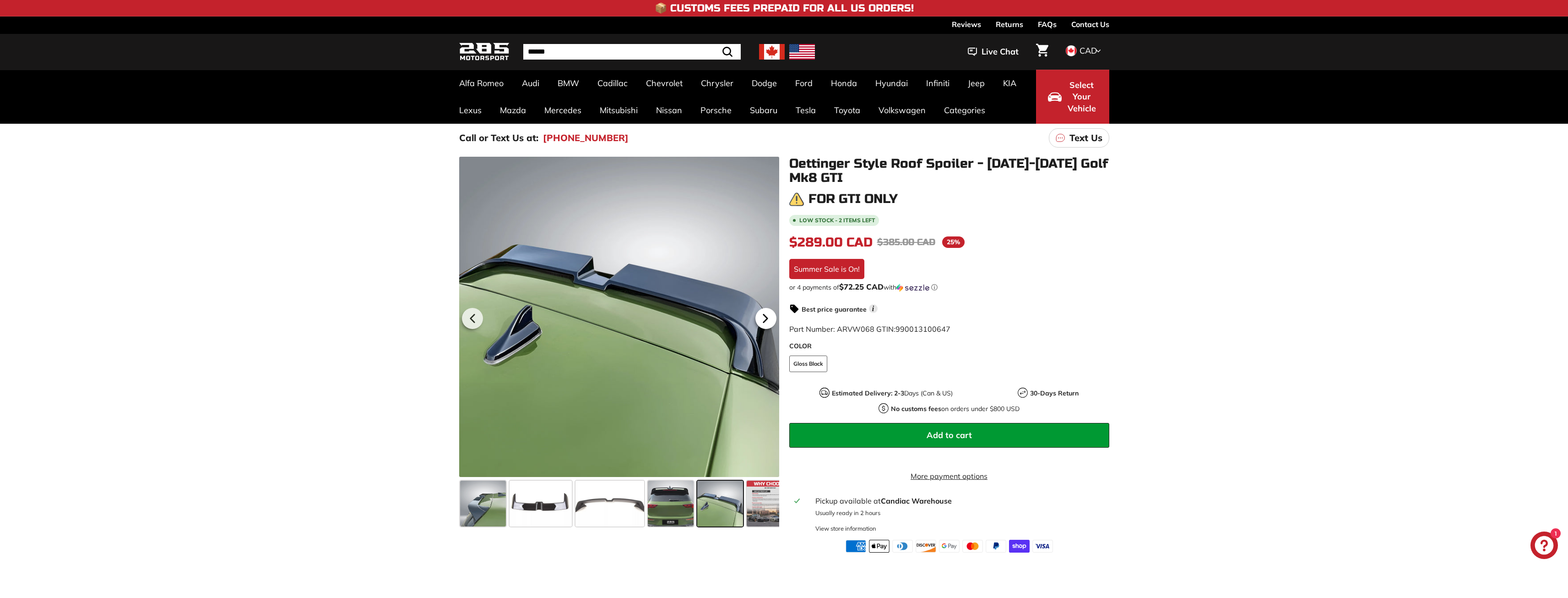
click at [762, 321] on icon at bounding box center [765, 318] width 21 height 21
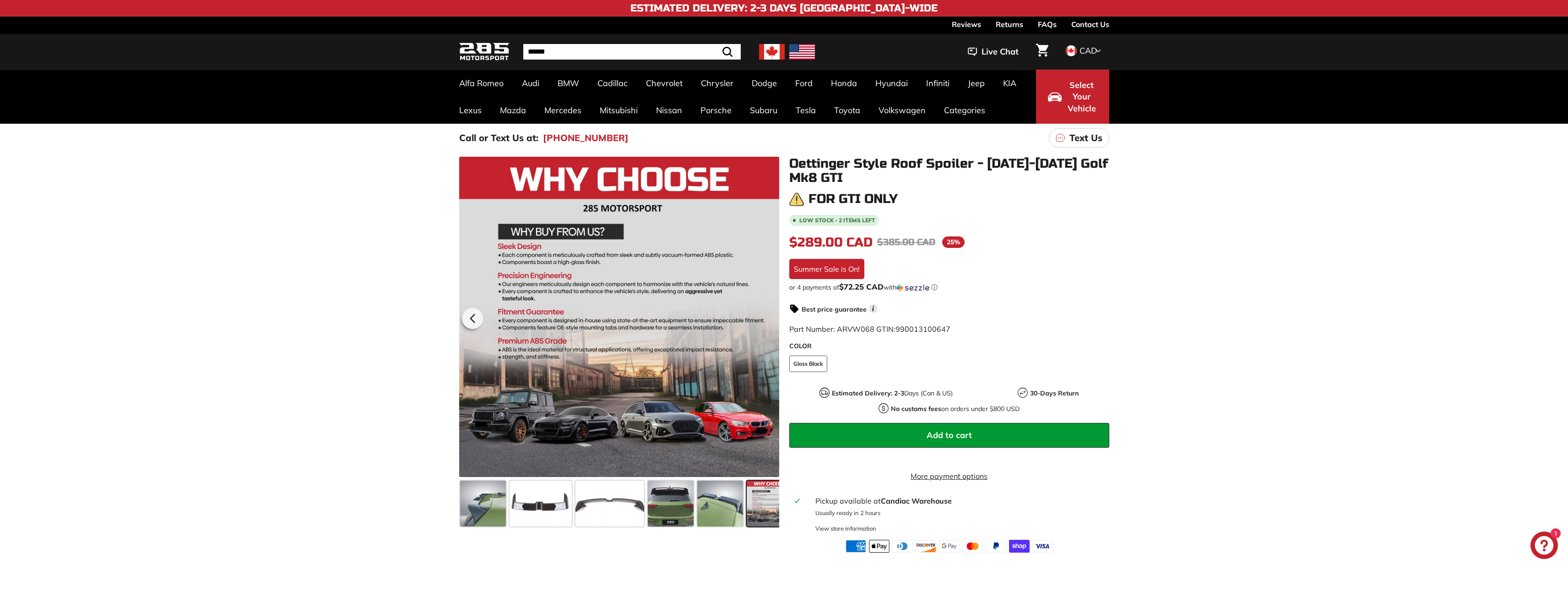
scroll to position [0, 15]
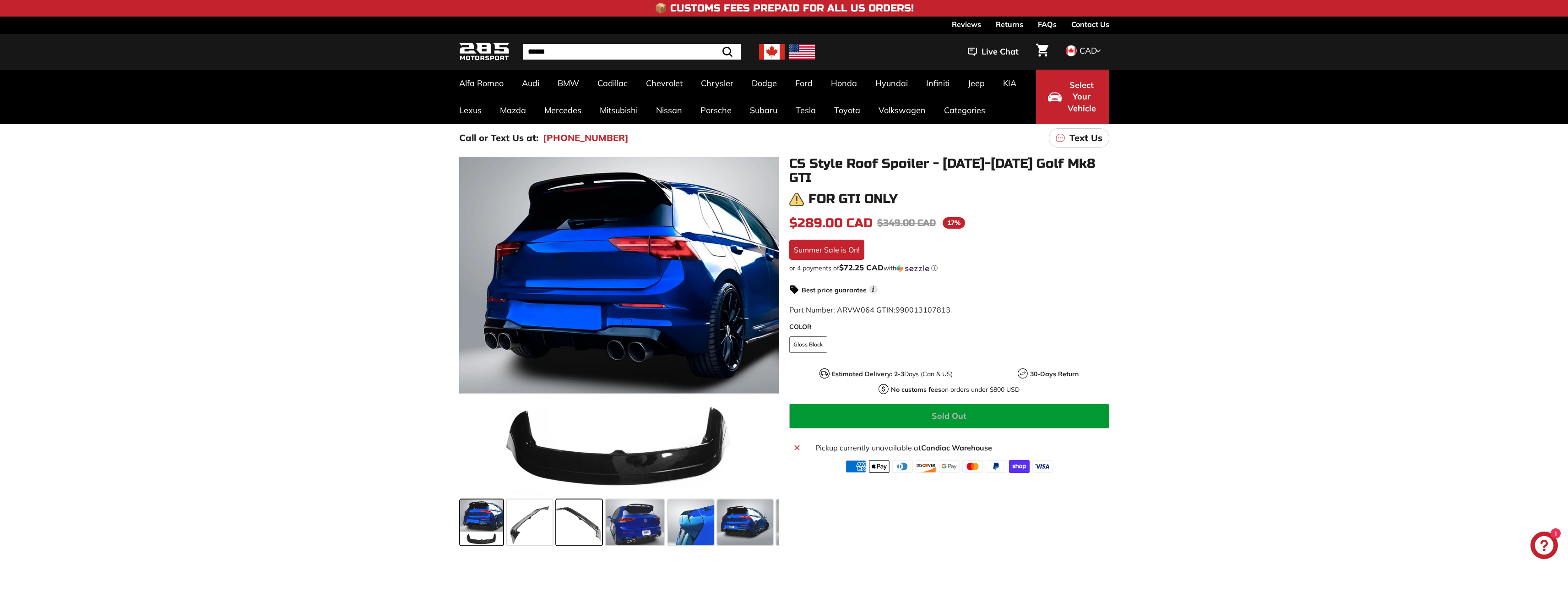
click at [584, 523] on span at bounding box center [579, 522] width 46 height 46
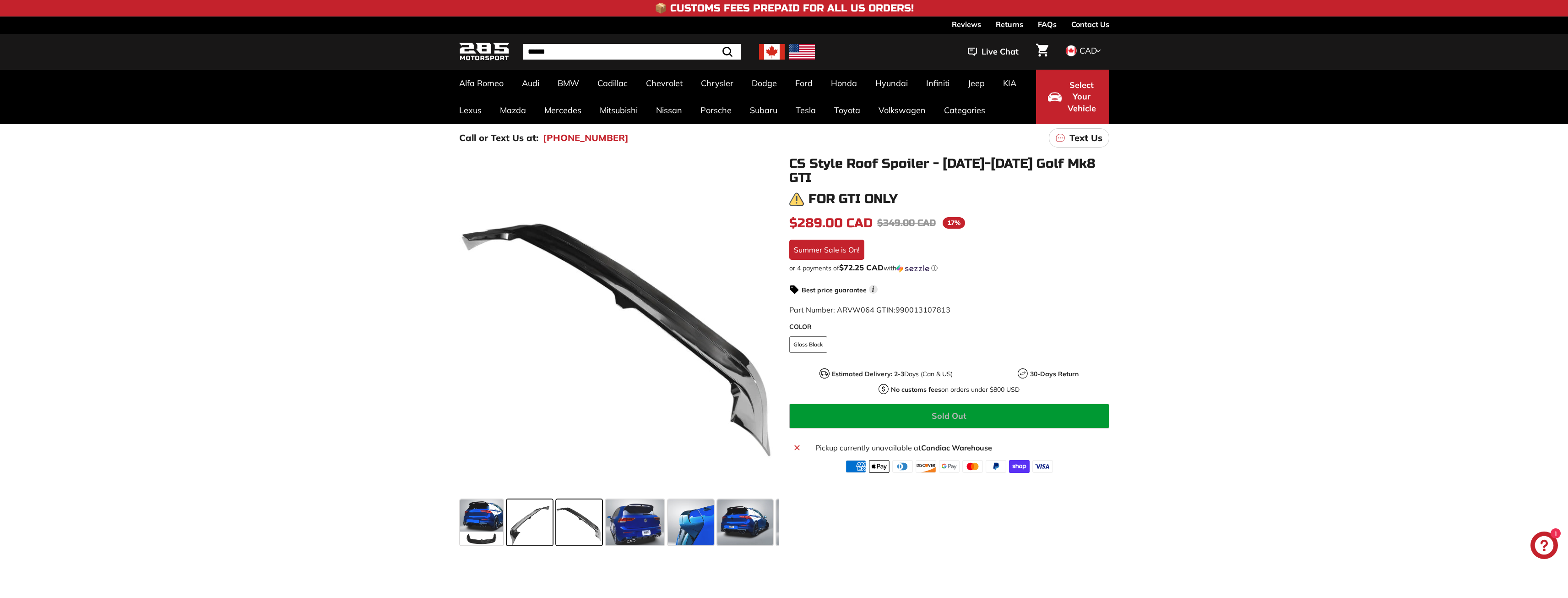
click at [525, 514] on span at bounding box center [529, 522] width 46 height 46
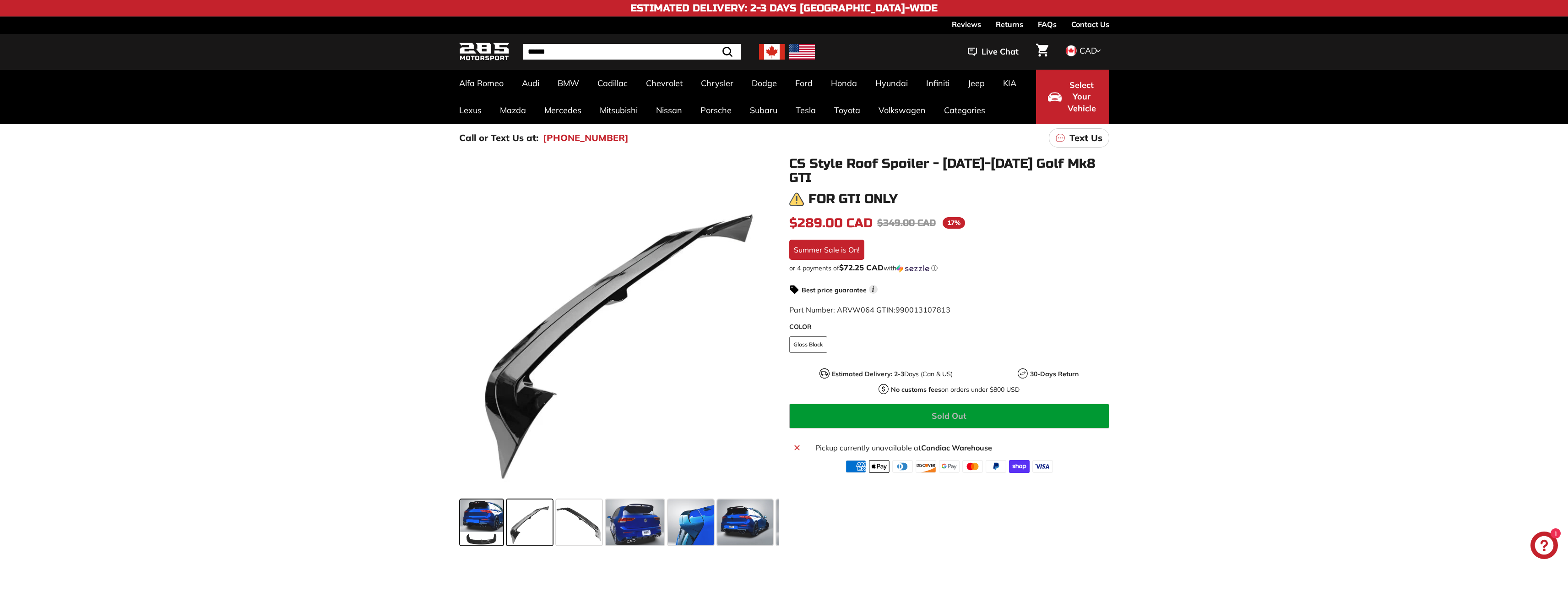
click at [474, 514] on span at bounding box center [482, 522] width 43 height 46
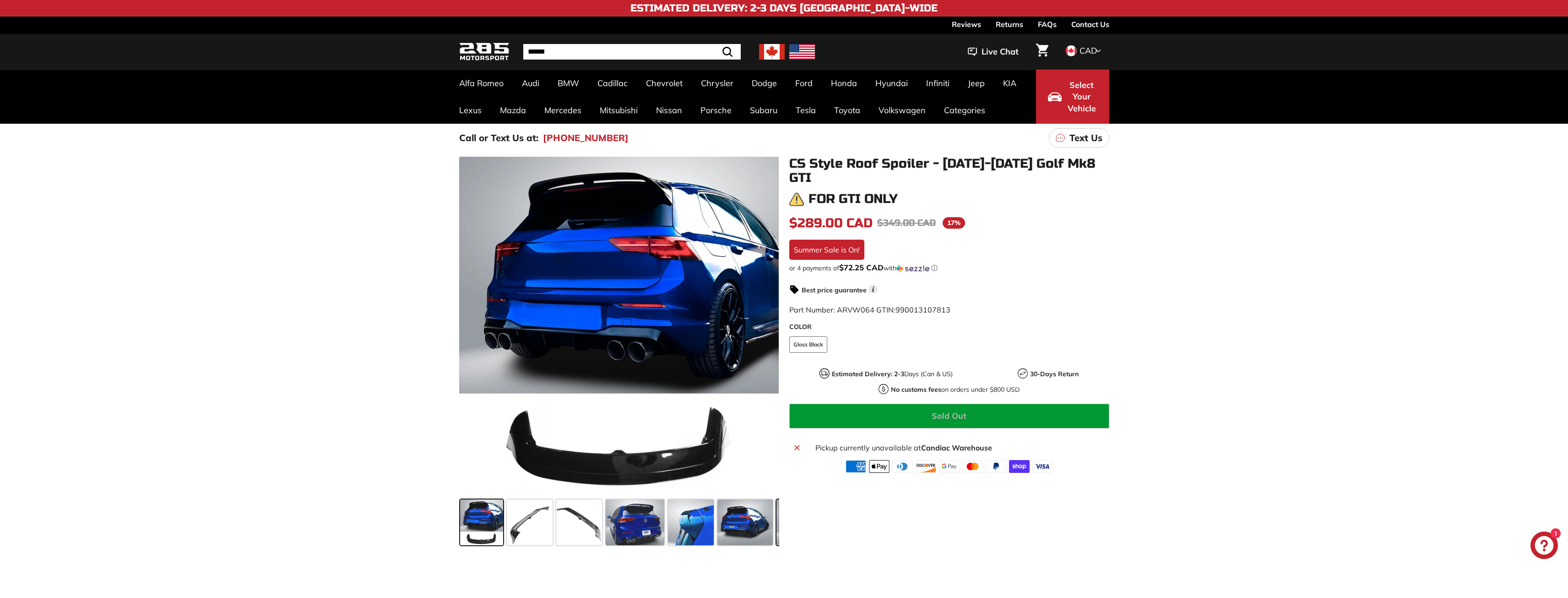
drag, startPoint x: 743, startPoint y: 520, endPoint x: 737, endPoint y: 520, distance: 6.0
click at [738, 520] on span at bounding box center [745, 522] width 55 height 46
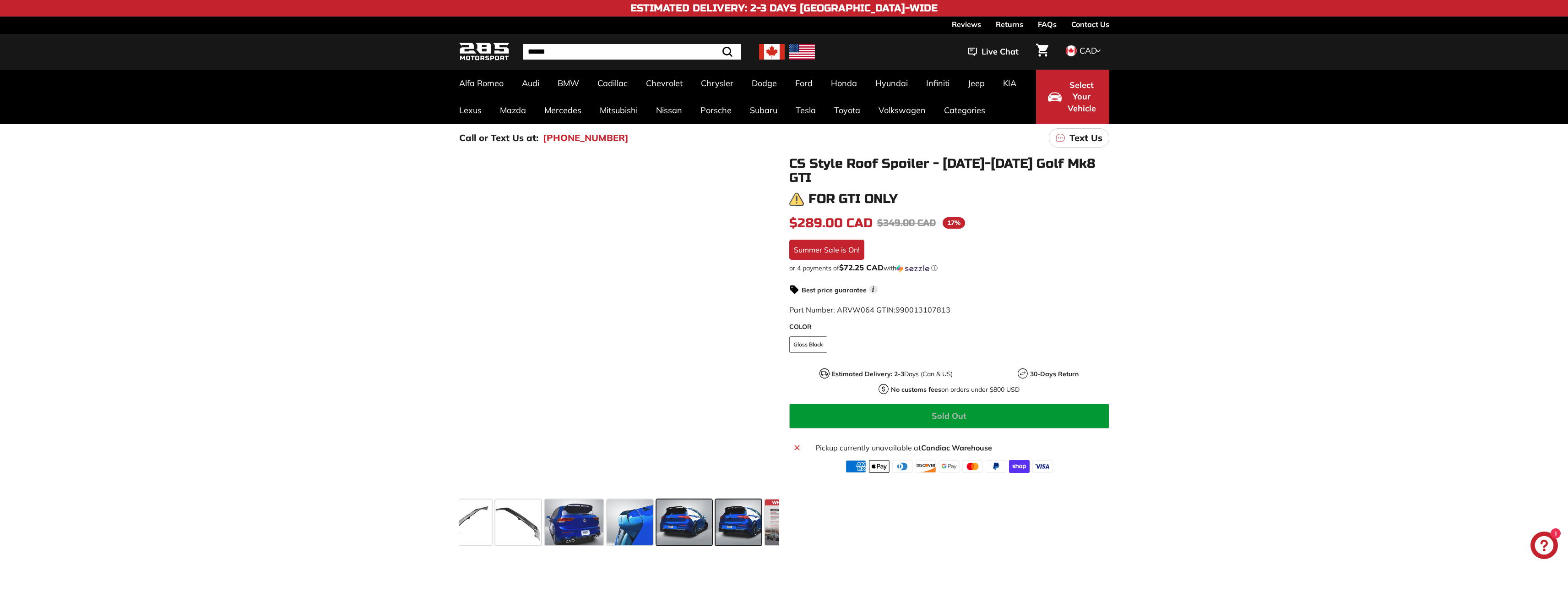
scroll to position [0, 94]
